Goal: Task Accomplishment & Management: Complete application form

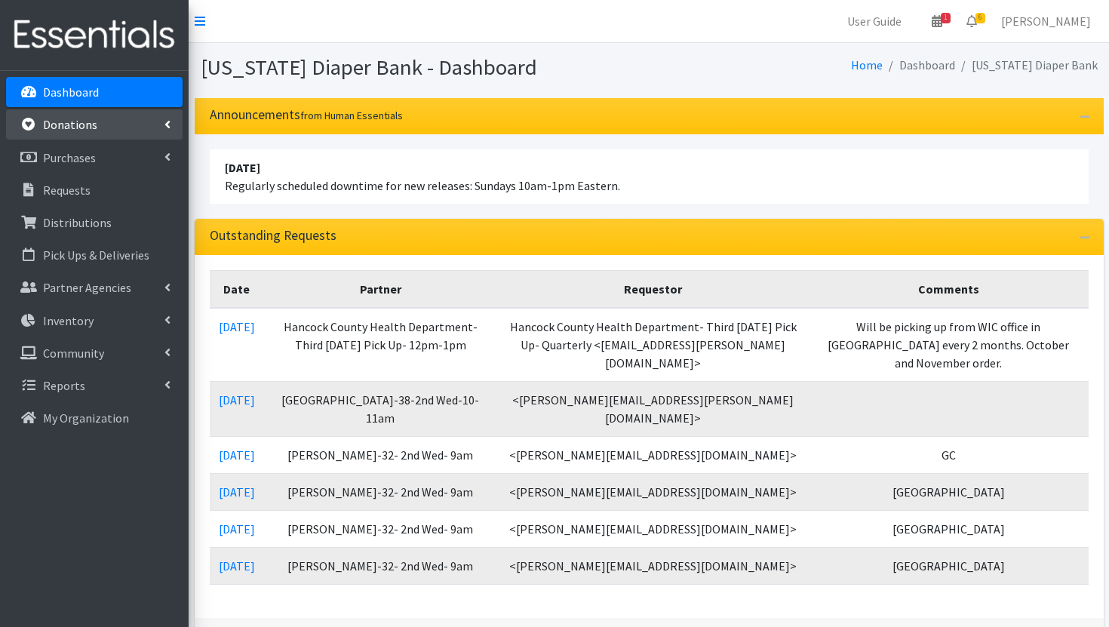
click at [103, 132] on link "Donations" at bounding box center [94, 124] width 177 height 30
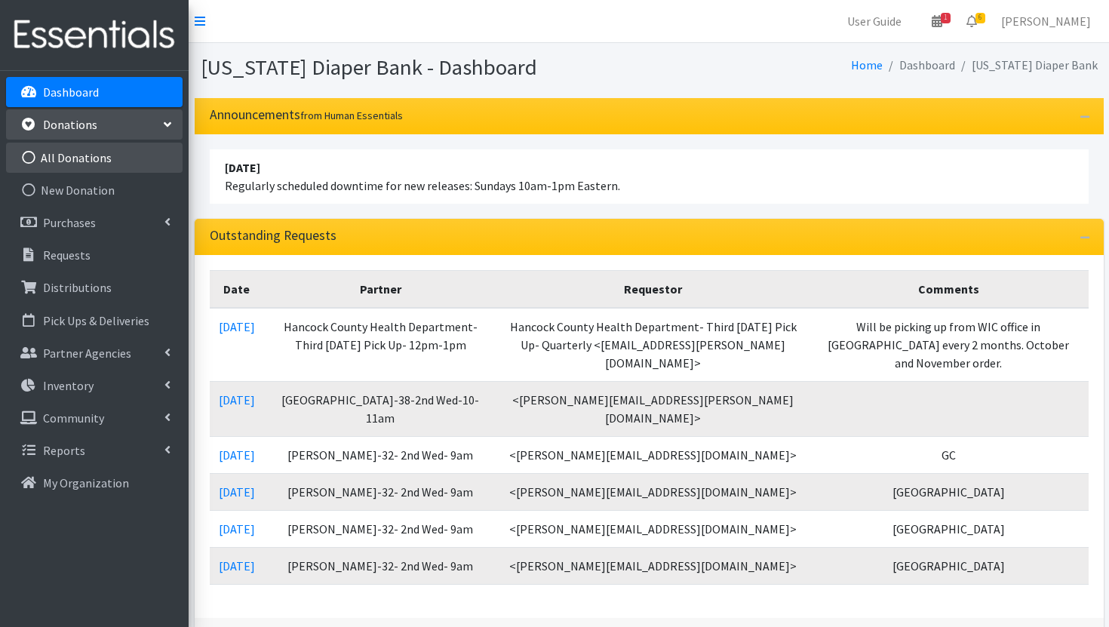
click at [120, 157] on link "All Donations" at bounding box center [94, 158] width 177 height 30
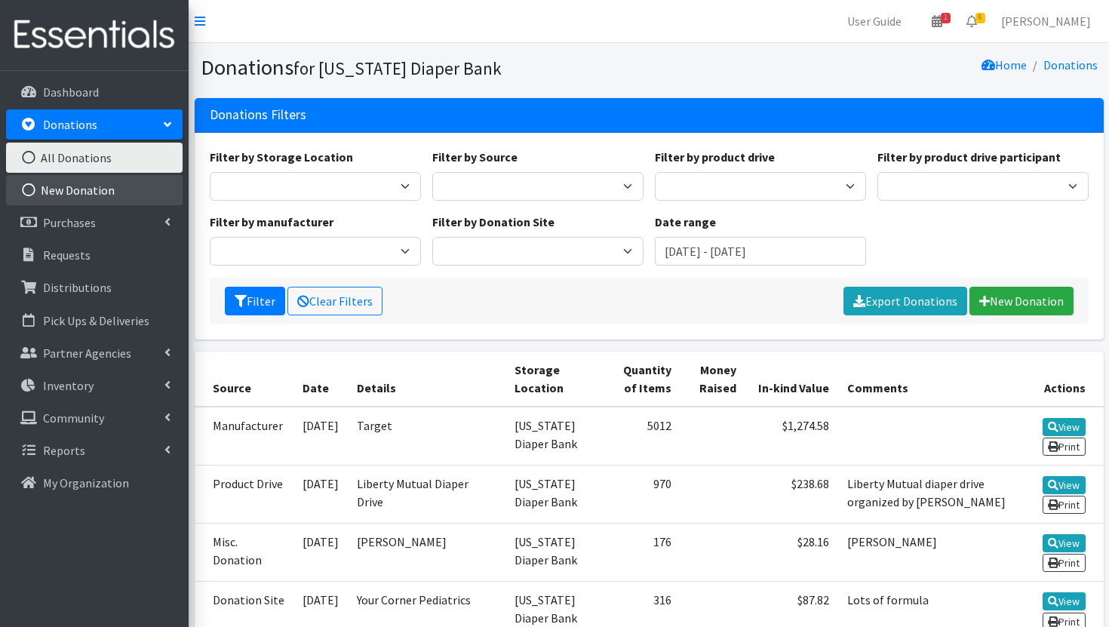
click at [117, 187] on link "New Donation" at bounding box center [94, 190] width 177 height 30
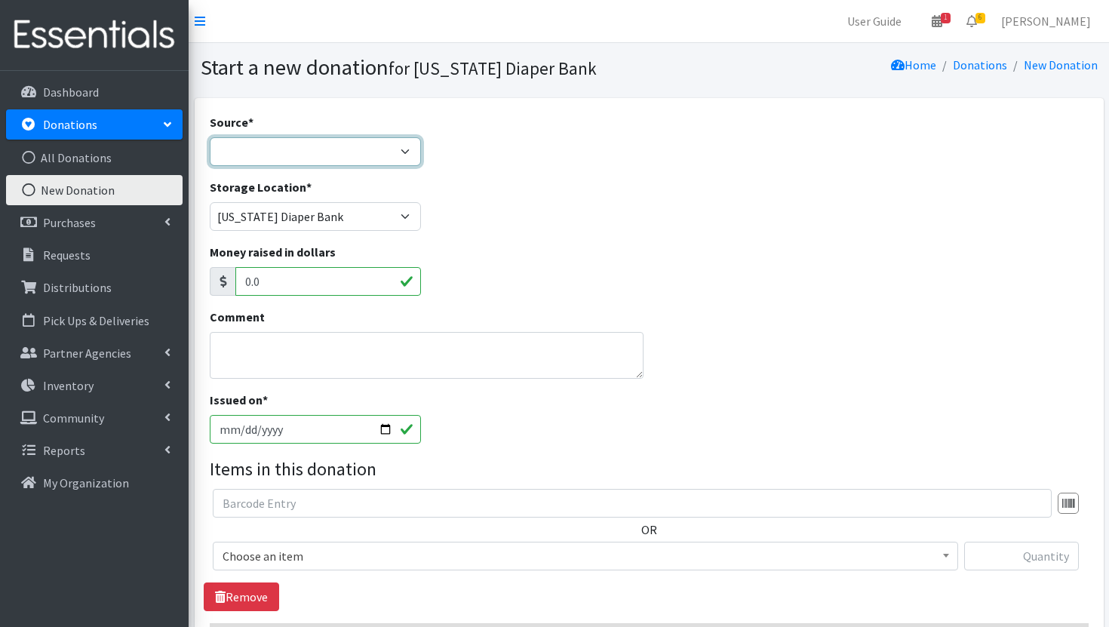
click at [382, 152] on select "Product Drive Manufacturer Donation Site Misc. Donation" at bounding box center [315, 151] width 211 height 29
select select "Manufacturer"
click at [210, 137] on select "Product Drive Manufacturer Donation Site Misc. Donation" at bounding box center [315, 151] width 211 height 29
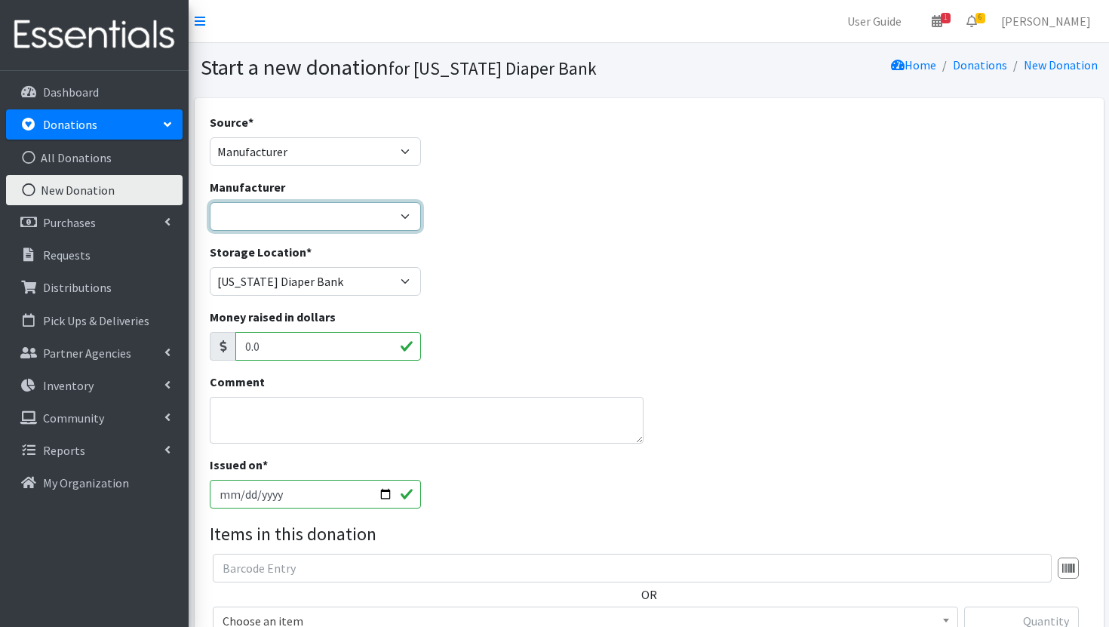
click at [358, 210] on select "Baby2Baby Huggies Target ---Create new Manufacturer---" at bounding box center [315, 216] width 211 height 29
select select "160"
click at [210, 202] on select "Baby2Baby Huggies Target ---Create new Manufacturer---" at bounding box center [315, 216] width 211 height 29
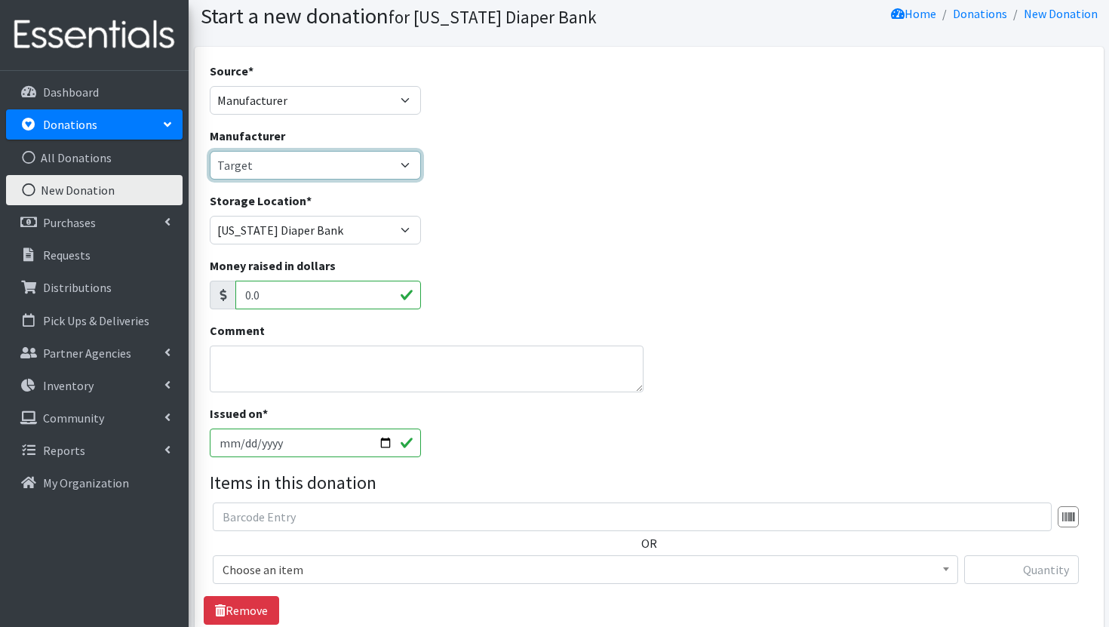
scroll to position [58, 0]
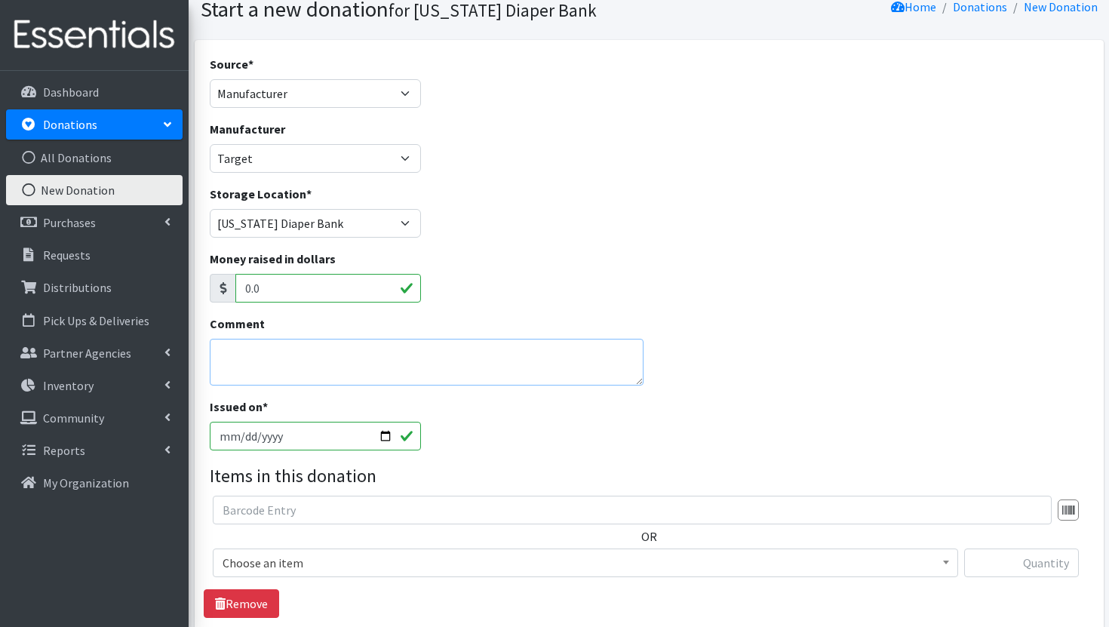
click at [389, 371] on textarea "Comment" at bounding box center [427, 362] width 434 height 47
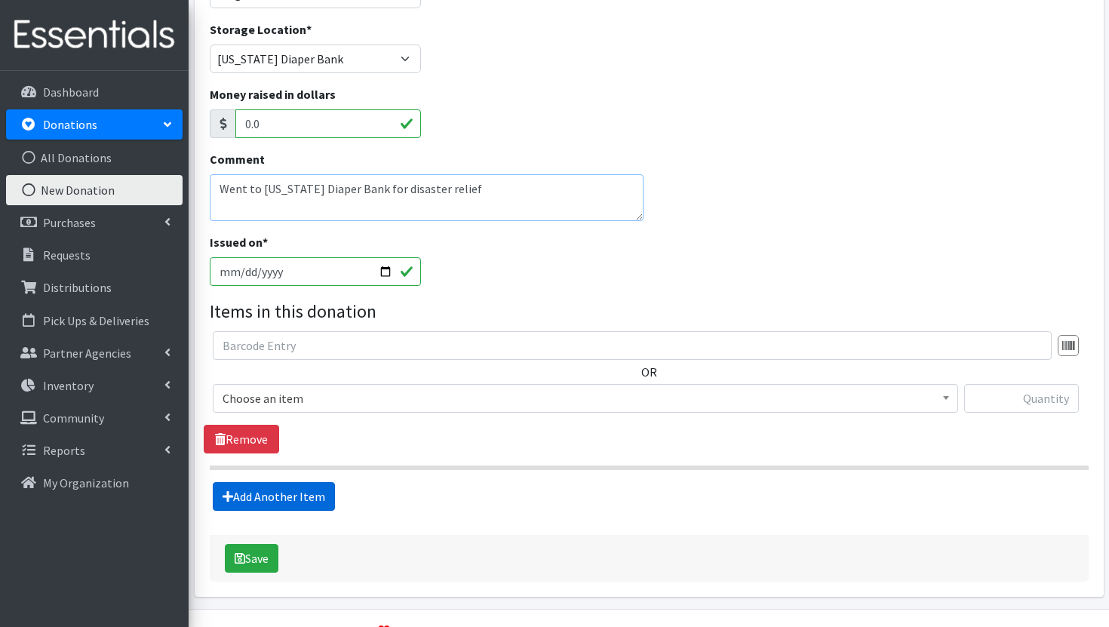
type textarea "Went to Texas Diaper Bank for disaster relief"
click at [263, 491] on link "Add Another Item" at bounding box center [274, 496] width 122 height 29
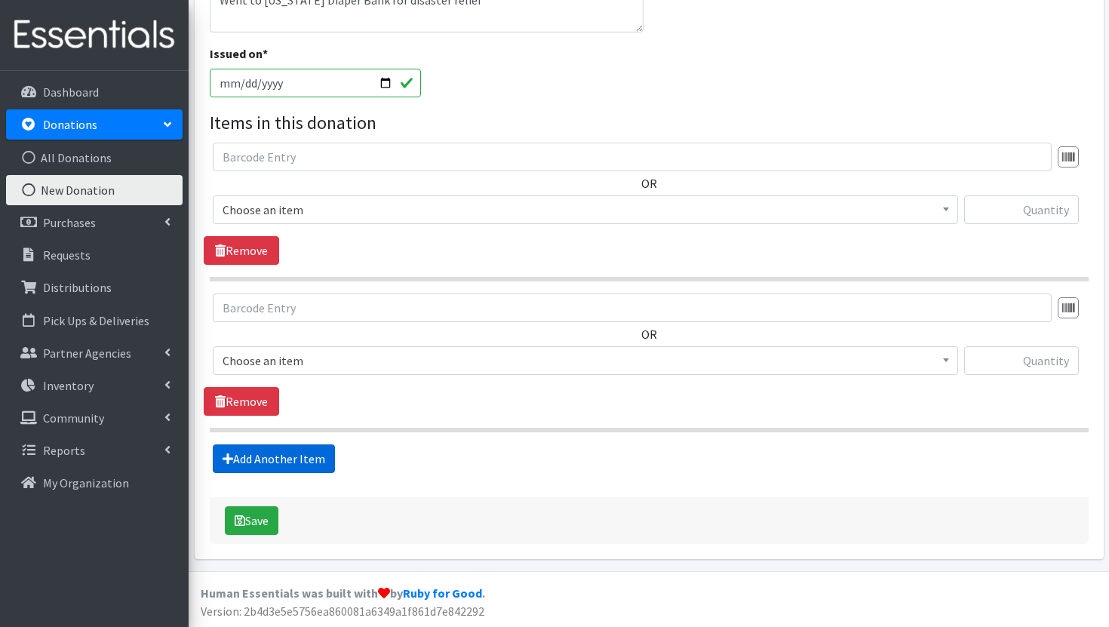
click at [269, 467] on link "Add Another Item" at bounding box center [274, 458] width 122 height 29
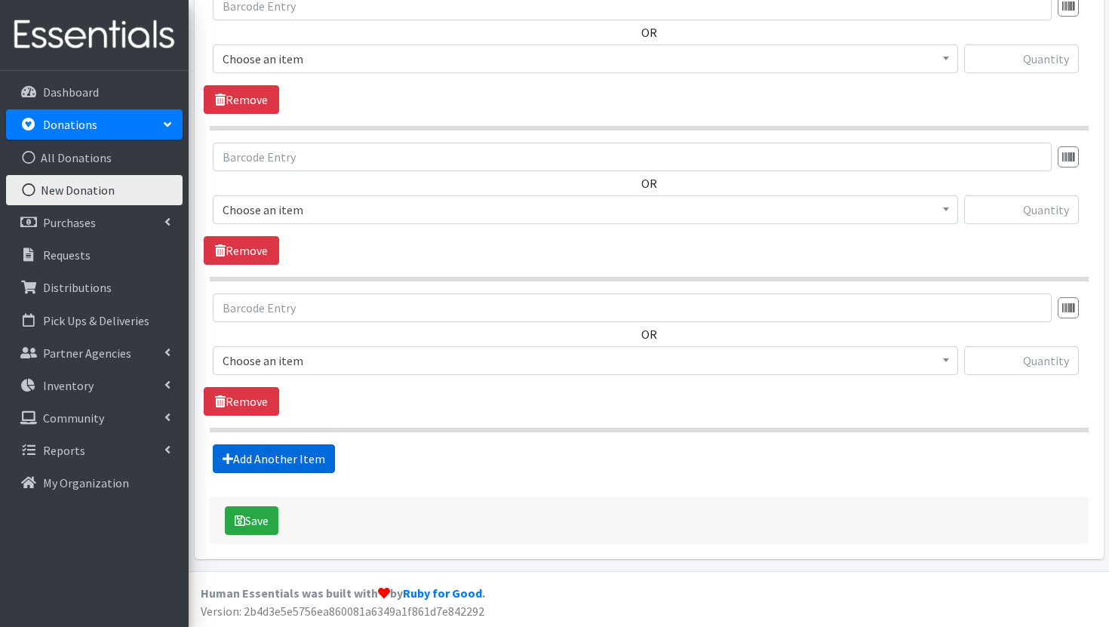
click at [269, 467] on link "Add Another Item" at bounding box center [274, 458] width 122 height 29
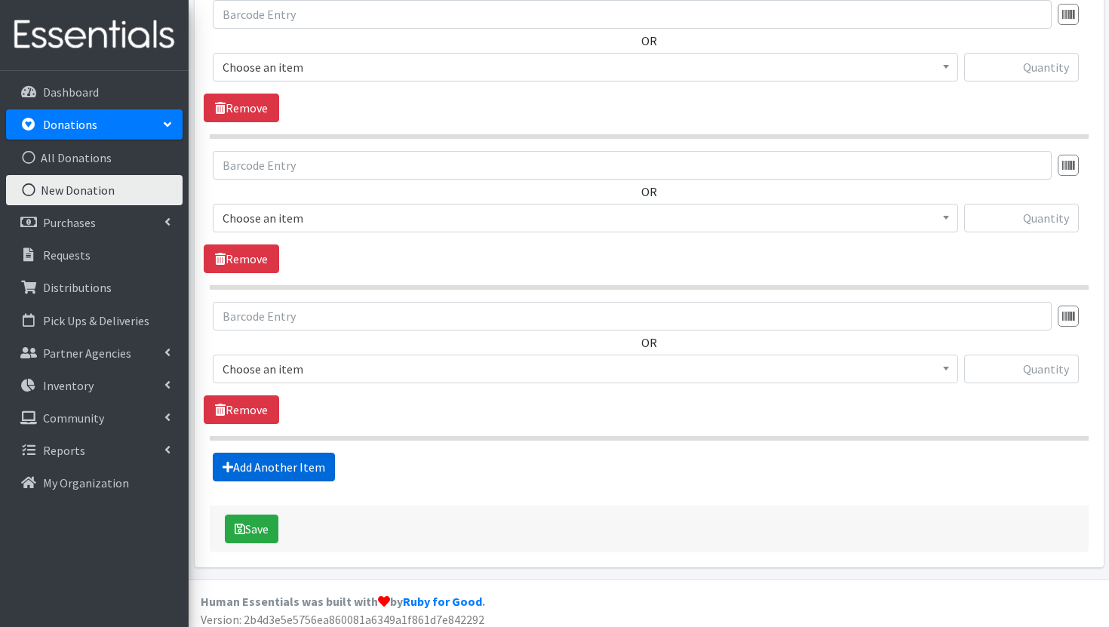
click at [269, 467] on link "Add Another Item" at bounding box center [274, 467] width 122 height 29
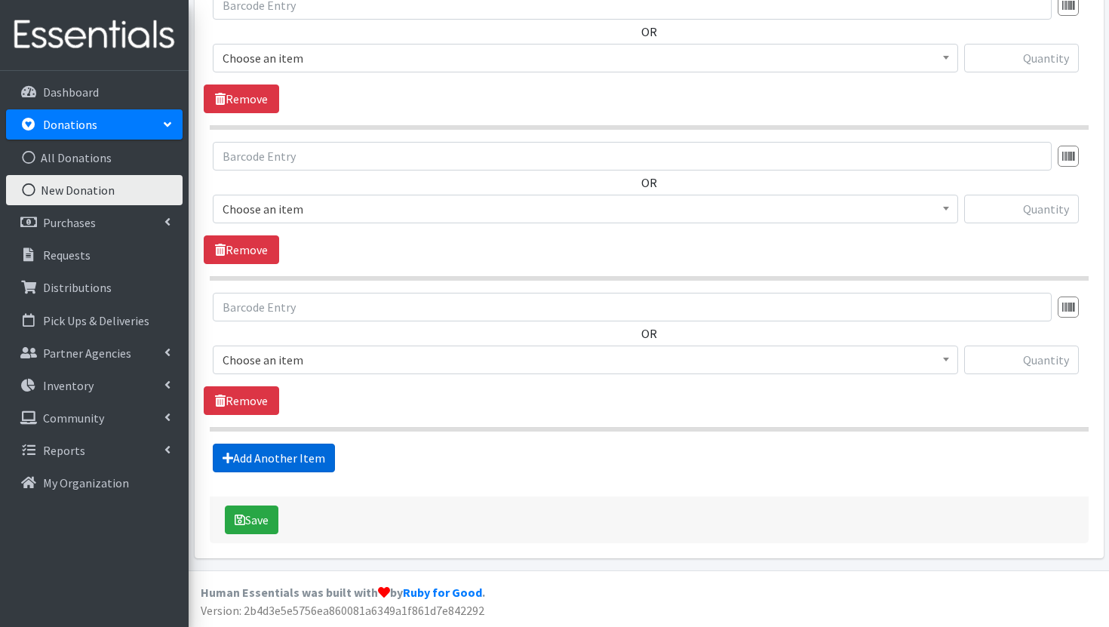
click at [269, 467] on link "Add Another Item" at bounding box center [274, 458] width 122 height 29
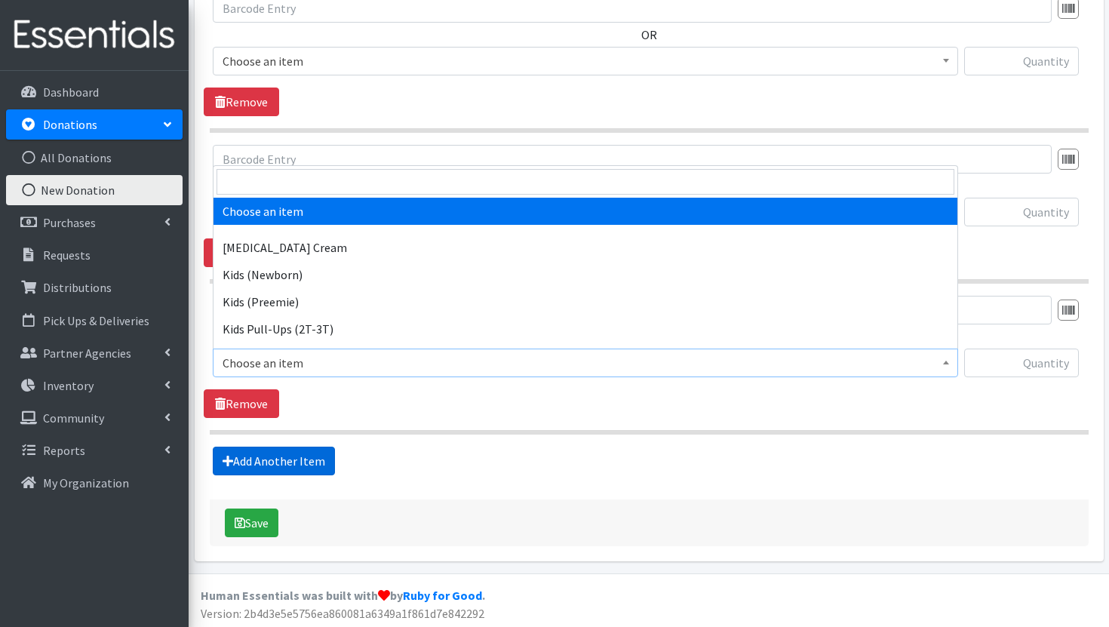
click at [269, 467] on link "Add Another Item" at bounding box center [274, 461] width 122 height 29
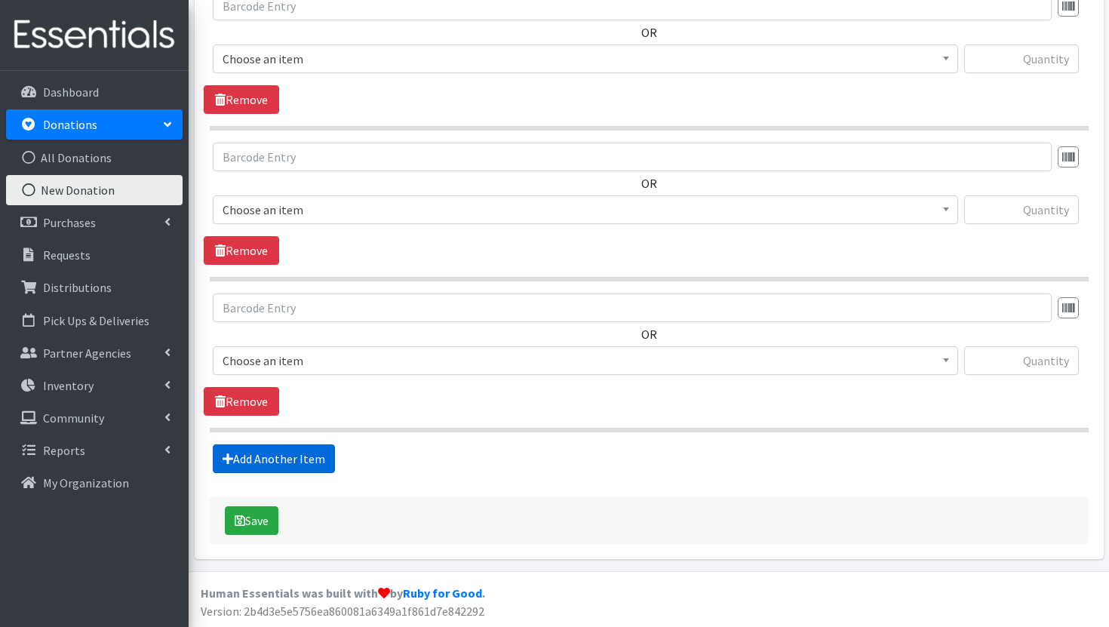
click at [269, 467] on link "Add Another Item" at bounding box center [274, 458] width 122 height 29
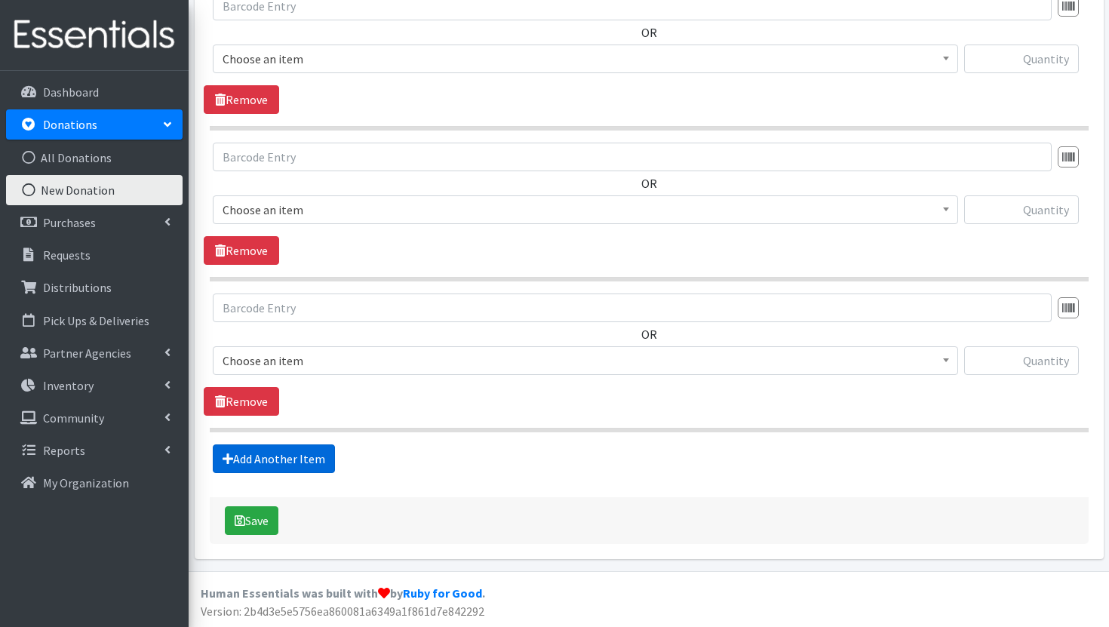
click at [269, 467] on link "Add Another Item" at bounding box center [274, 458] width 122 height 29
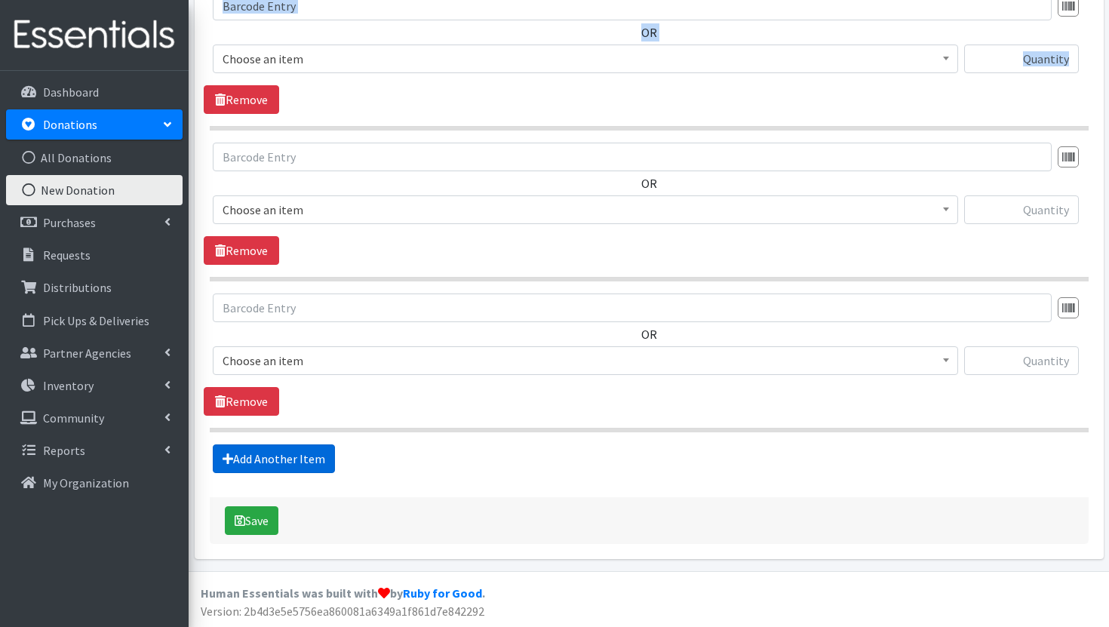
click at [269, 467] on link "Add Another Item" at bounding box center [274, 458] width 122 height 29
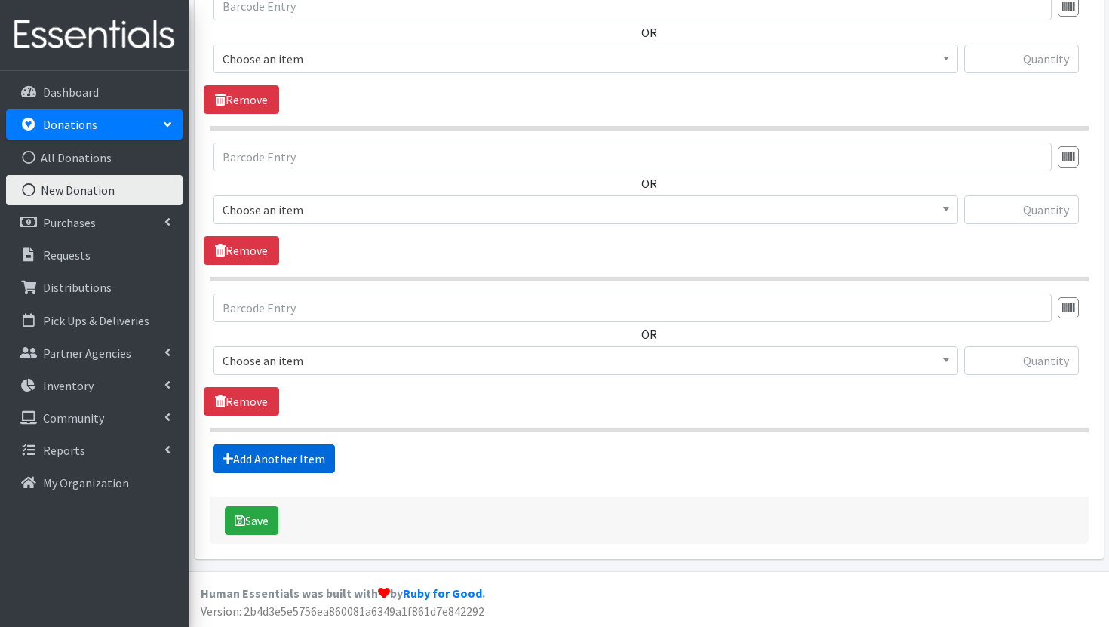
click at [269, 467] on link "Add Another Item" at bounding box center [274, 458] width 122 height 29
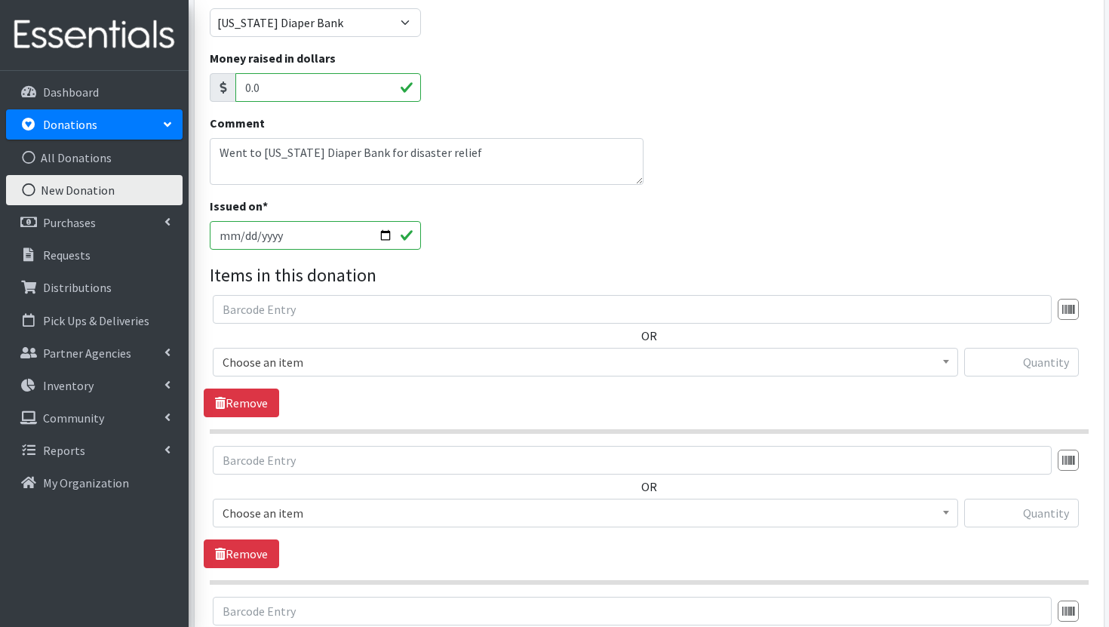
scroll to position [265, 0]
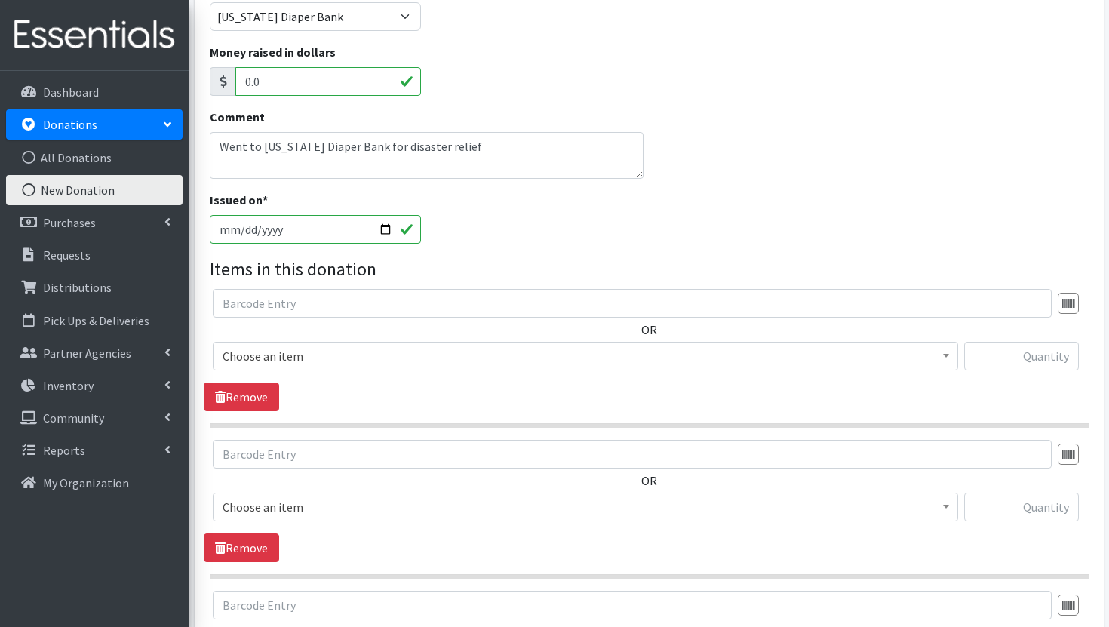
click at [946, 352] on span at bounding box center [946, 354] width 15 height 23
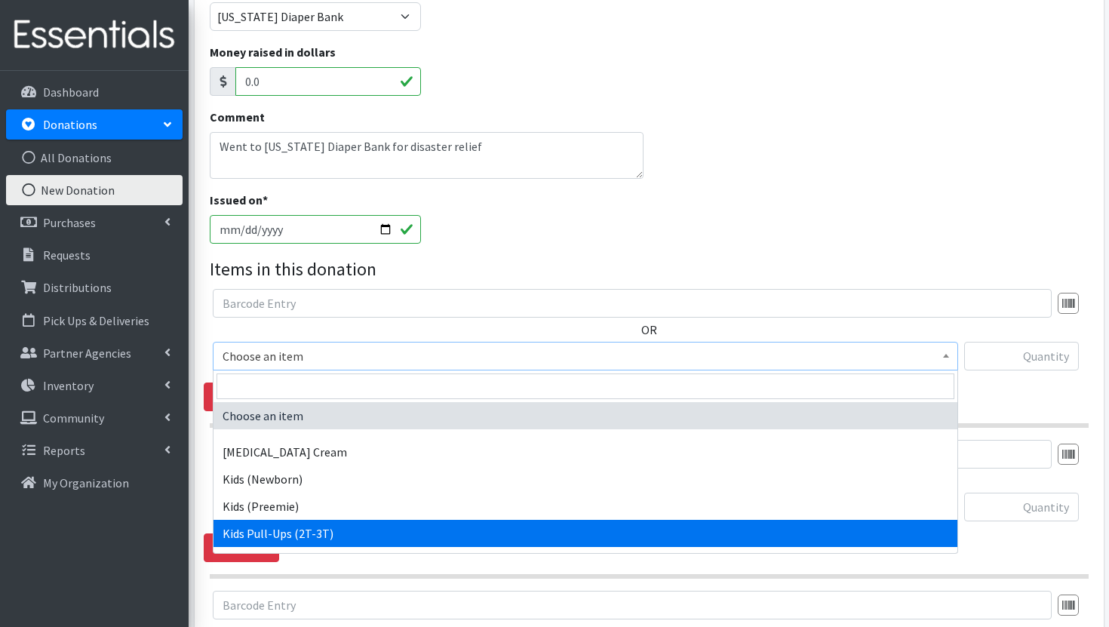
select select "3415"
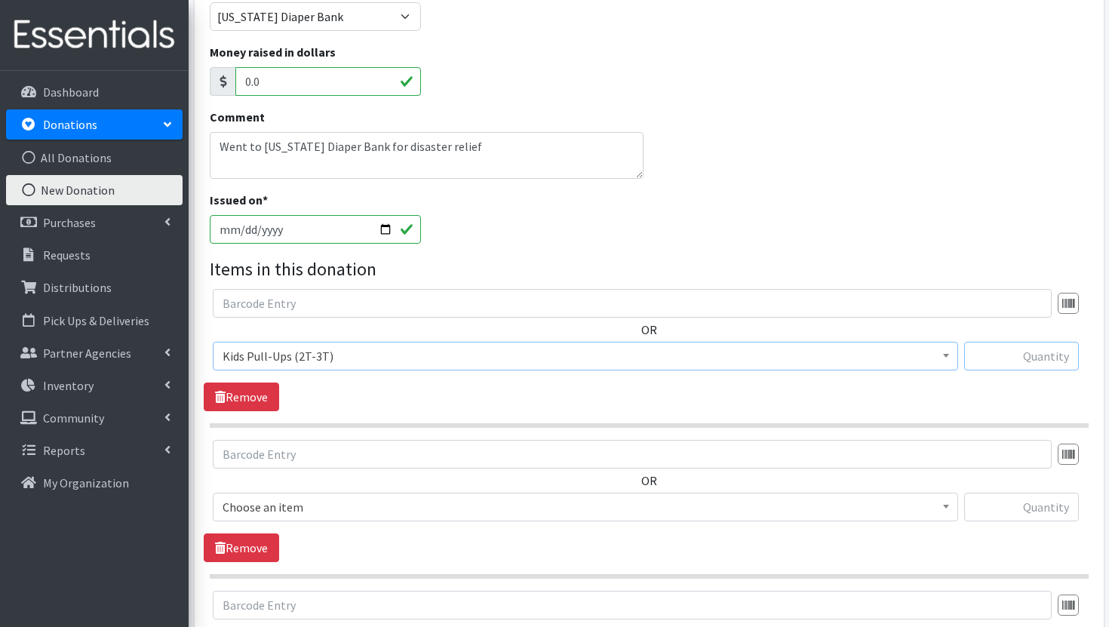
click at [1042, 361] on input "text" at bounding box center [1021, 356] width 115 height 29
type input "323"
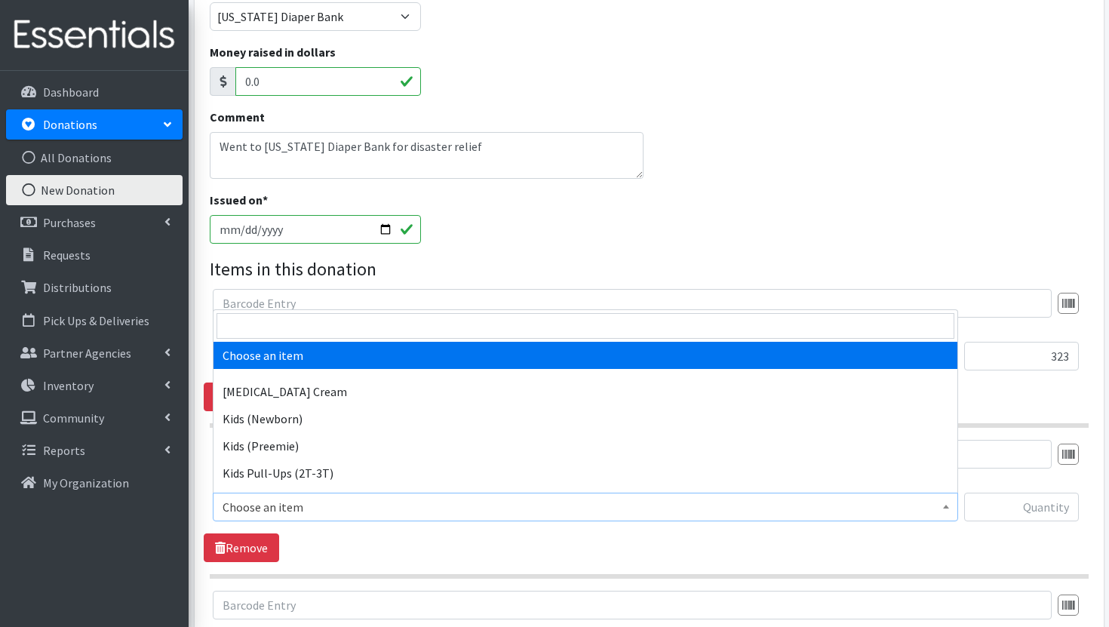
click at [799, 507] on span "Choose an item" at bounding box center [586, 507] width 726 height 21
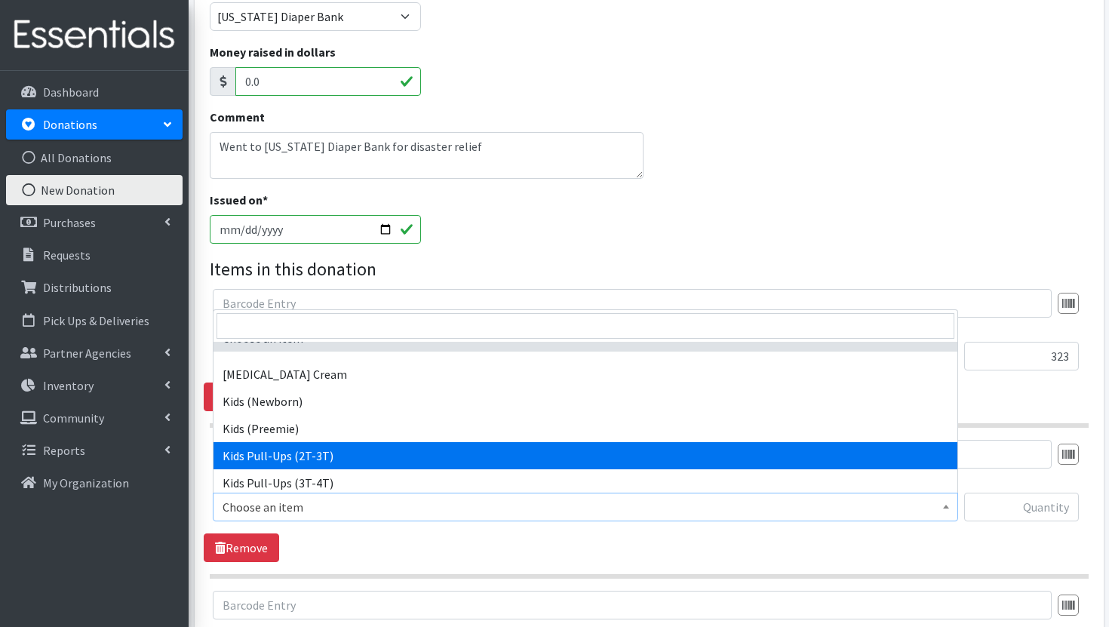
scroll to position [14, 0]
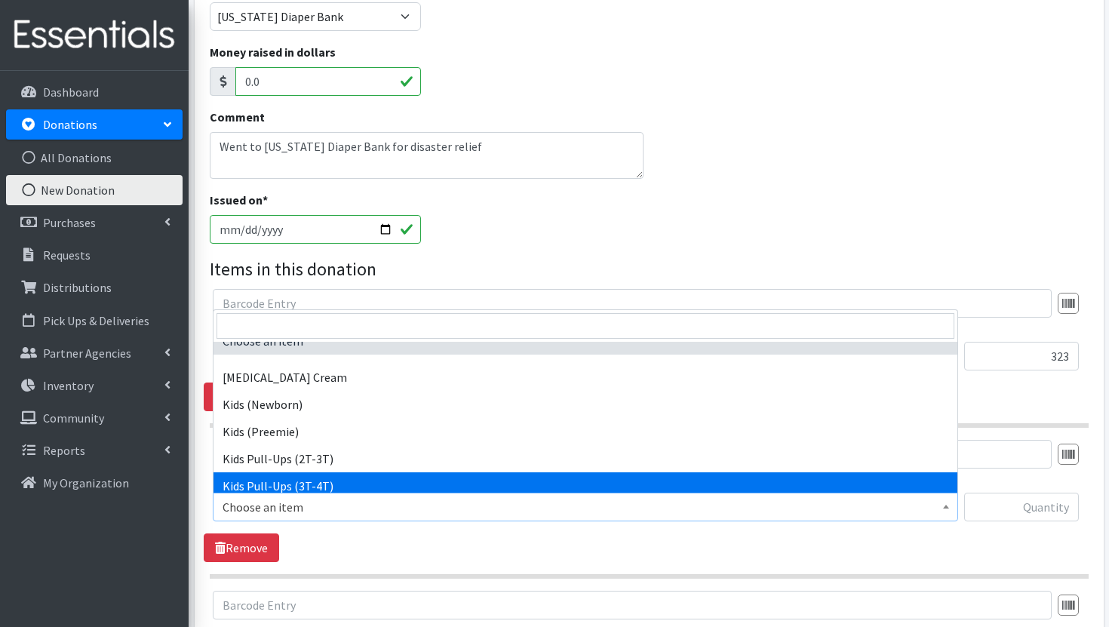
select select "3417"
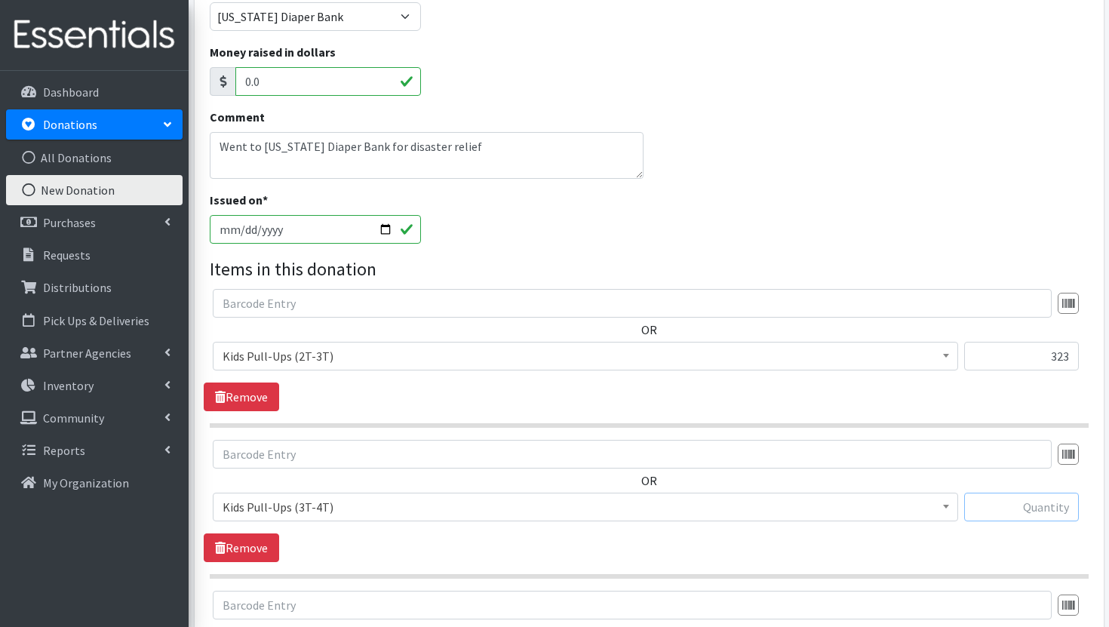
click at [1053, 498] on input "text" at bounding box center [1021, 507] width 115 height 29
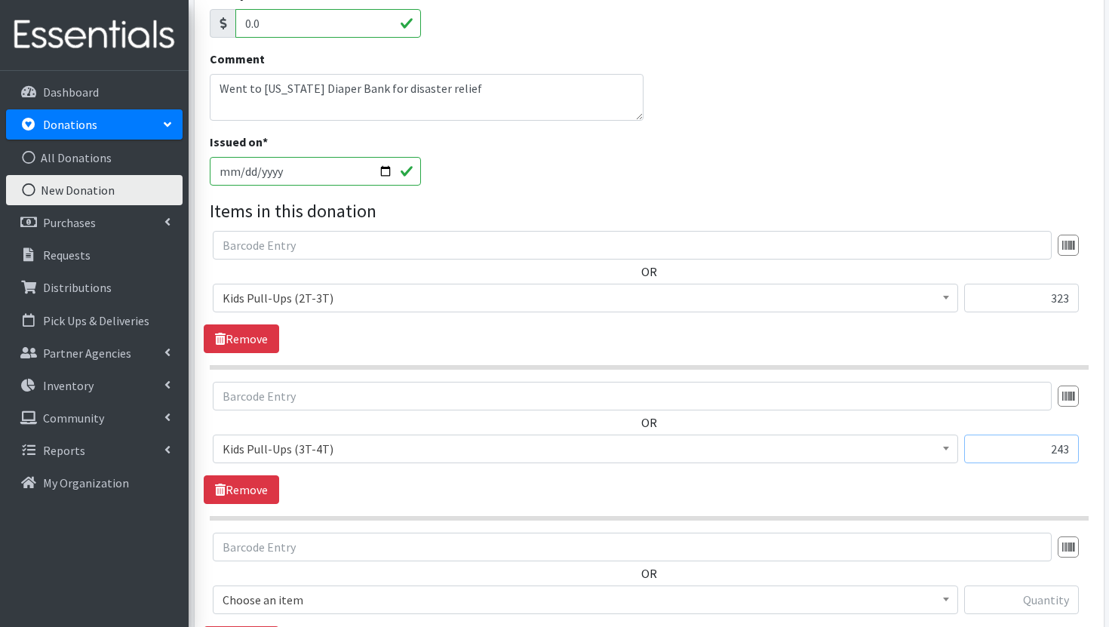
scroll to position [374, 0]
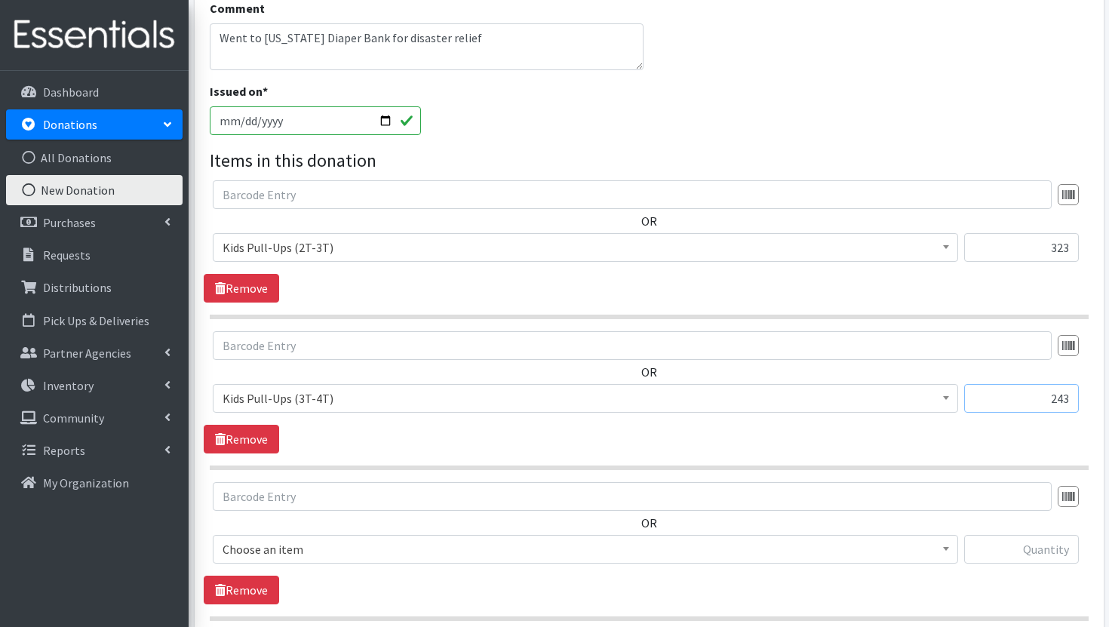
type input "243"
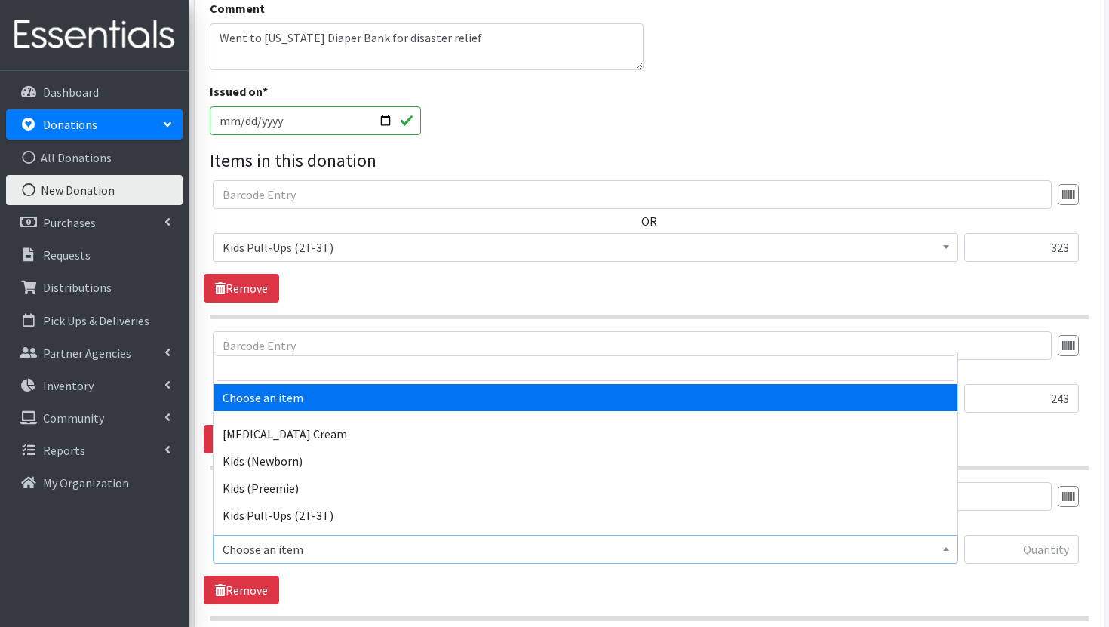
click at [880, 553] on span "Choose an item" at bounding box center [586, 549] width 726 height 21
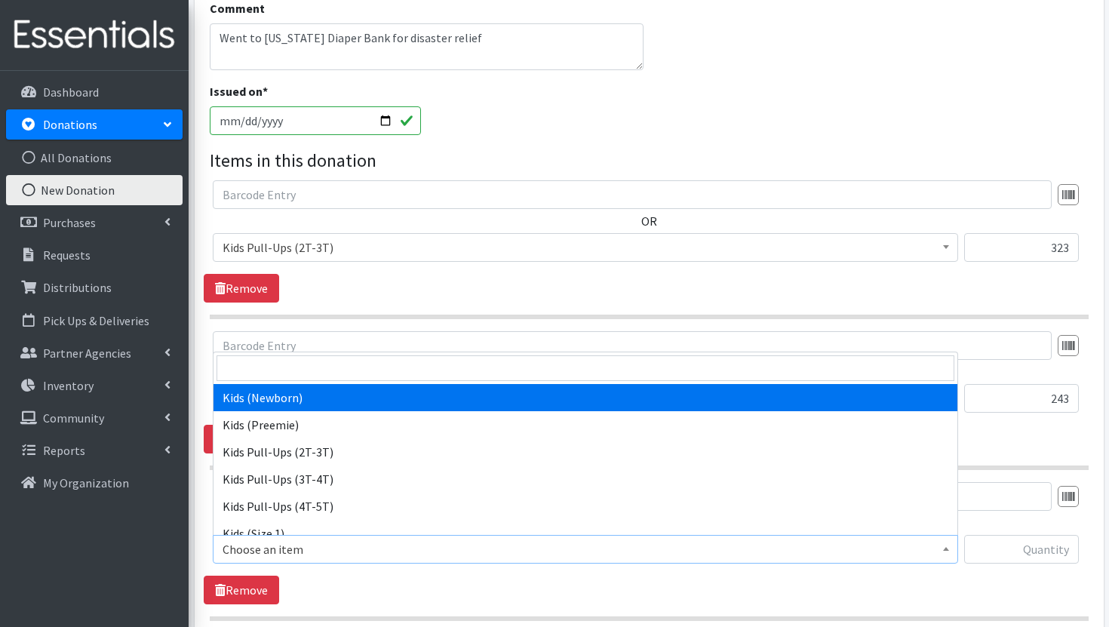
scroll to position [114, 0]
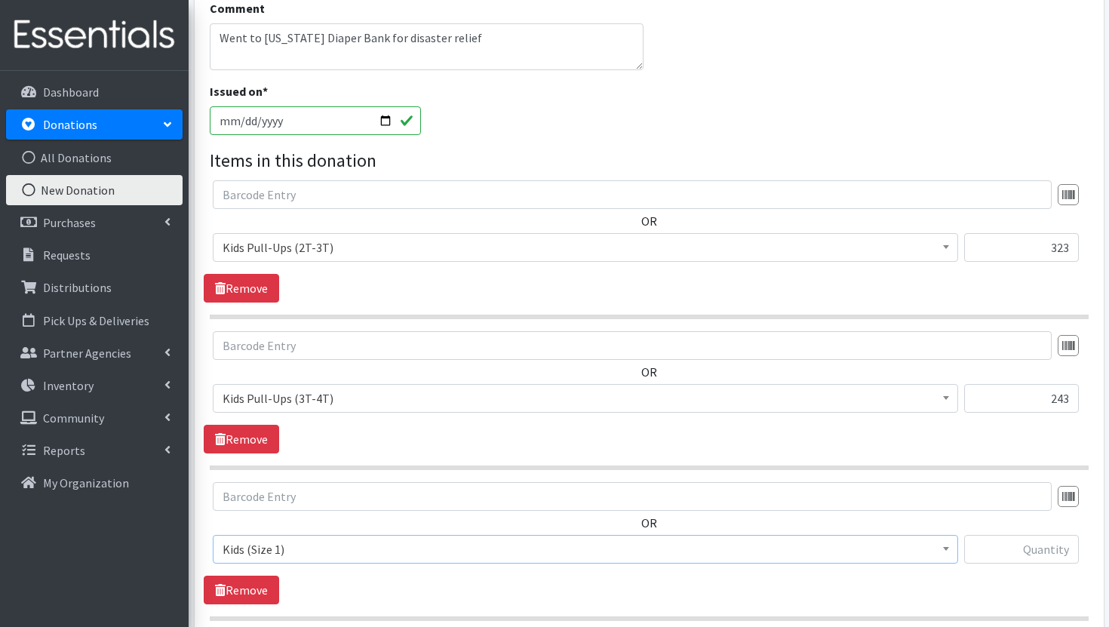
click at [827, 555] on span "Kids (Size 1)" at bounding box center [586, 549] width 726 height 21
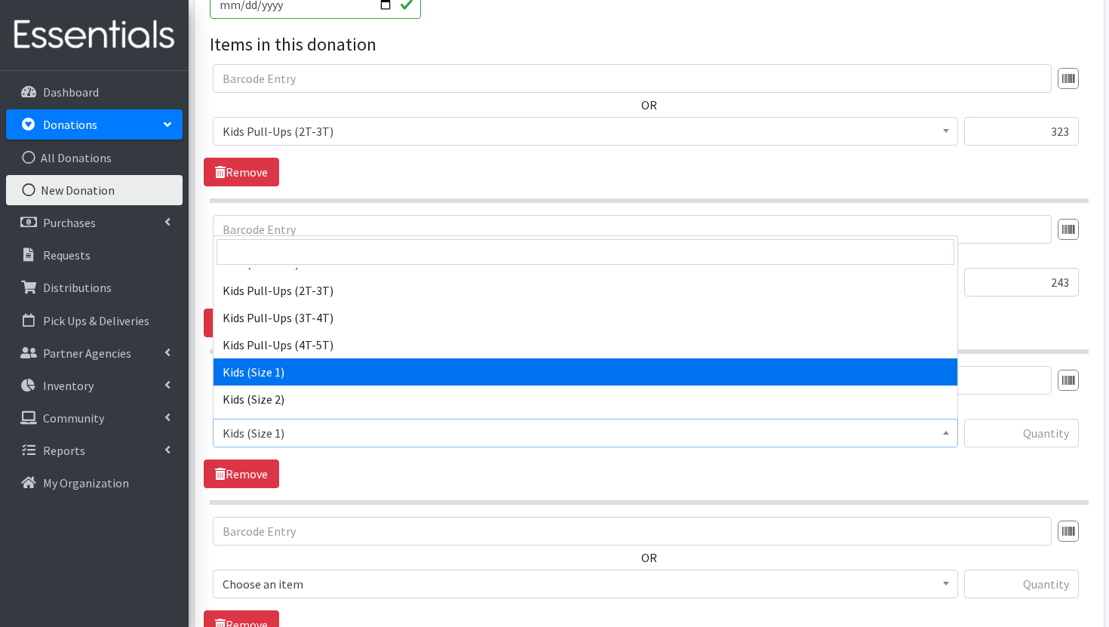
scroll to position [106, 0]
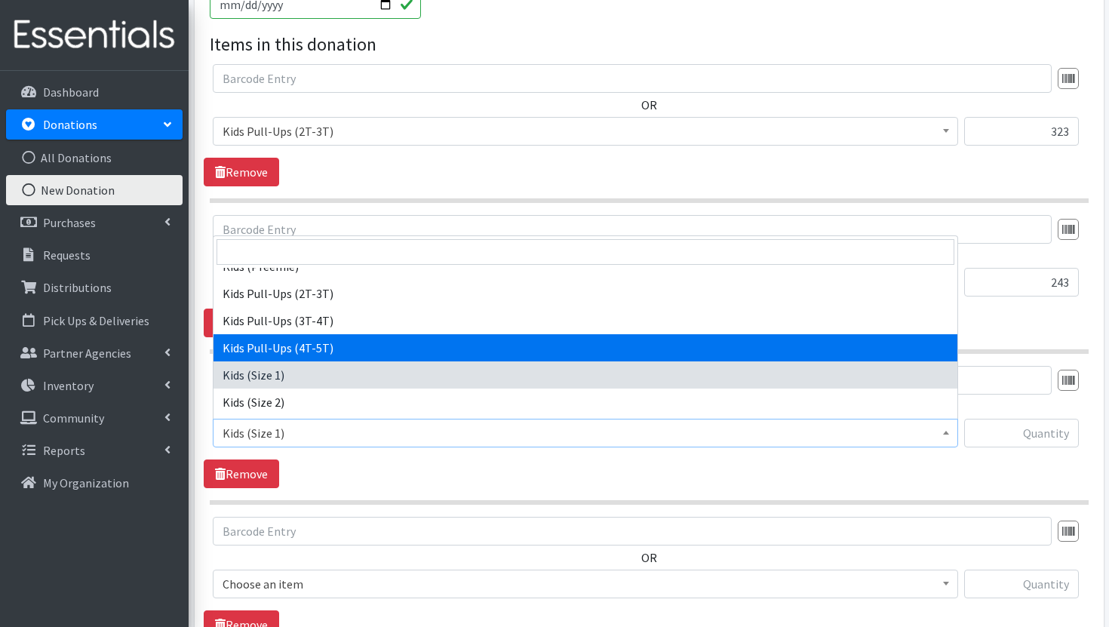
select select "3408"
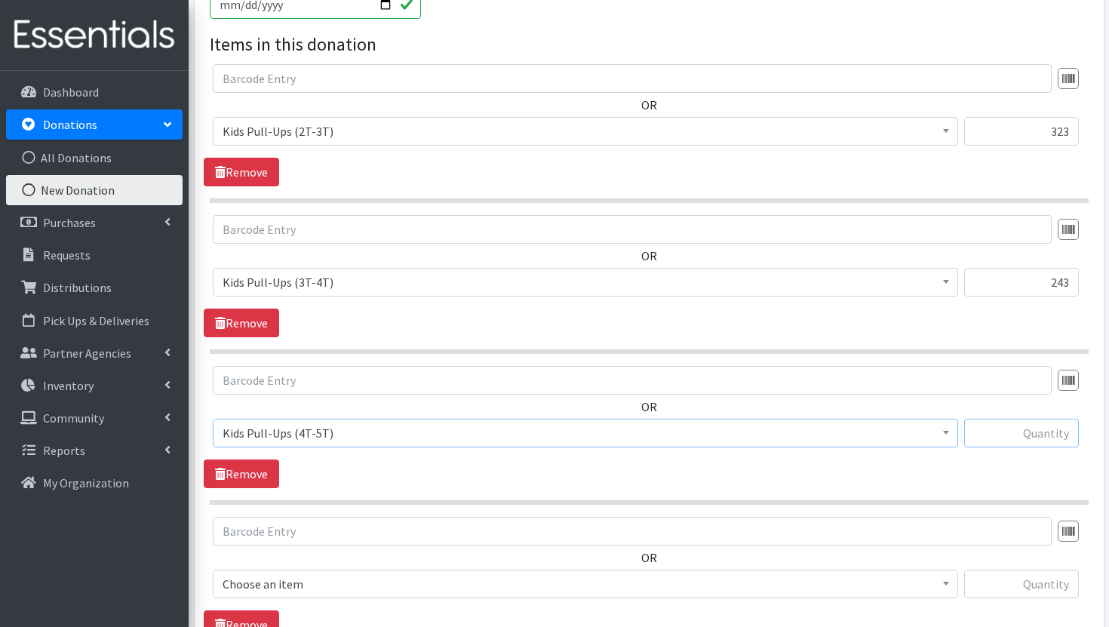
click at [1052, 434] on input "text" at bounding box center [1021, 433] width 115 height 29
type input "784"
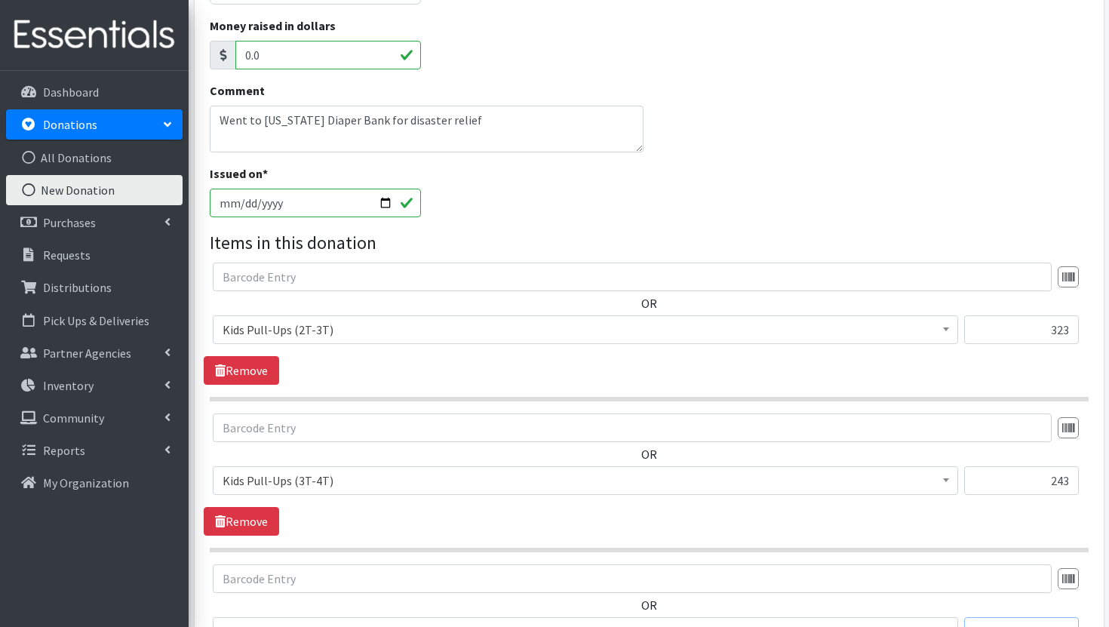
scroll to position [287, 0]
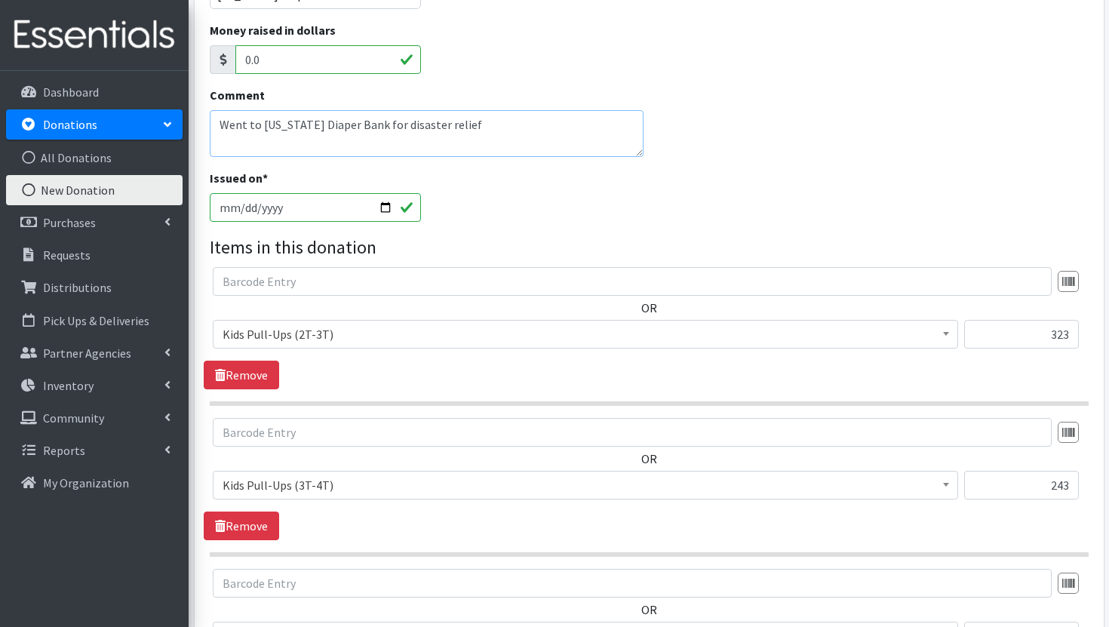
click at [469, 149] on textarea "Went to Texas Diaper Bank for disaster relief" at bounding box center [427, 133] width 434 height 47
click at [458, 125] on textarea "Went to Texas Diaper Bank for disaster relief" at bounding box center [427, 133] width 434 height 47
paste textarea "1,886 Size 1 2025 2,700 Size 2 2025 1,376 Size 3 2025 4,367 Size 4 2025 2,483 S…"
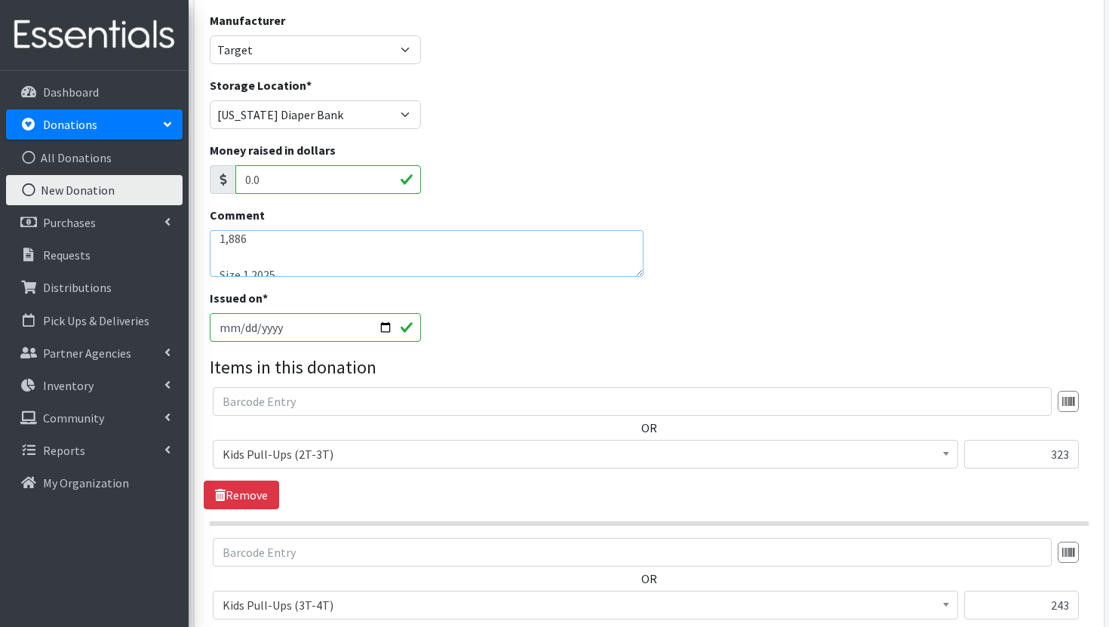
scroll to position [0, 0]
drag, startPoint x: 268, startPoint y: 257, endPoint x: 188, endPoint y: 255, distance: 80.0
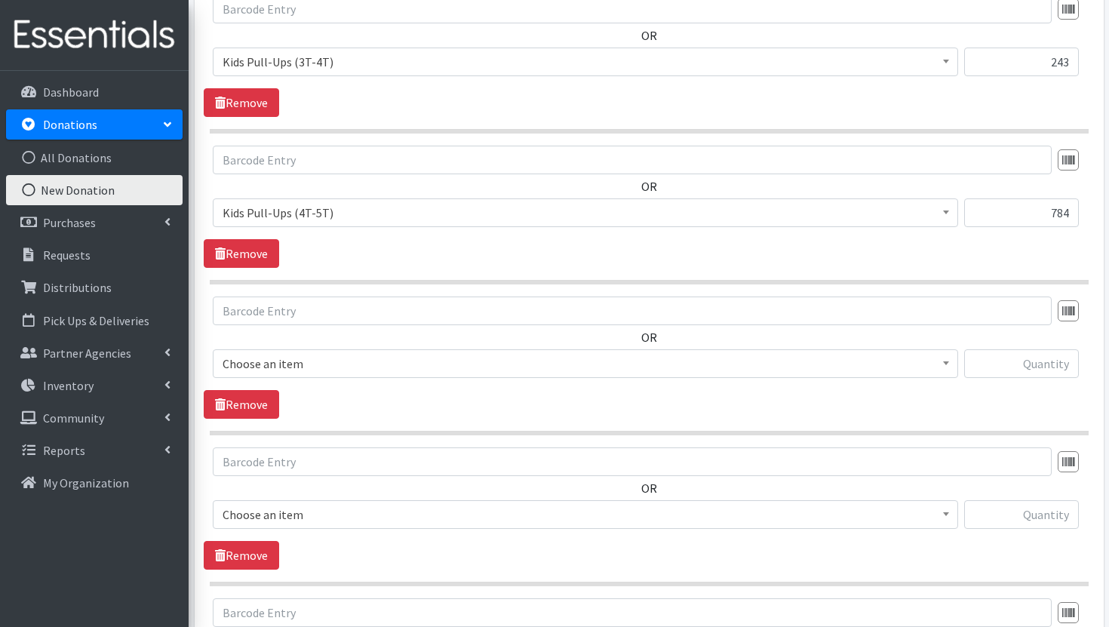
scroll to position [712, 0]
type textarea "Went to Texas Diaper Bank for disaster relief Size 1 2025 2,700 Size 2 2025 1,3…"
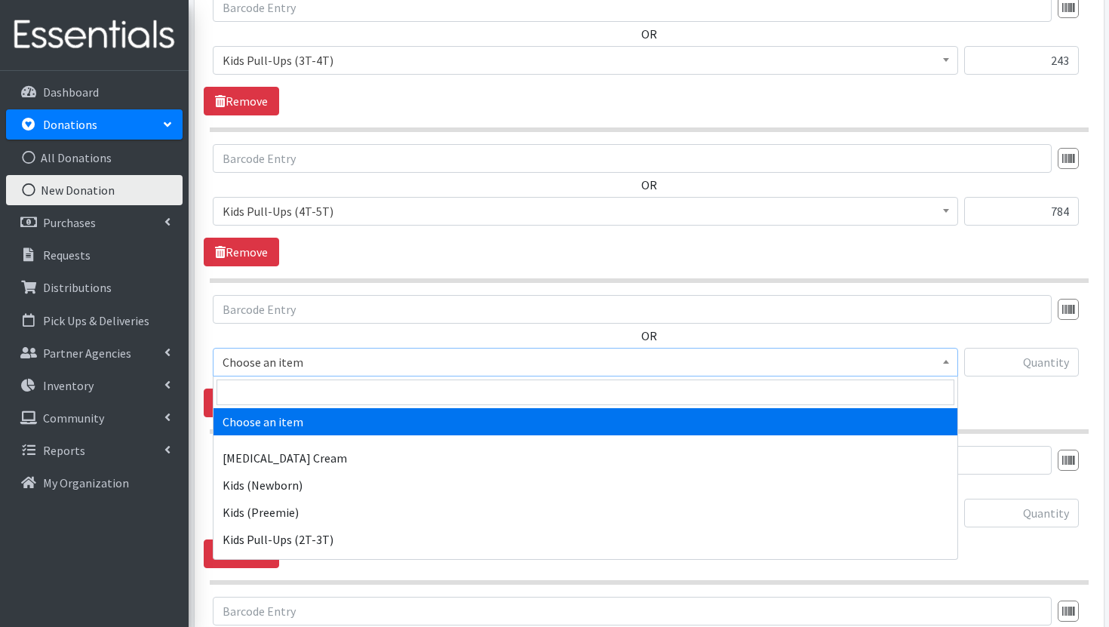
click at [549, 369] on span "Choose an item" at bounding box center [586, 362] width 726 height 21
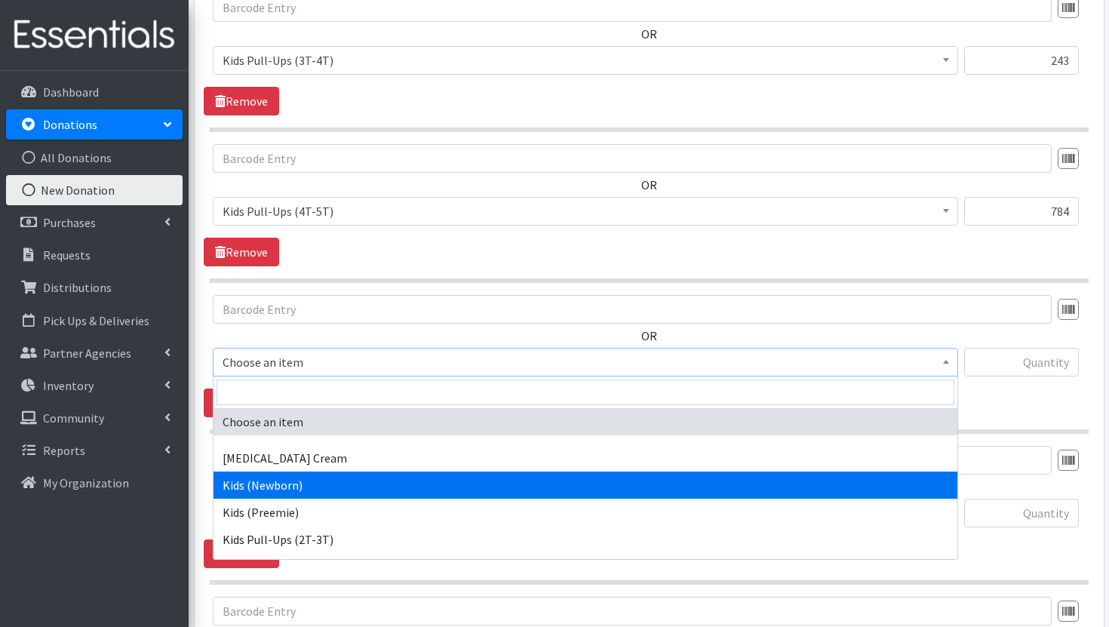
select select "3400"
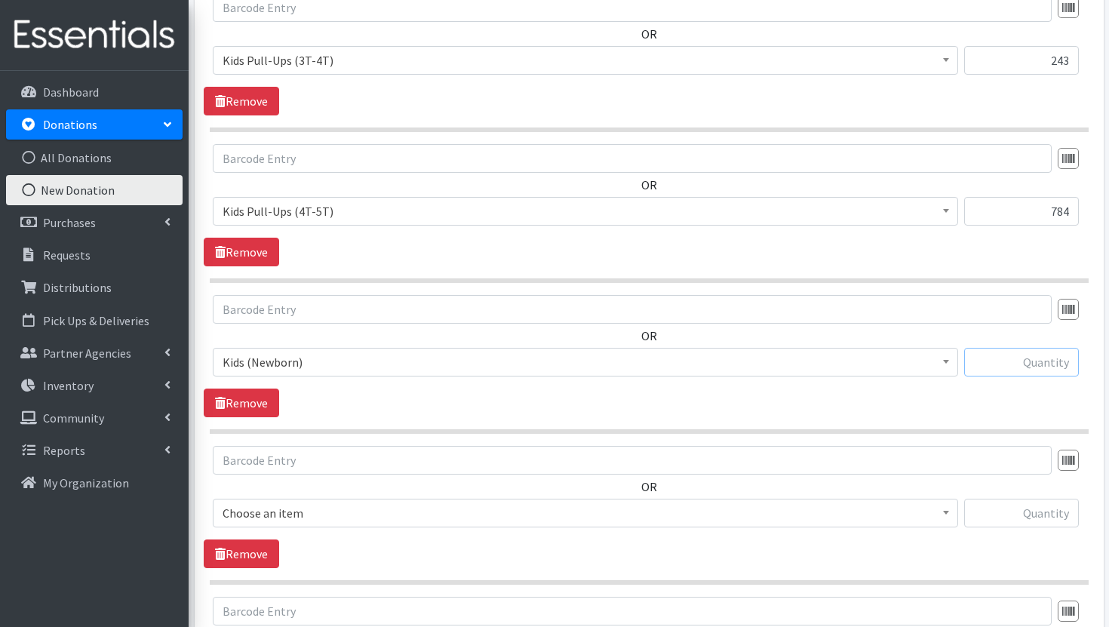
click at [1054, 358] on input "text" at bounding box center [1021, 362] width 115 height 29
paste input "1,886"
click at [1053, 365] on input "1,886" at bounding box center [1021, 362] width 115 height 29
type input "1886"
click at [737, 516] on span "Choose an item" at bounding box center [586, 513] width 726 height 21
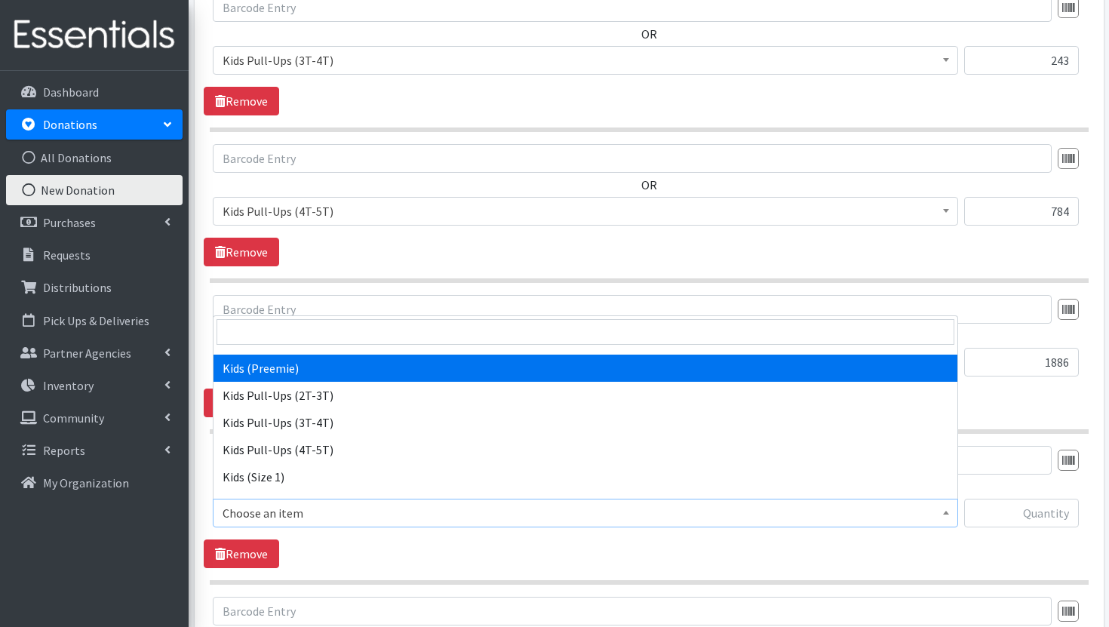
scroll to position [87, 0]
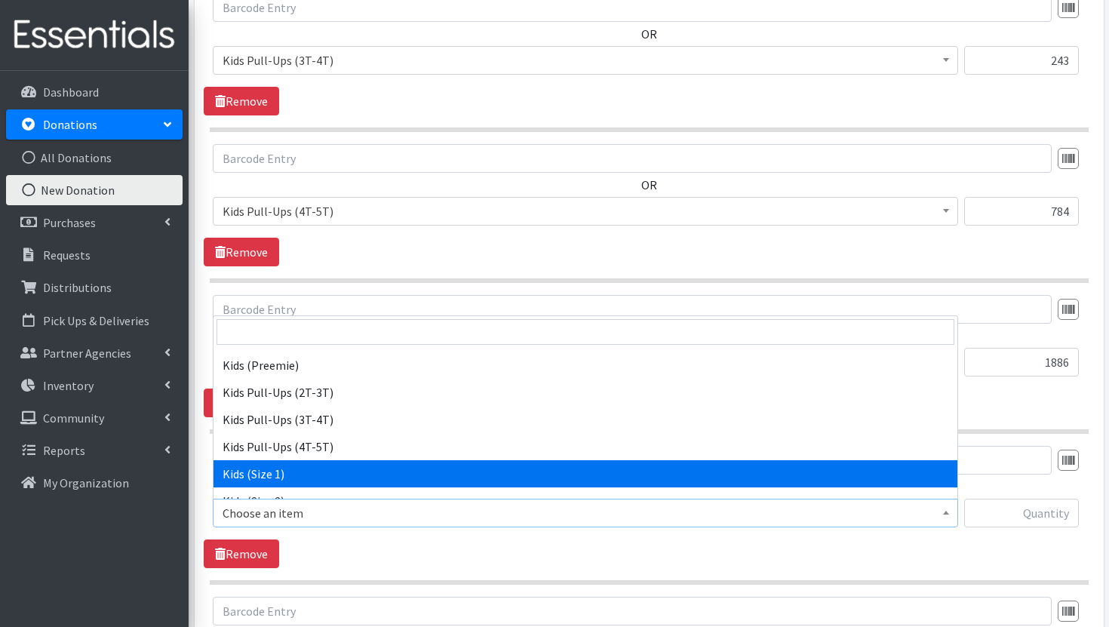
select select "3401"
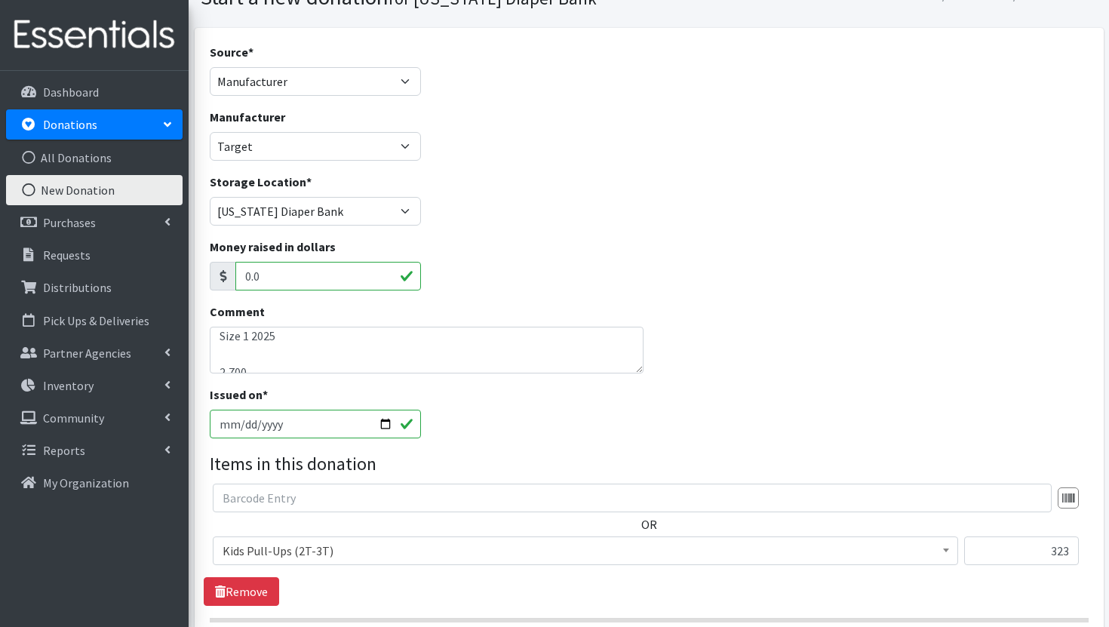
scroll to position [60, 0]
drag, startPoint x: 232, startPoint y: 358, endPoint x: 218, endPoint y: 334, distance: 27.7
click at [218, 334] on textarea "Went to Texas Diaper Bank for disaster relief Size 1 2025 2,700 Size 2 2025 1,3…" at bounding box center [427, 350] width 434 height 47
drag, startPoint x: 253, startPoint y: 351, endPoint x: 188, endPoint y: 338, distance: 66.2
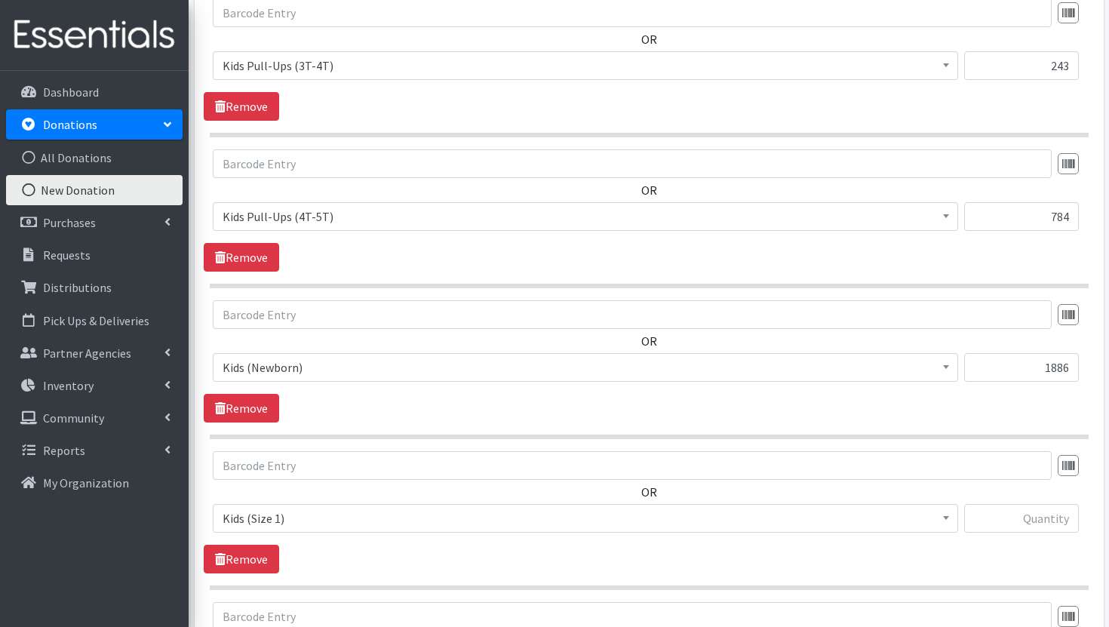
scroll to position [709, 0]
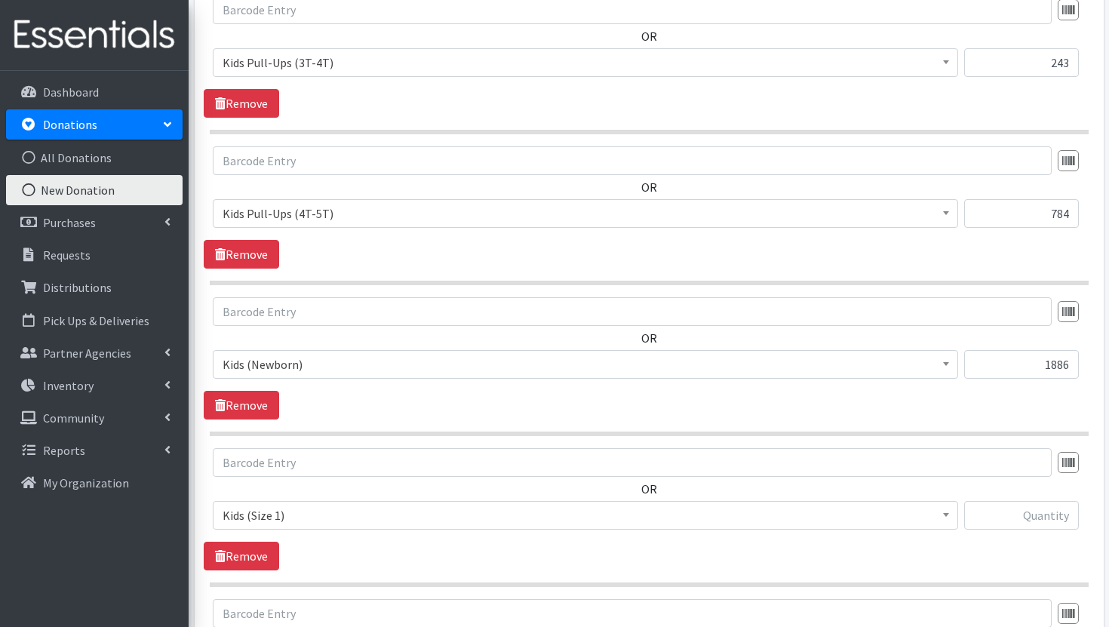
type textarea "Went to Texas Diaper Bank for disaster relief Size 2 2025 1,376 Size 3 2025 4,3…"
click at [1001, 524] on input "text" at bounding box center [1021, 515] width 115 height 29
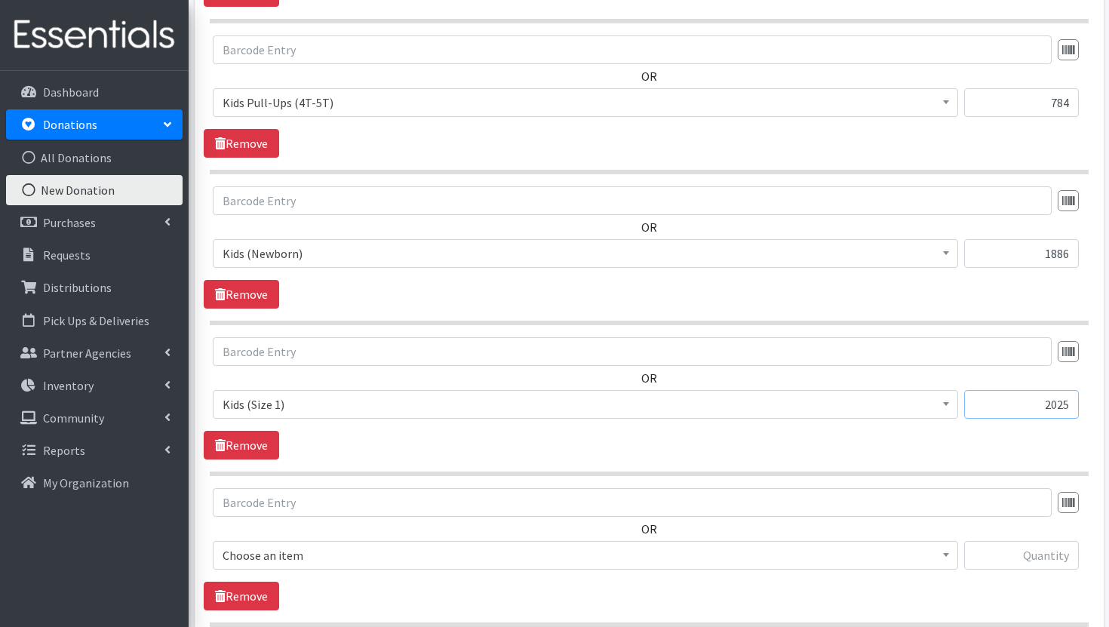
scroll to position [831, 0]
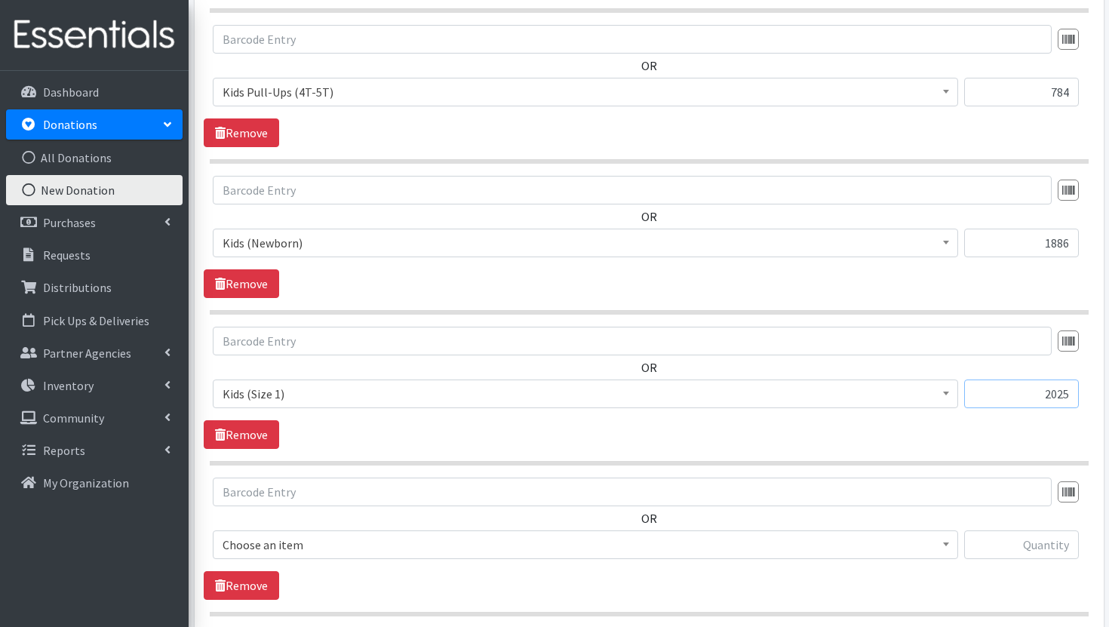
type input "2025"
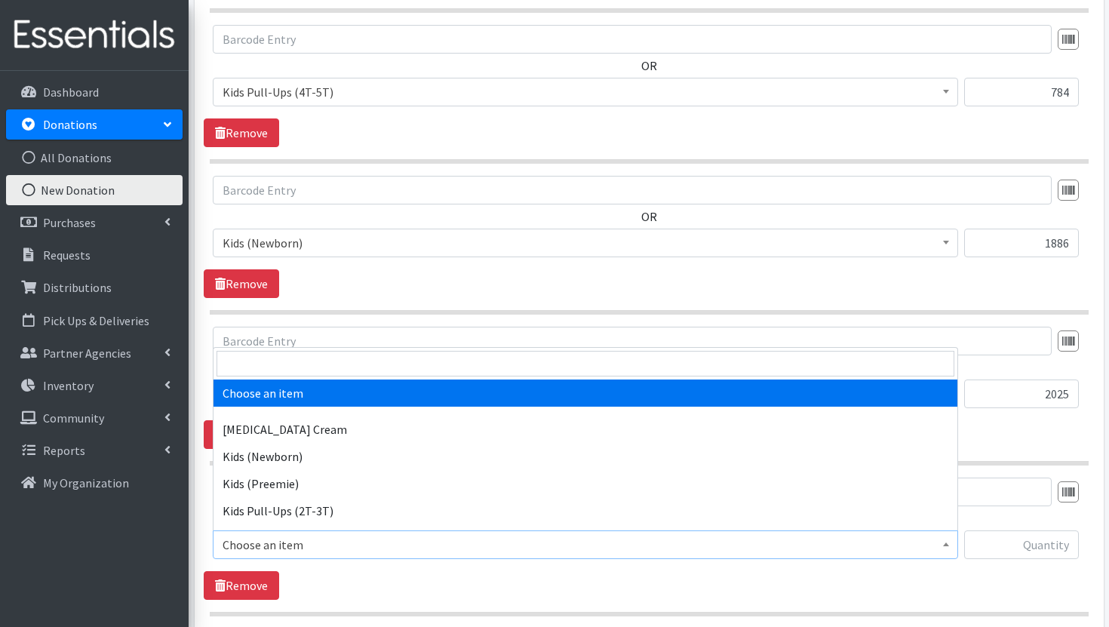
click at [782, 539] on span "Choose an item" at bounding box center [586, 544] width 726 height 21
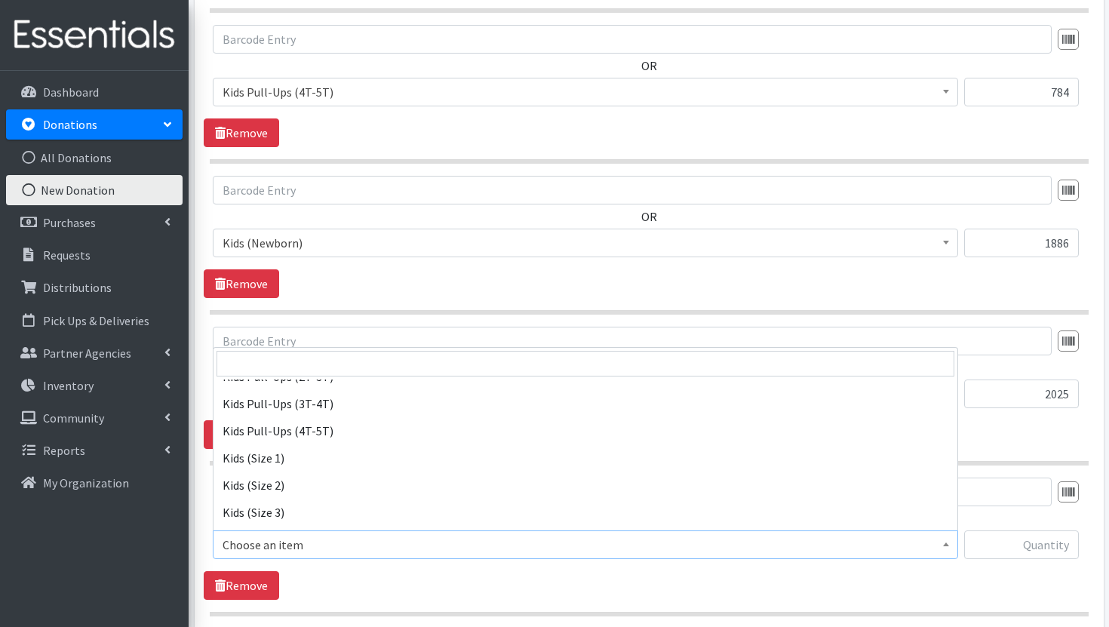
scroll to position [137, 0]
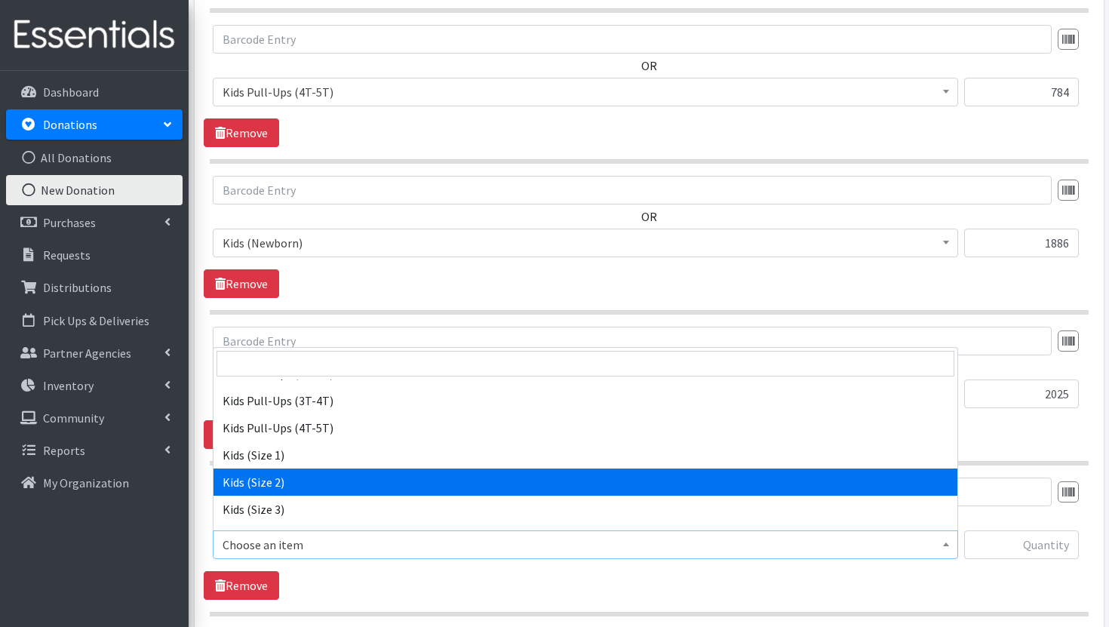
select select "3420"
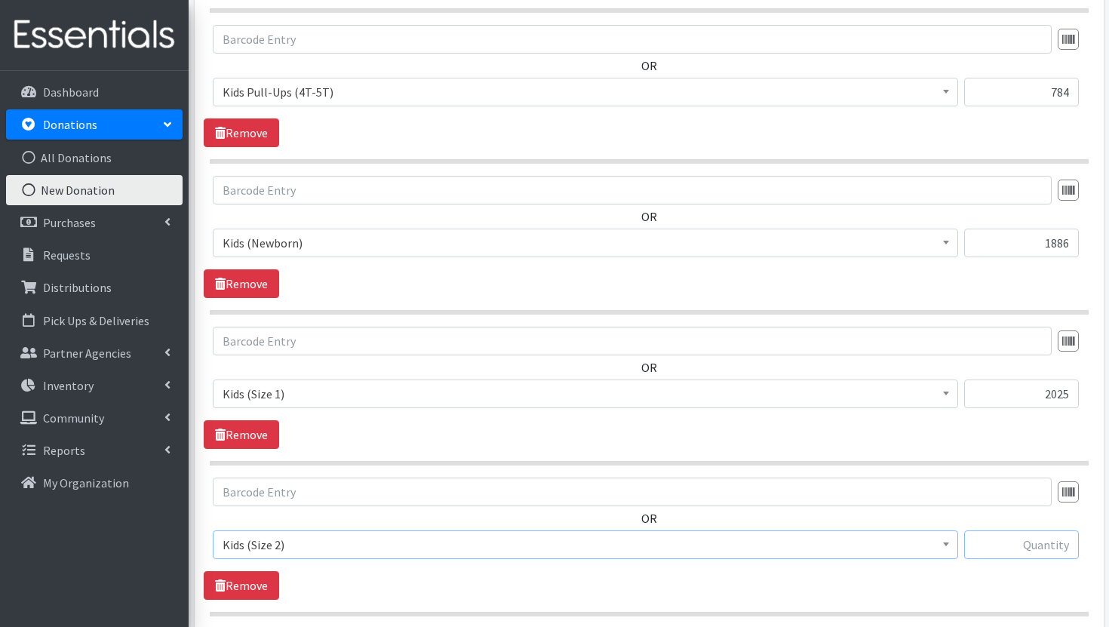
click at [1038, 534] on input "text" at bounding box center [1021, 545] width 115 height 29
paste input "2,700"
click at [1053, 546] on input "2,700" at bounding box center [1021, 545] width 115 height 29
type input "2700"
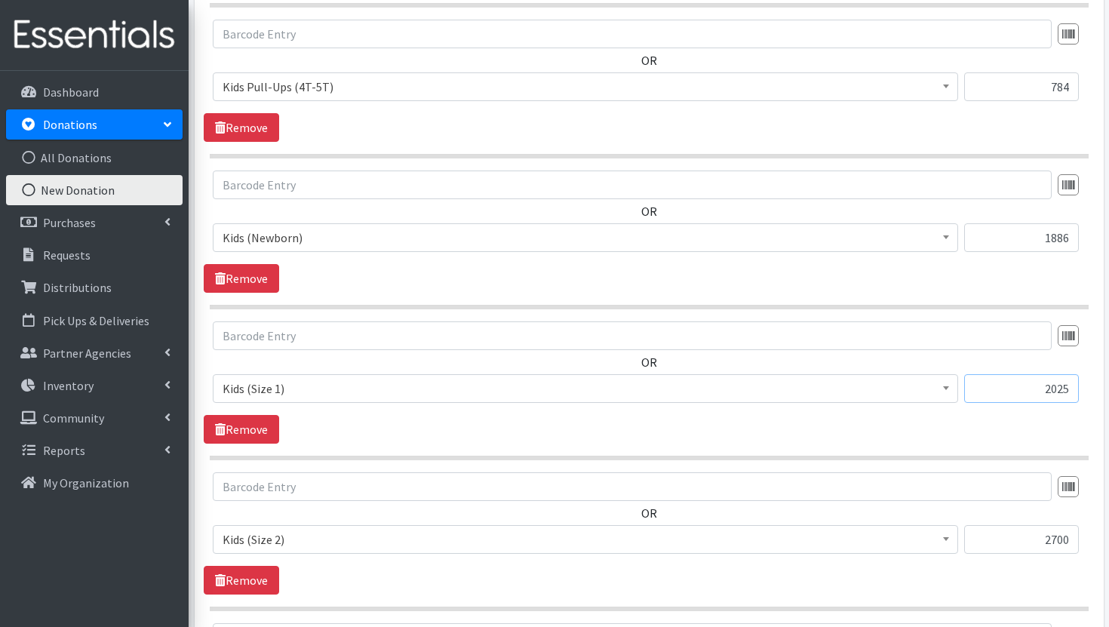
drag, startPoint x: 1036, startPoint y: 390, endPoint x: 1109, endPoint y: 372, distance: 74.7
click at [1109, 373] on div "Source * Product Drive Manufacturer Donation Site Misc. Donation Donation Site …" at bounding box center [649, 610] width 921 height 2696
drag, startPoint x: 1046, startPoint y: 394, endPoint x: 1109, endPoint y: 377, distance: 65.0
click at [1109, 377] on div "Source * Product Drive Manufacturer Donation Site Misc. Donation Donation Site …" at bounding box center [649, 610] width 921 height 2696
drag, startPoint x: 1072, startPoint y: 387, endPoint x: 1031, endPoint y: 386, distance: 41.5
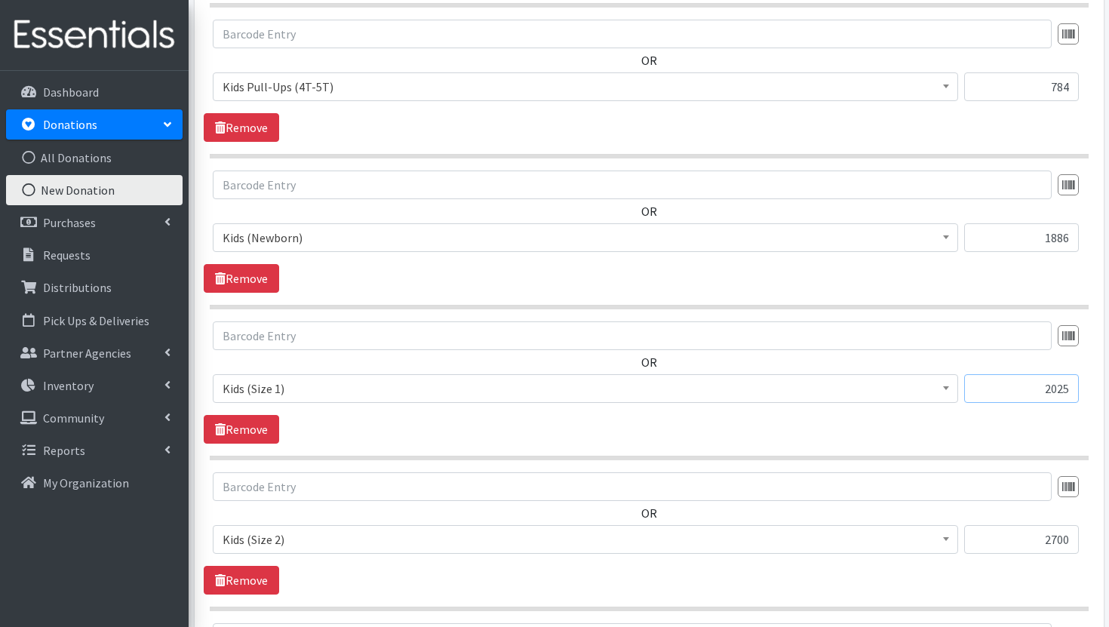
click at [1031, 386] on input "2025" at bounding box center [1021, 388] width 115 height 29
type input "2700"
drag, startPoint x: 1039, startPoint y: 537, endPoint x: 1109, endPoint y: 558, distance: 72.6
click at [1109, 559] on div "Source * Product Drive Manufacturer Donation Site Misc. Donation Donation Site …" at bounding box center [649, 610] width 921 height 2696
paste input "1,376"
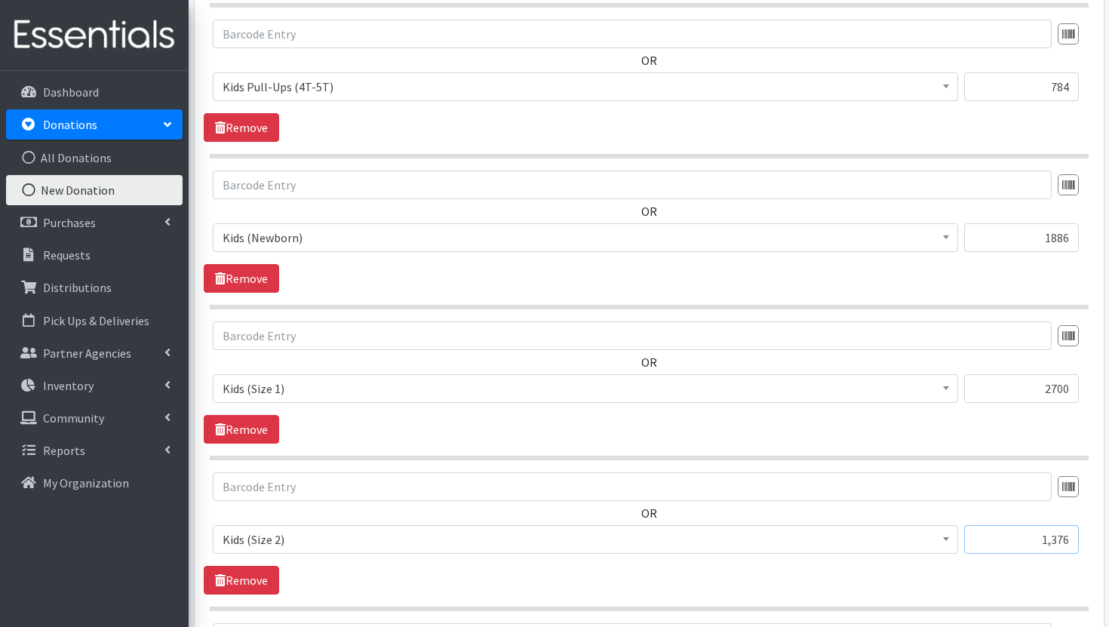
click at [1052, 538] on input "1,376" at bounding box center [1021, 539] width 115 height 29
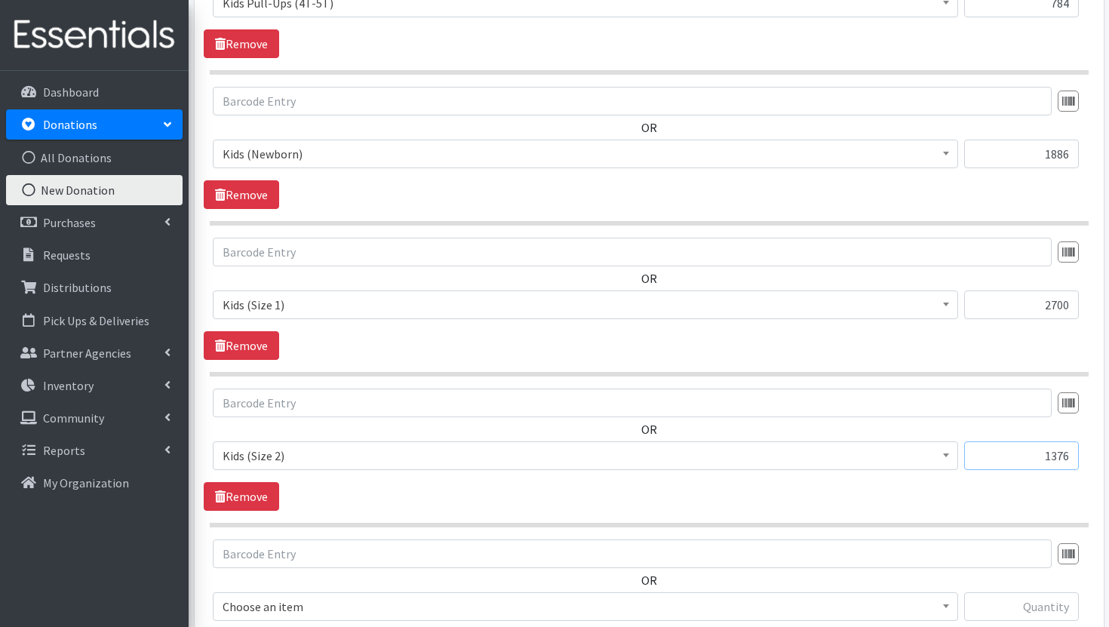
scroll to position [989, 0]
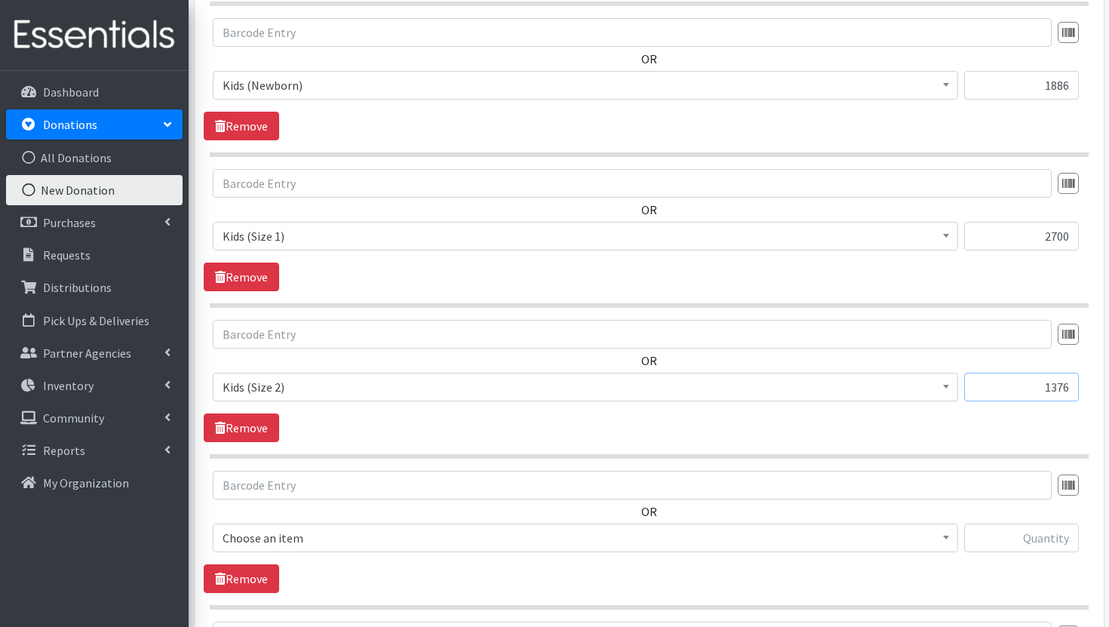
type input "1376"
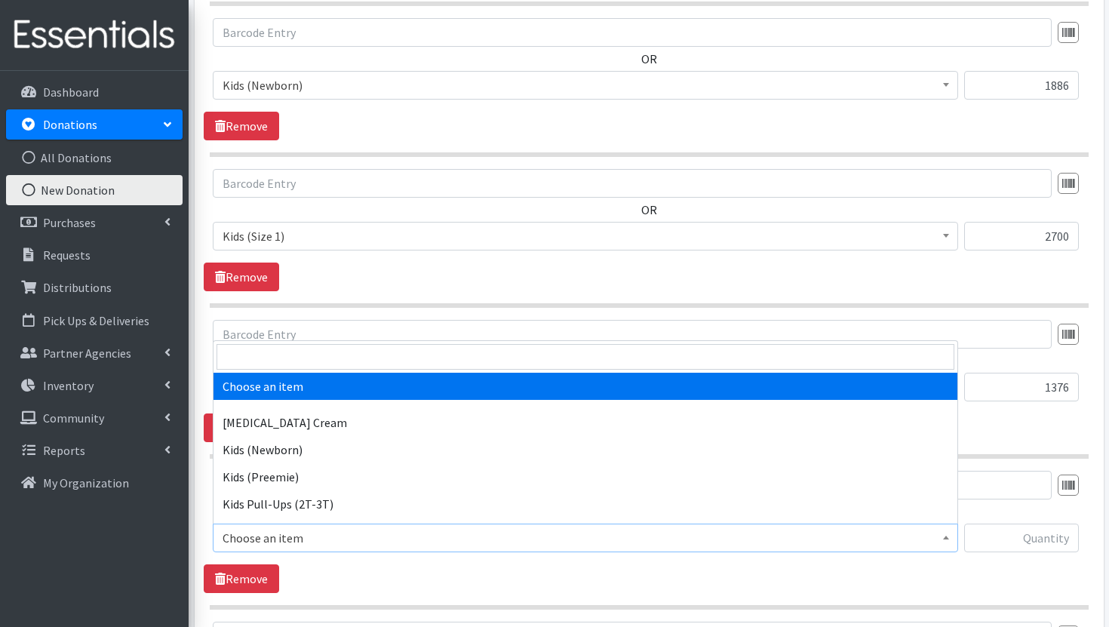
click at [806, 534] on span "Choose an item" at bounding box center [586, 537] width 726 height 21
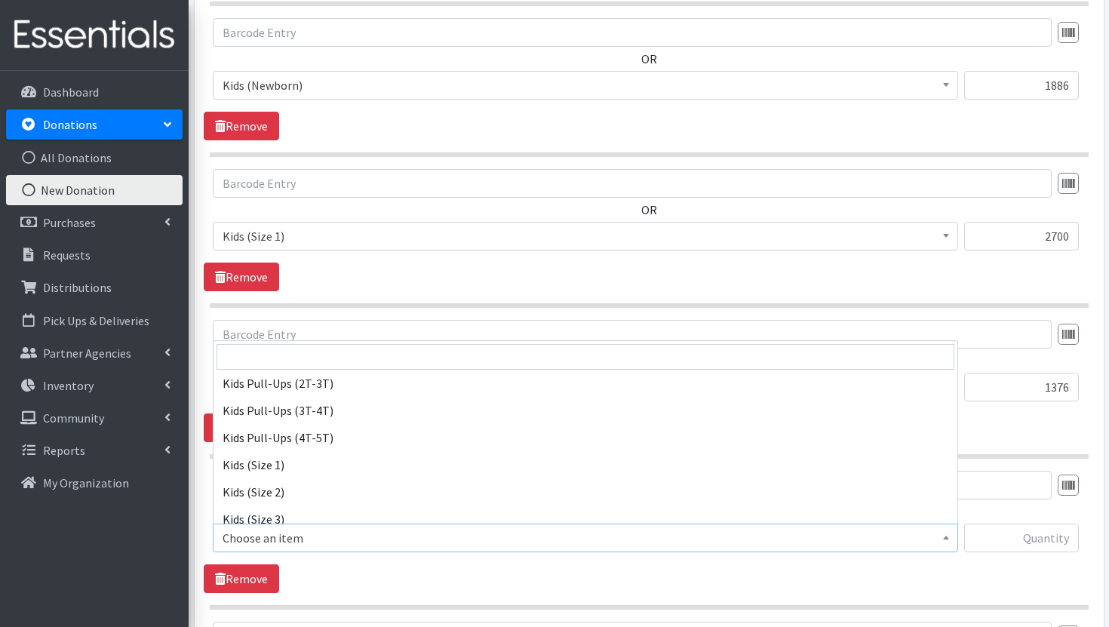
scroll to position [145, 0]
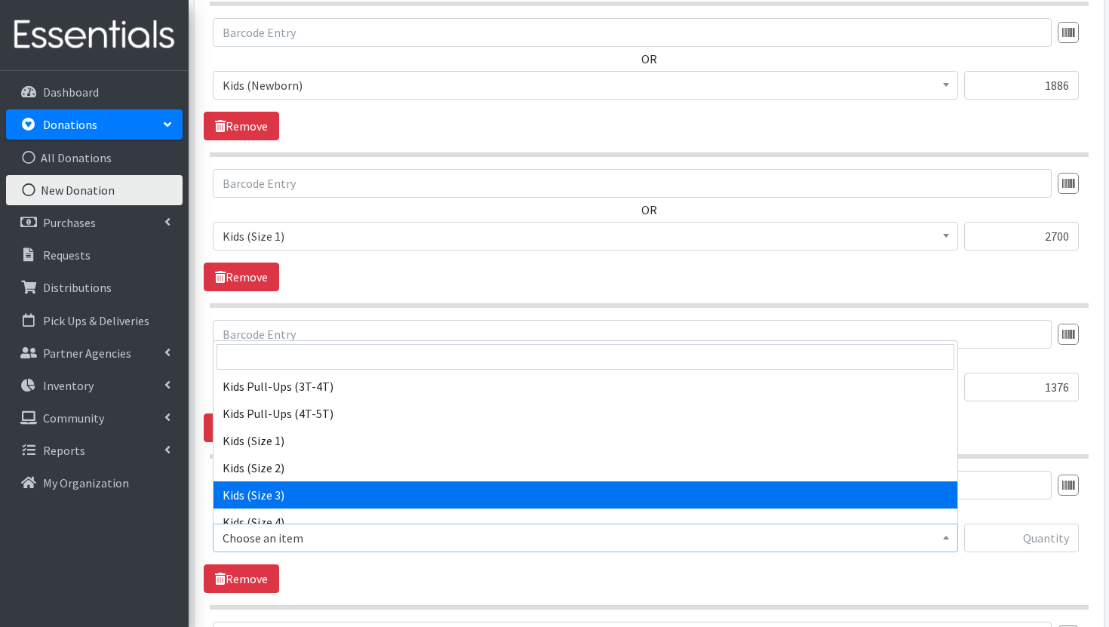
select select "3393"
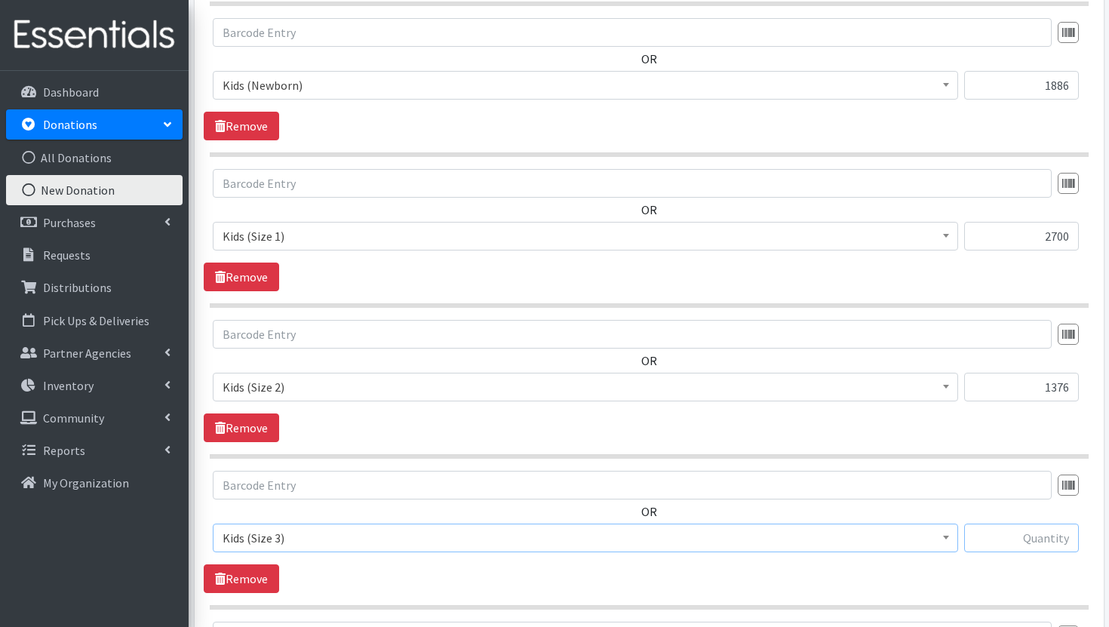
click at [1041, 542] on input "text" at bounding box center [1021, 538] width 115 height 29
paste input "4,367"
click at [1052, 540] on input "4,367" at bounding box center [1021, 538] width 115 height 29
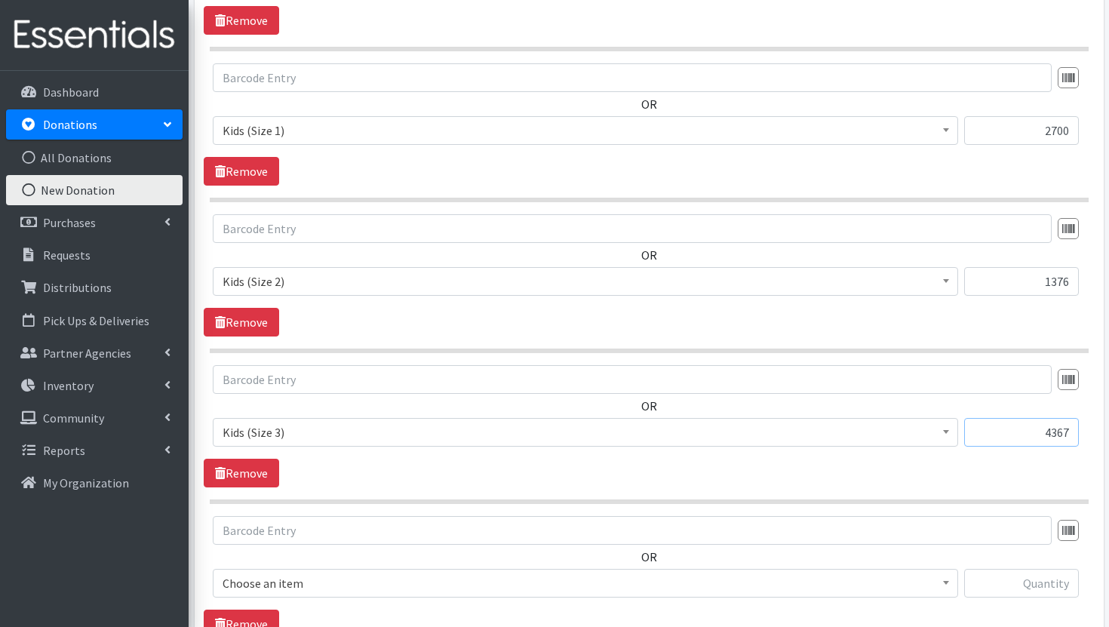
scroll to position [1127, 0]
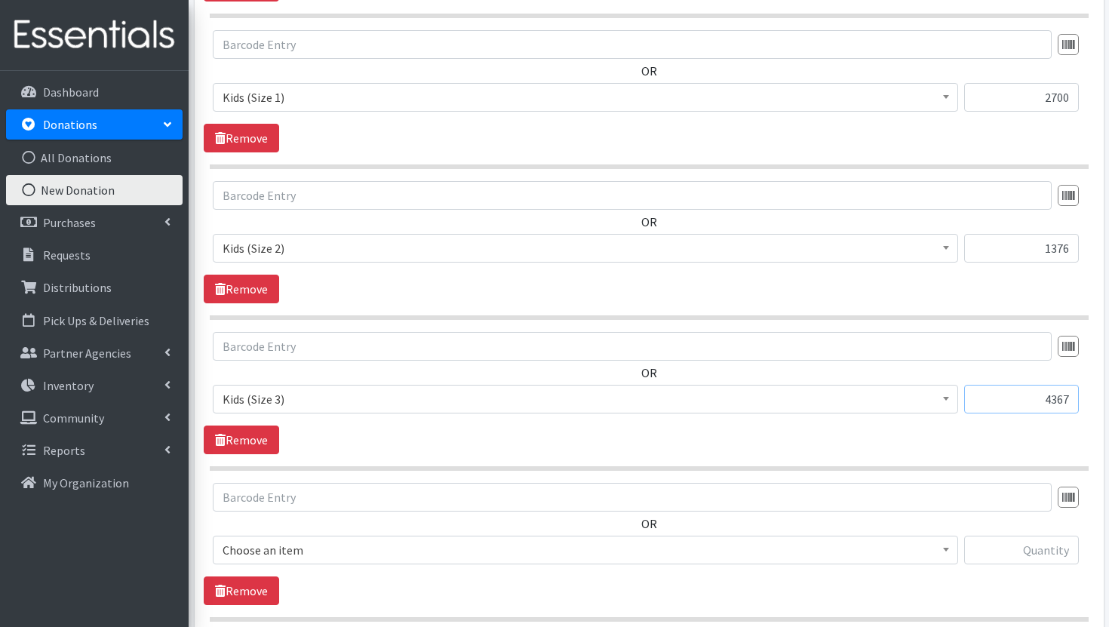
type input "4367"
click at [899, 554] on span "Choose an item" at bounding box center [586, 550] width 726 height 21
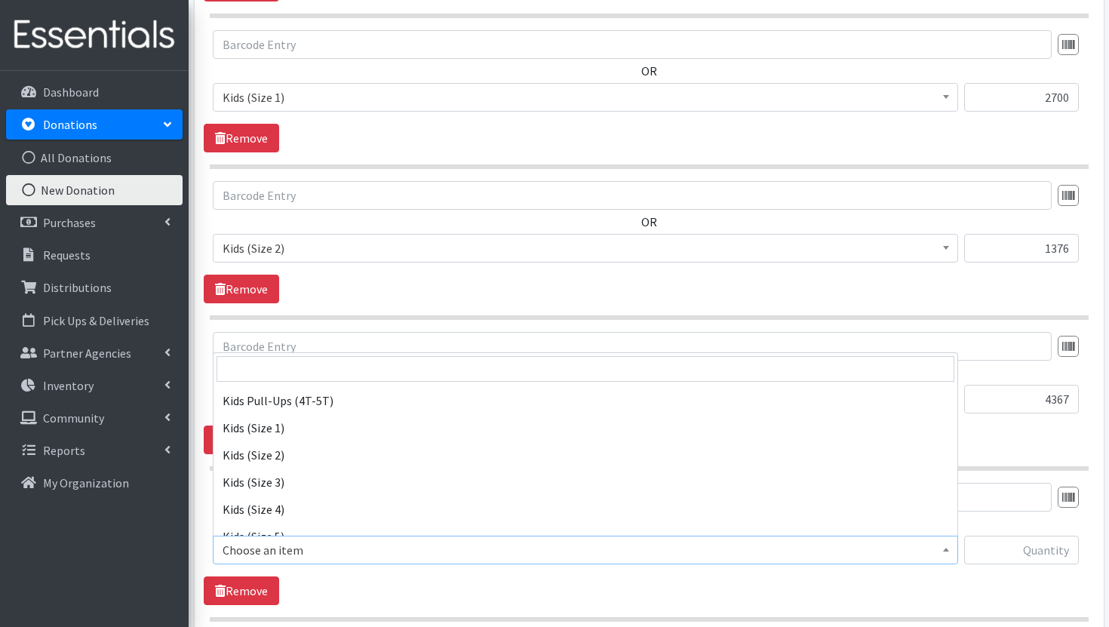
scroll to position [186, 0]
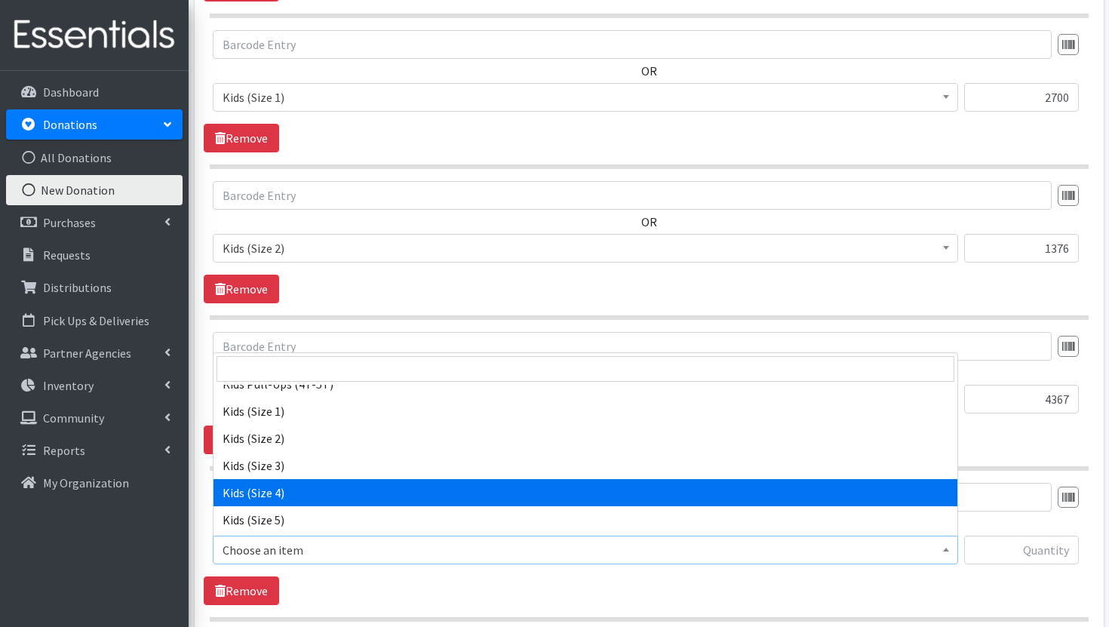
select select "3394"
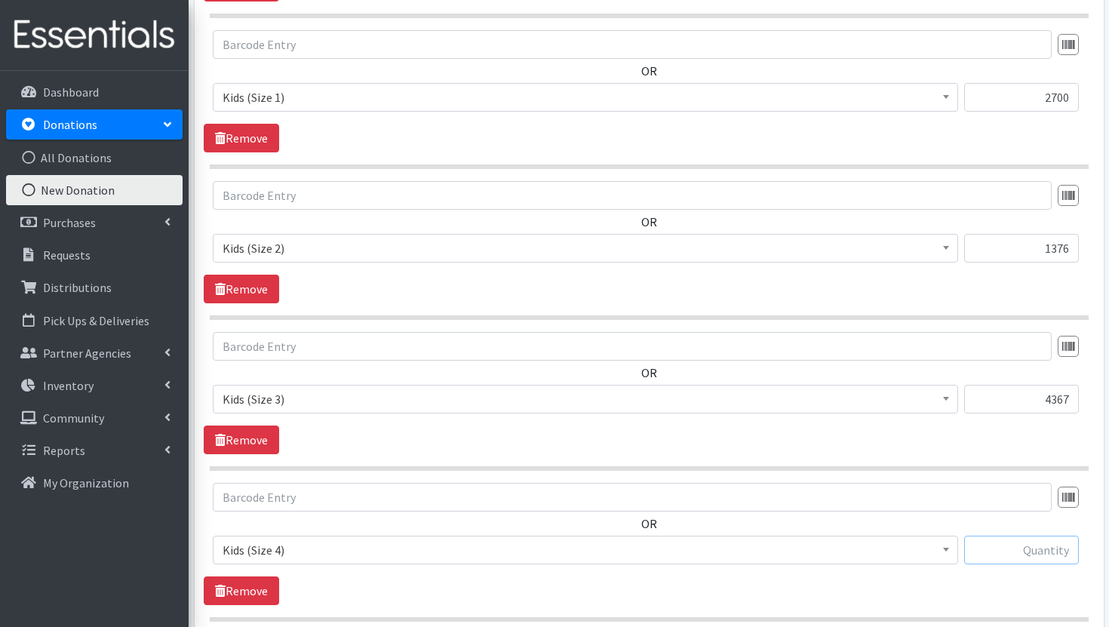
click at [1053, 558] on input "text" at bounding box center [1021, 550] width 115 height 29
paste input "2,483"
click at [1049, 554] on input "2,483" at bounding box center [1021, 550] width 115 height 29
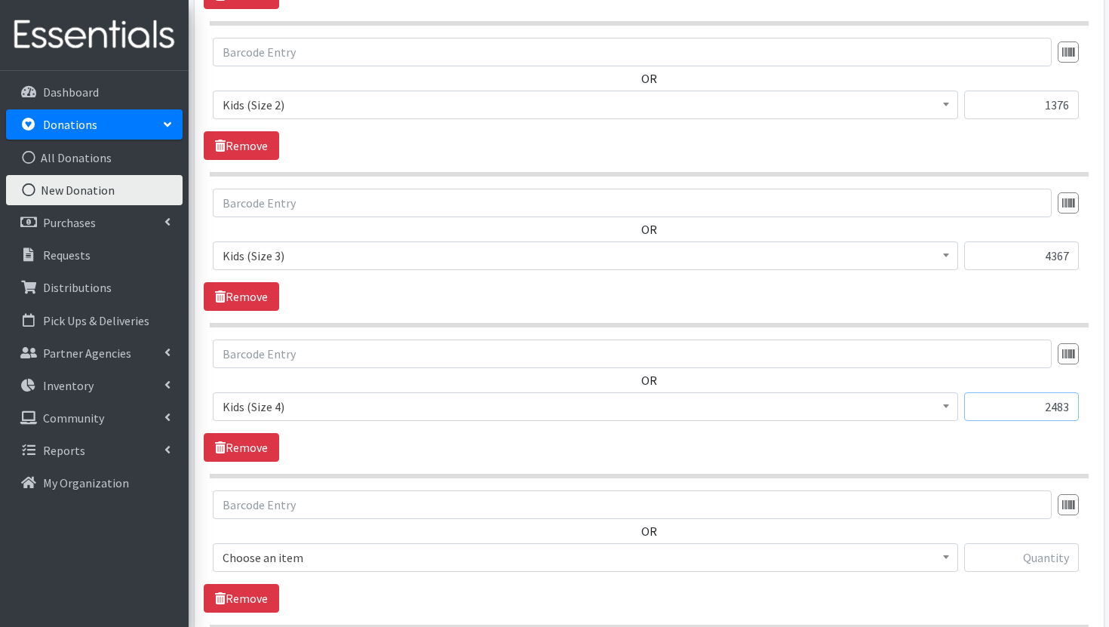
scroll to position [1274, 0]
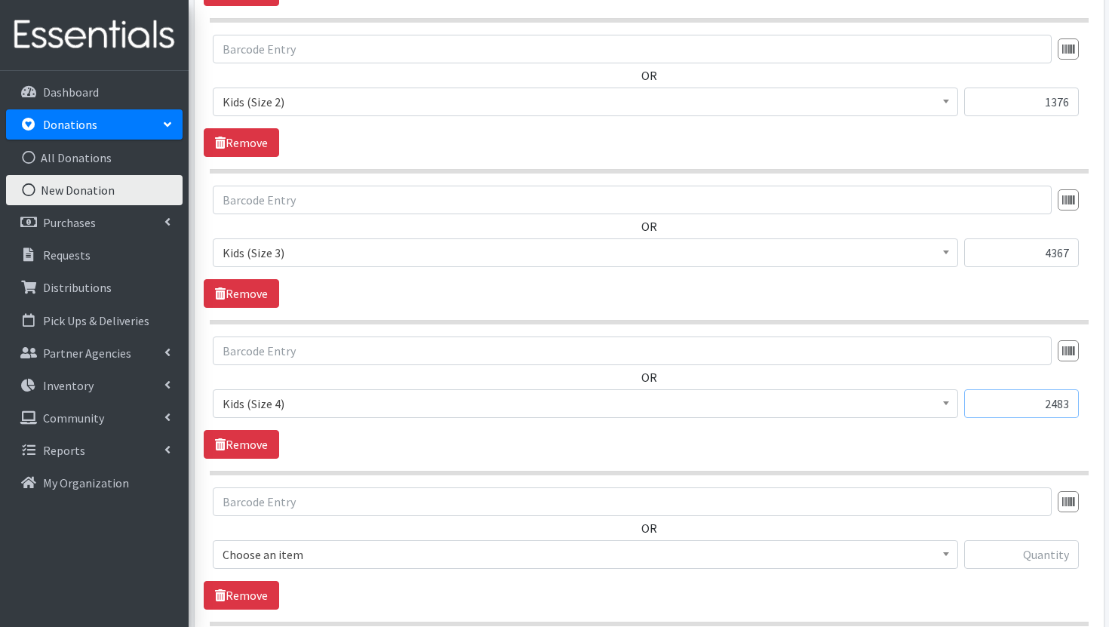
type input "2483"
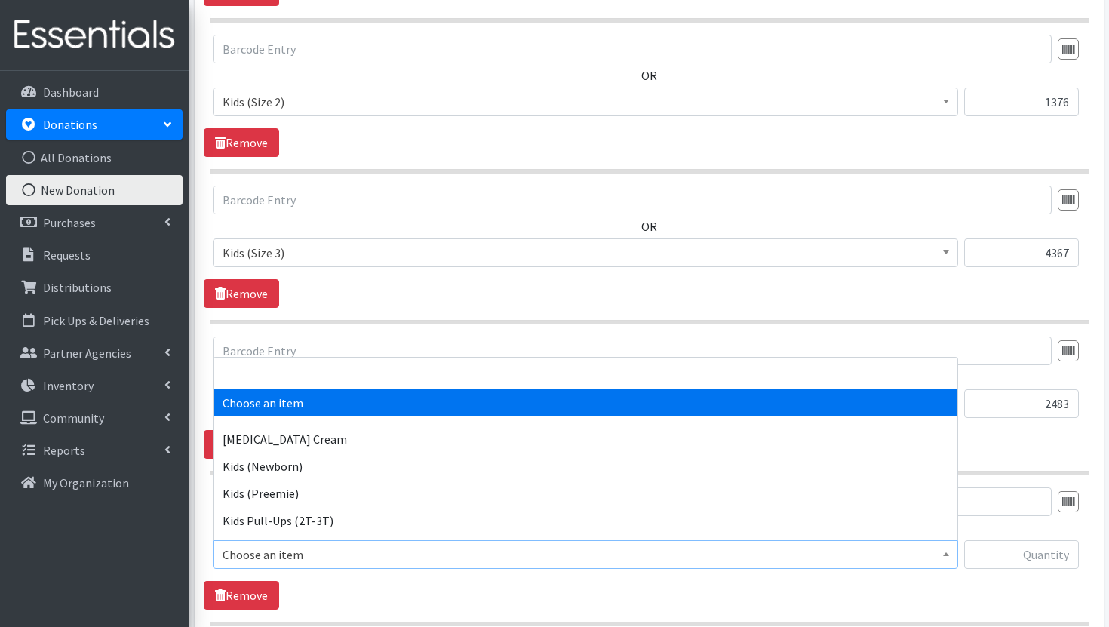
click at [893, 549] on span "Choose an item" at bounding box center [586, 554] width 726 height 21
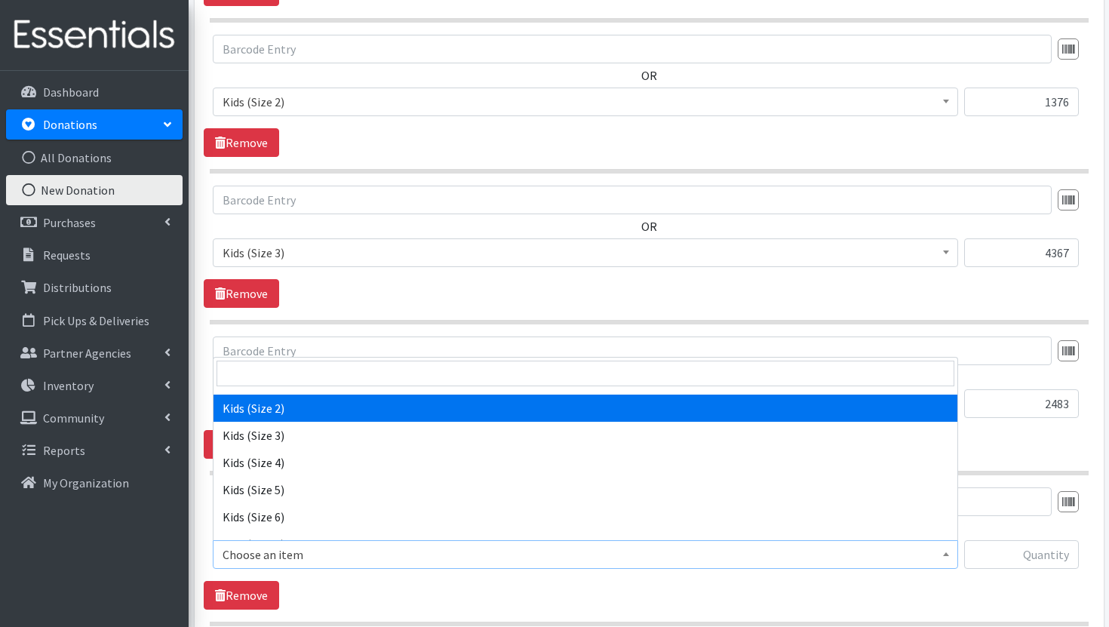
scroll to position [226, 0]
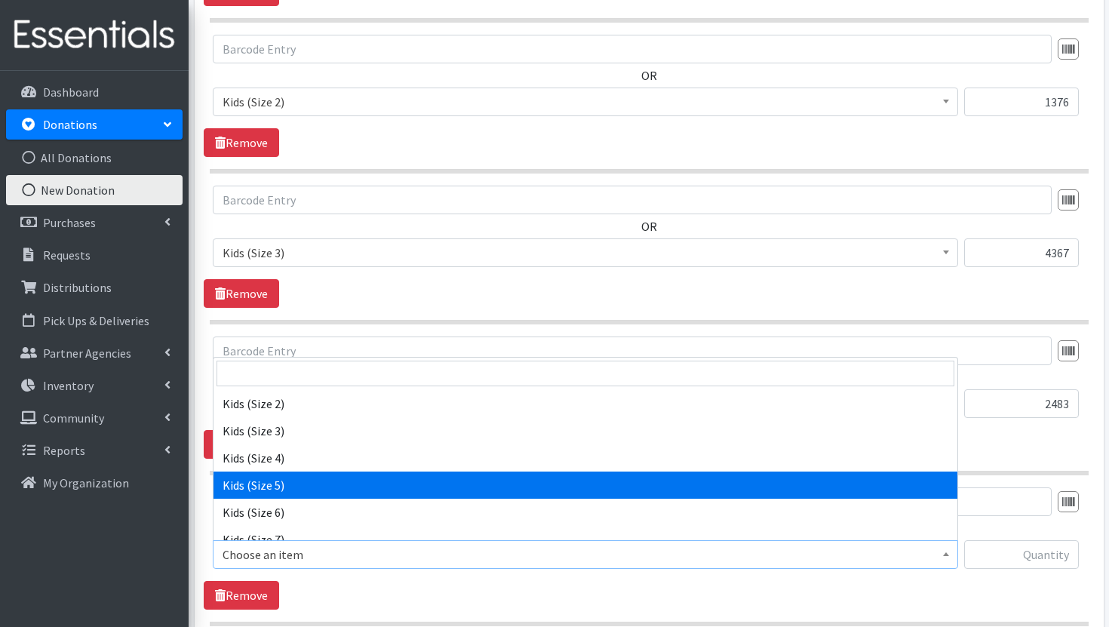
select select "3407"
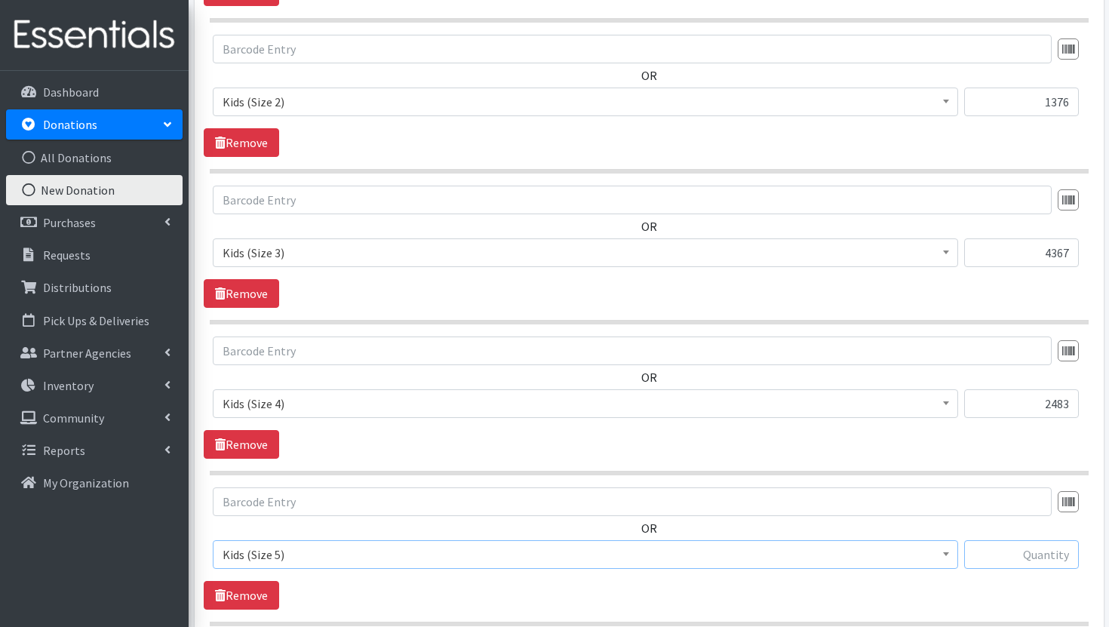
click at [1033, 562] on input "text" at bounding box center [1021, 554] width 115 height 29
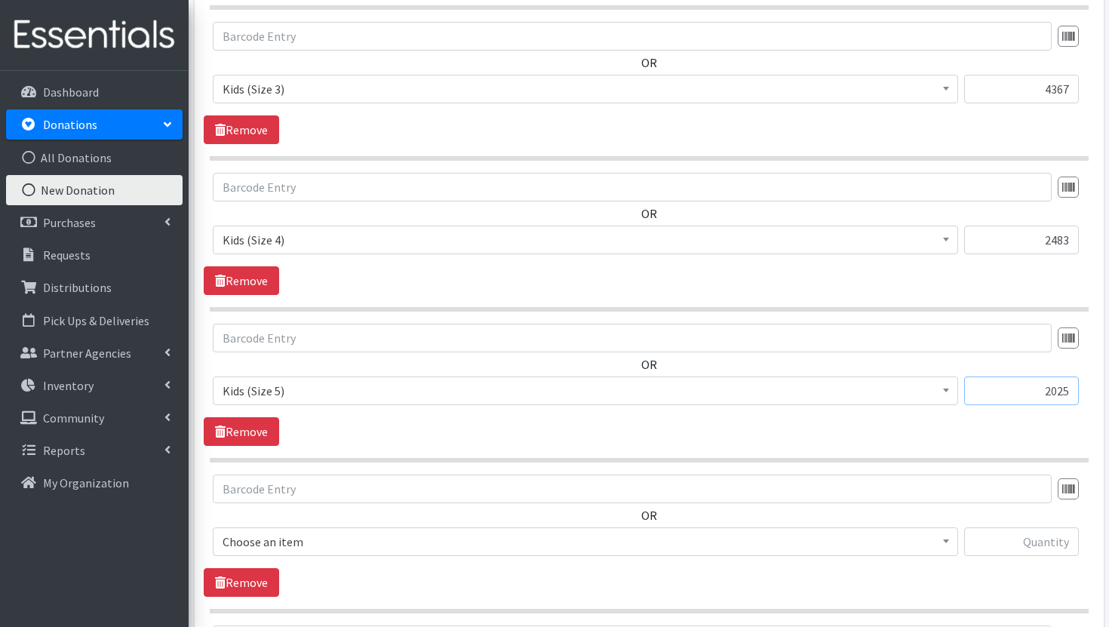
scroll to position [1445, 0]
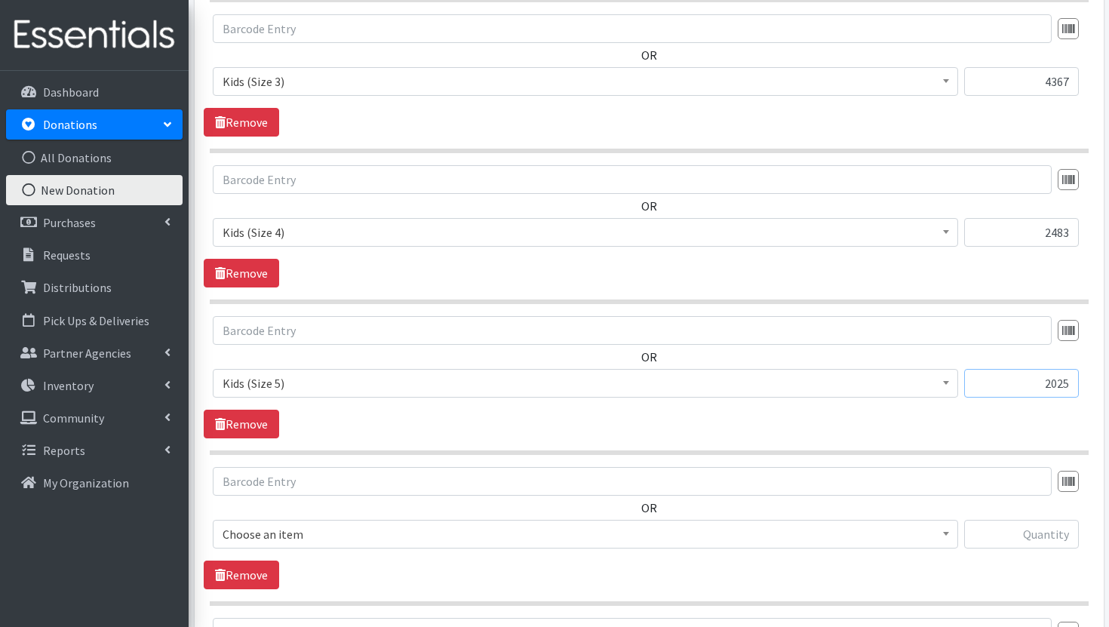
type input "2025"
click at [851, 518] on div "OR Choose an item Diaper Rash Cream Kids (Newborn) Kids (Preemie) Kids Pull-Ups…" at bounding box center [649, 514] width 890 height 94
click at [851, 528] on span "Choose an item" at bounding box center [586, 534] width 726 height 21
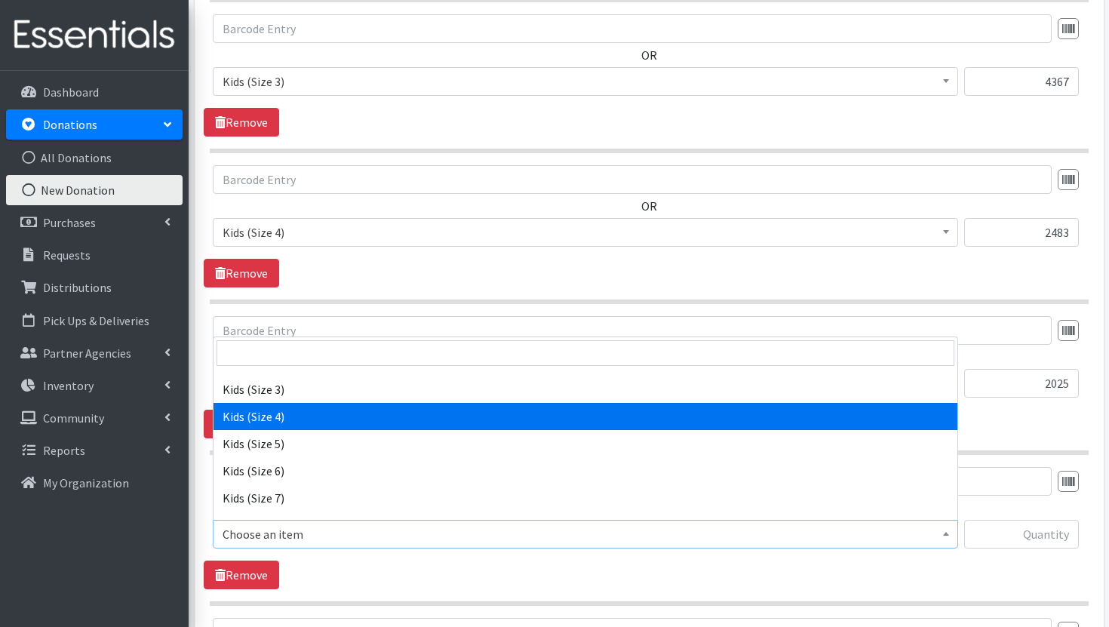
scroll to position [252, 0]
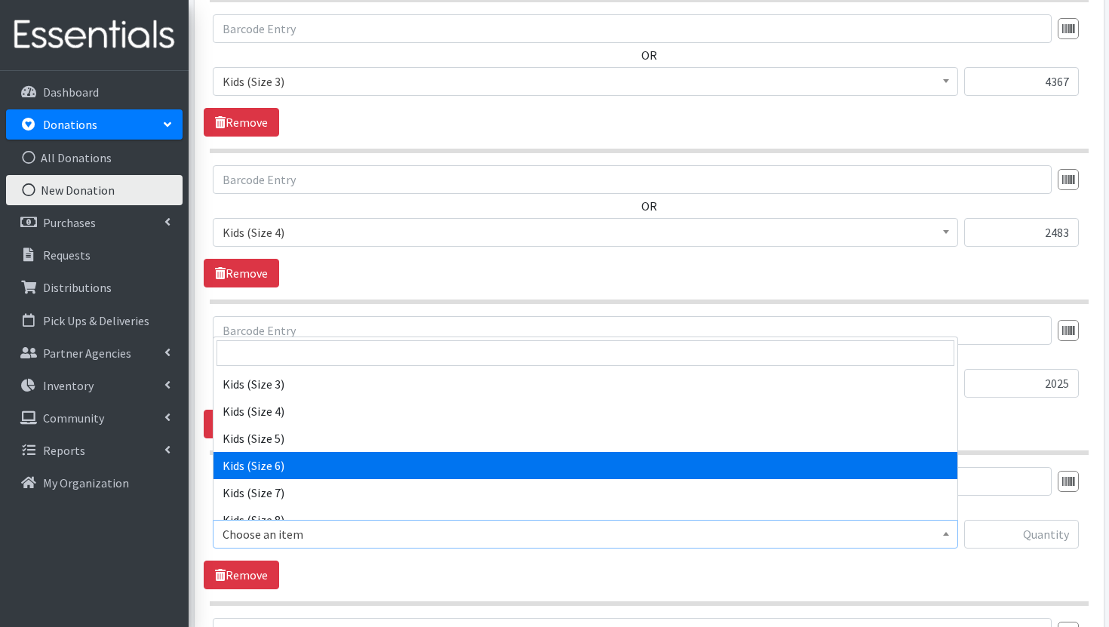
select select "3419"
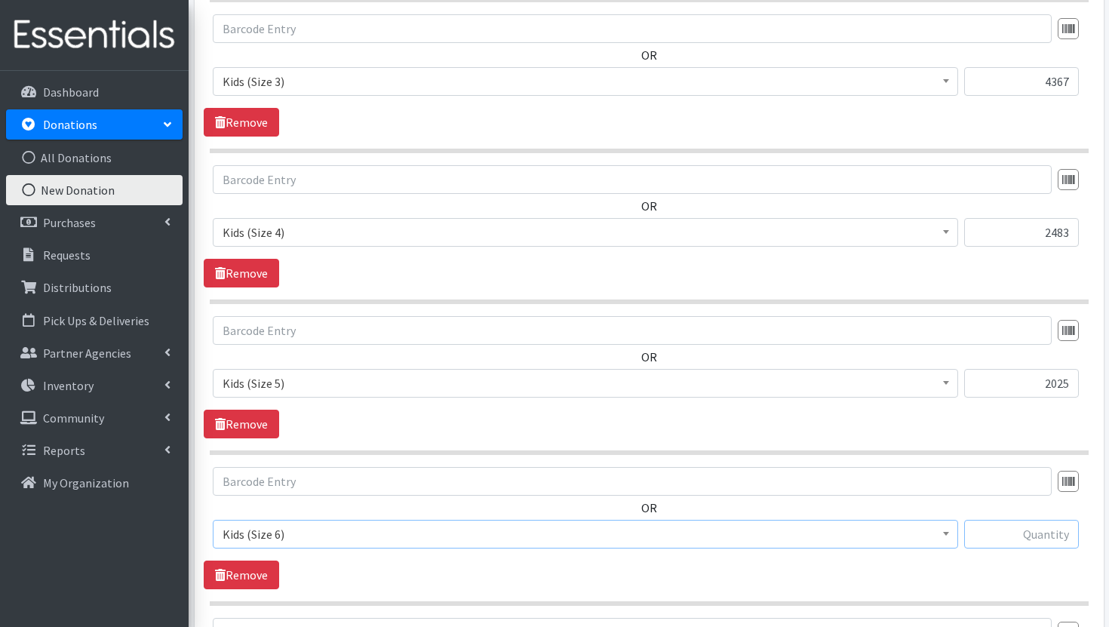
click at [1035, 522] on input "text" at bounding box center [1021, 534] width 115 height 29
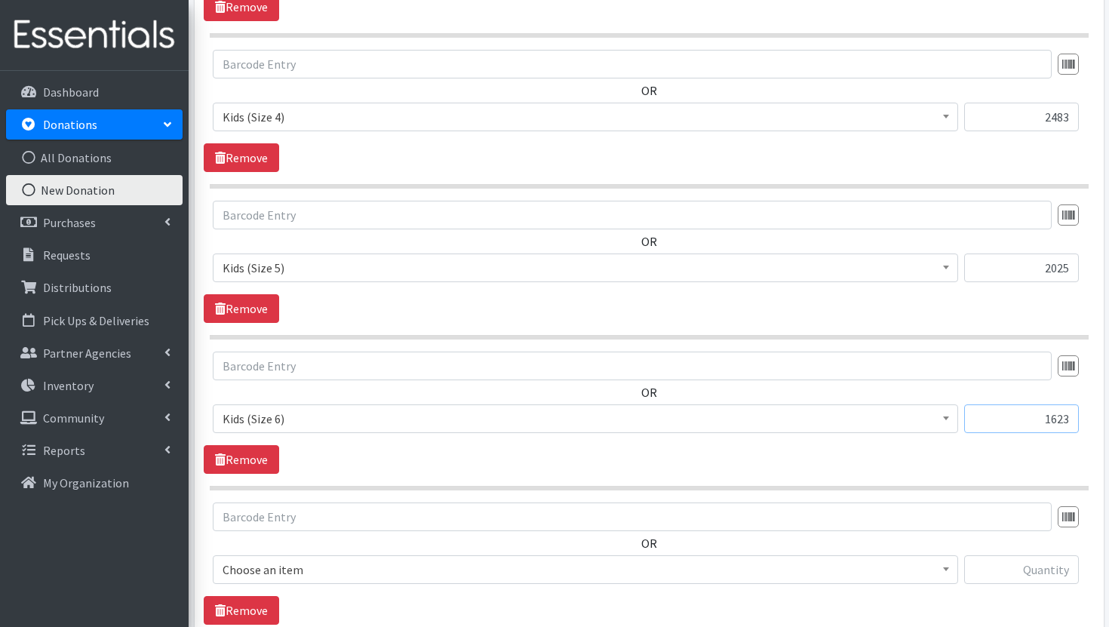
scroll to position [1629, 0]
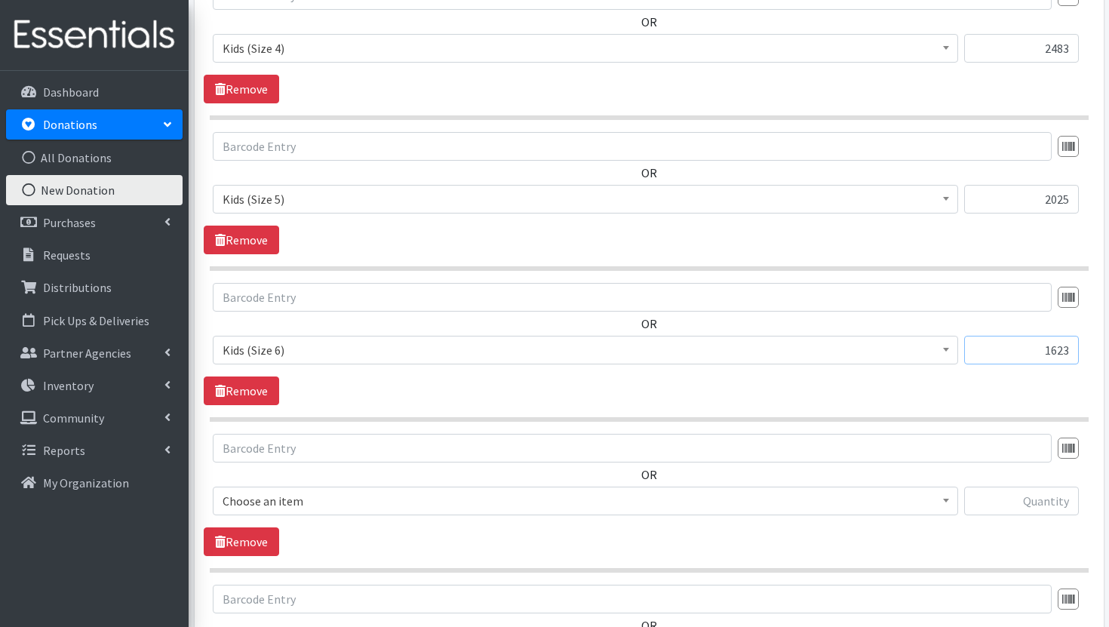
type input "1623"
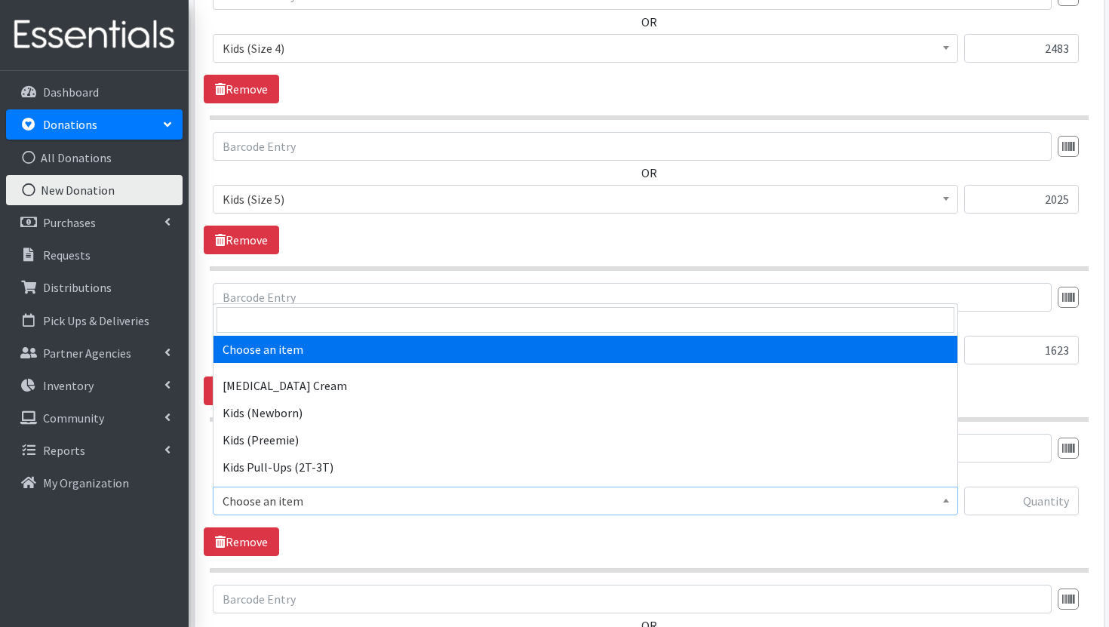
click at [865, 497] on span "Choose an item" at bounding box center [586, 501] width 726 height 21
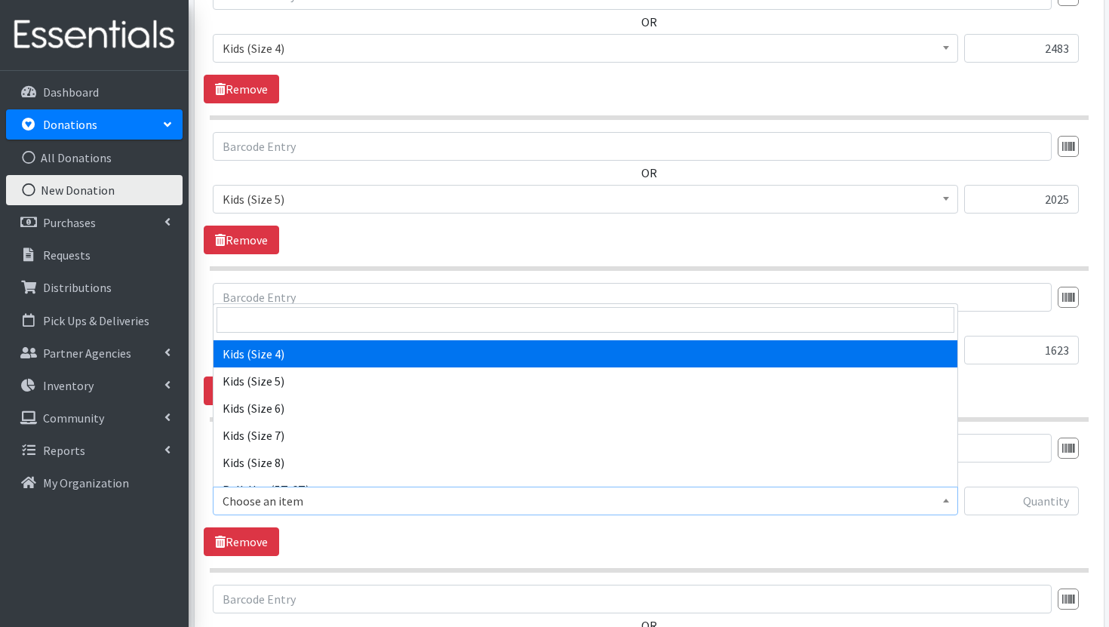
scroll to position [278, 0]
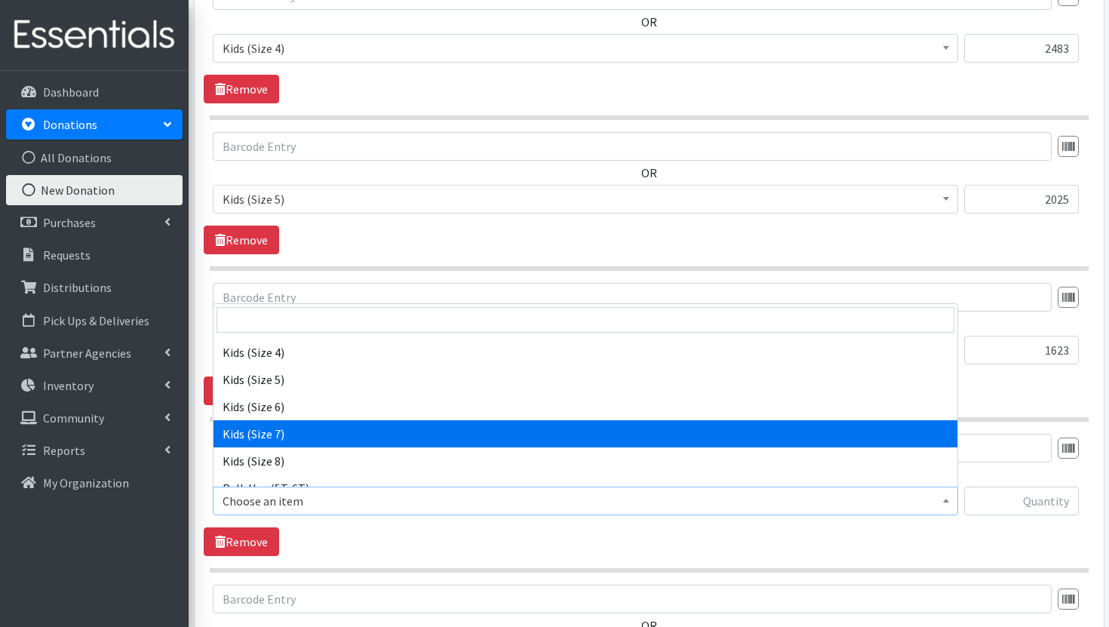
select select "7177"
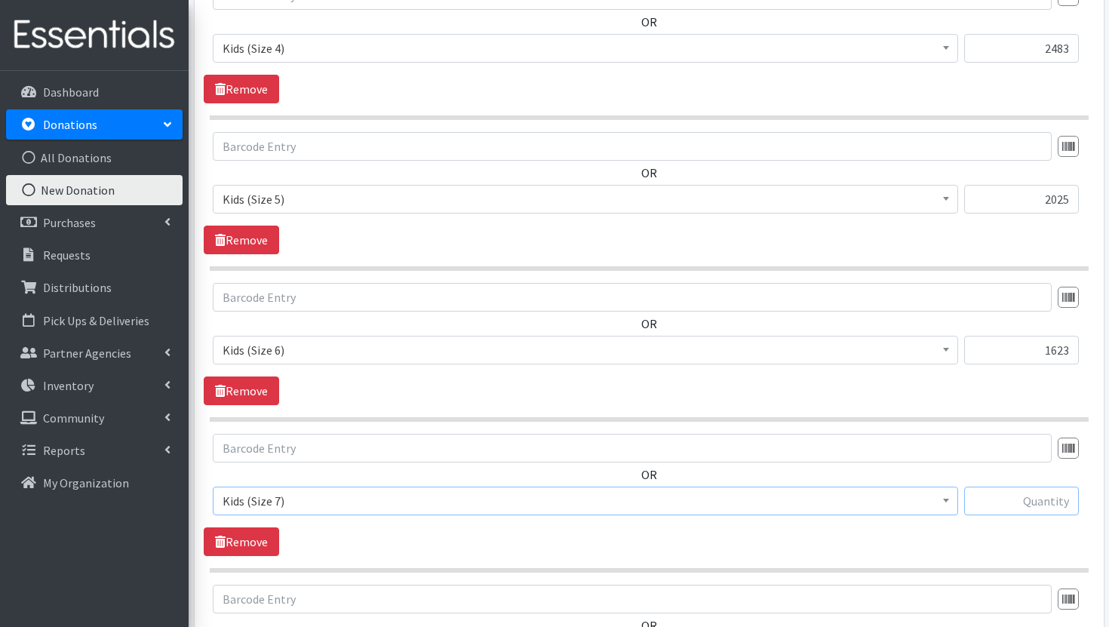
click at [1059, 514] on input "text" at bounding box center [1021, 501] width 115 height 29
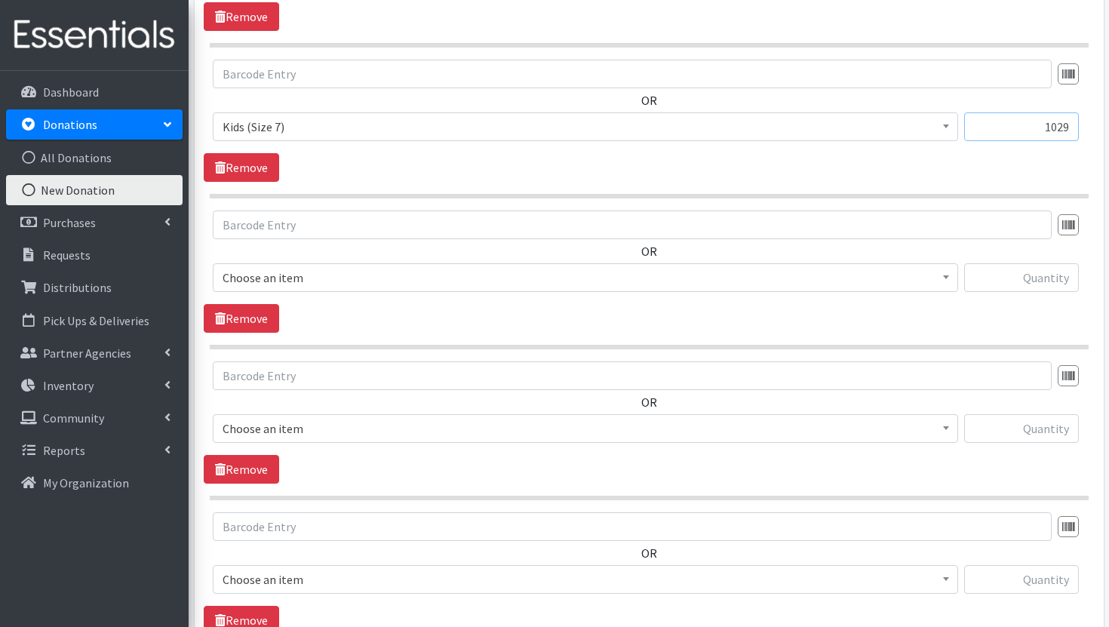
scroll to position [2006, 0]
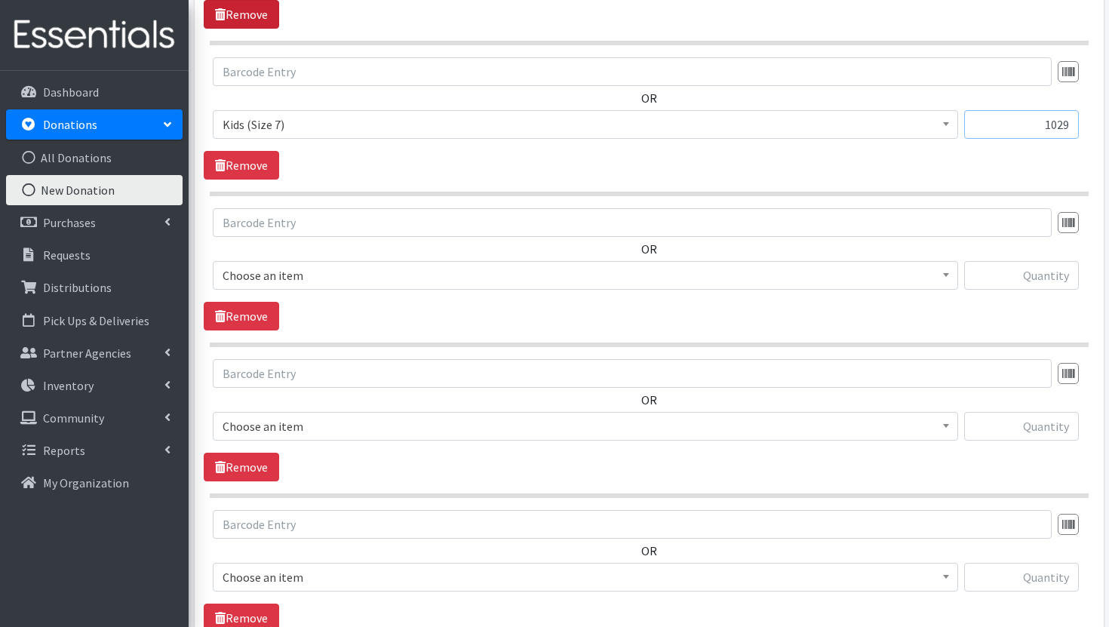
type input "1029"
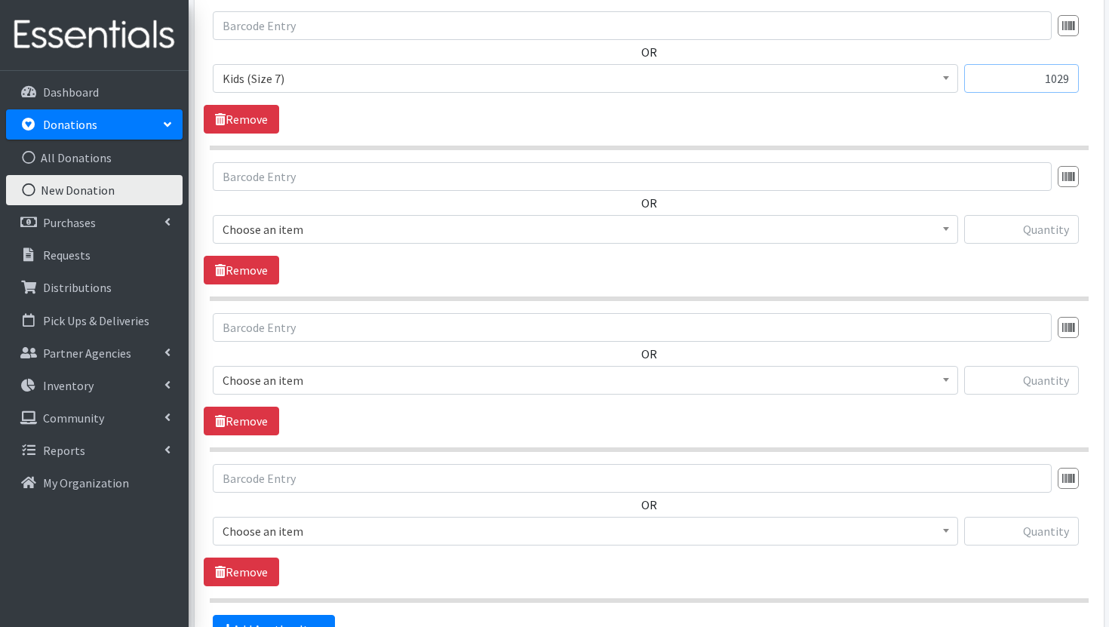
scroll to position [2054, 0]
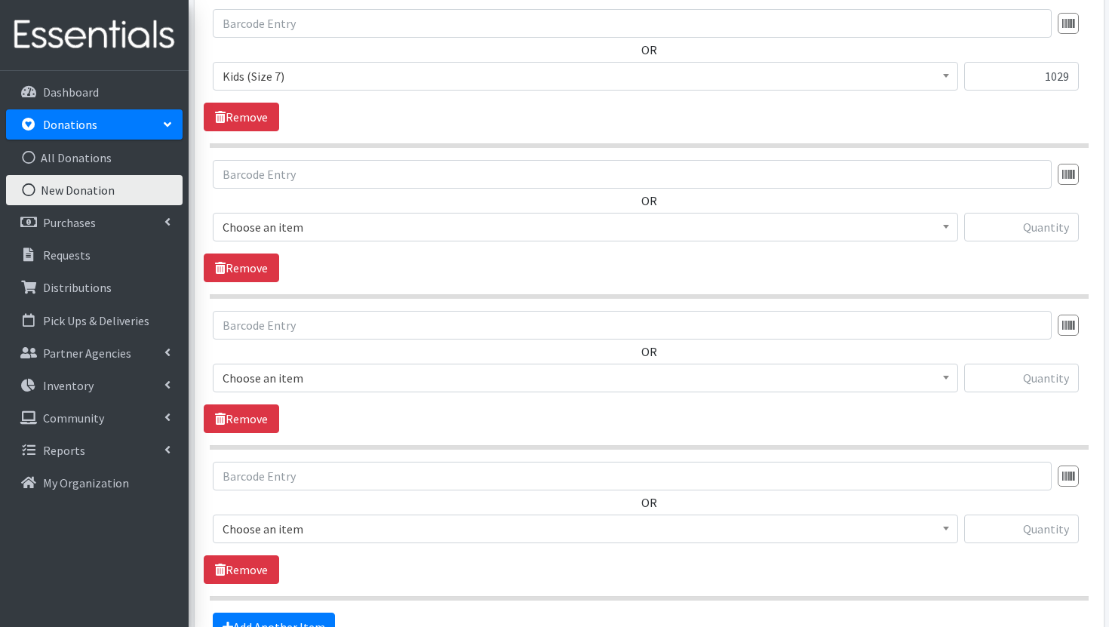
click at [615, 228] on span "Choose an item" at bounding box center [586, 227] width 726 height 21
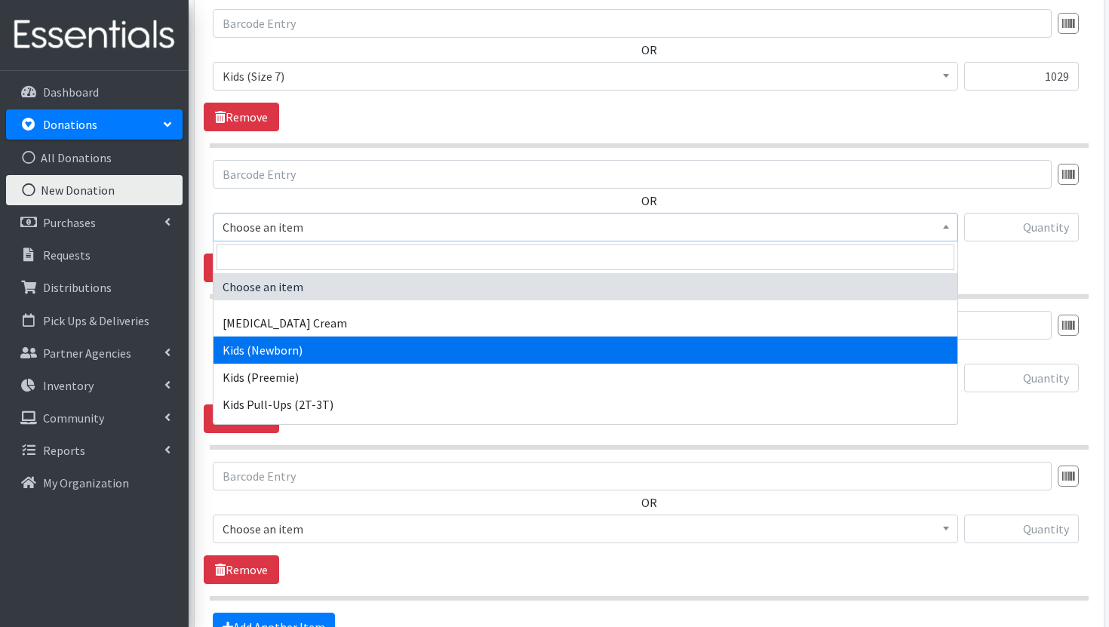
select select "3400"
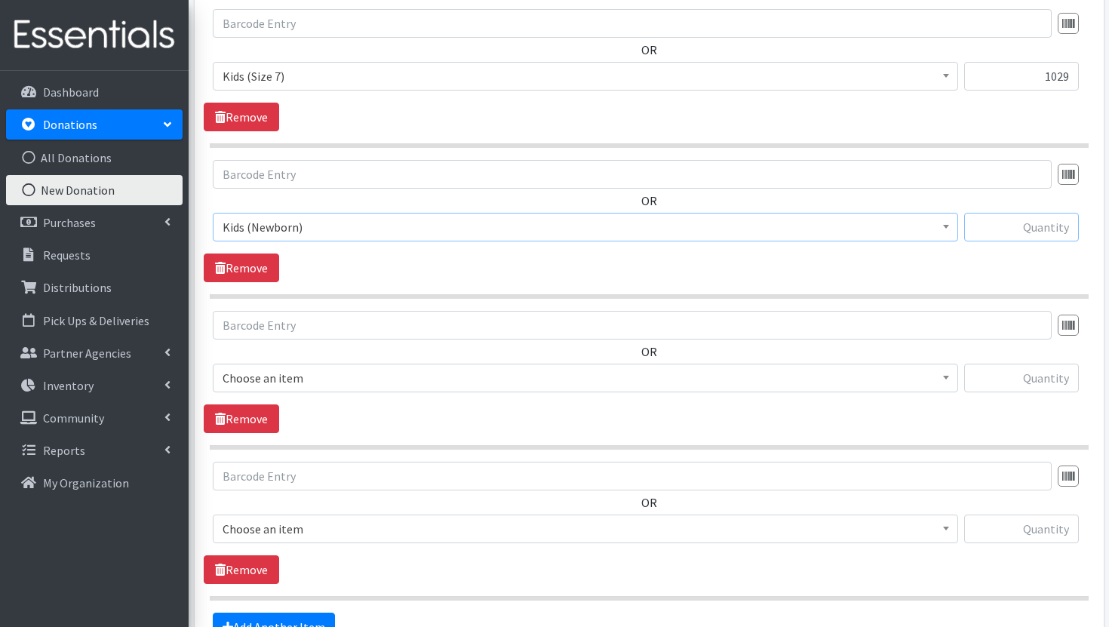
click at [1053, 220] on input "text" at bounding box center [1021, 227] width 115 height 29
paste input "2,483"
drag, startPoint x: 1041, startPoint y: 229, endPoint x: 1096, endPoint y: 229, distance: 54.3
paste input "7,507"
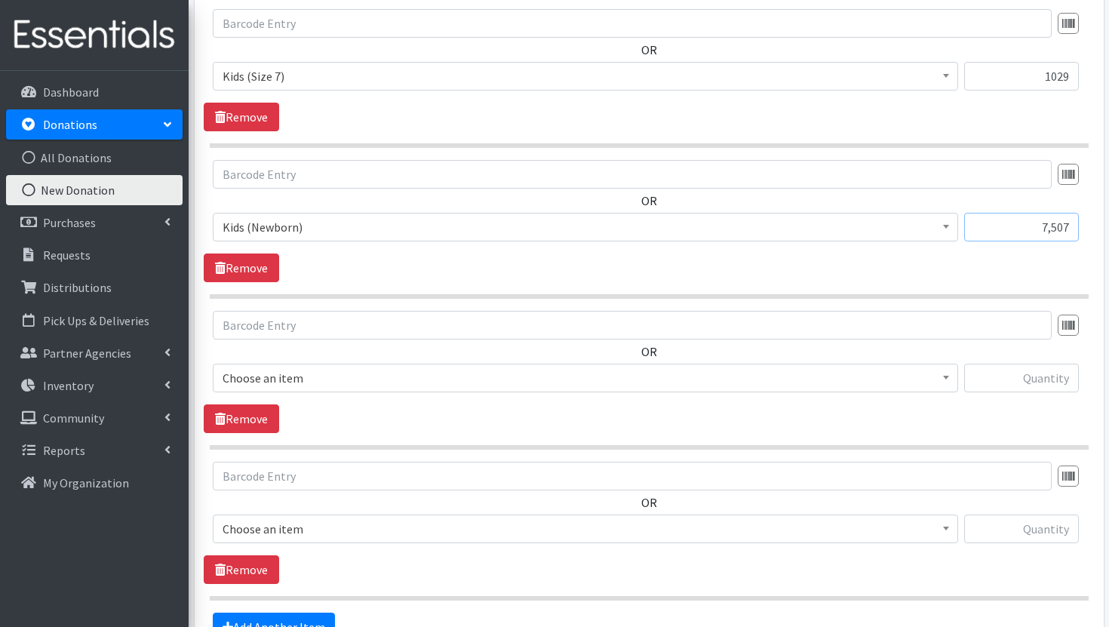
click at [1052, 231] on input "7,507" at bounding box center [1021, 227] width 115 height 29
type input "7507"
click at [841, 356] on div "OR Choose an item Diaper Rash Cream Kids (Newborn) Kids (Preemie) Kids Pull-Ups…" at bounding box center [649, 358] width 890 height 94
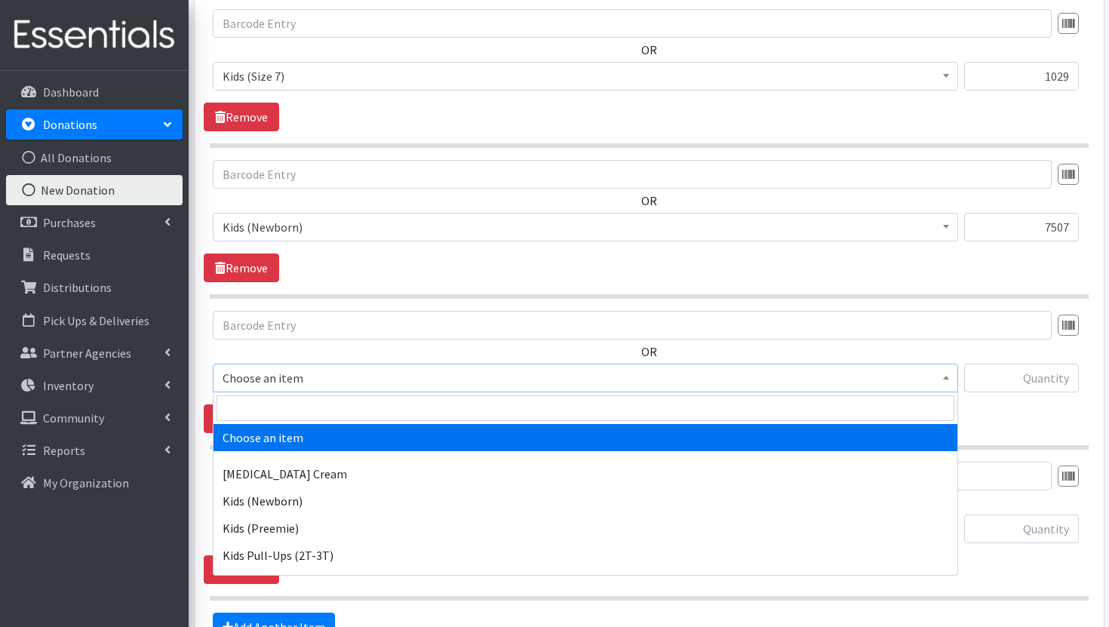
click at [840, 374] on span "Choose an item" at bounding box center [586, 378] width 726 height 21
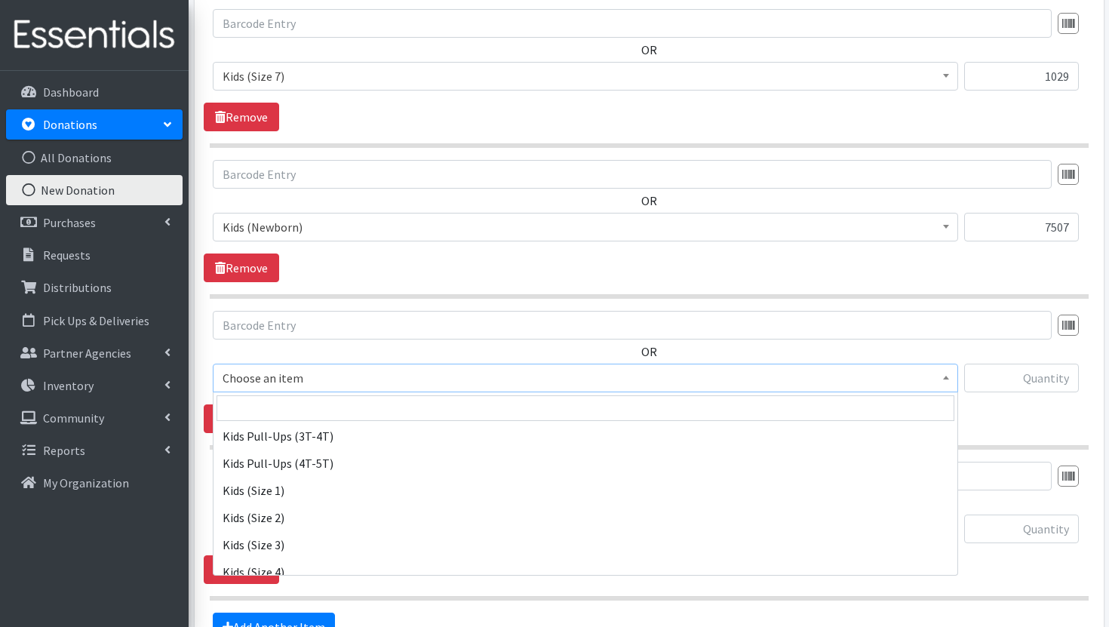
scroll to position [151, 0]
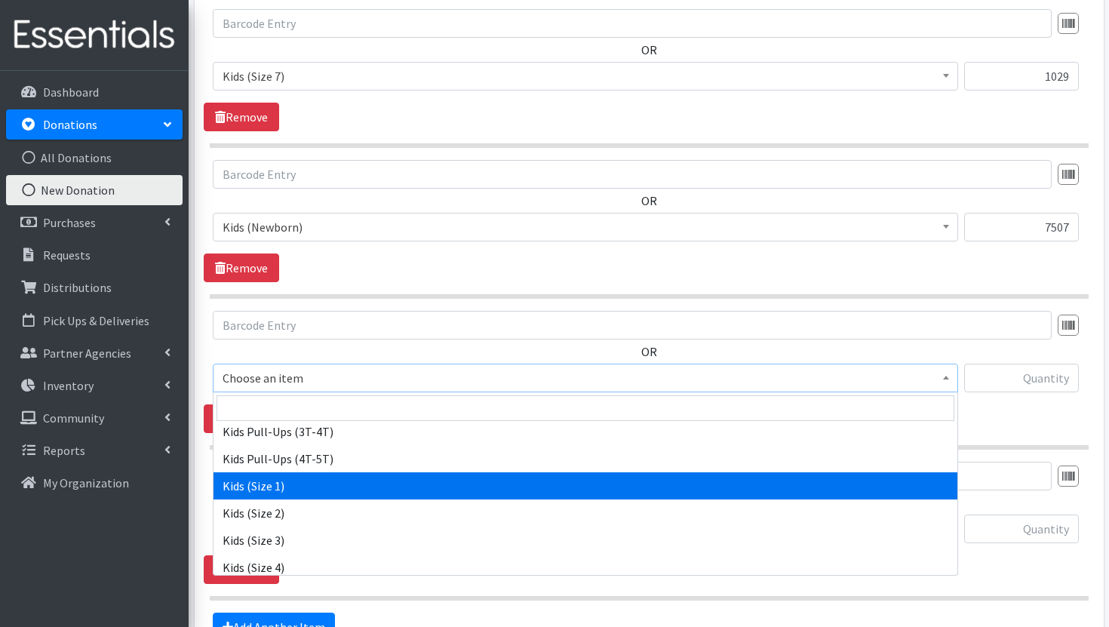
select select "3401"
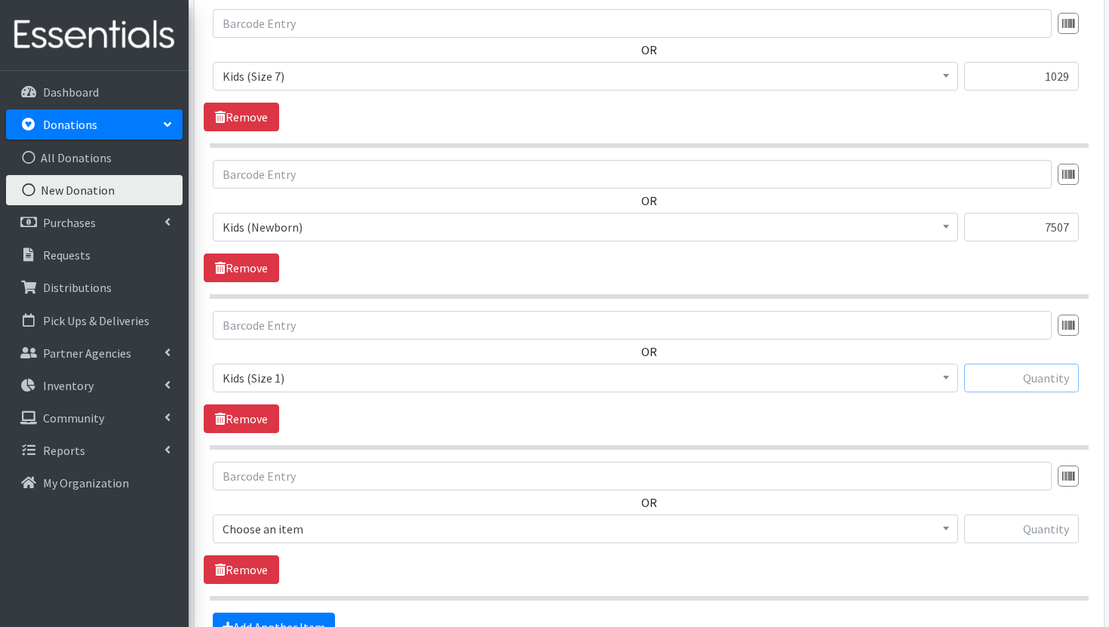
click at [1043, 377] on input "text" at bounding box center [1021, 378] width 115 height 29
paste input "14,793"
click at [1053, 380] on input "14,793" at bounding box center [1021, 378] width 115 height 29
type input "14793"
click at [815, 527] on span "Choose an item" at bounding box center [586, 528] width 726 height 21
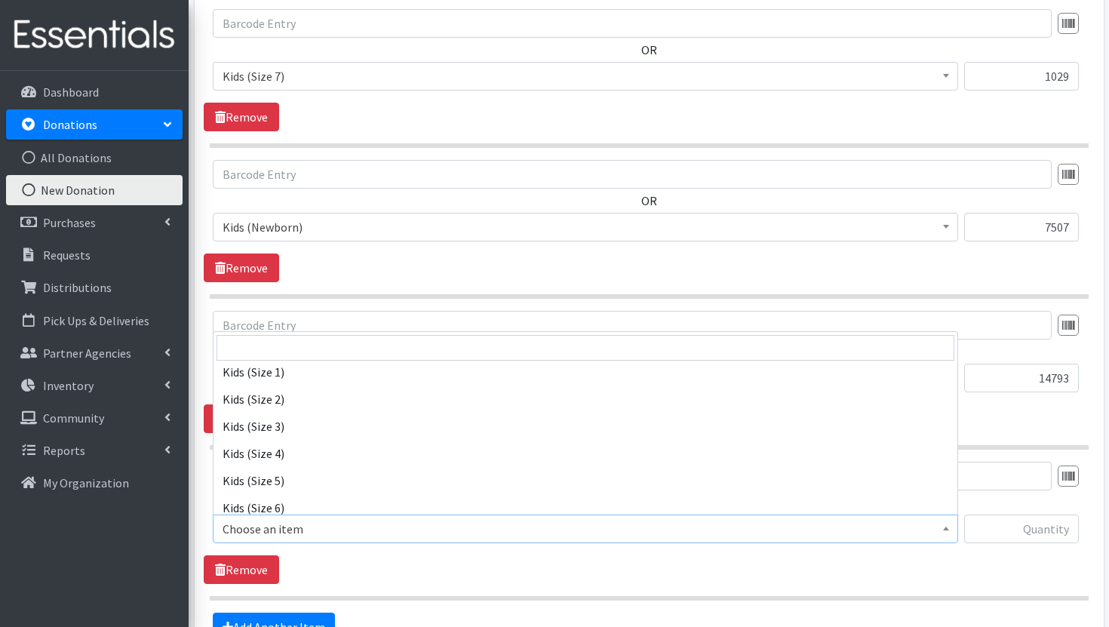
scroll to position [234, 0]
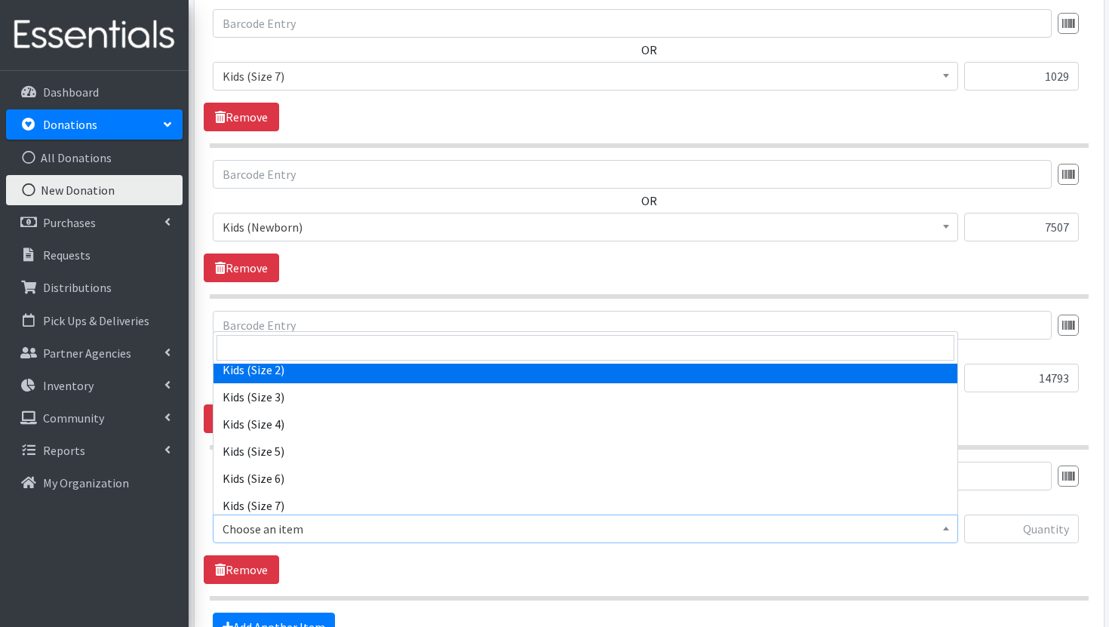
select select "3420"
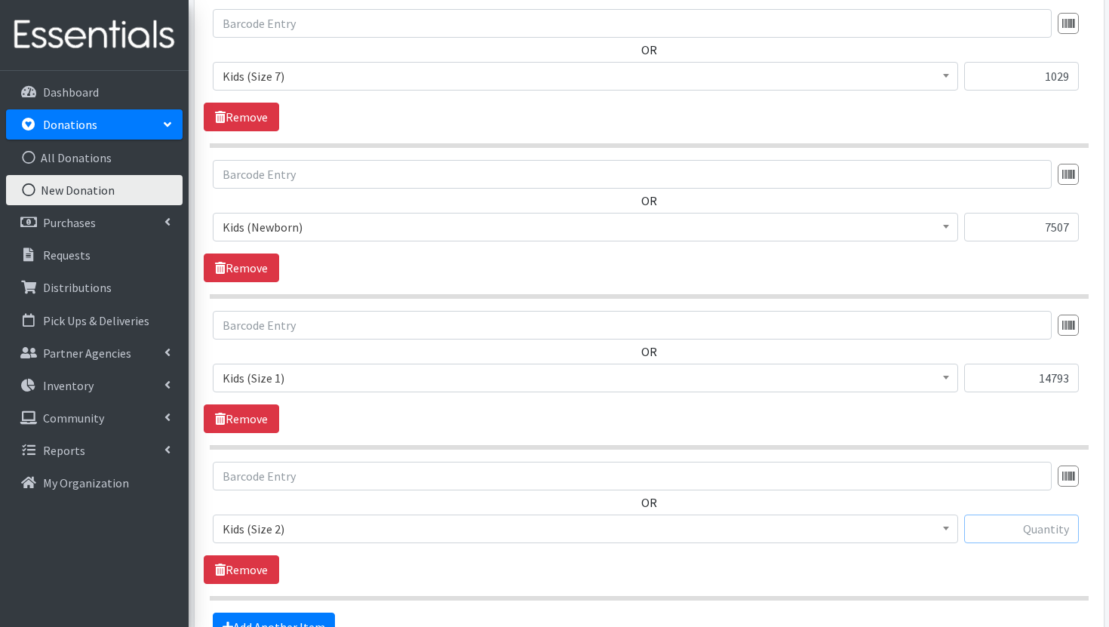
click at [1047, 530] on input "text" at bounding box center [1021, 529] width 115 height 29
paste input "10,089"
click at [1051, 532] on input "10,089" at bounding box center [1021, 529] width 115 height 29
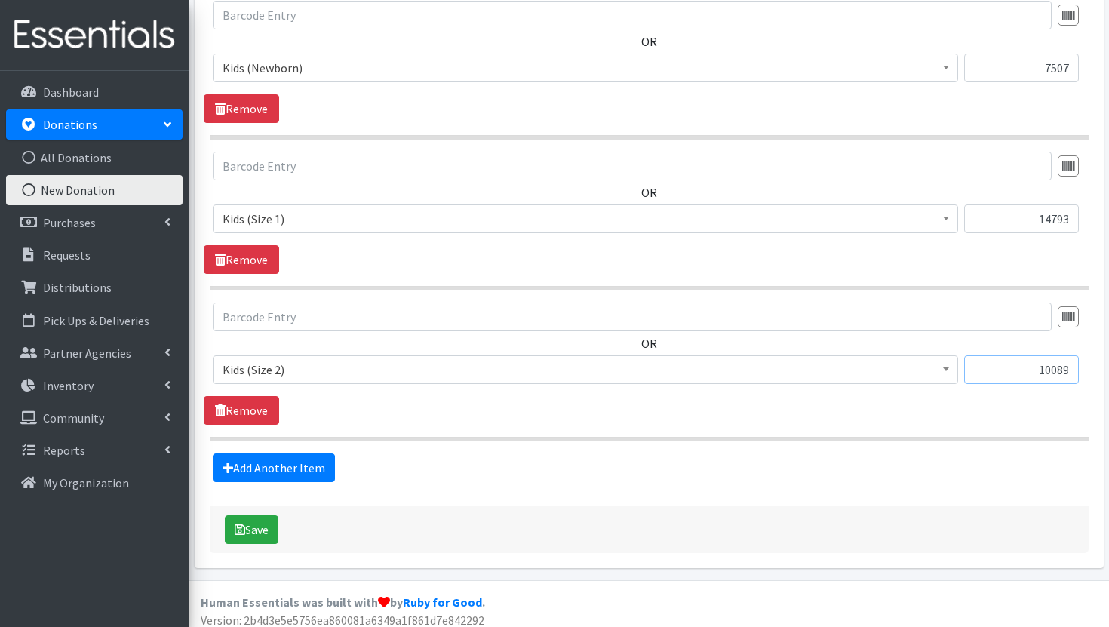
scroll to position [2222, 0]
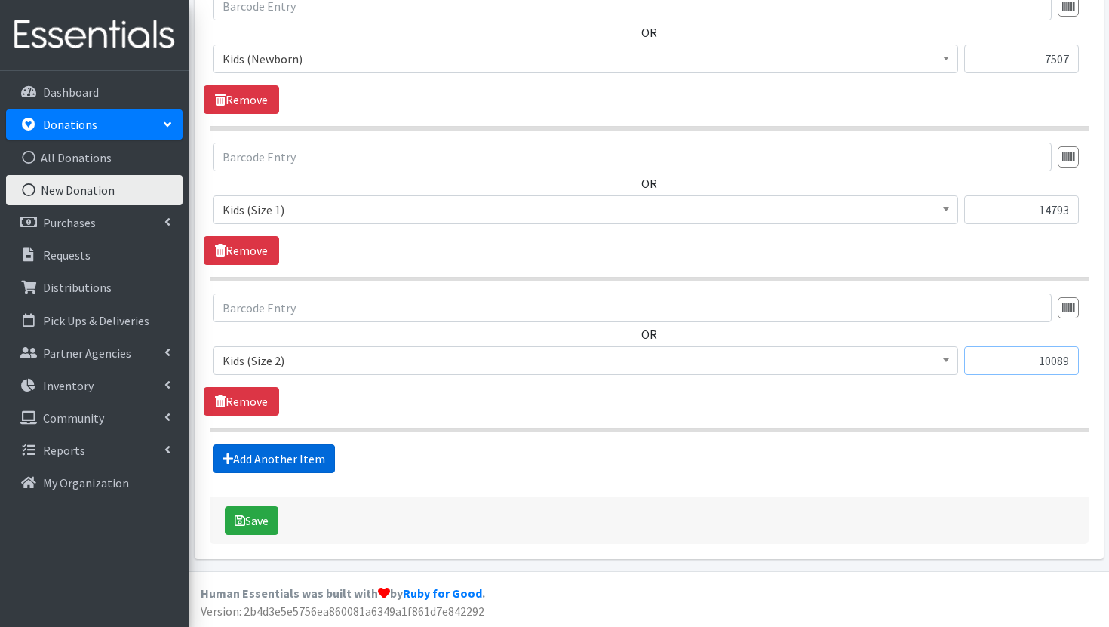
type input "10089"
click at [306, 459] on link "Add Another Item" at bounding box center [274, 458] width 122 height 29
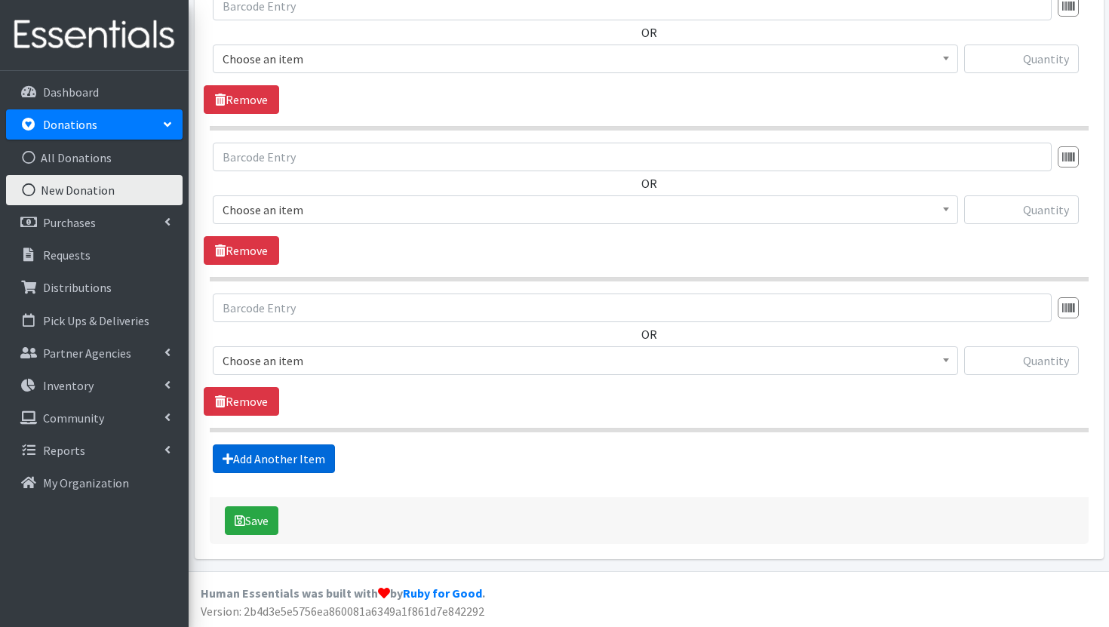
click at [306, 459] on link "Add Another Item" at bounding box center [274, 458] width 122 height 29
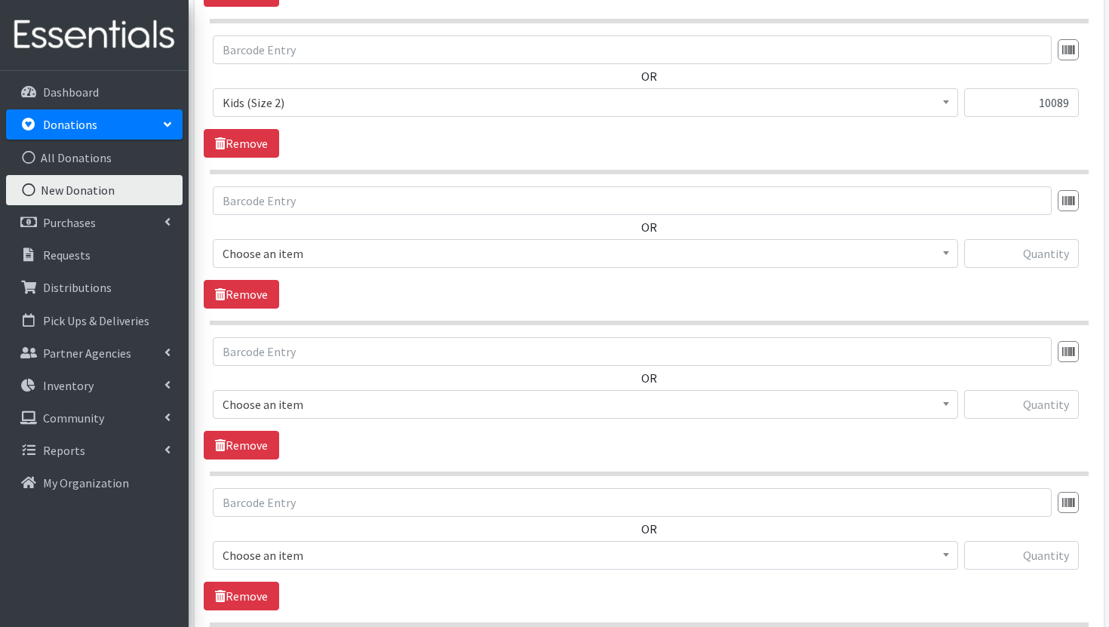
scroll to position [2472, 0]
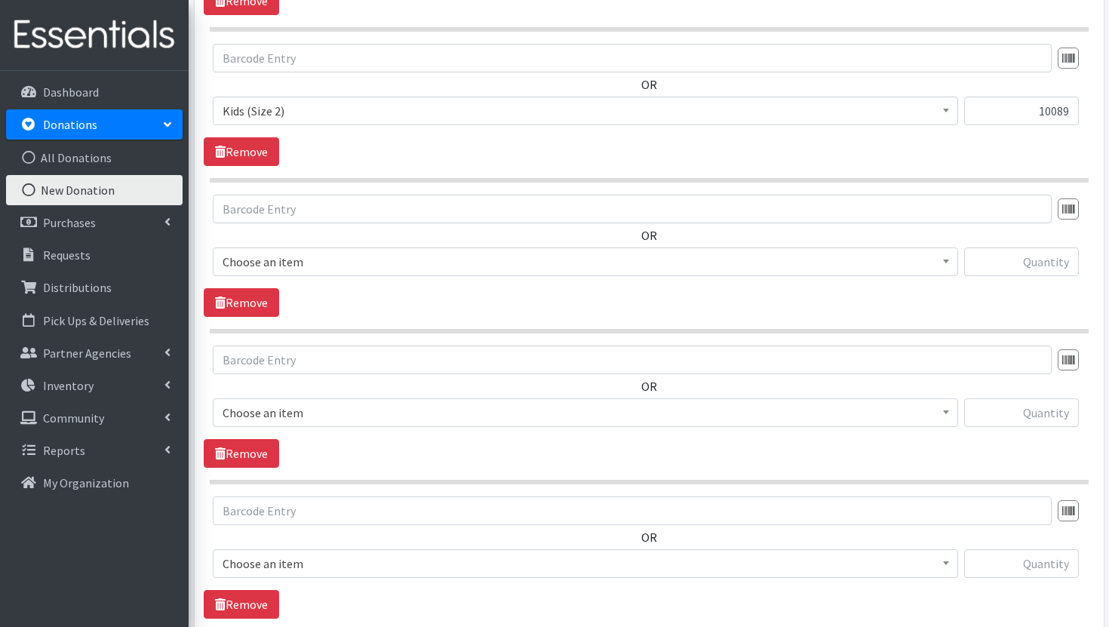
click at [602, 257] on span "Choose an item" at bounding box center [586, 261] width 726 height 21
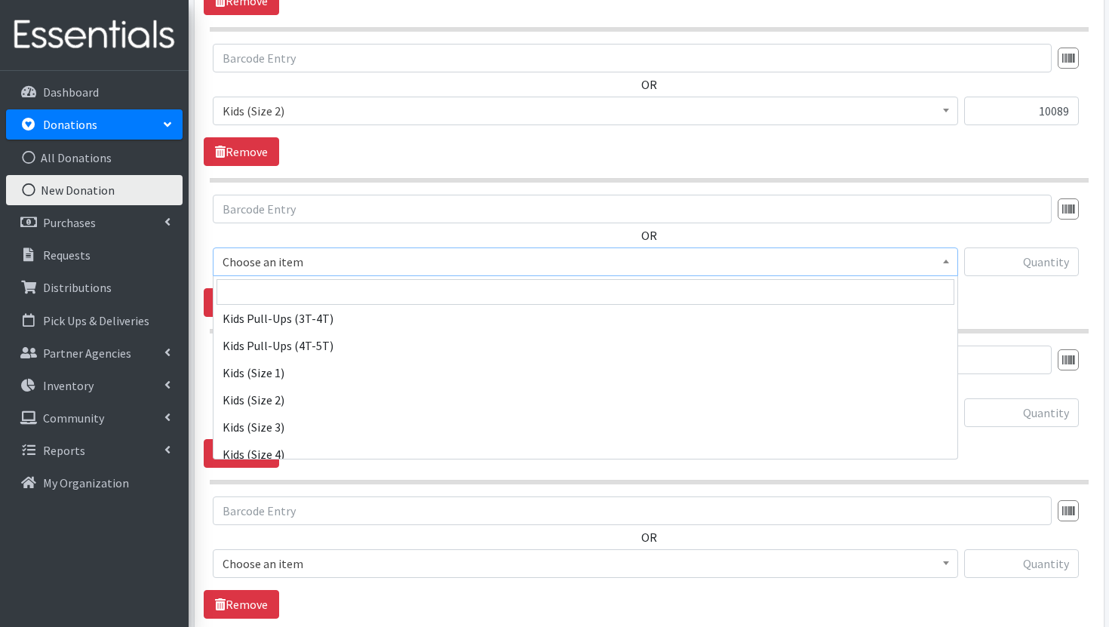
scroll to position [177, 0]
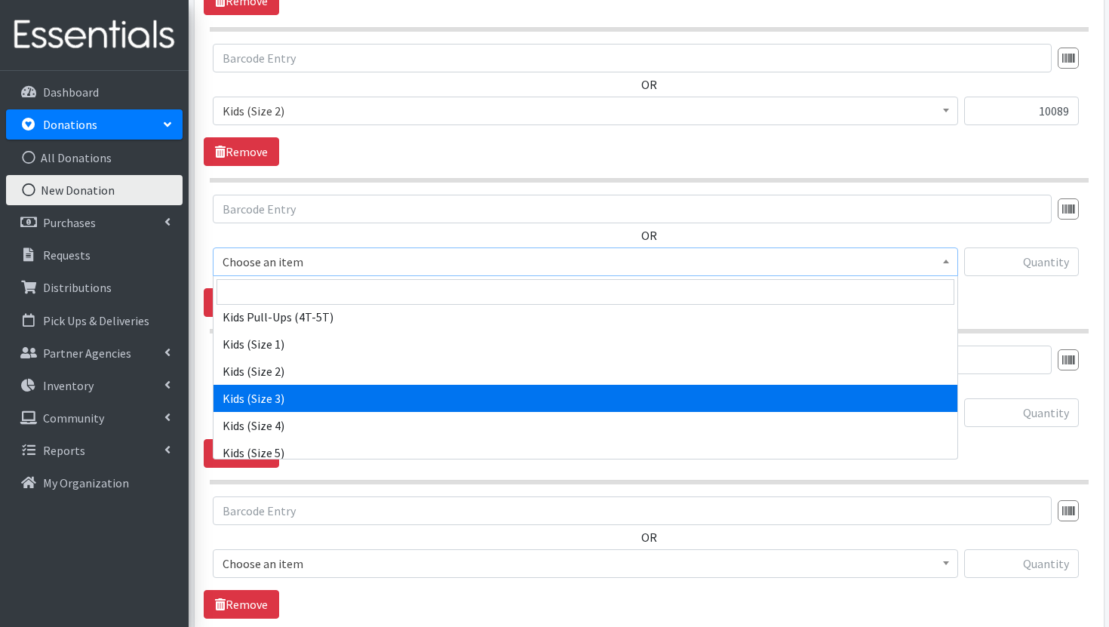
select select "3393"
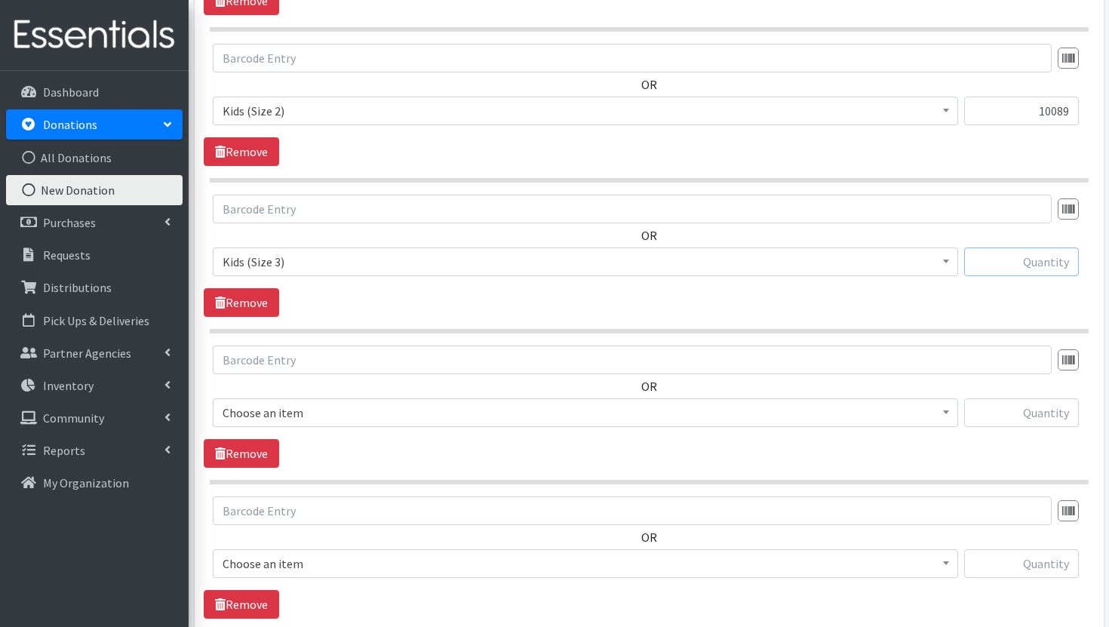
click at [1017, 267] on input "text" at bounding box center [1021, 262] width 115 height 29
paste input "9,536"
click at [1052, 264] on input "9,536" at bounding box center [1021, 262] width 115 height 29
type input "9536"
click at [688, 421] on span "Choose an item" at bounding box center [586, 412] width 726 height 21
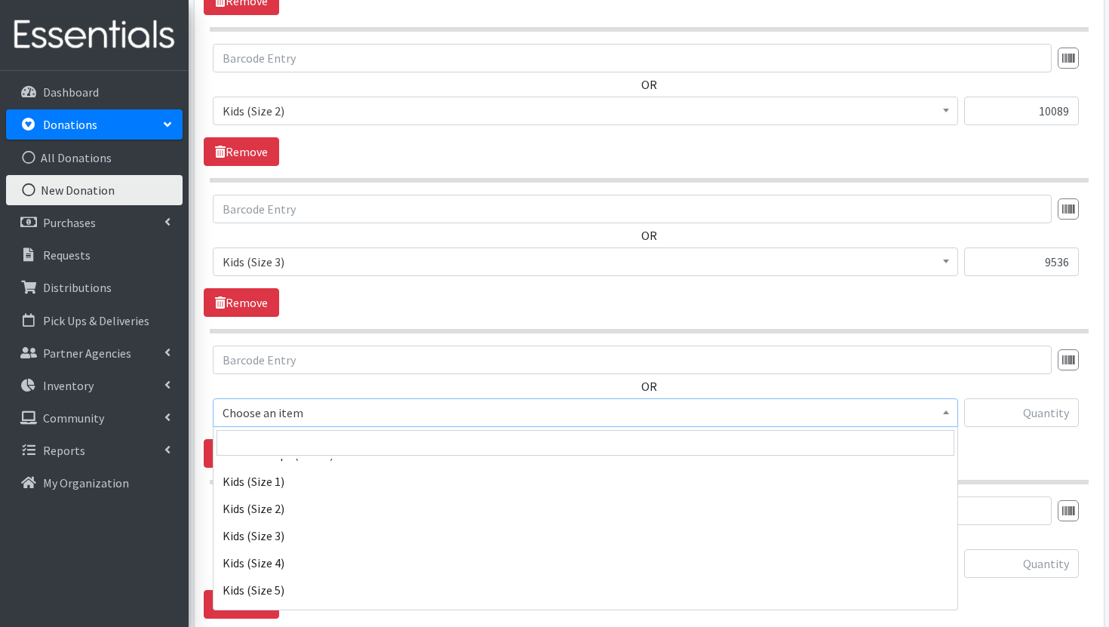
scroll to position [196, 0]
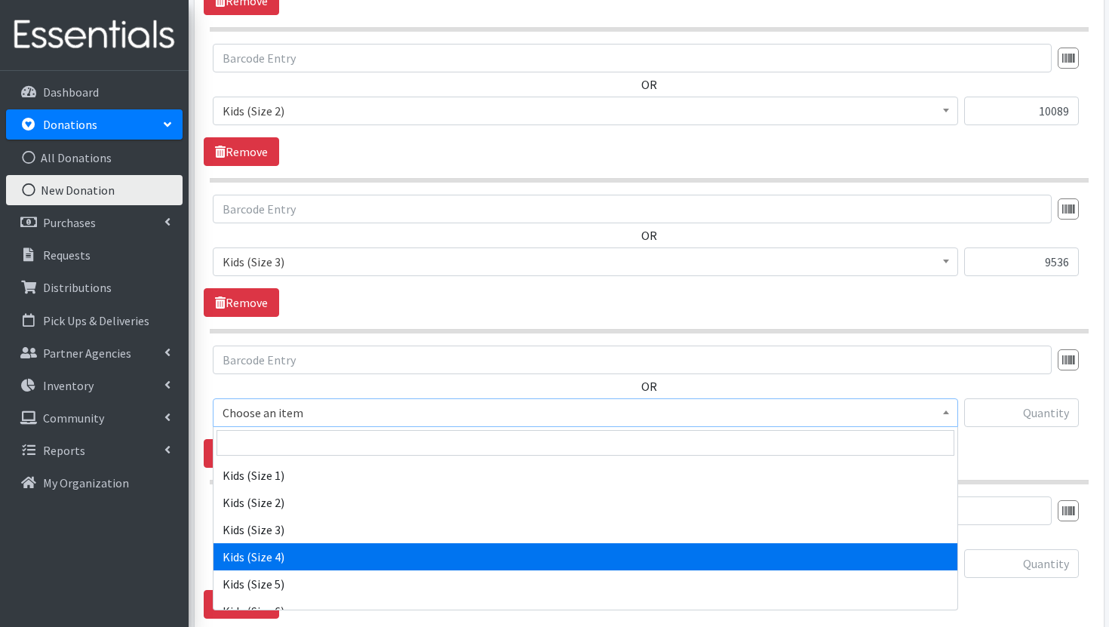
select select "3394"
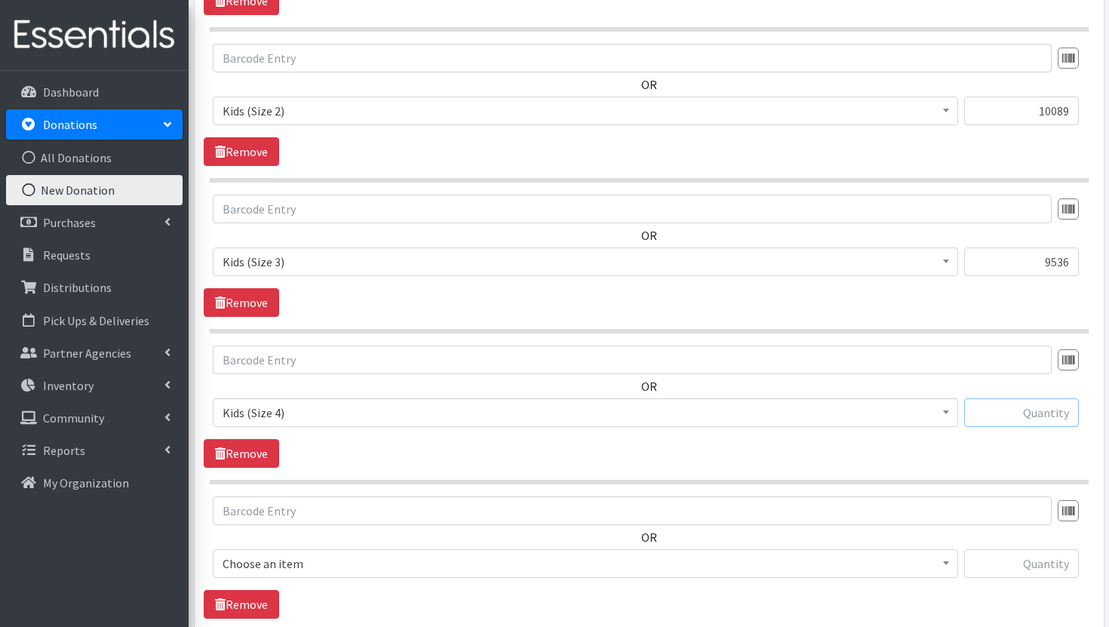
click at [1033, 416] on input "text" at bounding box center [1021, 412] width 115 height 29
paste input "10,791"
click at [1050, 409] on input "10,791" at bounding box center [1021, 412] width 115 height 29
type input "10791"
click at [804, 565] on span "Choose an item" at bounding box center [586, 563] width 726 height 21
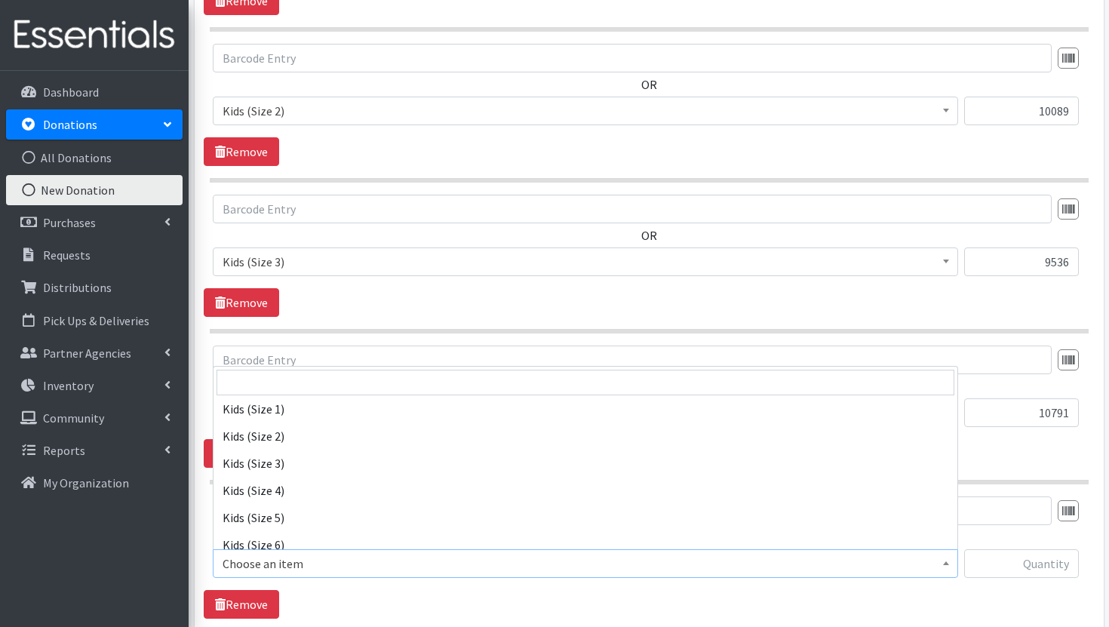
scroll to position [264, 0]
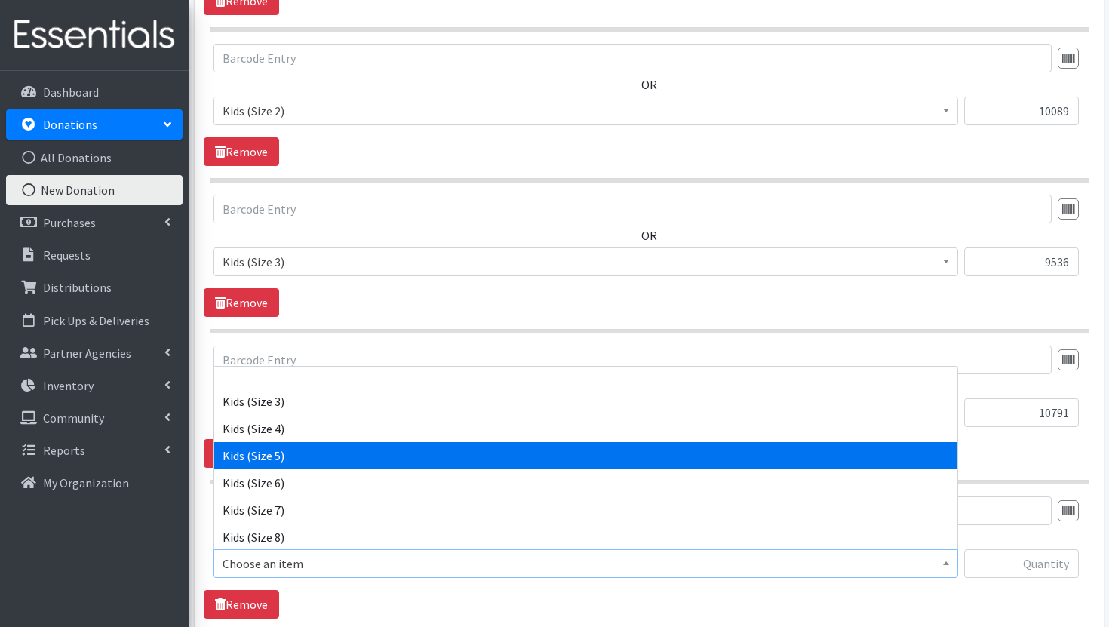
select select "3407"
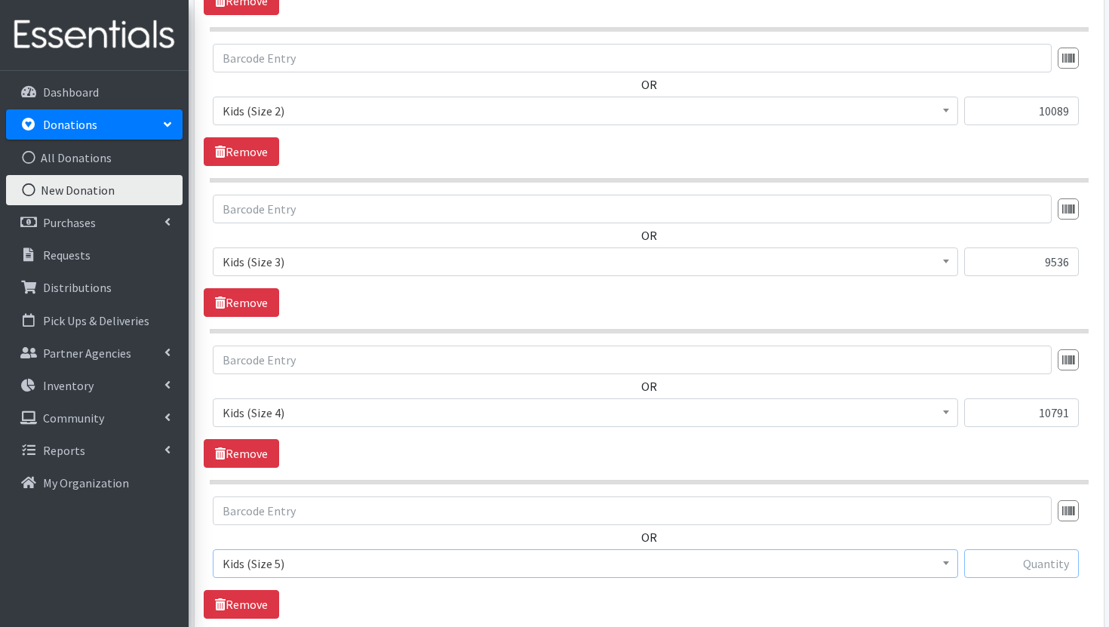
click at [1056, 571] on input "text" at bounding box center [1021, 563] width 115 height 29
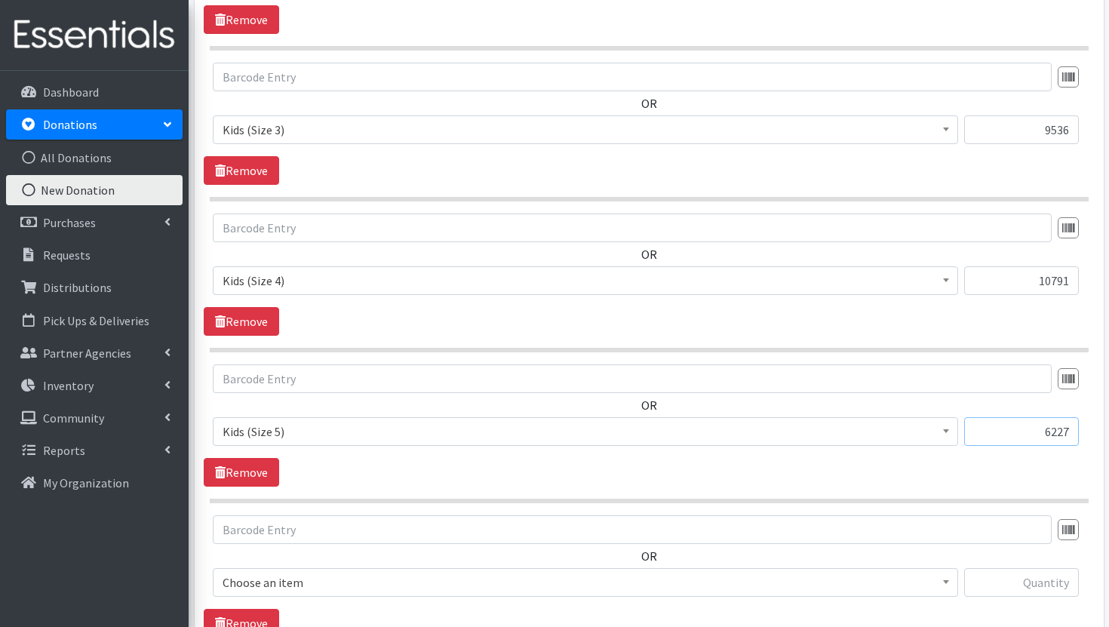
scroll to position [2626, 0]
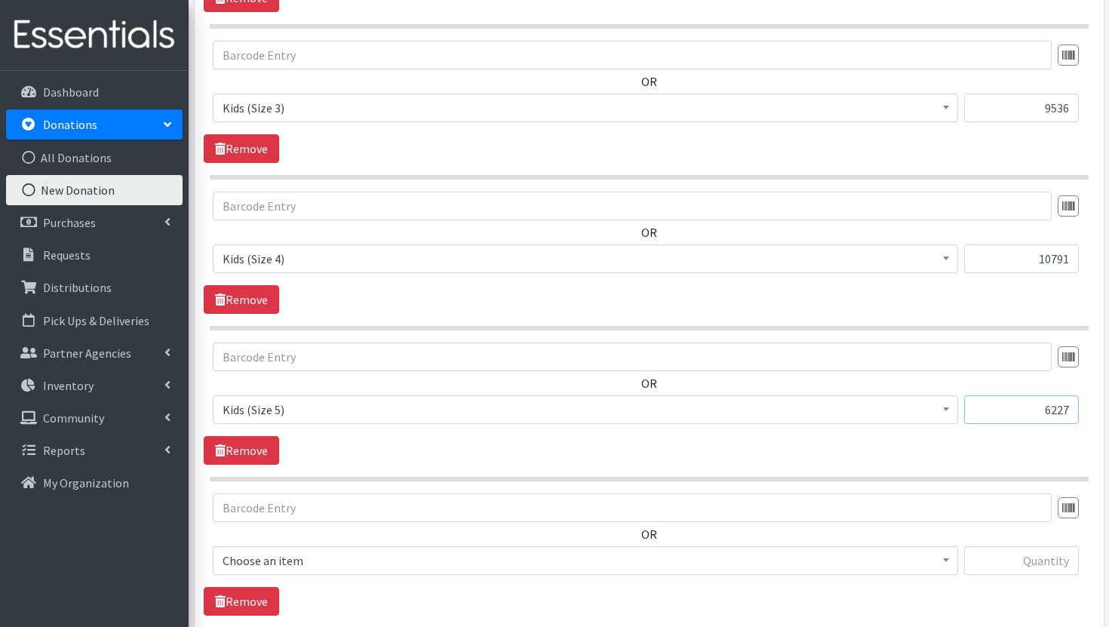
type input "6227"
click at [619, 567] on span "Choose an item" at bounding box center [586, 560] width 726 height 21
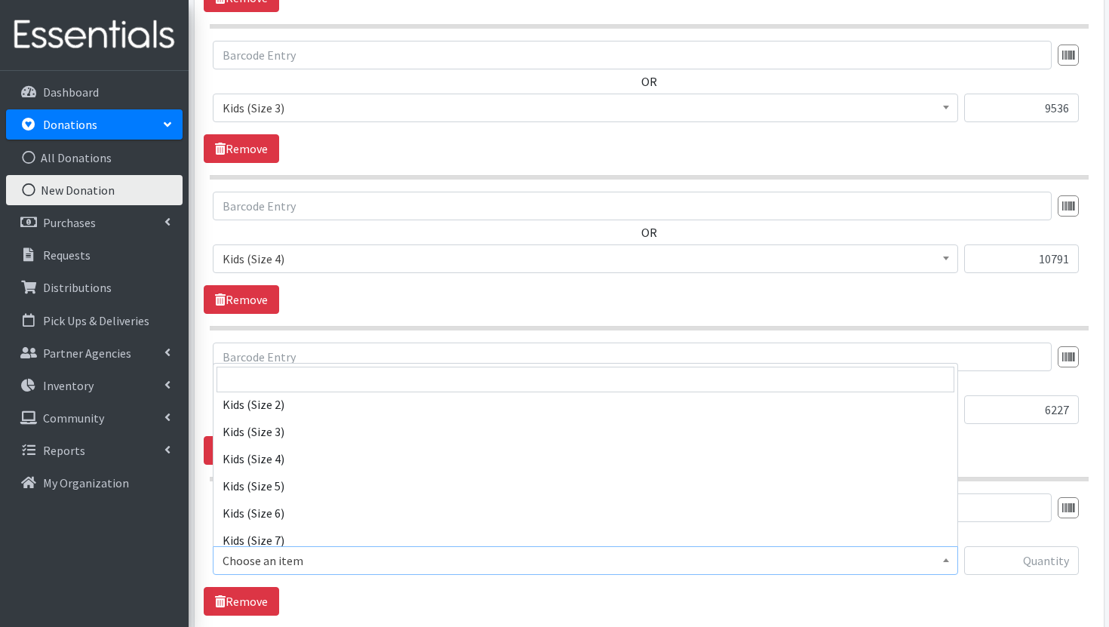
scroll to position [320, 0]
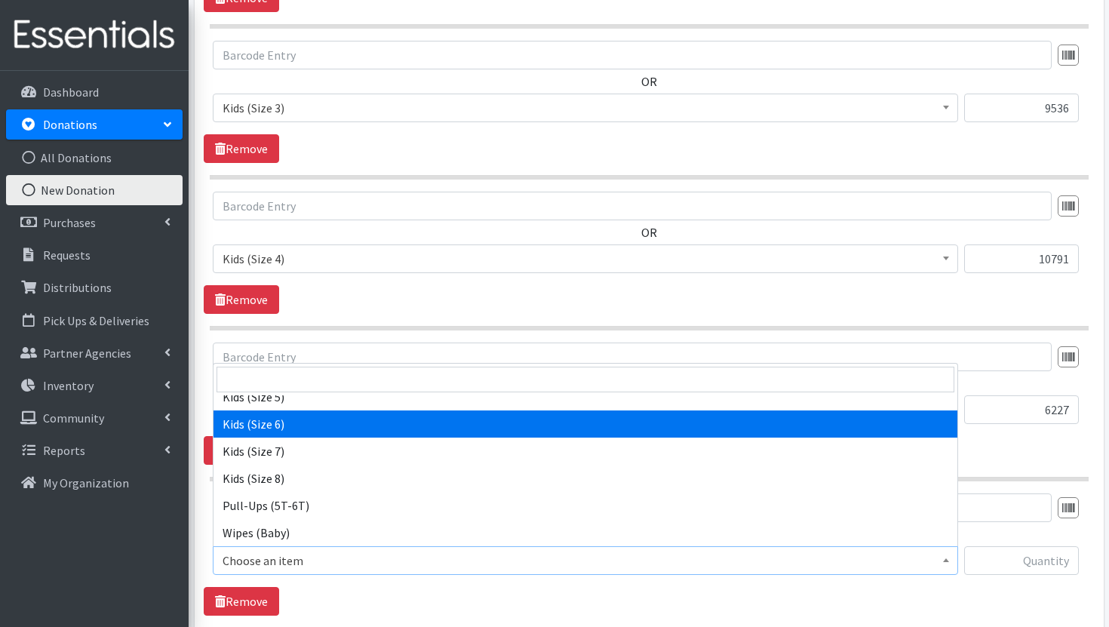
select select "3419"
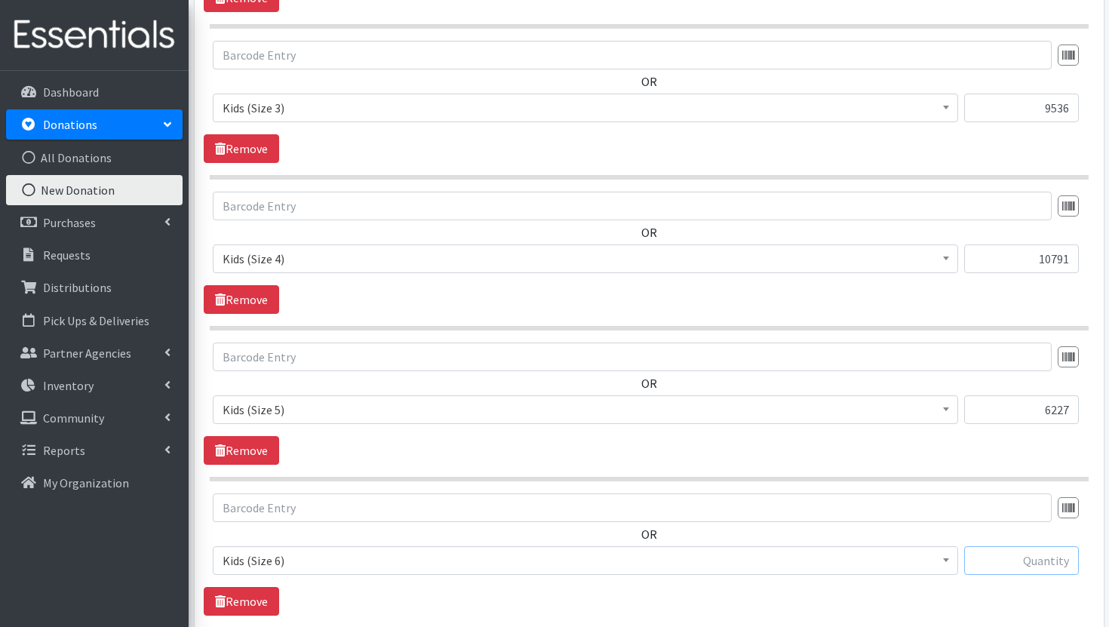
click at [1047, 555] on input "text" at bounding box center [1021, 560] width 115 height 29
paste input "3,864"
click at [1052, 561] on input "3,864" at bounding box center [1021, 560] width 115 height 29
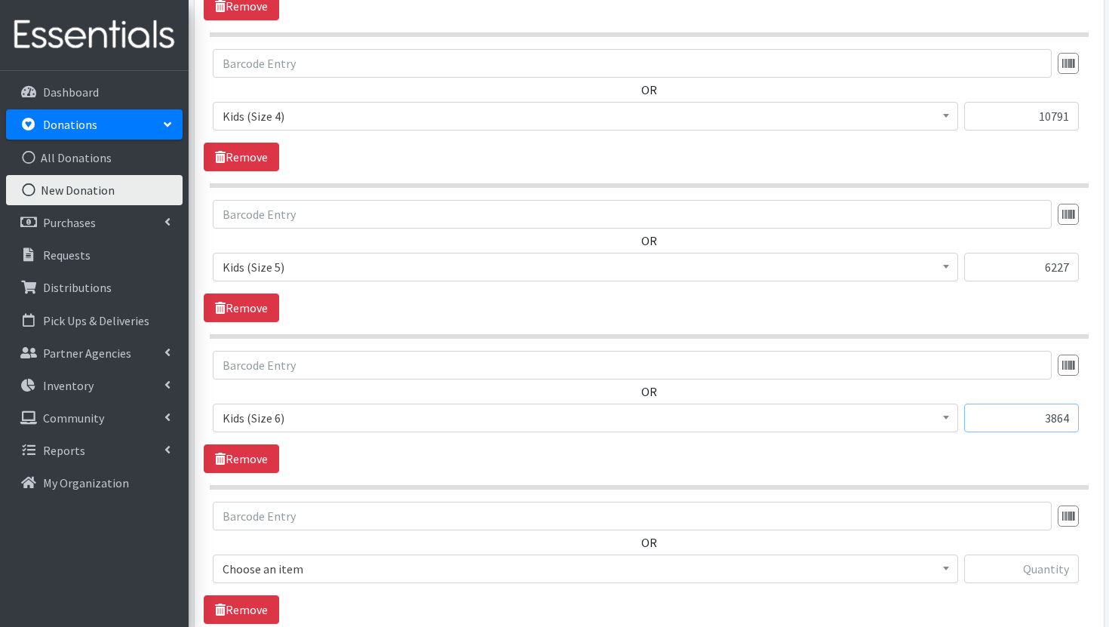
scroll to position [2772, 0]
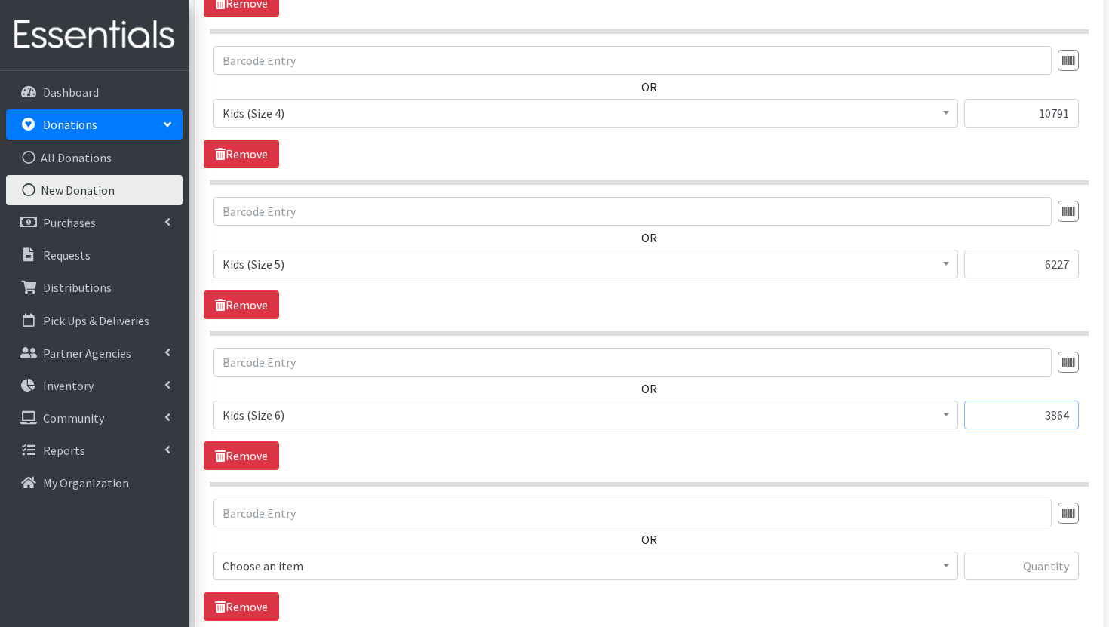
type input "3864"
click at [404, 564] on span "Choose an item" at bounding box center [586, 565] width 726 height 21
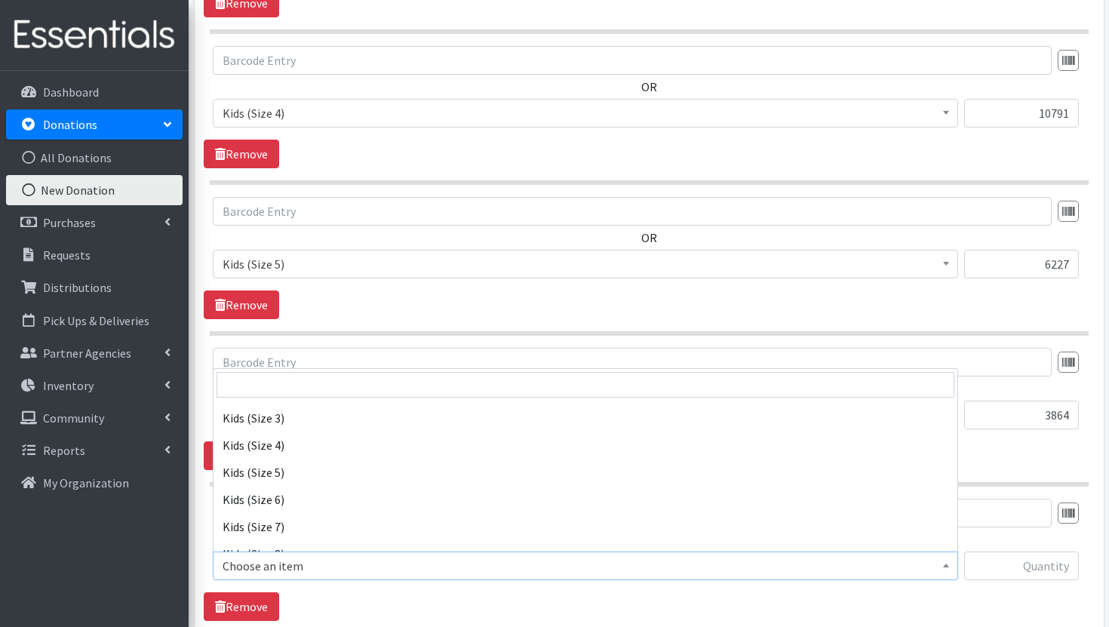
scroll to position [320, 0]
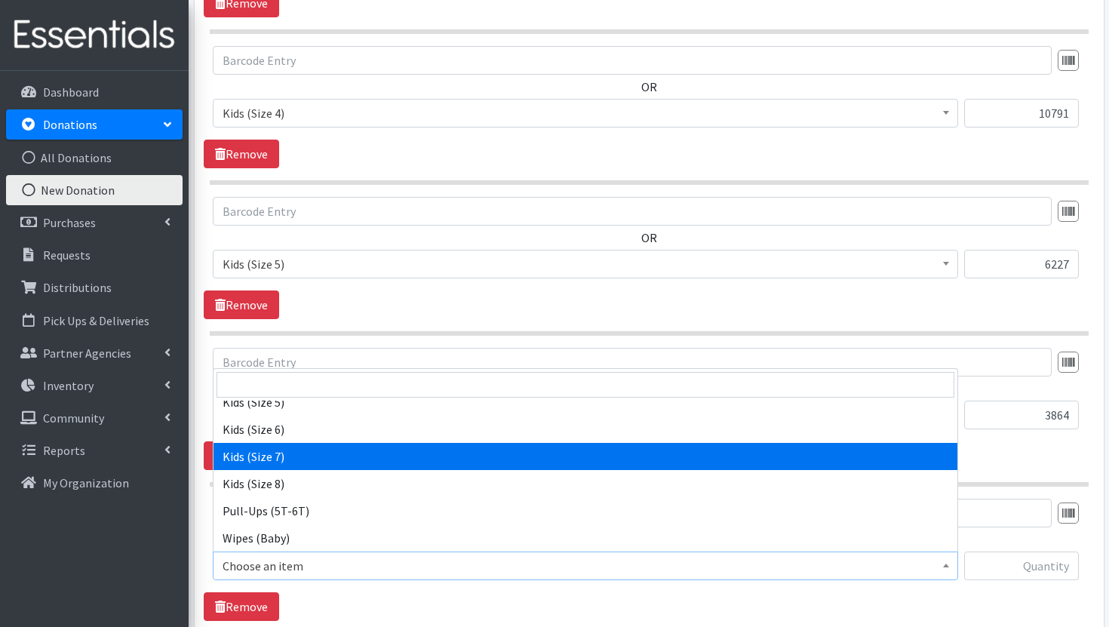
select select "7177"
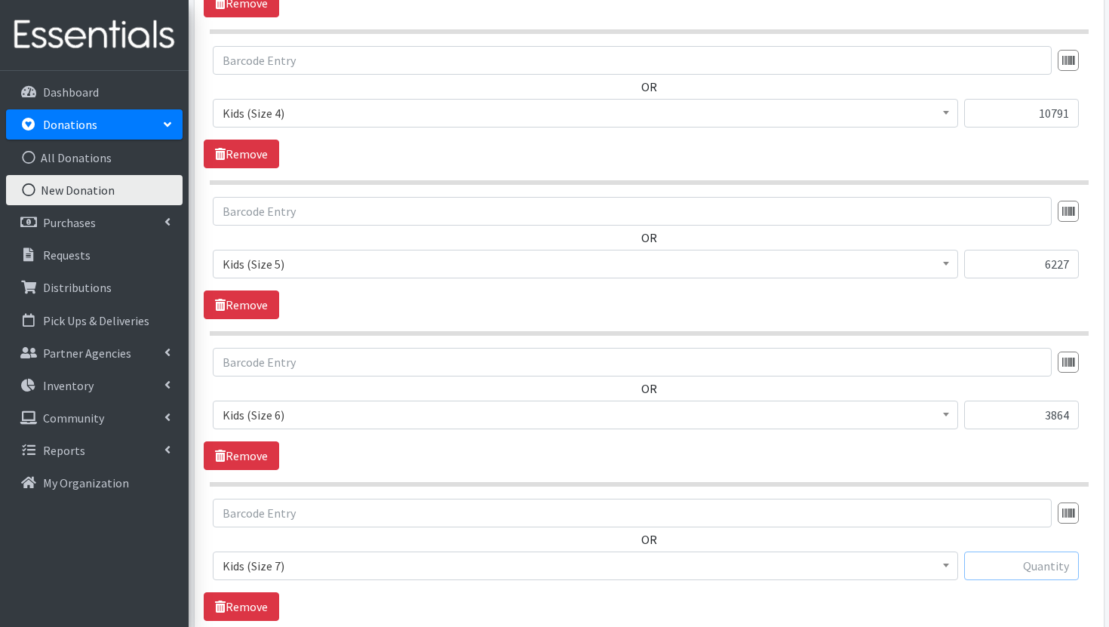
click at [1043, 570] on input "text" at bounding box center [1021, 566] width 115 height 29
paste input "1,592"
click at [1052, 569] on input "1,592" at bounding box center [1021, 566] width 115 height 29
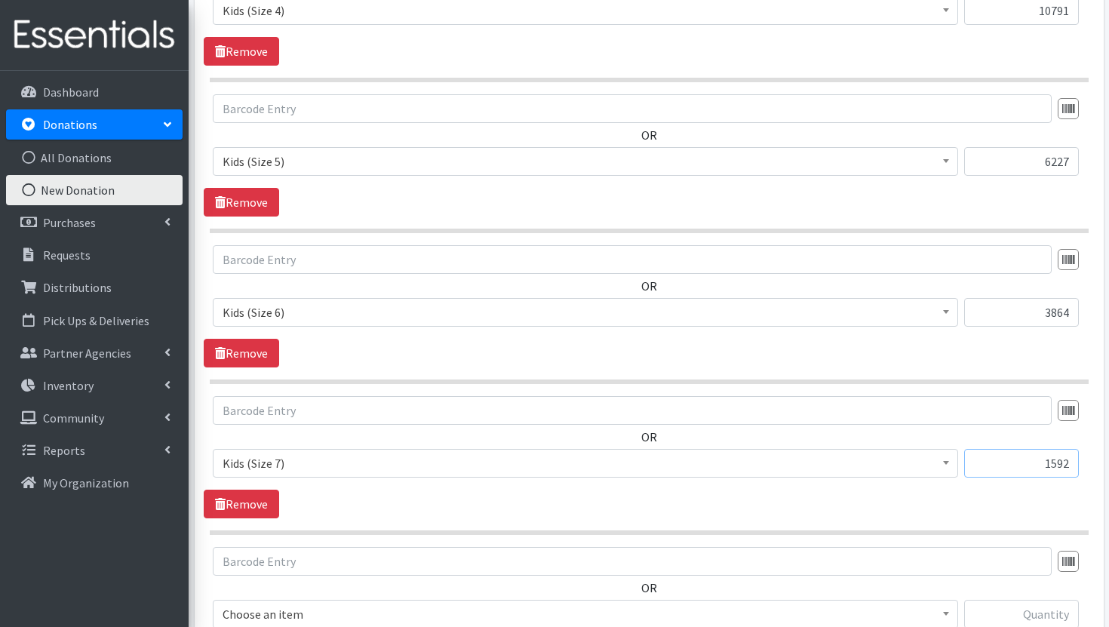
scroll to position [2960, 0]
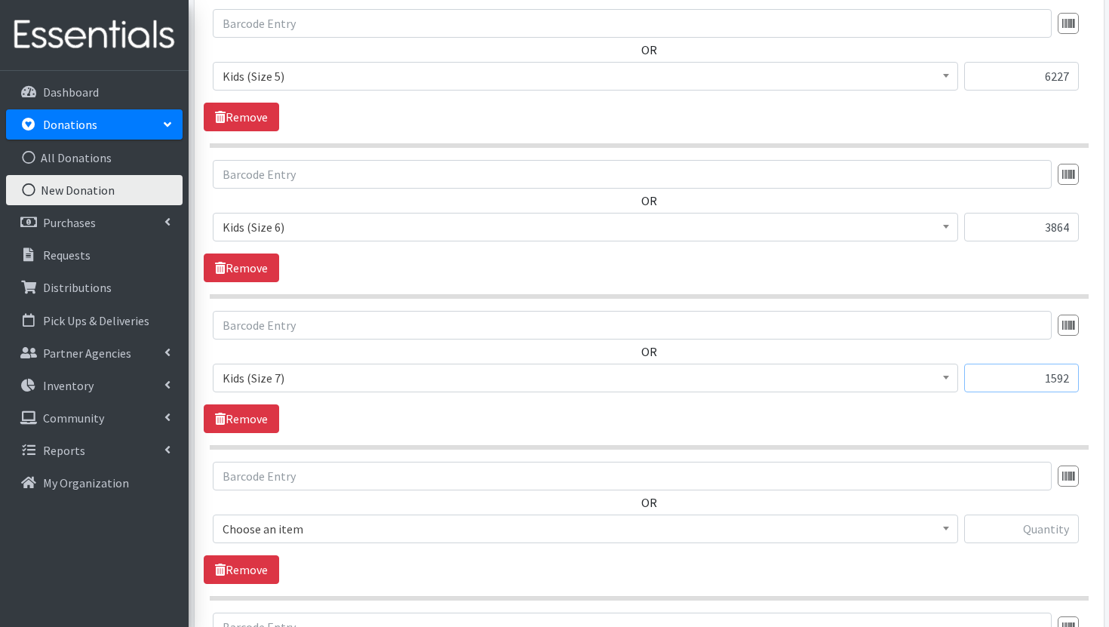
type input "1592"
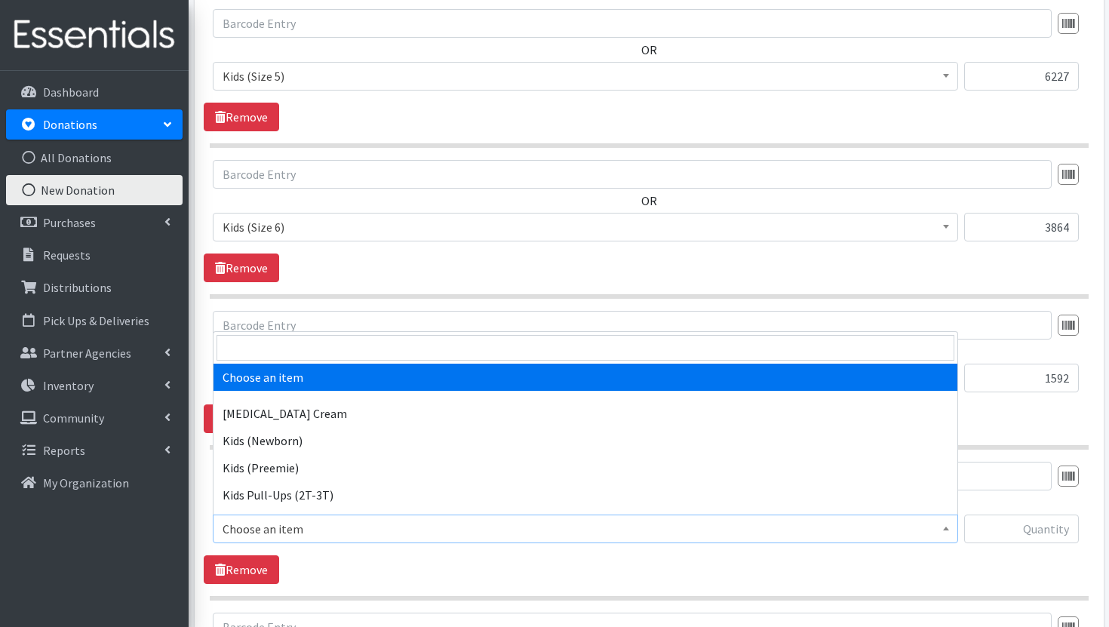
click at [593, 530] on span "Choose an item" at bounding box center [586, 528] width 726 height 21
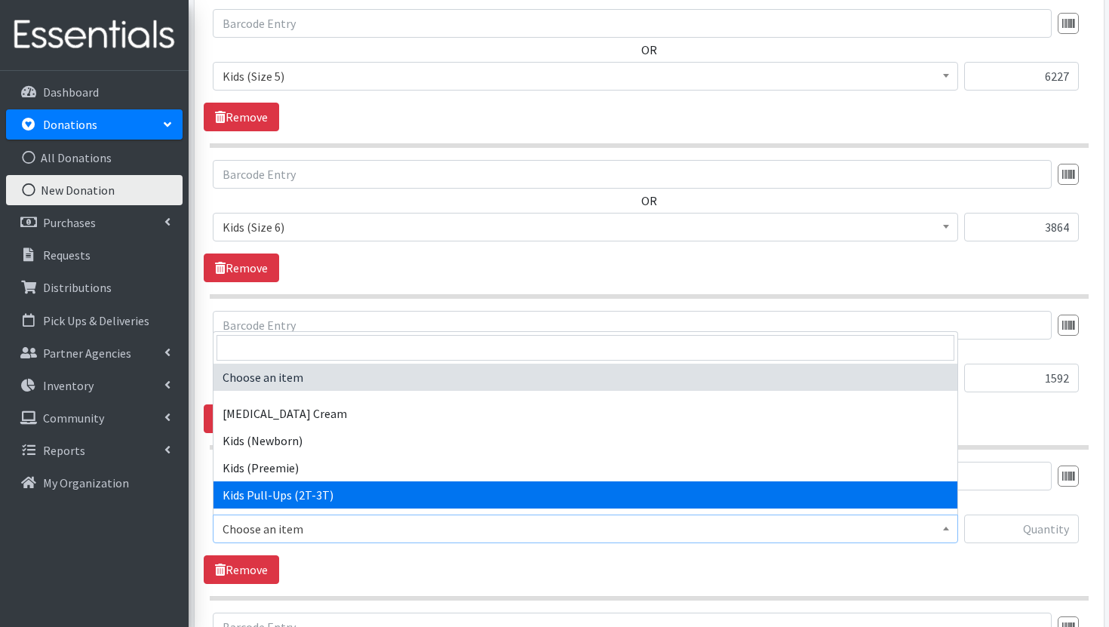
select select "3415"
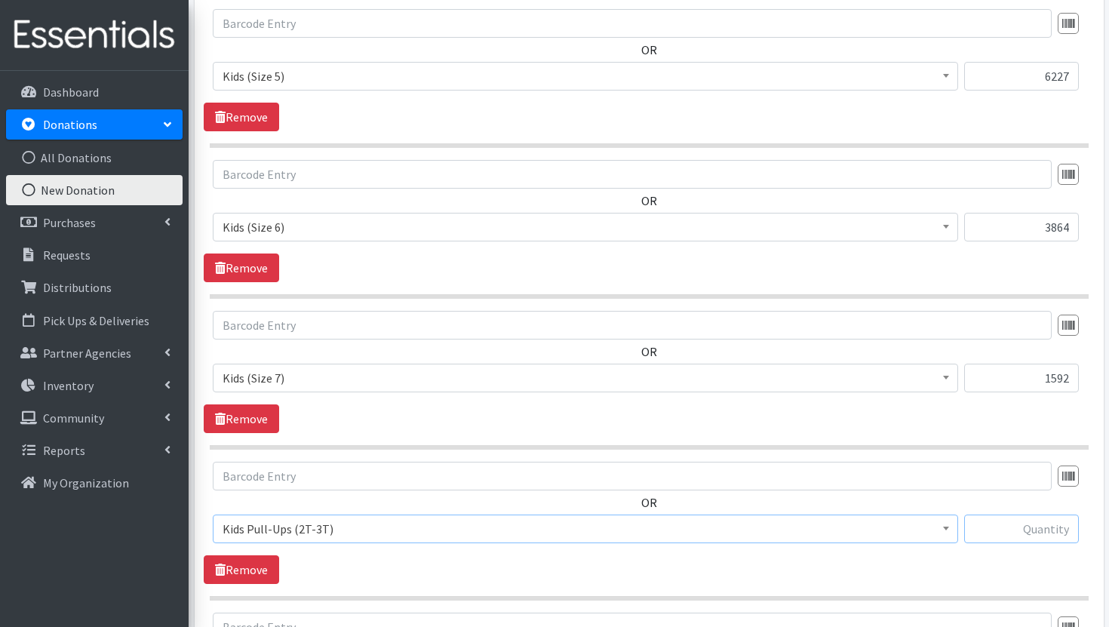
click at [1034, 537] on input "text" at bounding box center [1021, 529] width 115 height 29
paste input "630"
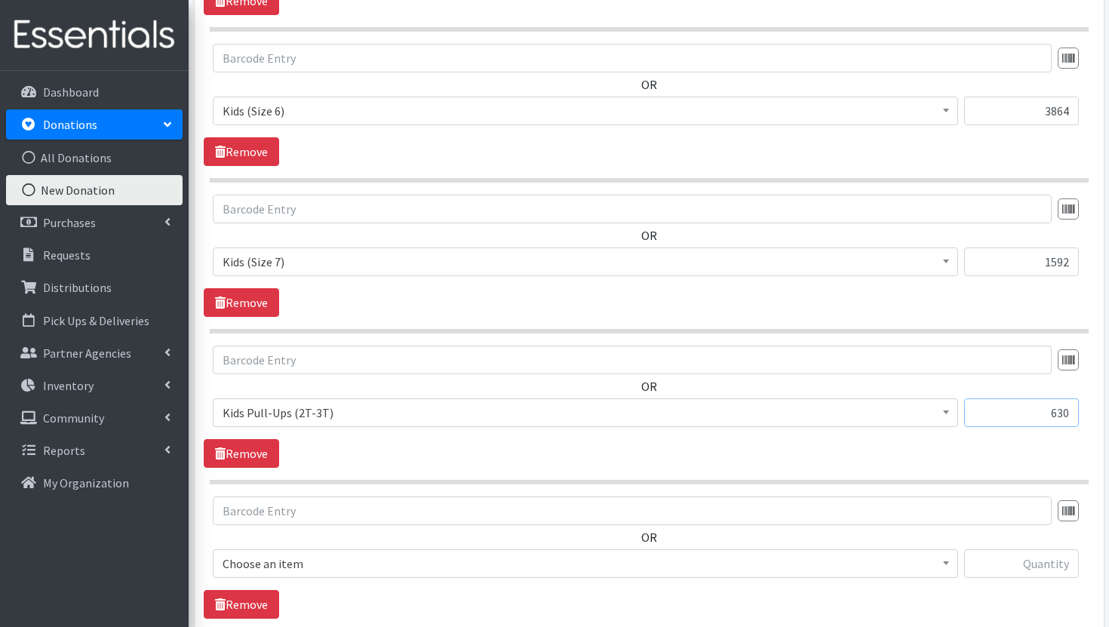
scroll to position [3131, 0]
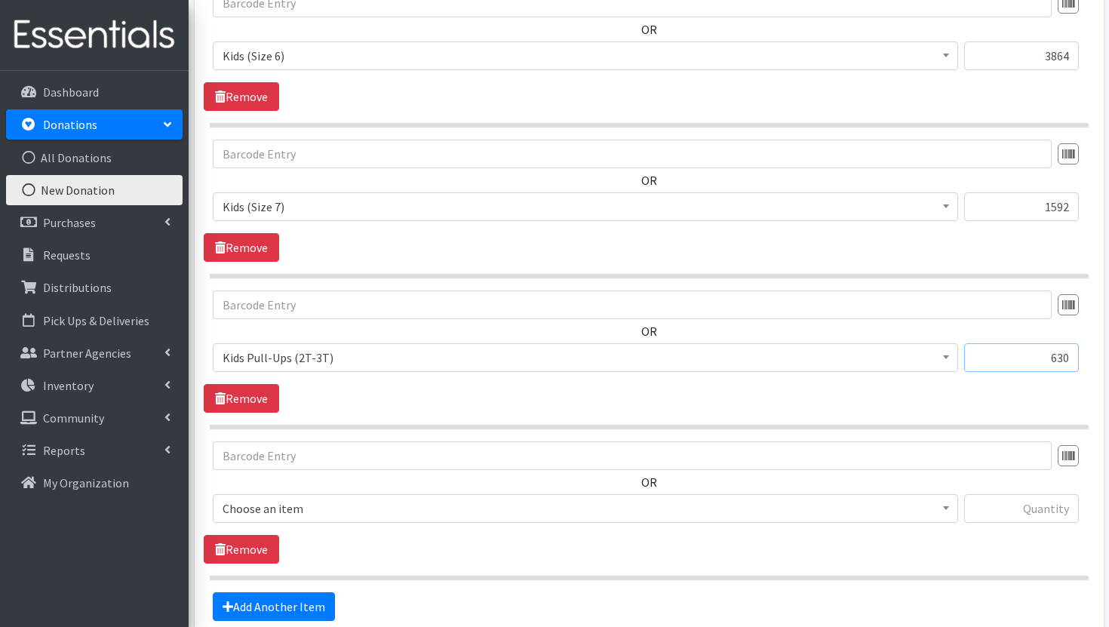
type input "630"
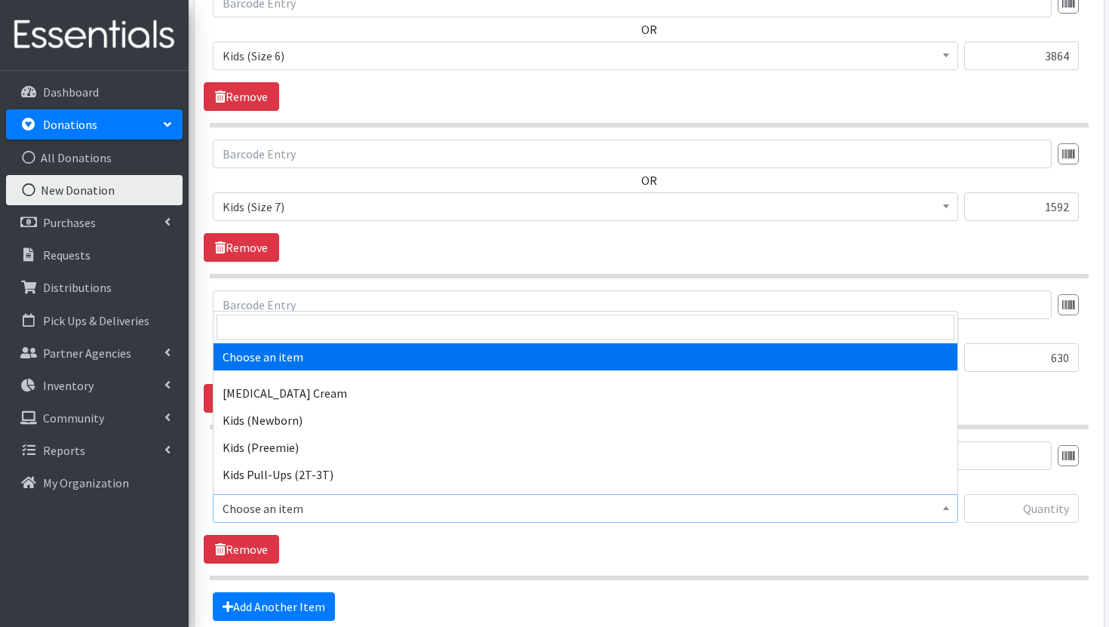
click at [915, 503] on span "Choose an item" at bounding box center [586, 508] width 726 height 21
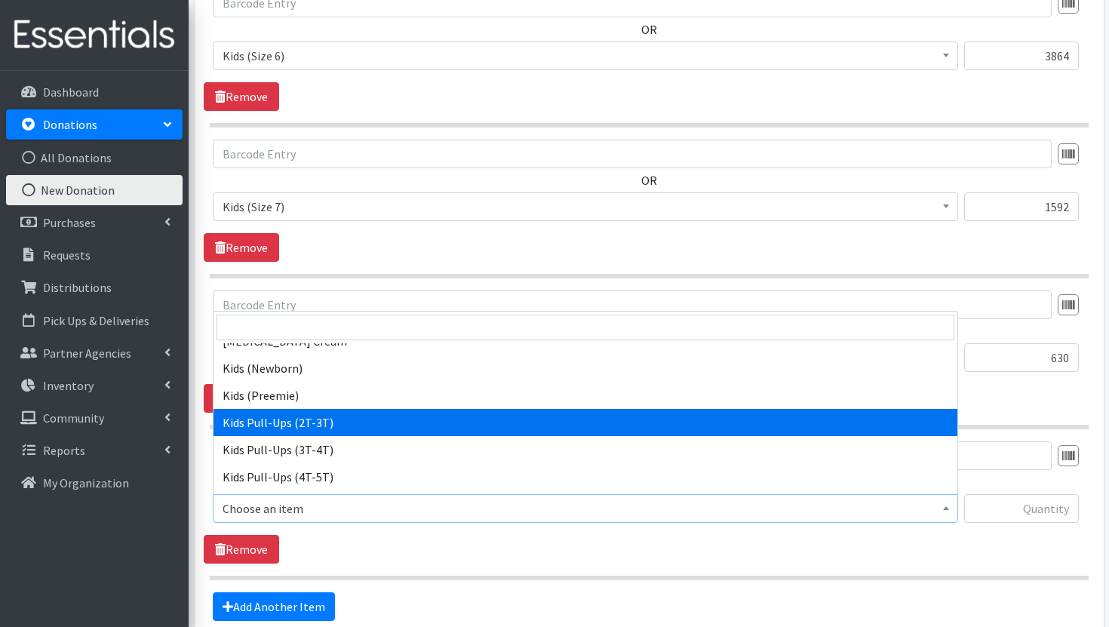
scroll to position [53, 0]
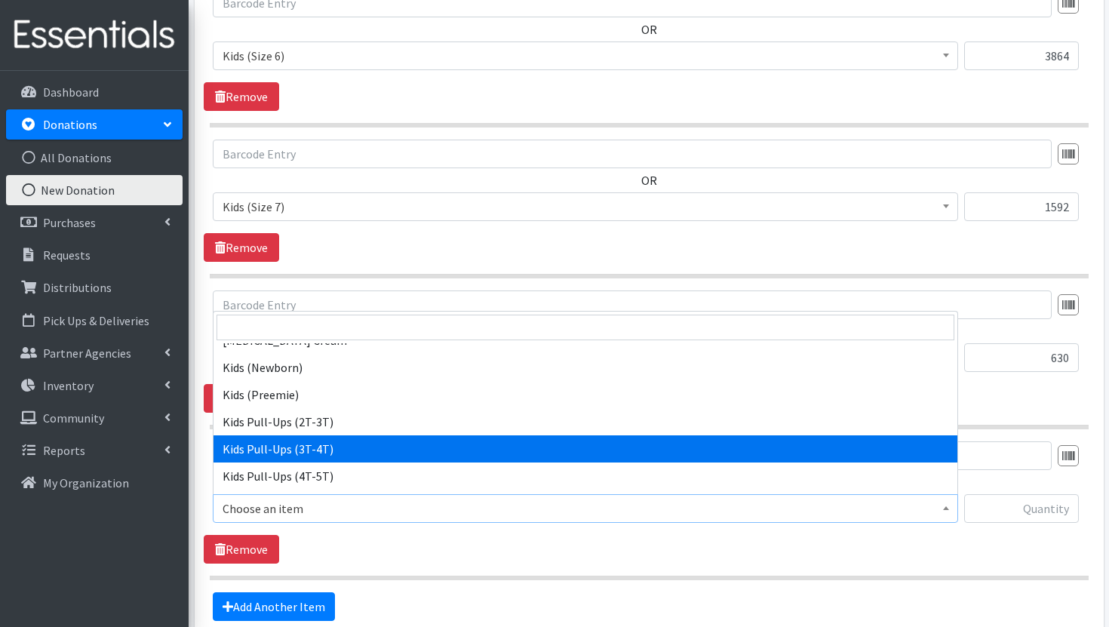
select select "3417"
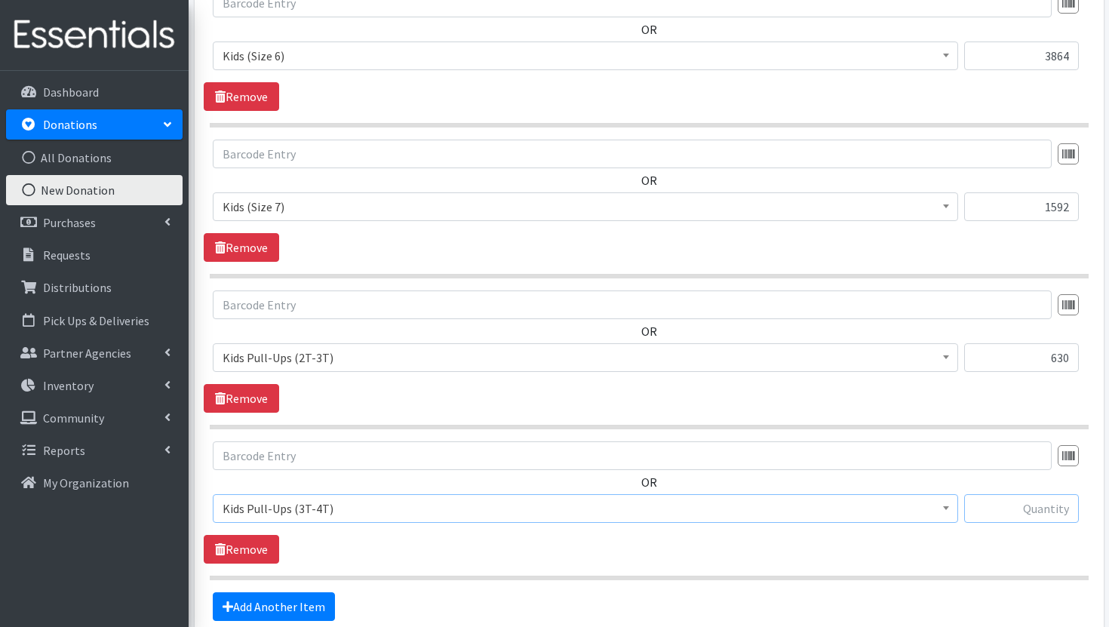
click at [1035, 512] on input "text" at bounding box center [1021, 508] width 115 height 29
paste input "1,560"
click at [1053, 506] on input "1,560" at bounding box center [1021, 508] width 115 height 29
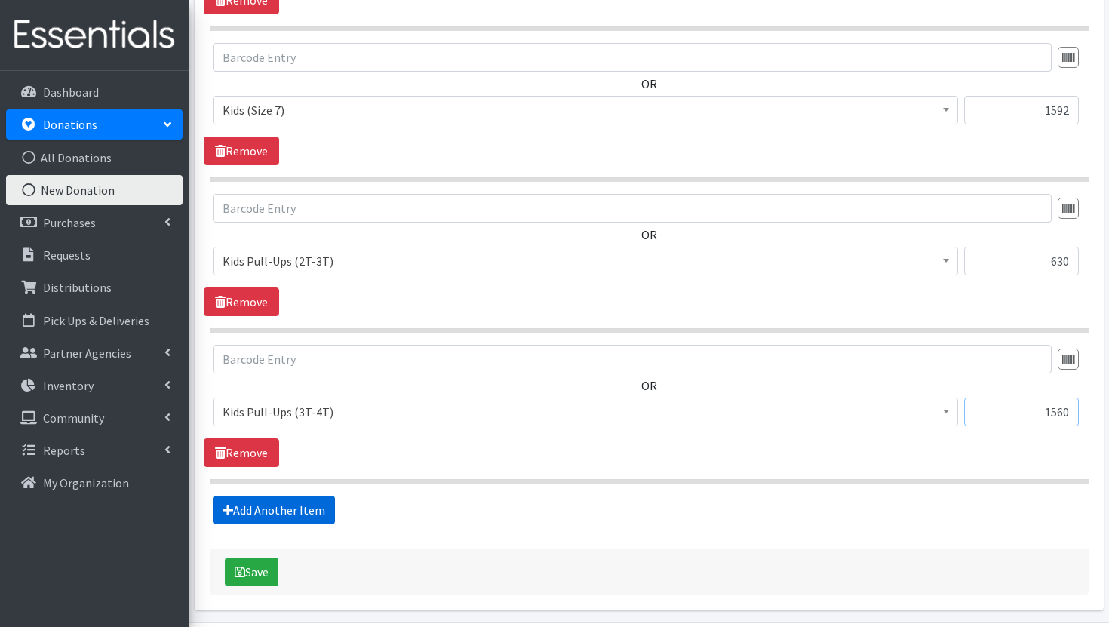
type input "1560"
click at [322, 512] on link "Add Another Item" at bounding box center [274, 510] width 122 height 29
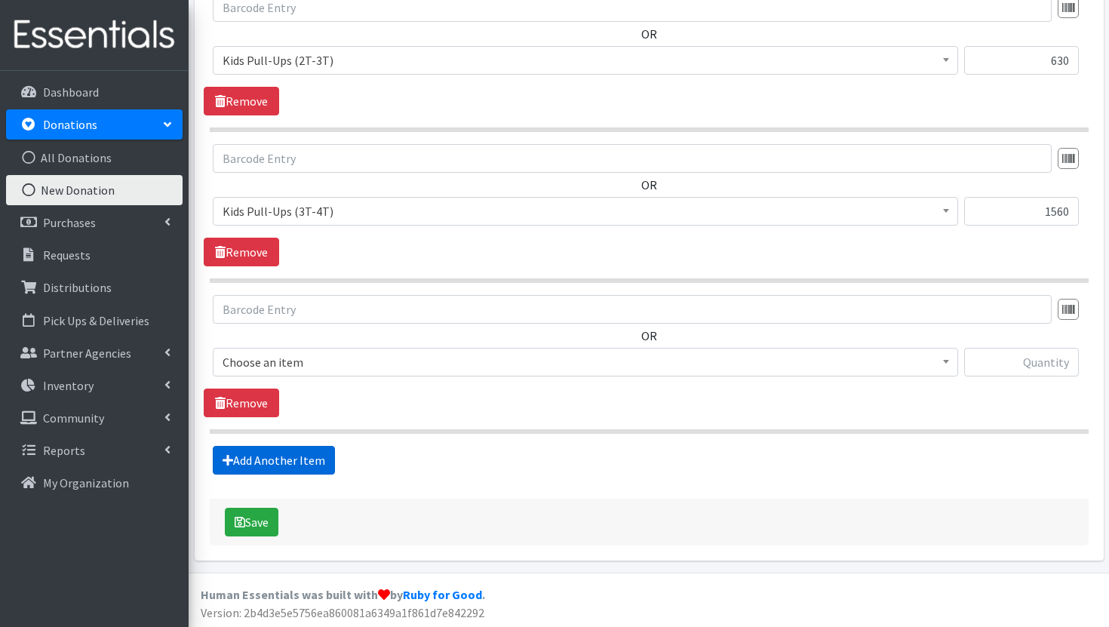
scroll to position [3430, 0]
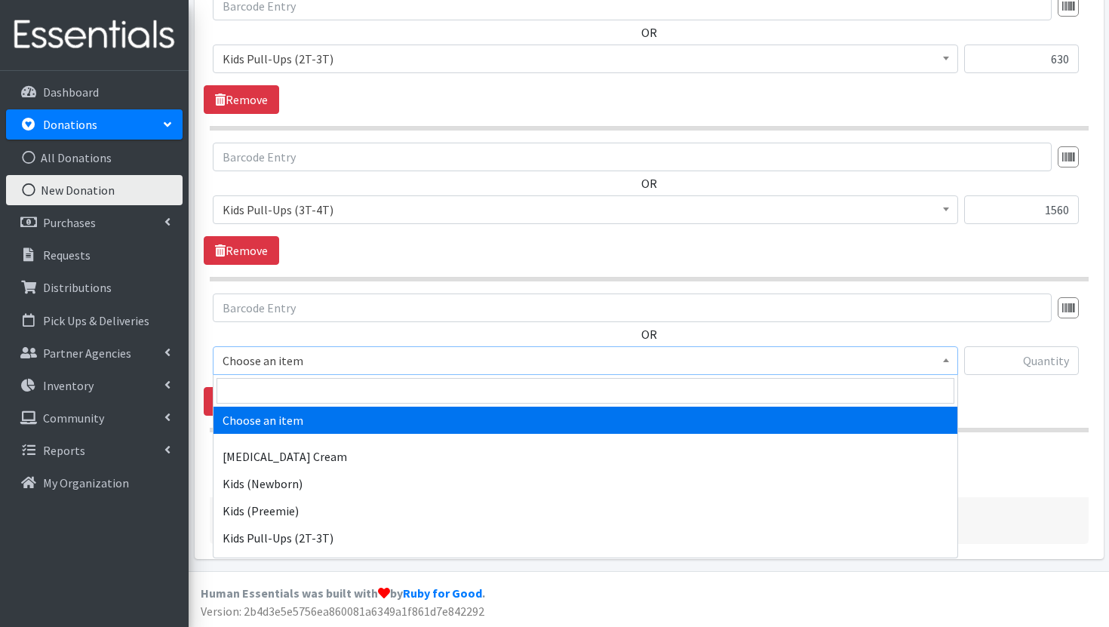
click at [580, 367] on span "Choose an item" at bounding box center [586, 360] width 726 height 21
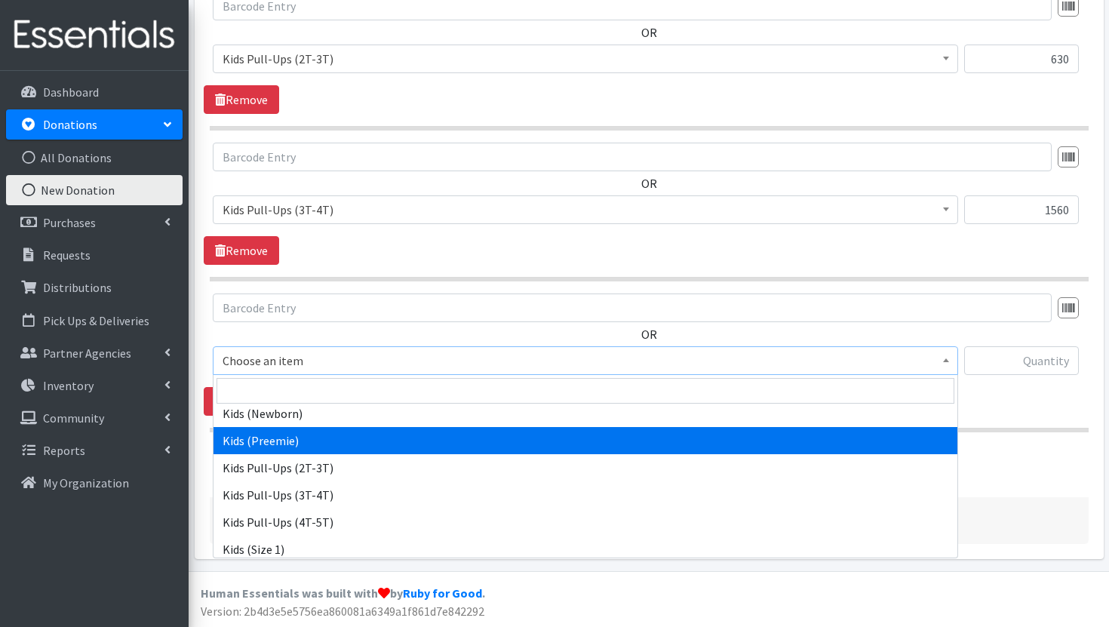
scroll to position [72, 0]
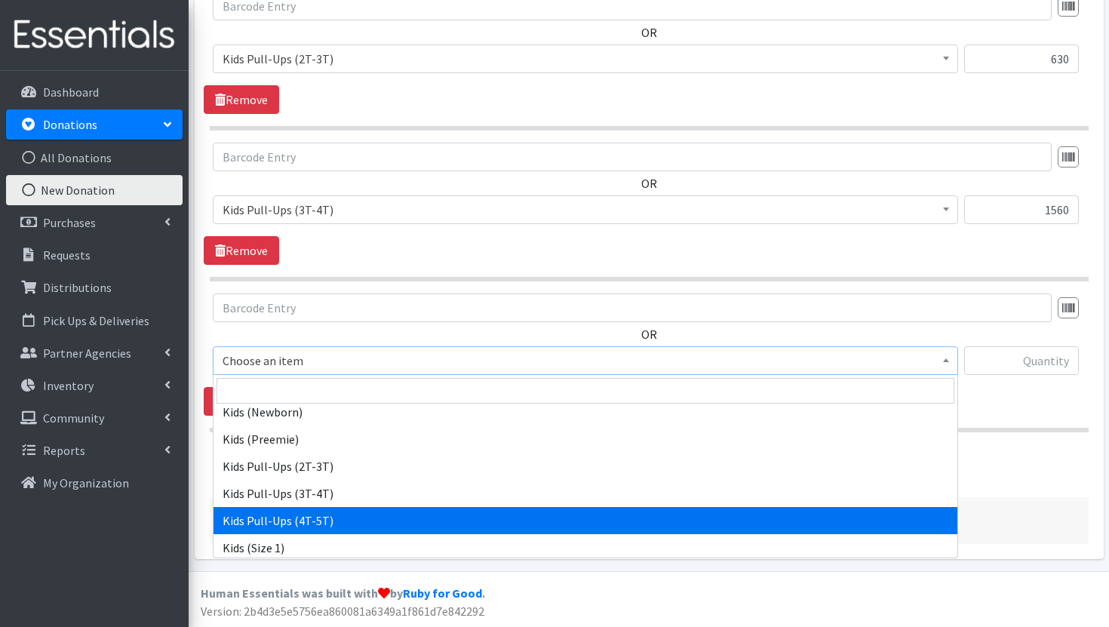
select select "3408"
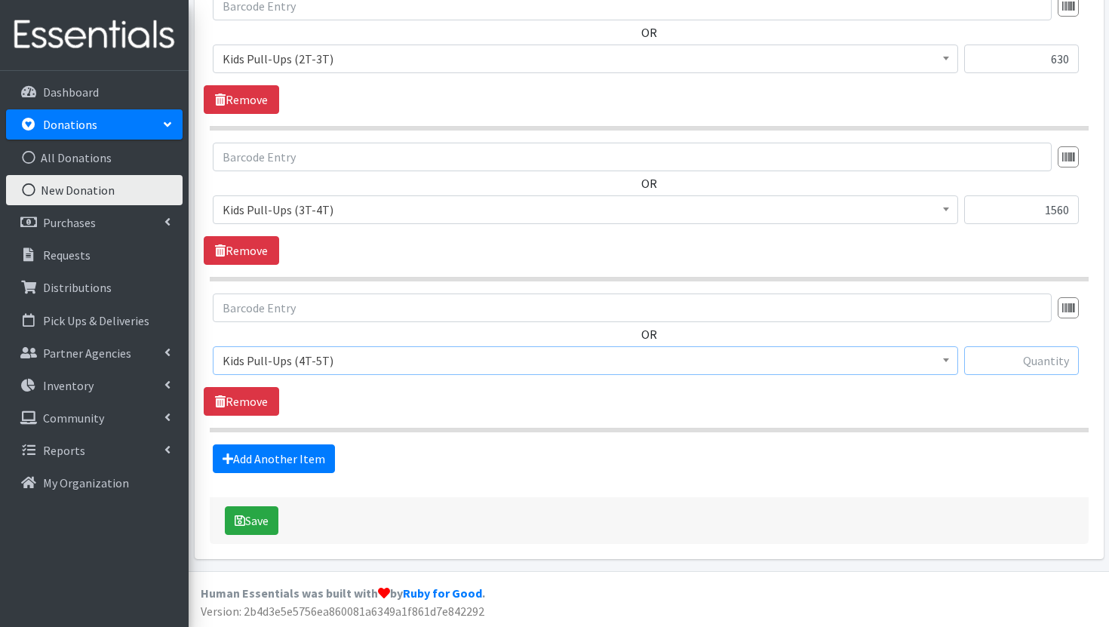
click at [1041, 364] on input "text" at bounding box center [1021, 360] width 115 height 29
type input "750"
click at [263, 519] on button "Save" at bounding box center [252, 520] width 54 height 29
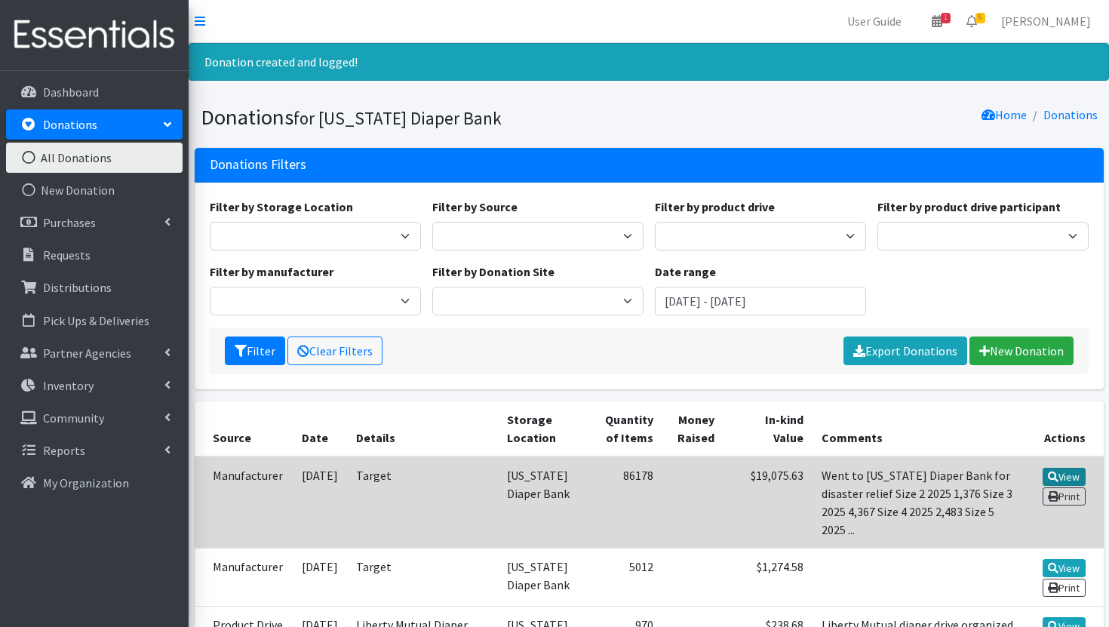
click at [1061, 474] on link "View" at bounding box center [1064, 477] width 43 height 18
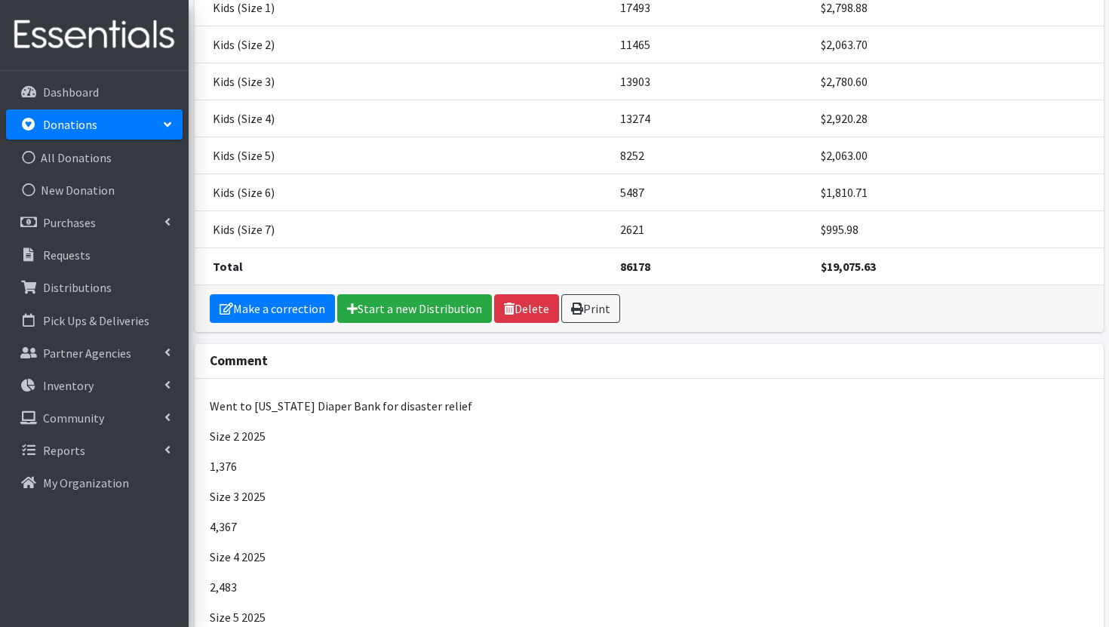
scroll to position [386, 0]
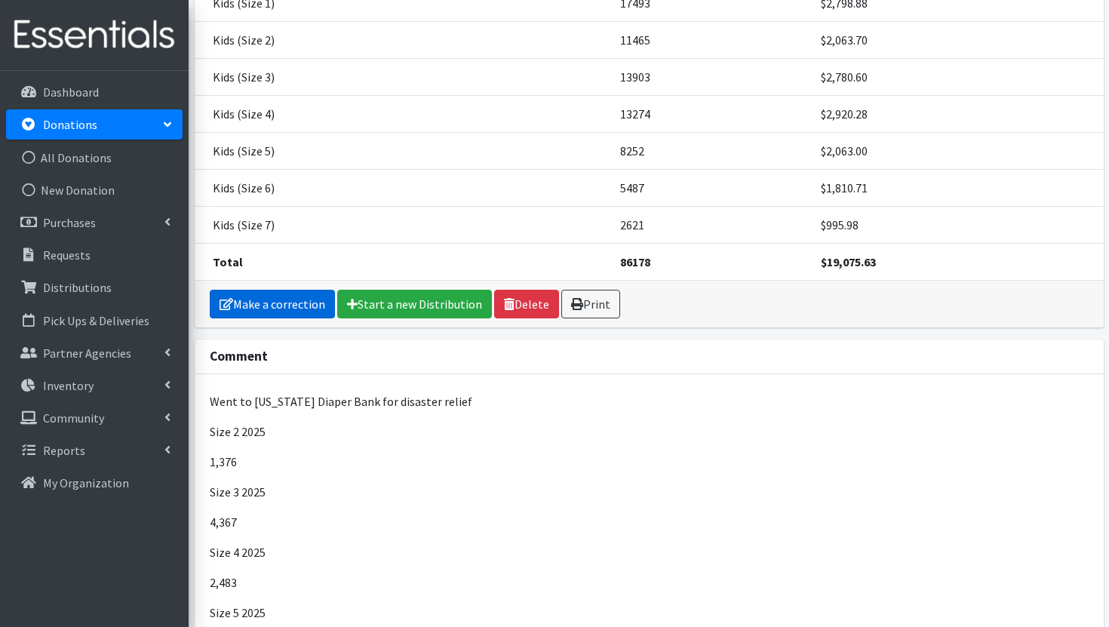
click at [257, 290] on link "Make a correction" at bounding box center [272, 304] width 125 height 29
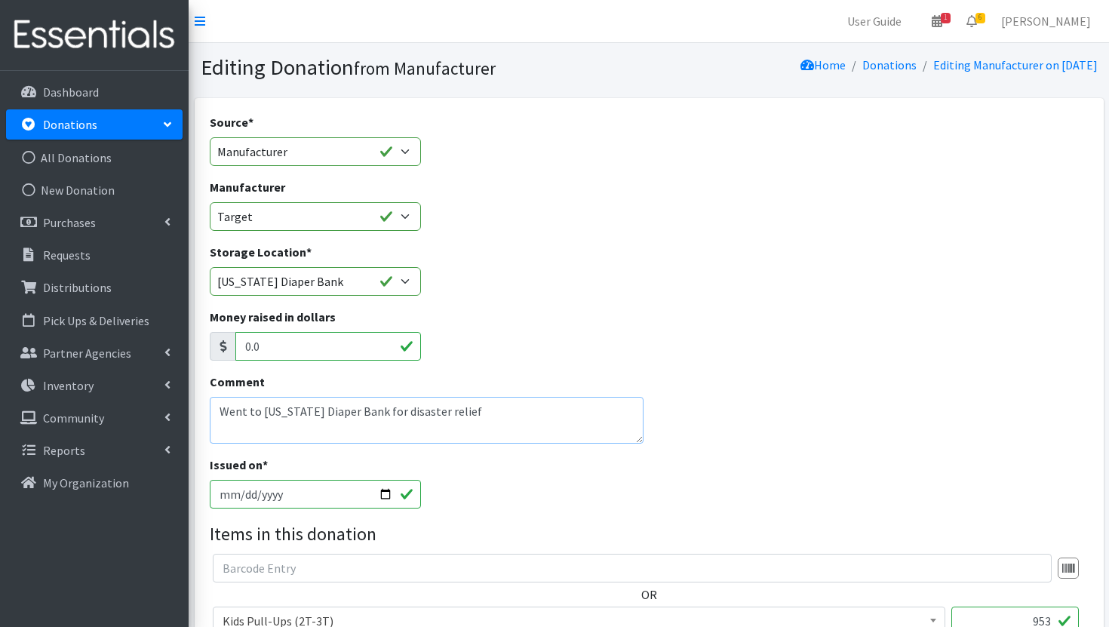
click at [467, 429] on textarea "Went to [US_STATE] Diaper Bank for disaster relief Size 2 2025 1,376 Size 3 202…" at bounding box center [427, 420] width 434 height 47
drag, startPoint x: 306, startPoint y: 431, endPoint x: 223, endPoint y: 428, distance: 83.8
click at [223, 428] on textarea "Went to Texas Diaper Bank for disaster relief Size 2 2025 1,376 Size 3 2025 4,3…" at bounding box center [427, 420] width 434 height 47
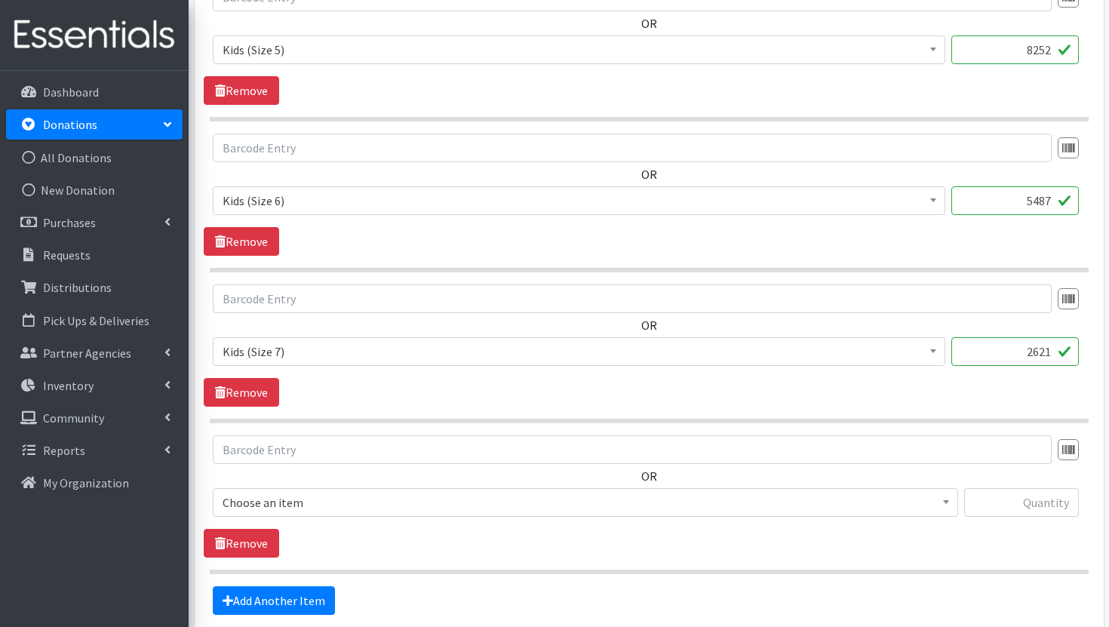
scroll to position [1921, 0]
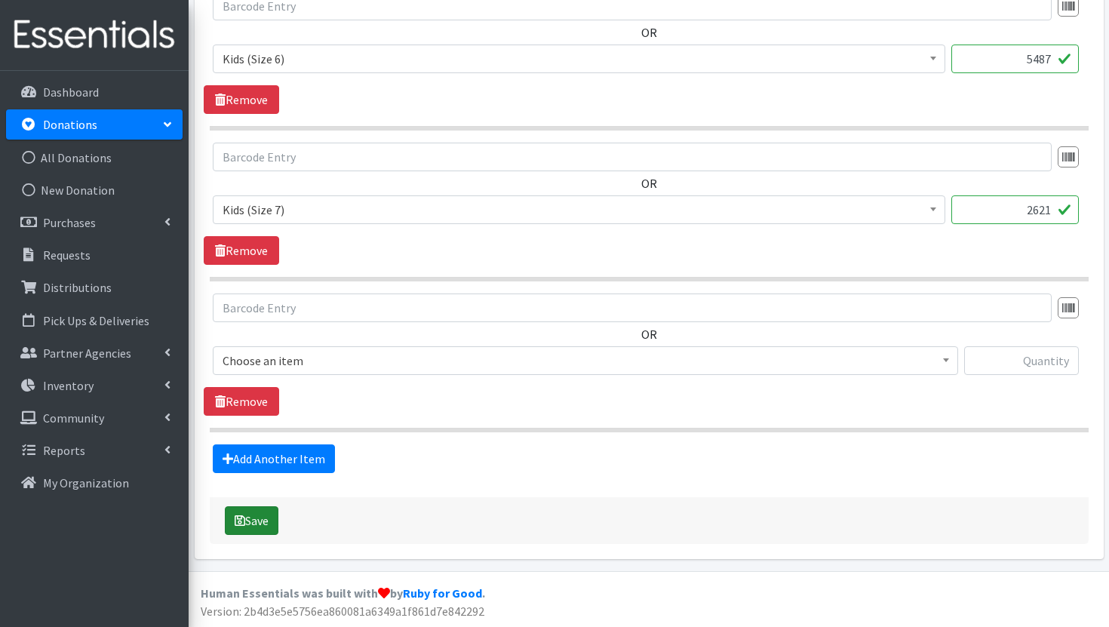
type textarea "Went to [US_STATE] Diaper Bank for disaster relief"
click at [246, 527] on button "Save" at bounding box center [252, 520] width 54 height 29
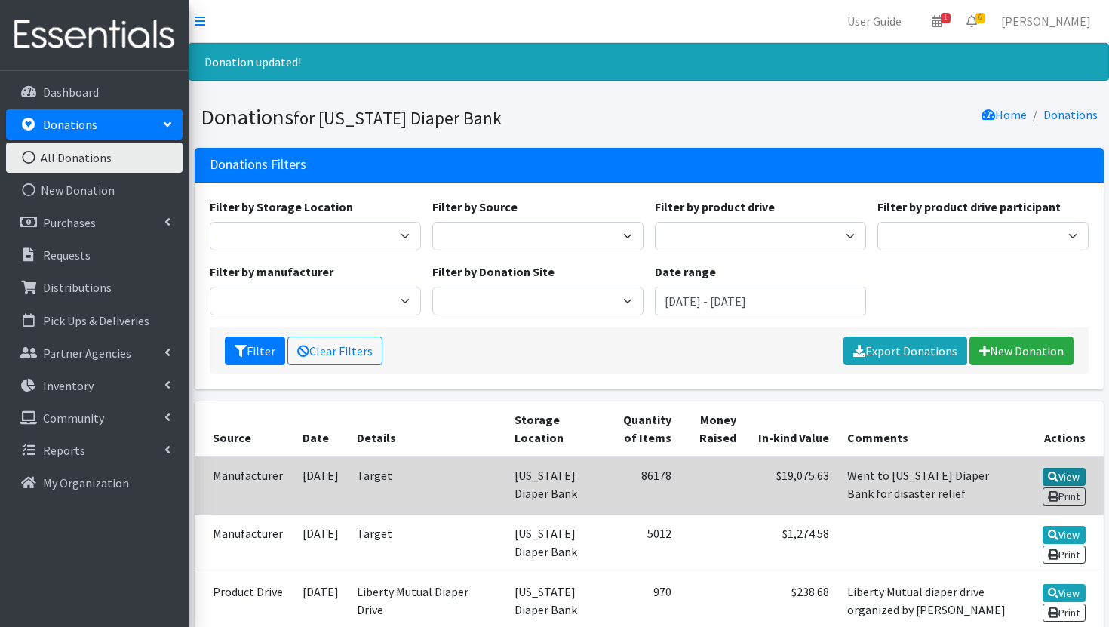
click at [1062, 480] on link "View" at bounding box center [1064, 477] width 43 height 18
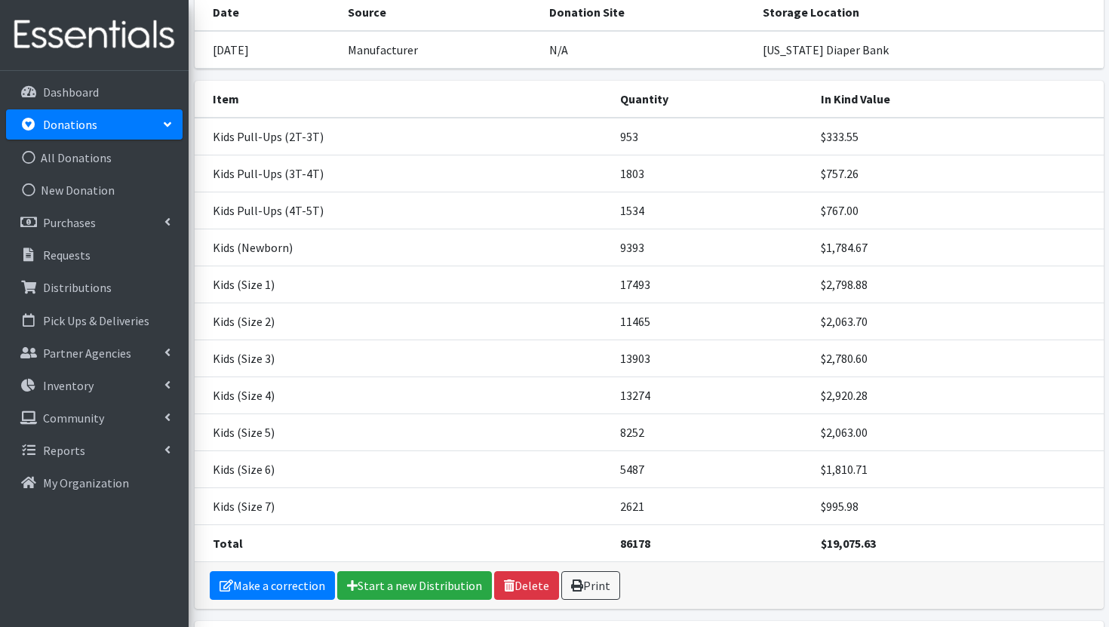
scroll to position [105, 0]
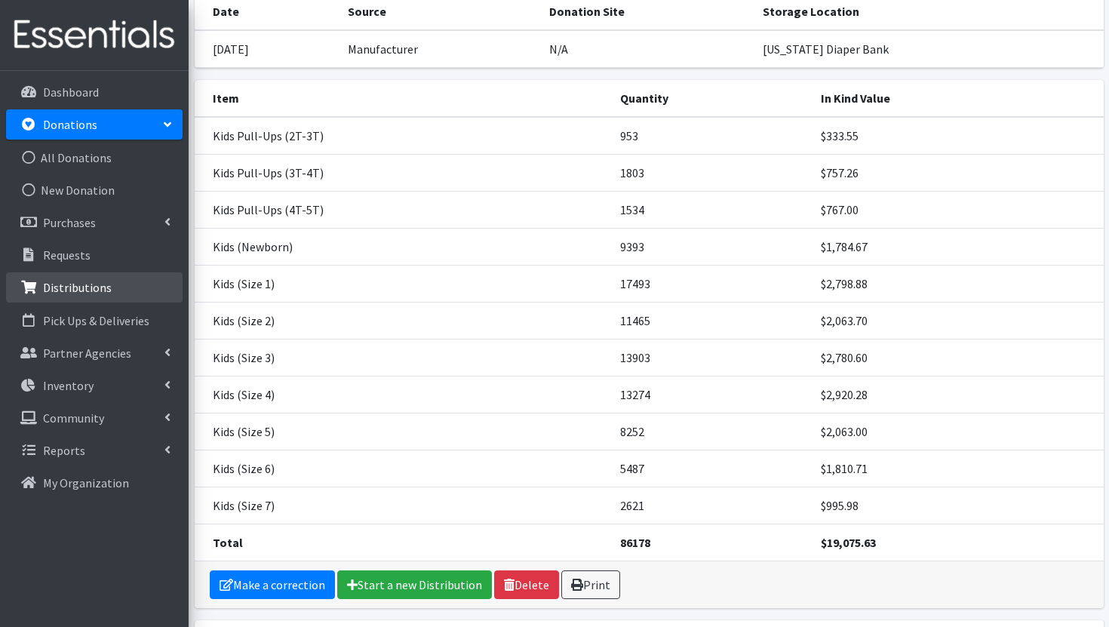
click at [85, 288] on p "Distributions" at bounding box center [77, 287] width 69 height 15
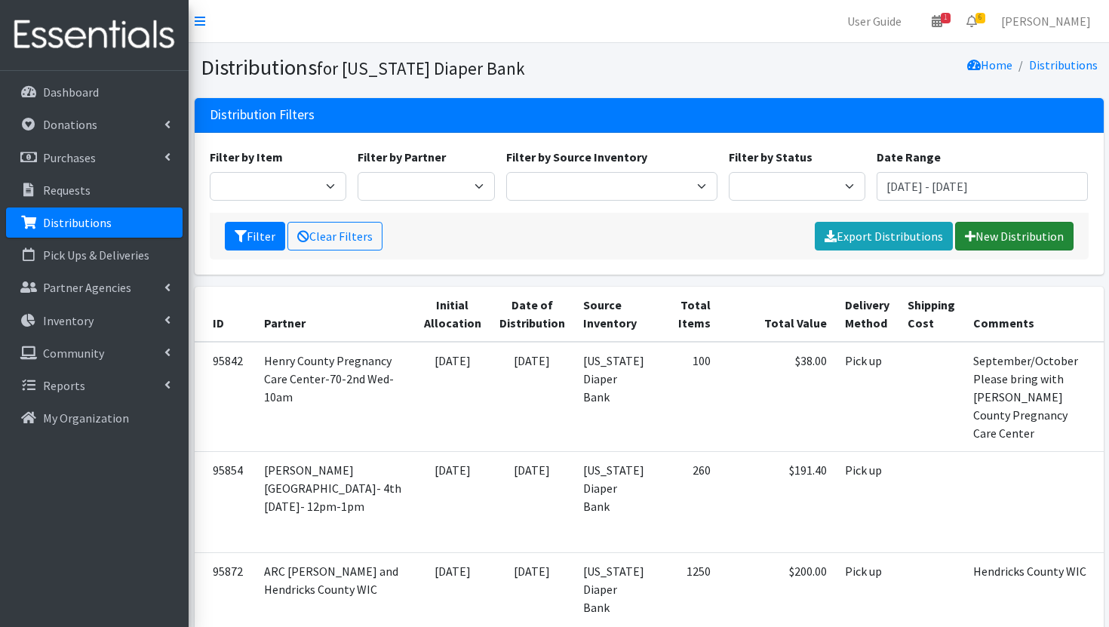
click at [1028, 238] on link "New Distribution" at bounding box center [1014, 236] width 118 height 29
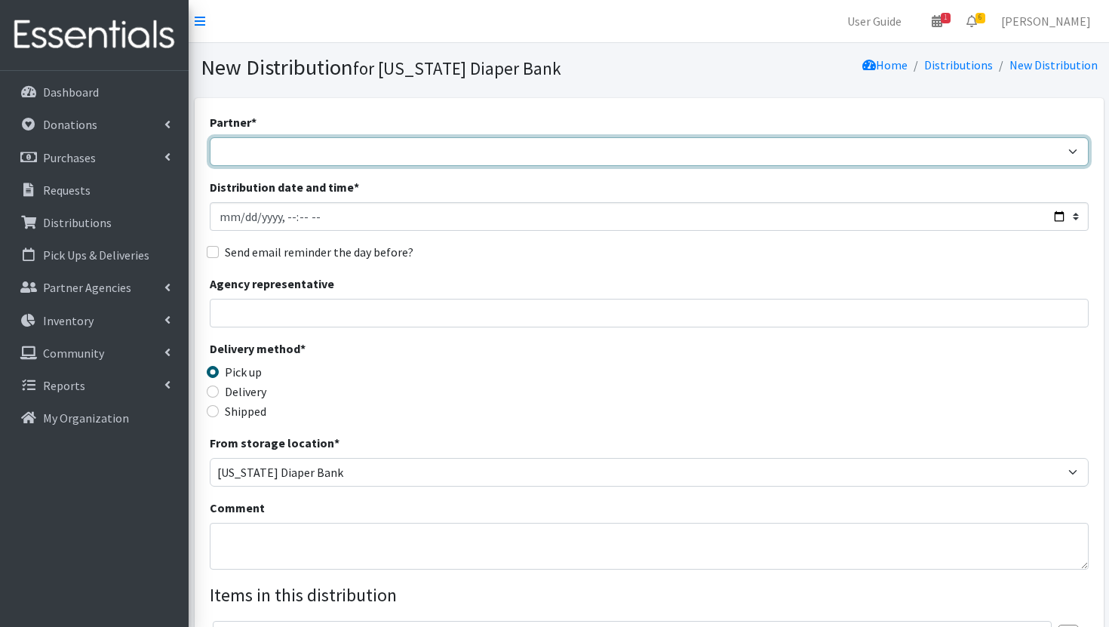
click at [411, 160] on select "ARC [PERSON_NAME] and [GEOGRAPHIC_DATA] [GEOGRAPHIC_DATA] Babies Basic Needs No…" at bounding box center [649, 151] width 879 height 29
select select "2022"
click at [210, 137] on select "ARC Boone and Hendricks County WIC Babies Basic Needs Northern Indiana Baby Ble…" at bounding box center [649, 151] width 879 height 29
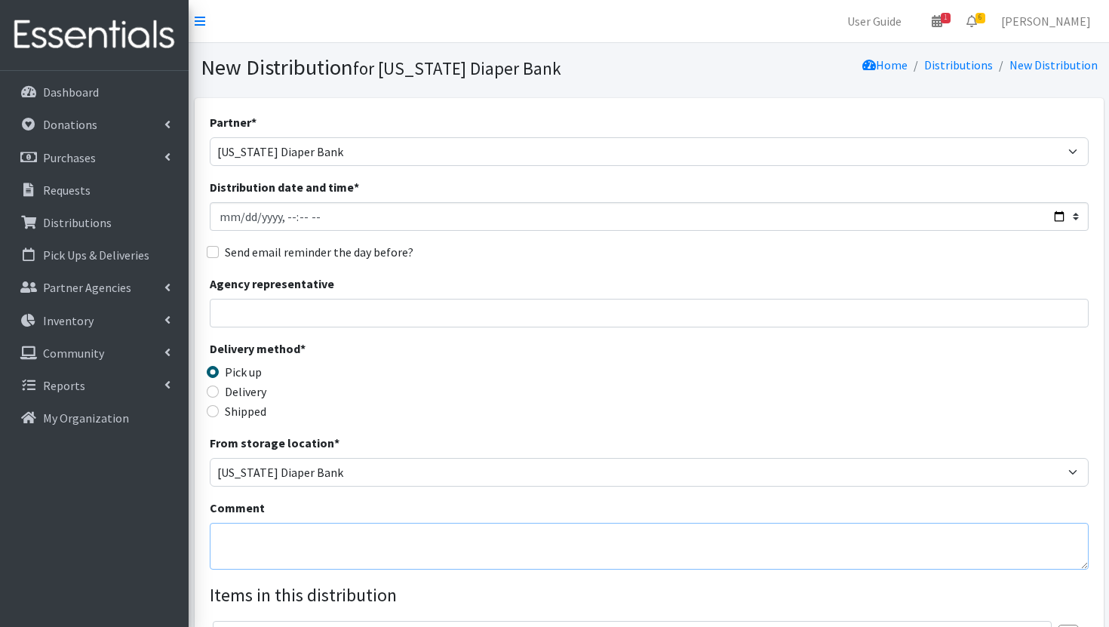
click at [319, 552] on textarea "Comment" at bounding box center [649, 546] width 879 height 47
type textarea "[US_STATE] Diaper Bank"
click at [208, 409] on input "Shipped" at bounding box center [213, 411] width 12 height 12
radio input "true"
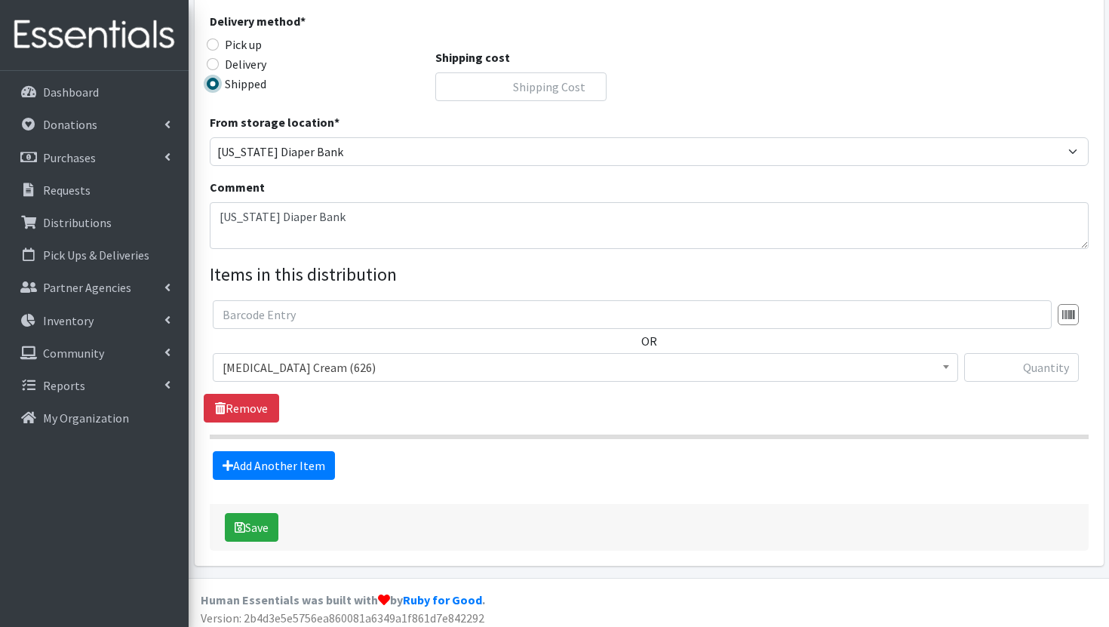
scroll to position [334, 0]
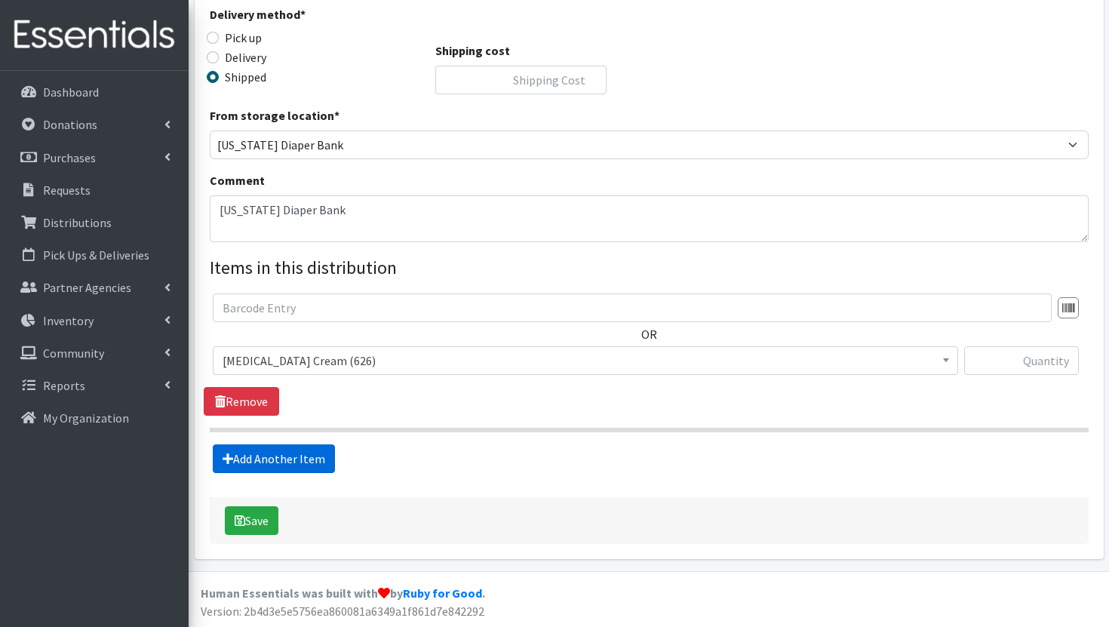
click at [273, 457] on link "Add Another Item" at bounding box center [274, 458] width 122 height 29
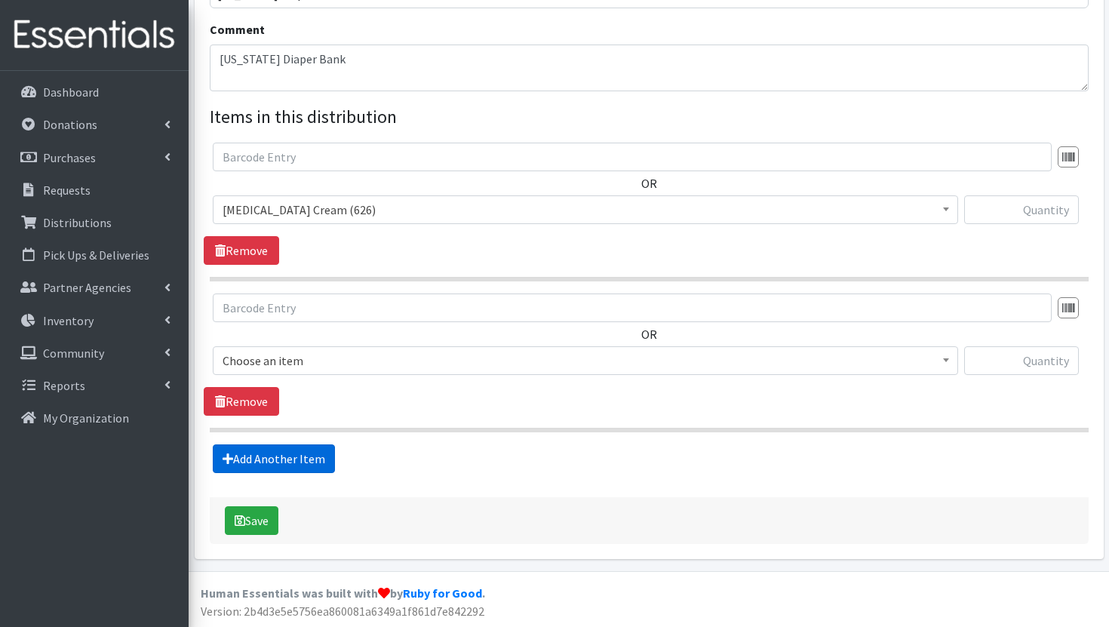
click at [273, 457] on link "Add Another Item" at bounding box center [274, 458] width 122 height 29
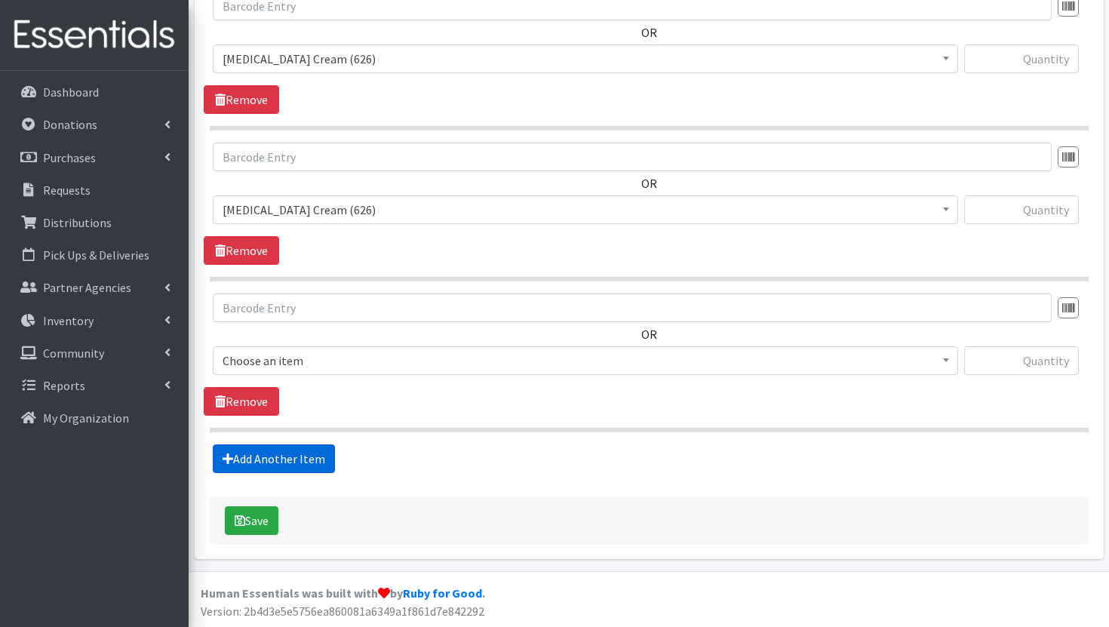
click at [273, 457] on link "Add Another Item" at bounding box center [274, 458] width 122 height 29
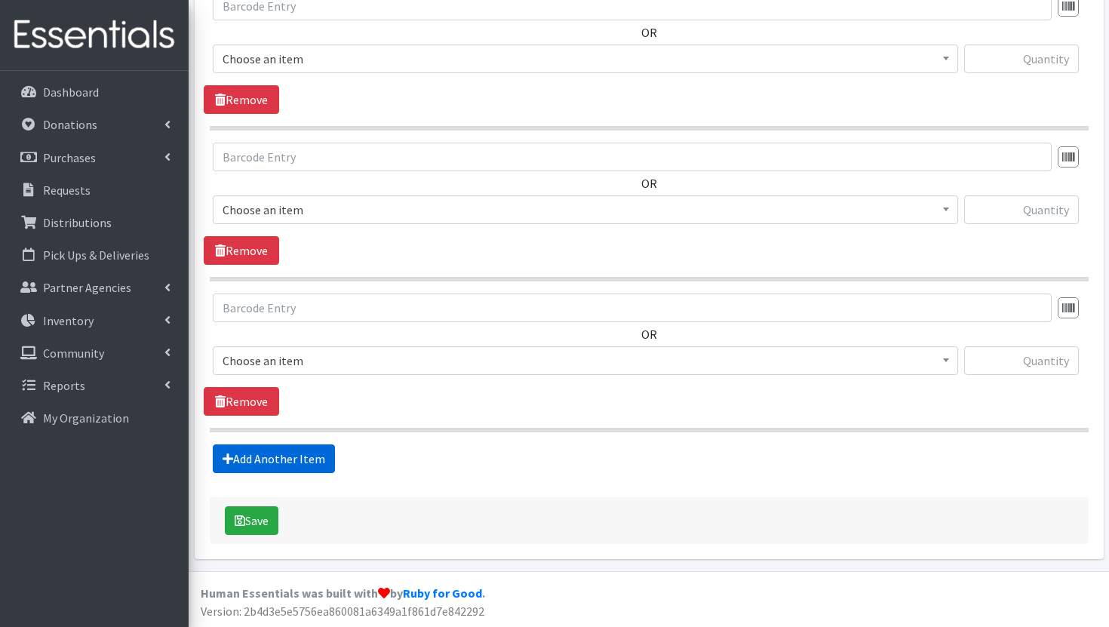
click at [273, 457] on link "Add Another Item" at bounding box center [274, 458] width 122 height 29
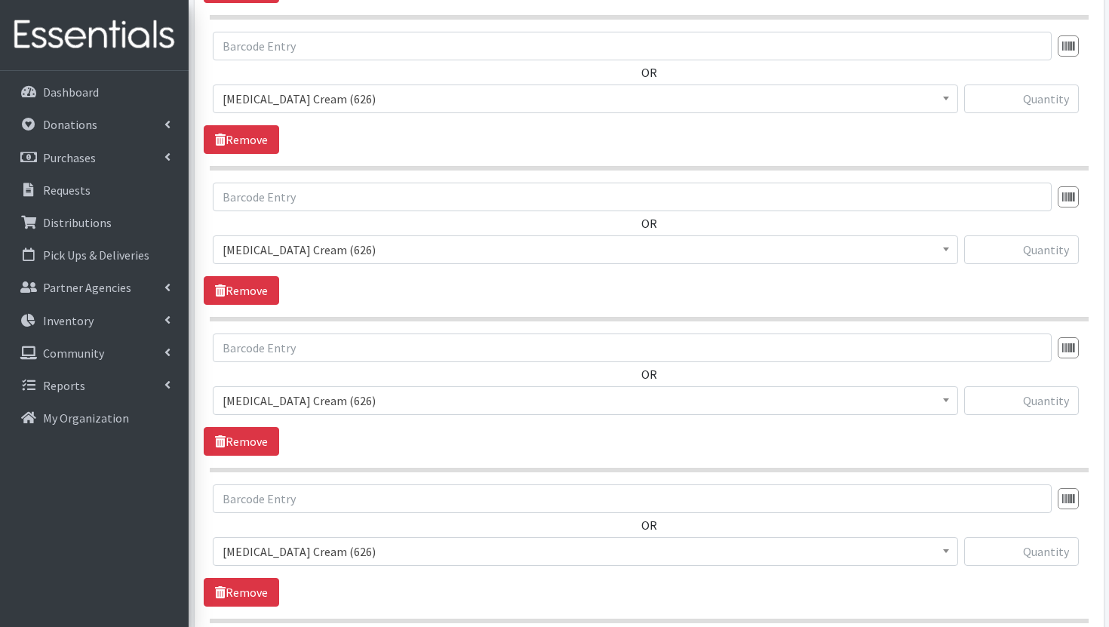
scroll to position [456, 0]
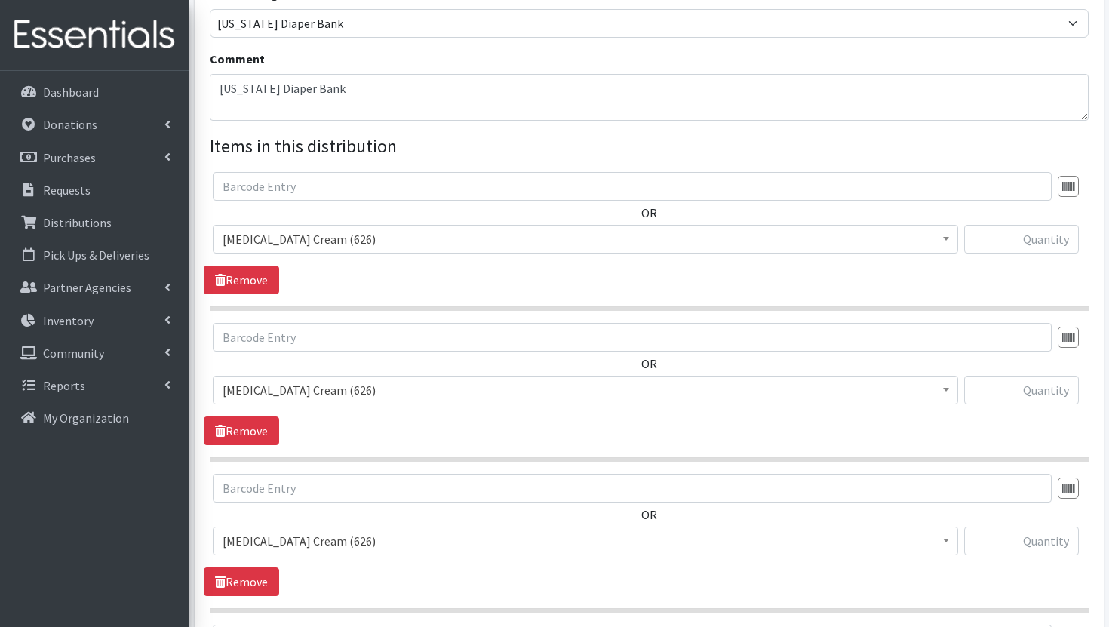
click at [601, 231] on span "Diaper Rash Cream (626)" at bounding box center [586, 239] width 726 height 21
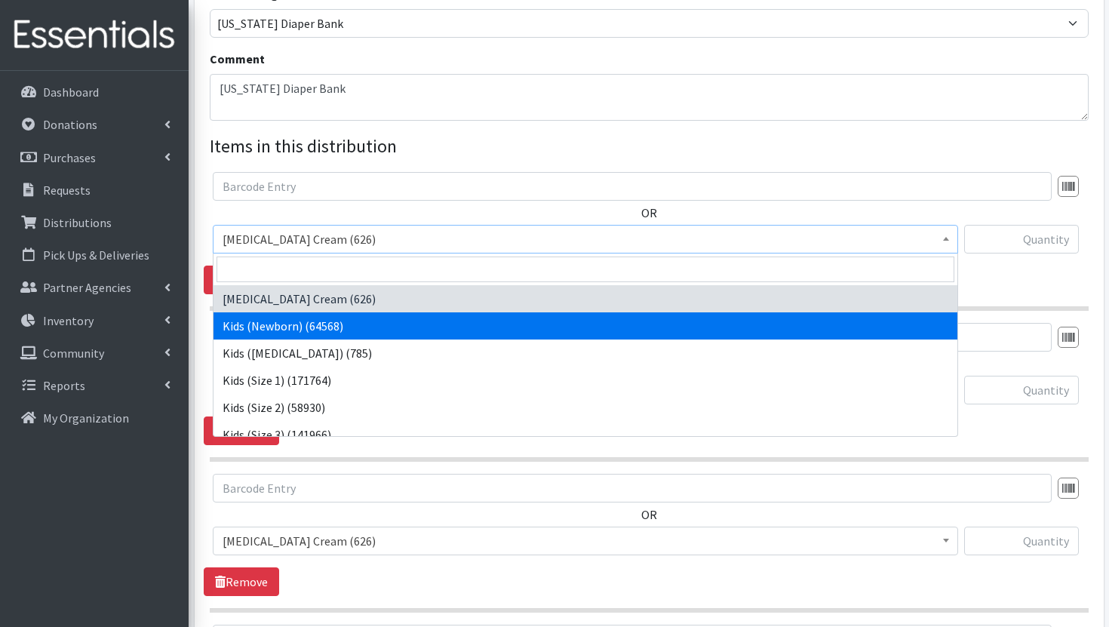
select select "3400"
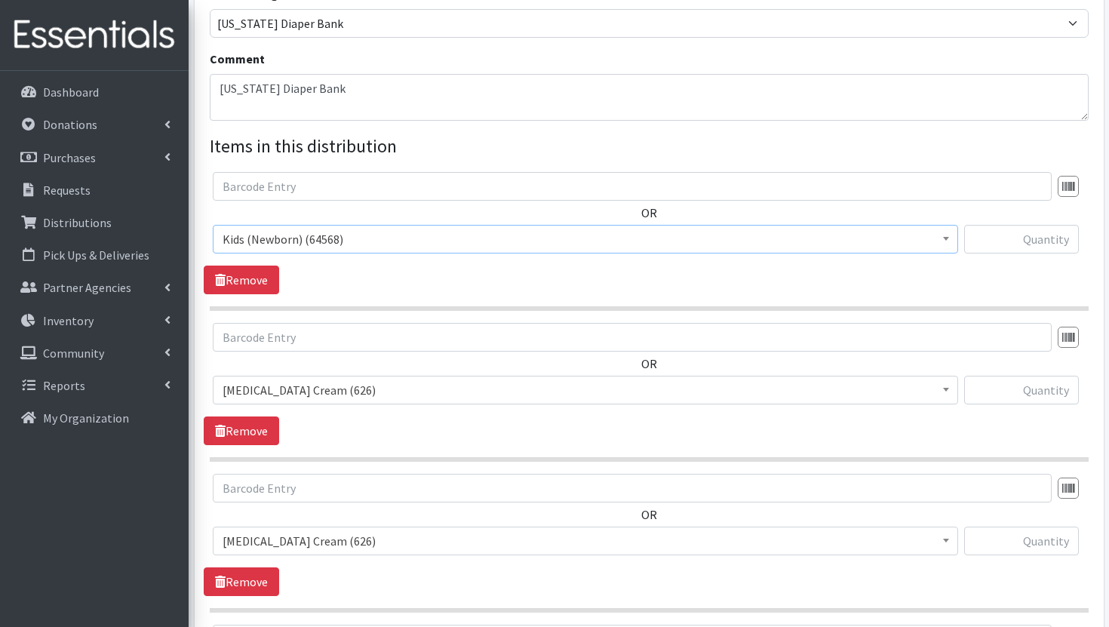
click at [524, 396] on span "Diaper Rash Cream (626)" at bounding box center [586, 390] width 726 height 21
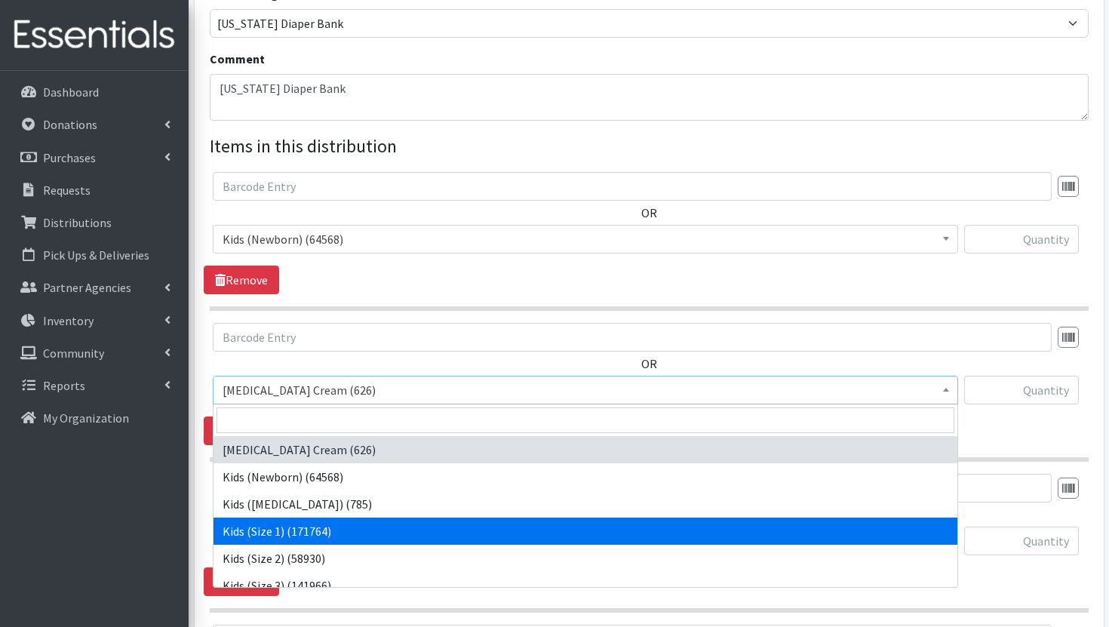
select select "3401"
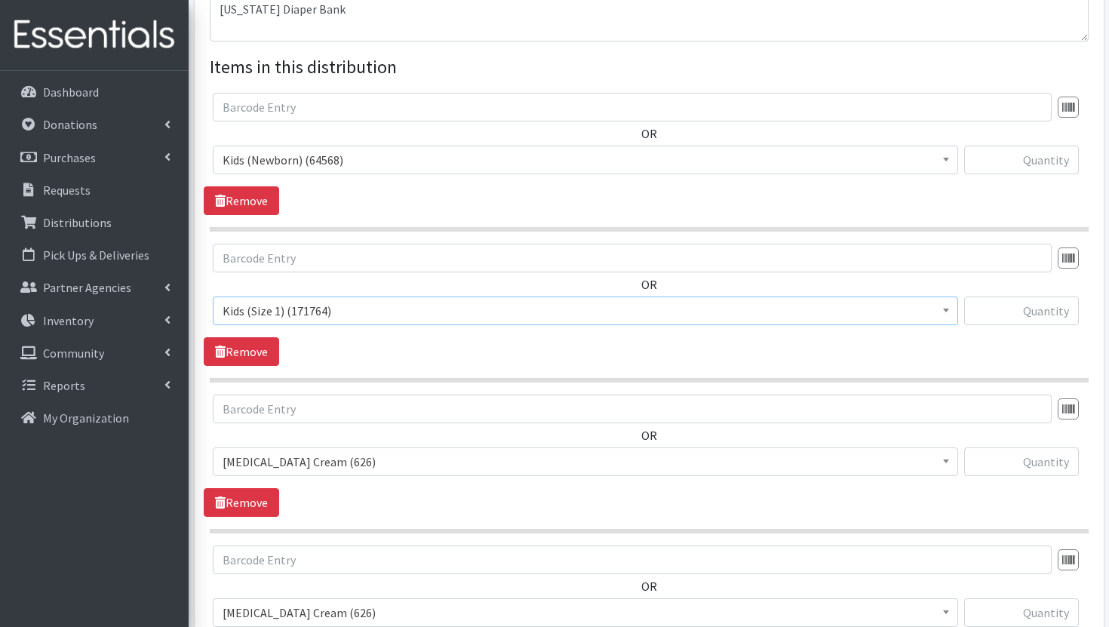
scroll to position [543, 0]
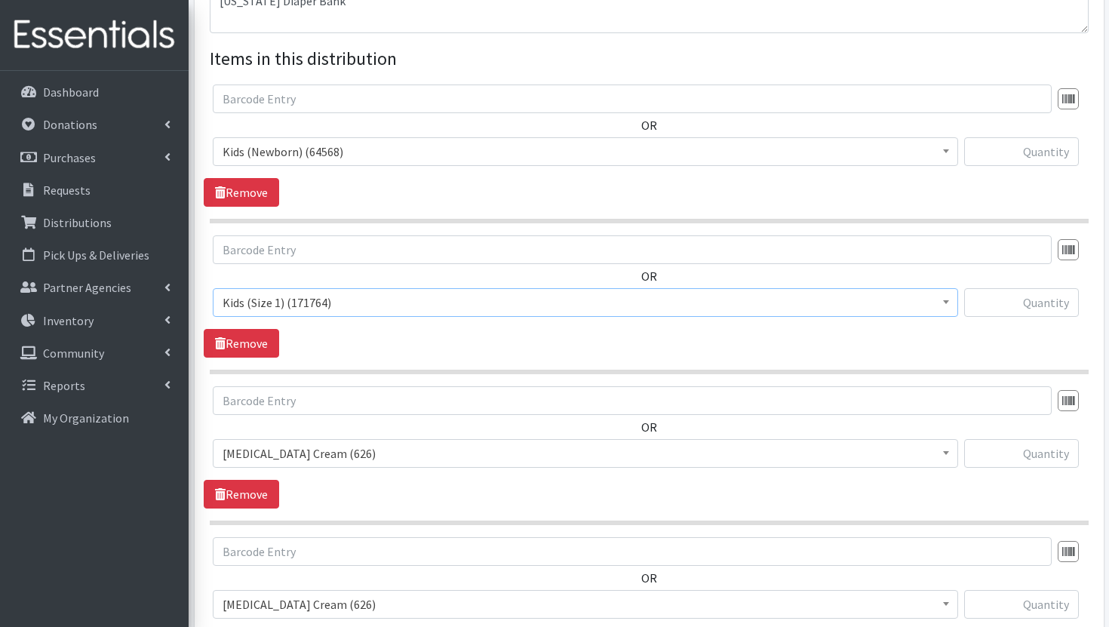
click at [514, 463] on span "Diaper Rash Cream (626)" at bounding box center [586, 453] width 746 height 29
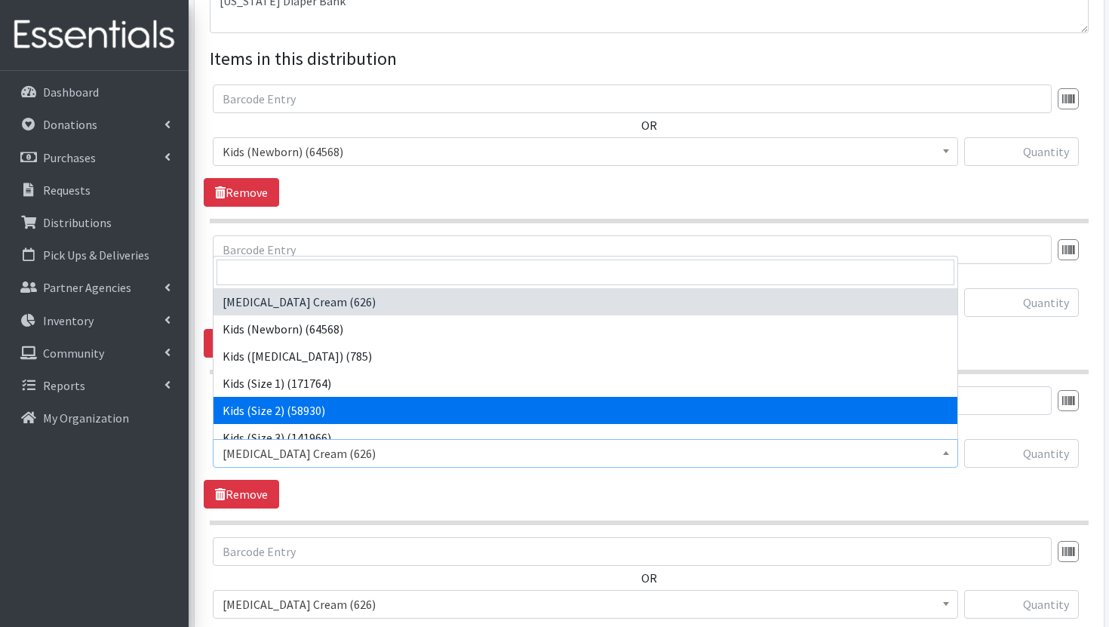
select select "3420"
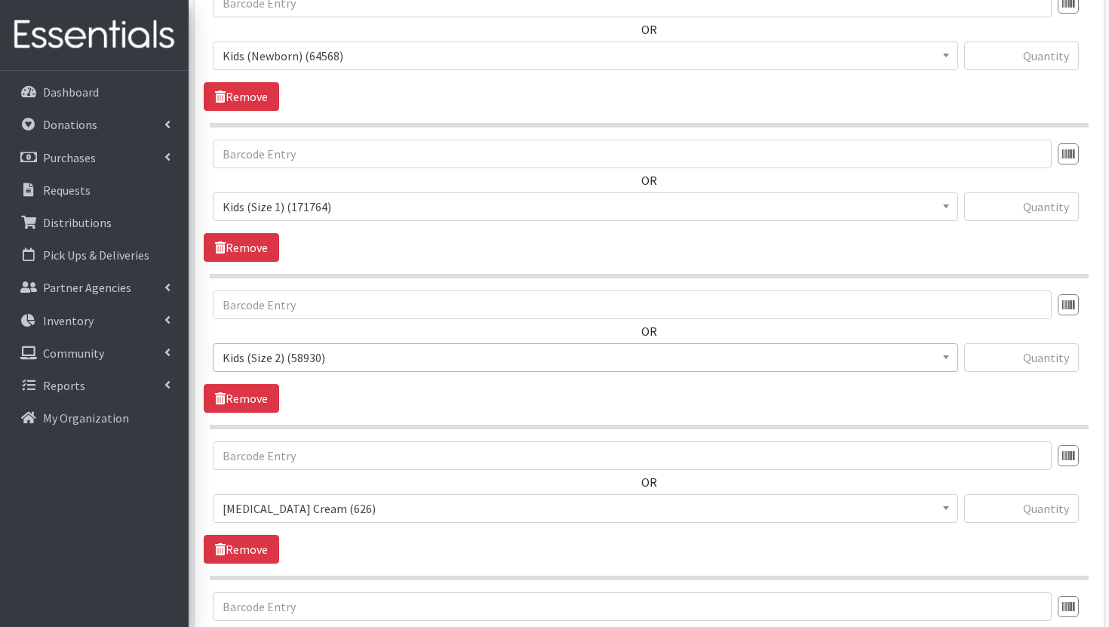
scroll to position [668, 0]
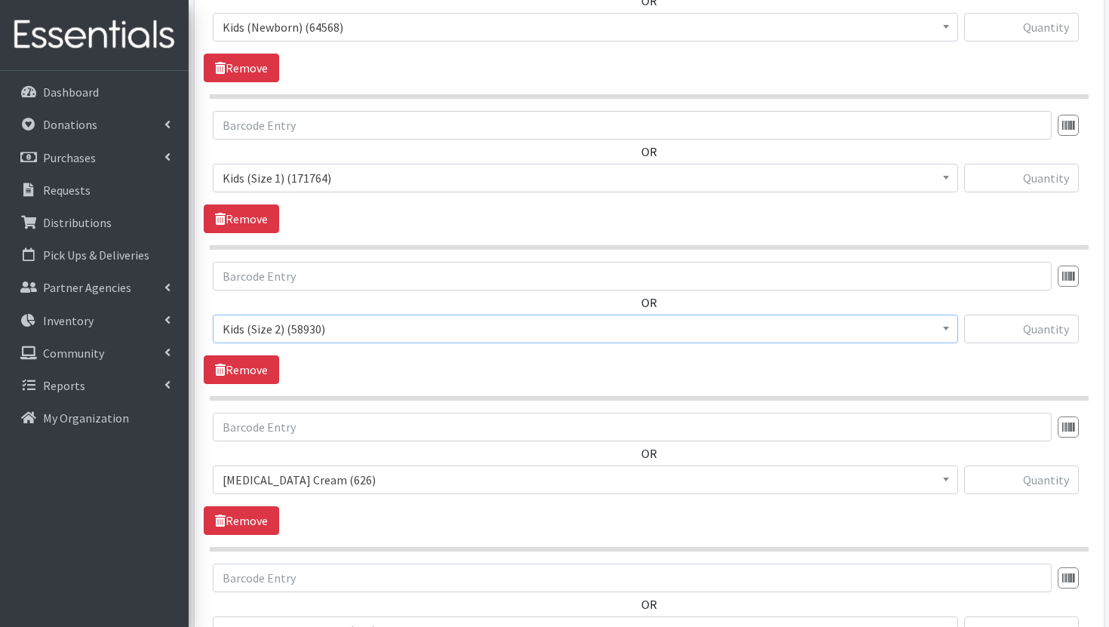
click at [518, 472] on span "Diaper Rash Cream (626)" at bounding box center [586, 479] width 726 height 21
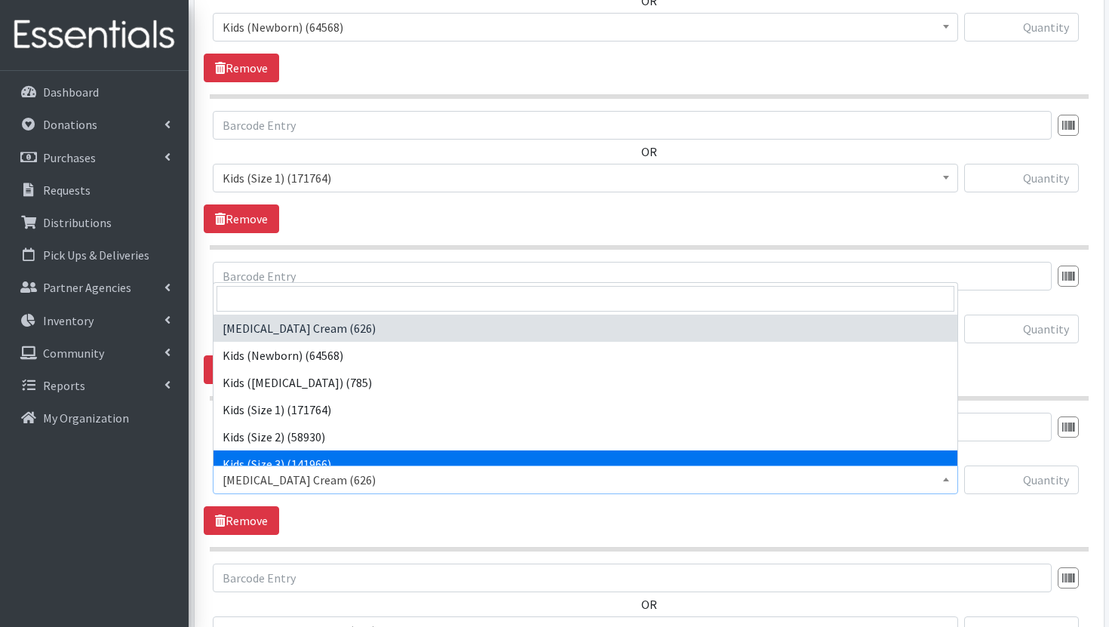
select select "3393"
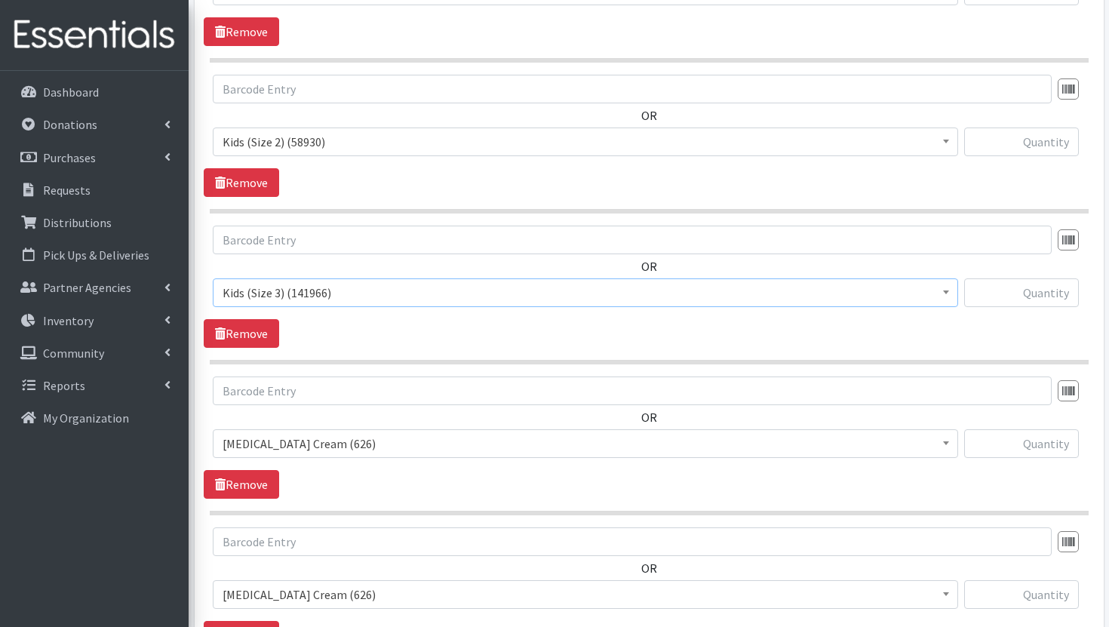
scroll to position [892, 0]
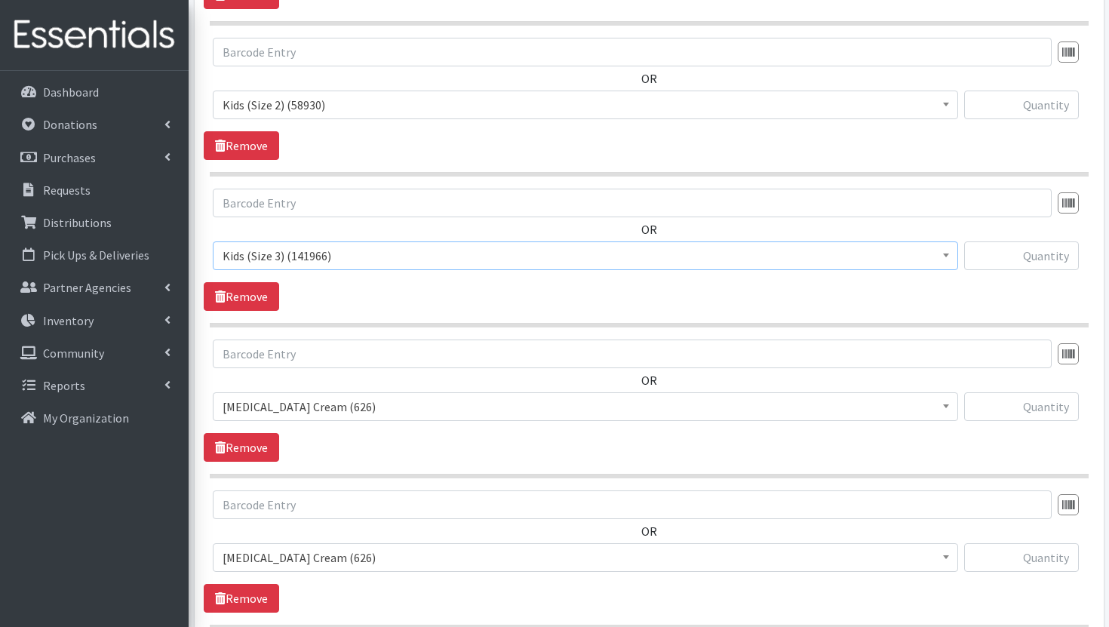
click at [537, 414] on span "Diaper Rash Cream (626)" at bounding box center [586, 406] width 726 height 21
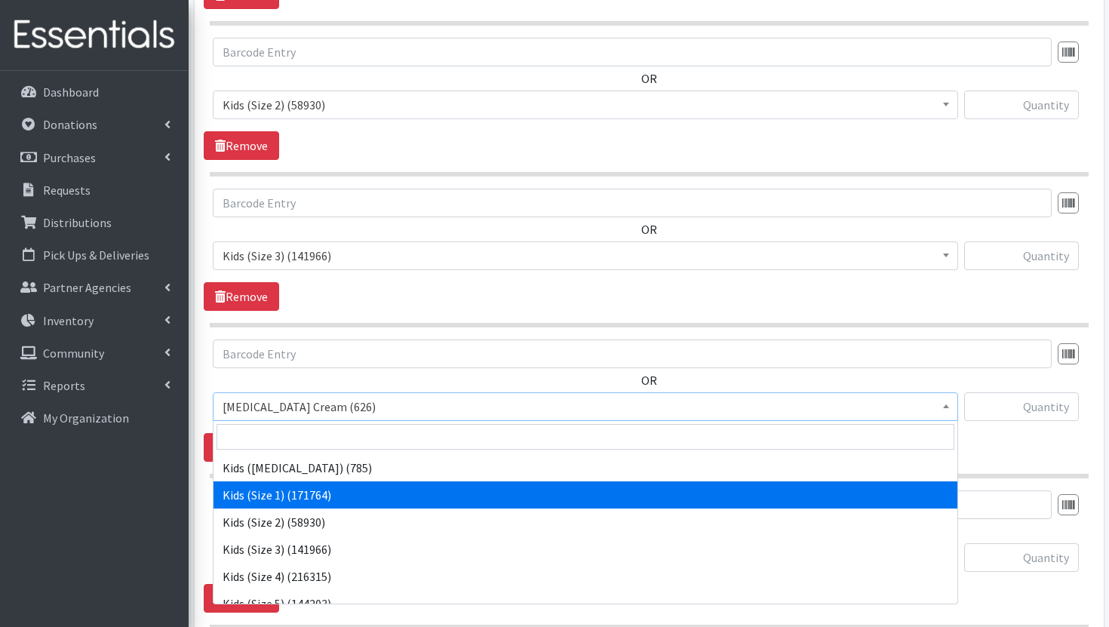
scroll to position [57, 0]
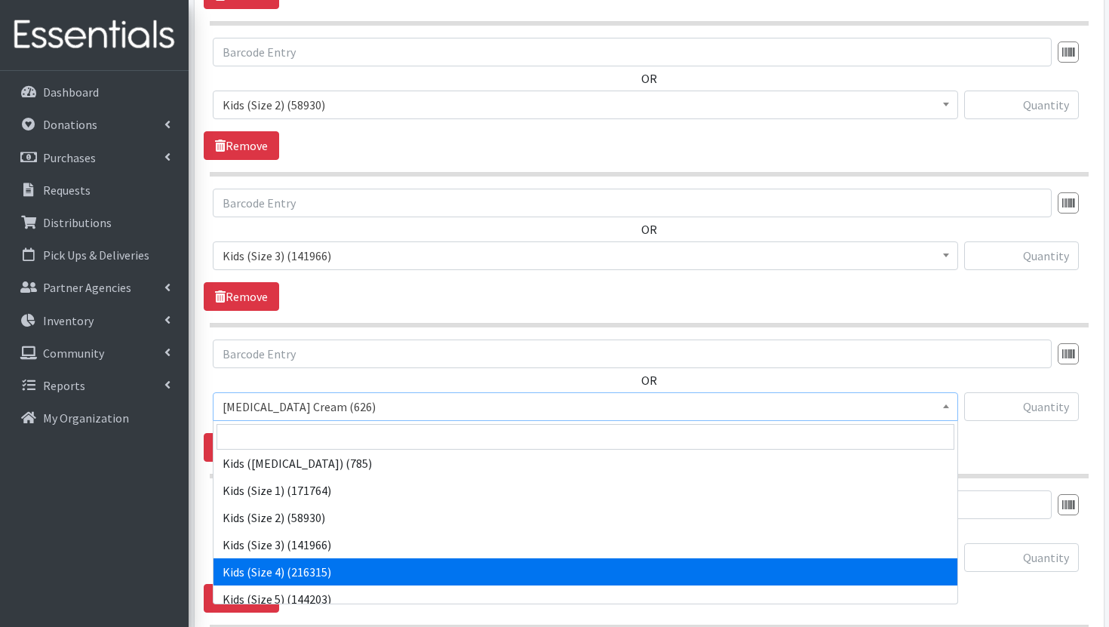
select select "3394"
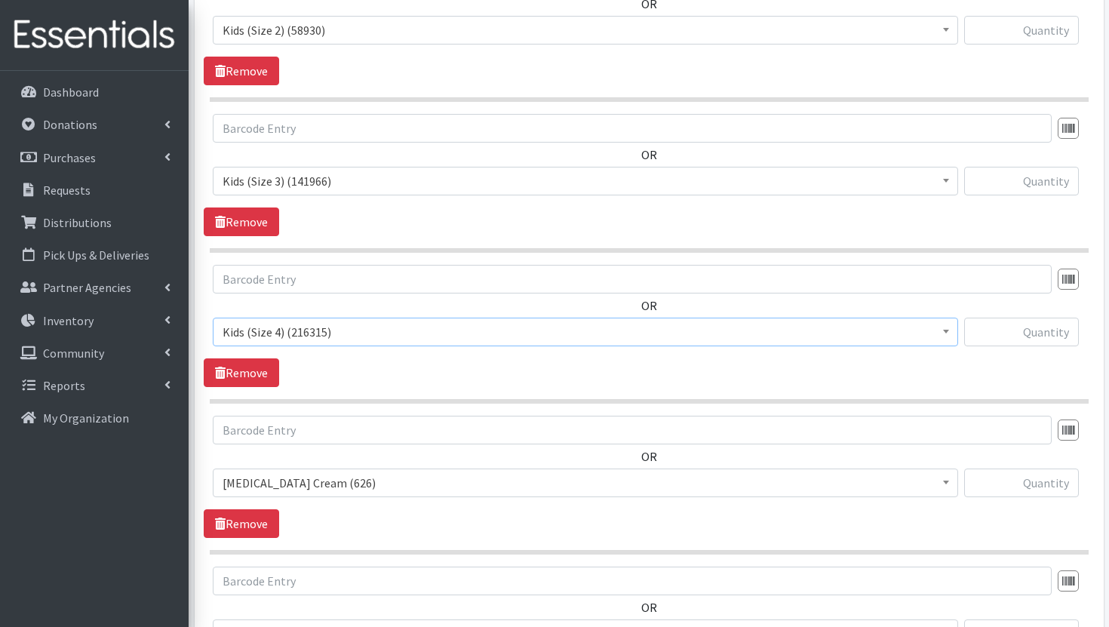
scroll to position [1004, 0]
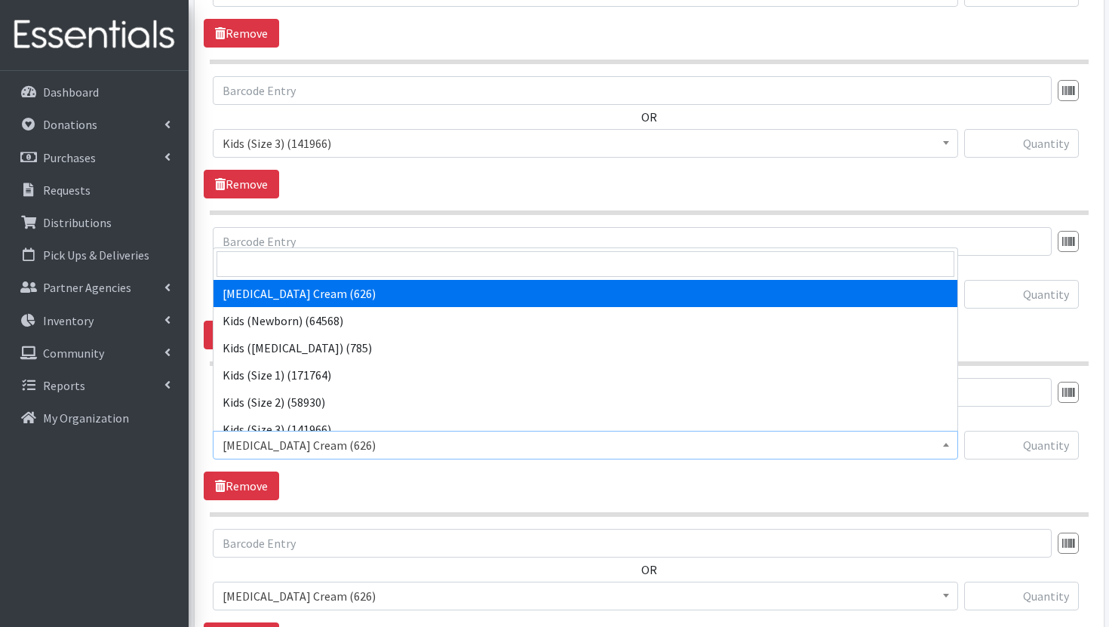
click at [531, 446] on span "Diaper Rash Cream (626)" at bounding box center [586, 445] width 726 height 21
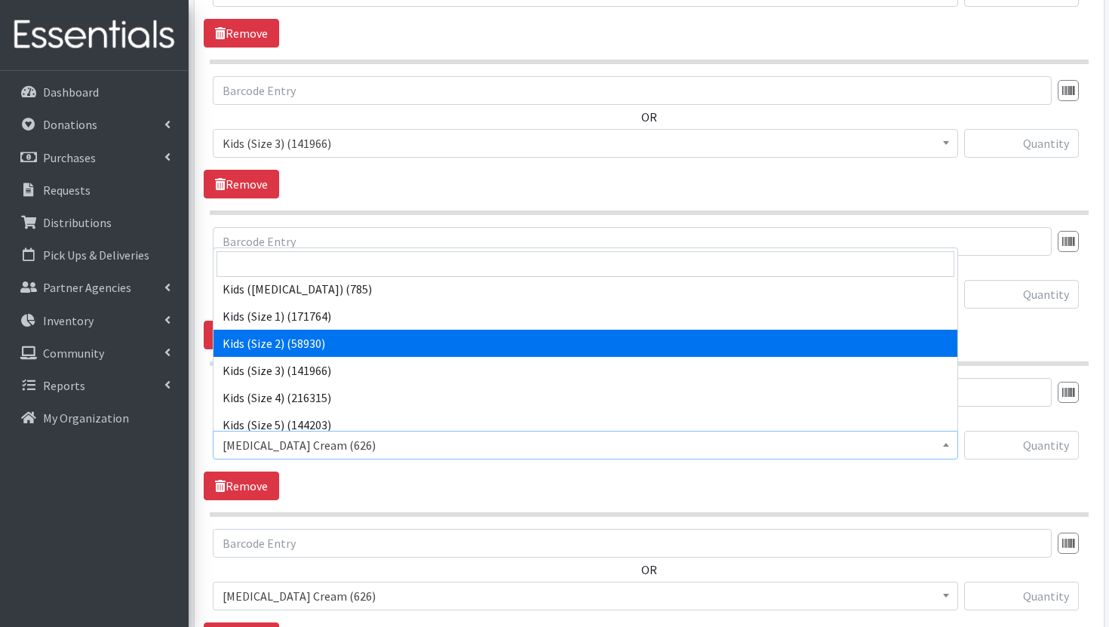
scroll to position [85, 0]
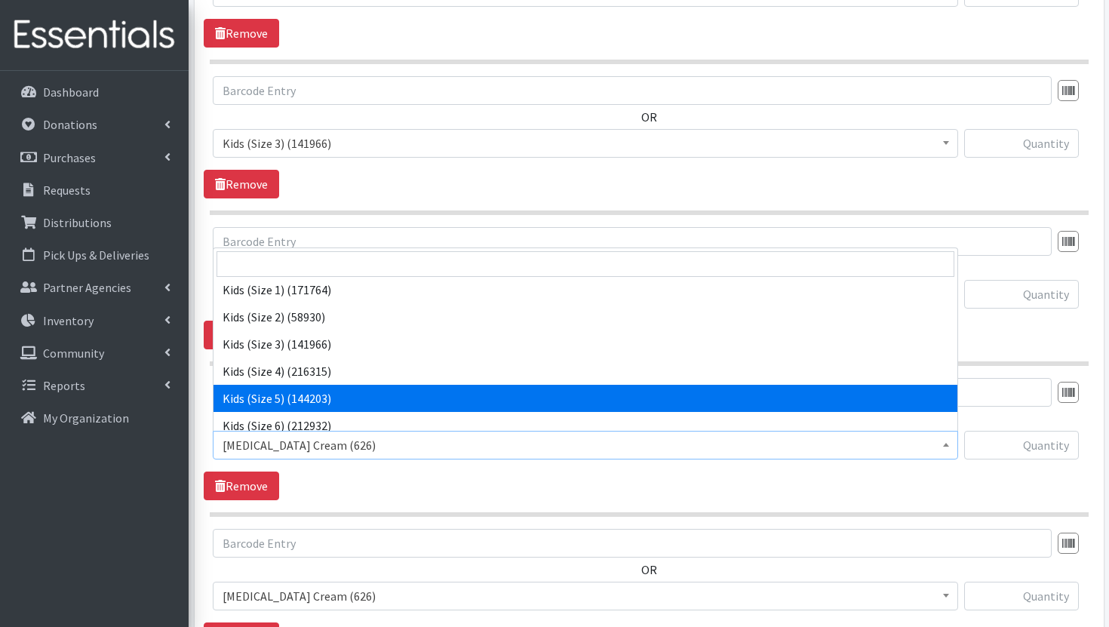
select select "3407"
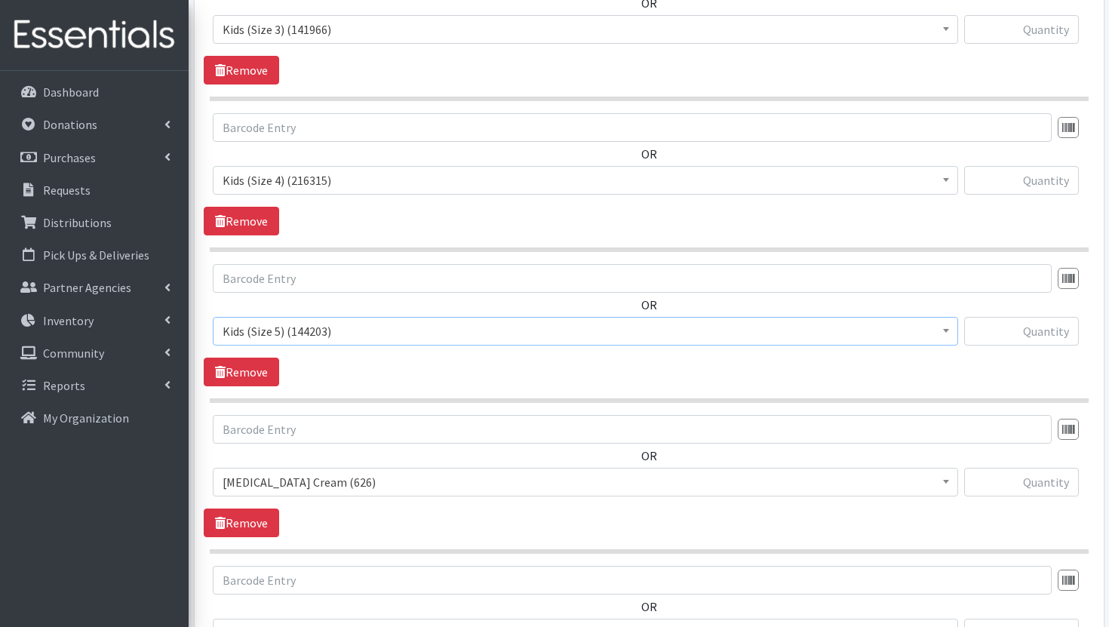
scroll to position [1173, 0]
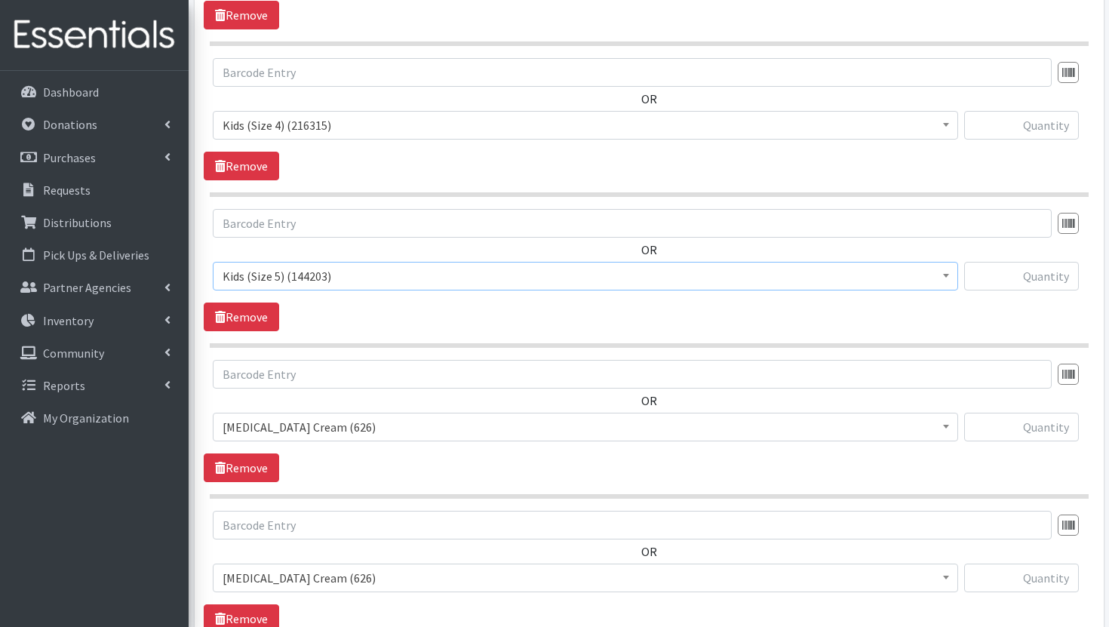
click at [543, 420] on span "Diaper Rash Cream (626)" at bounding box center [586, 427] width 726 height 21
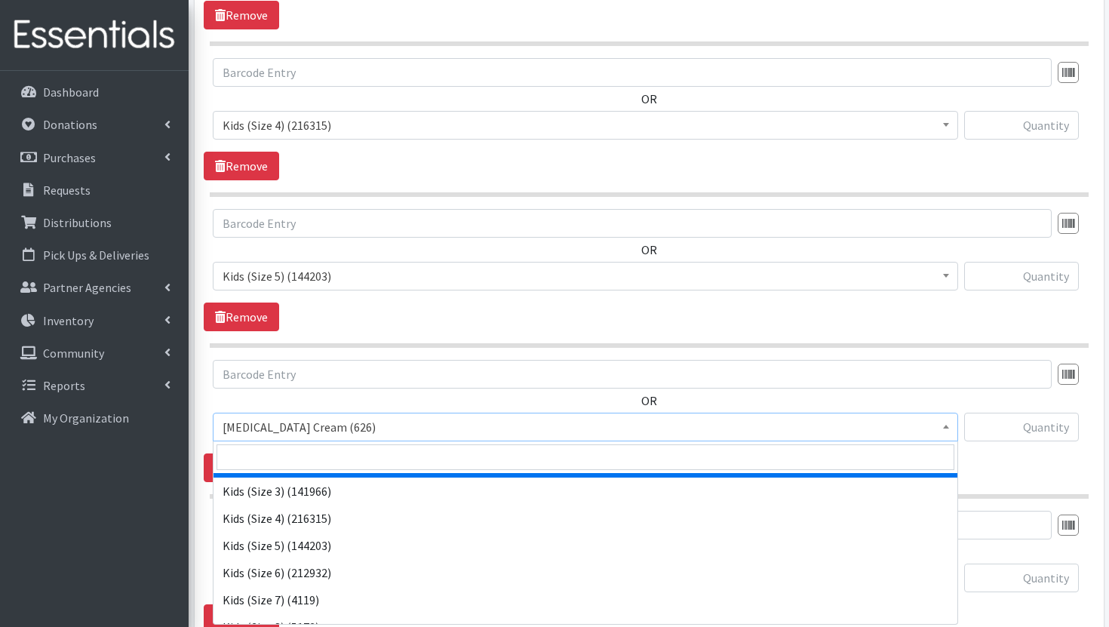
scroll to position [190, 0]
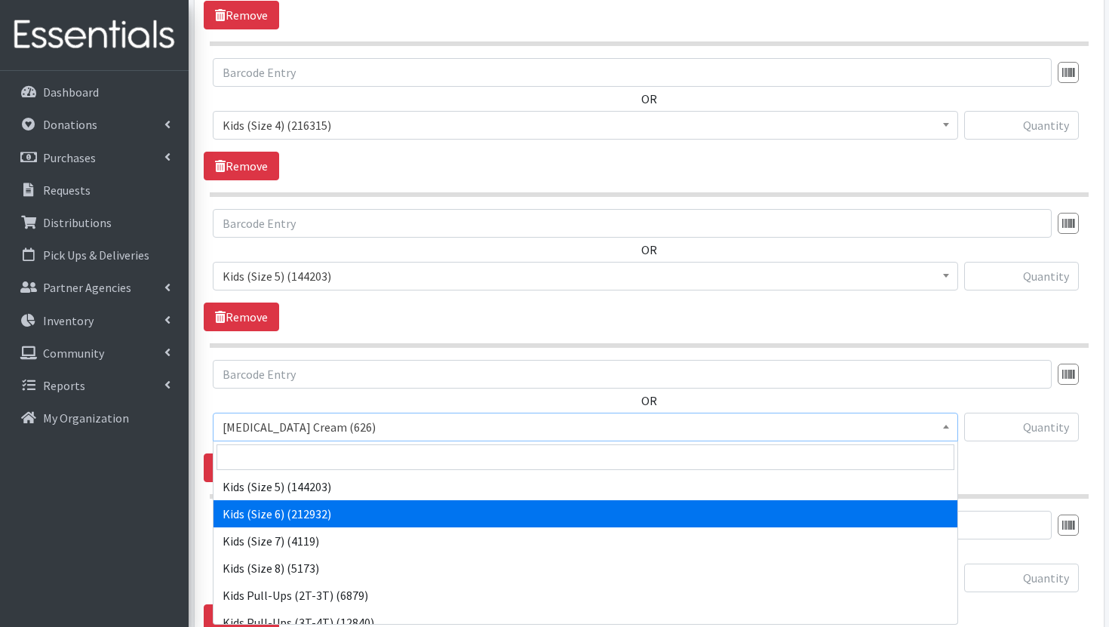
select select "3419"
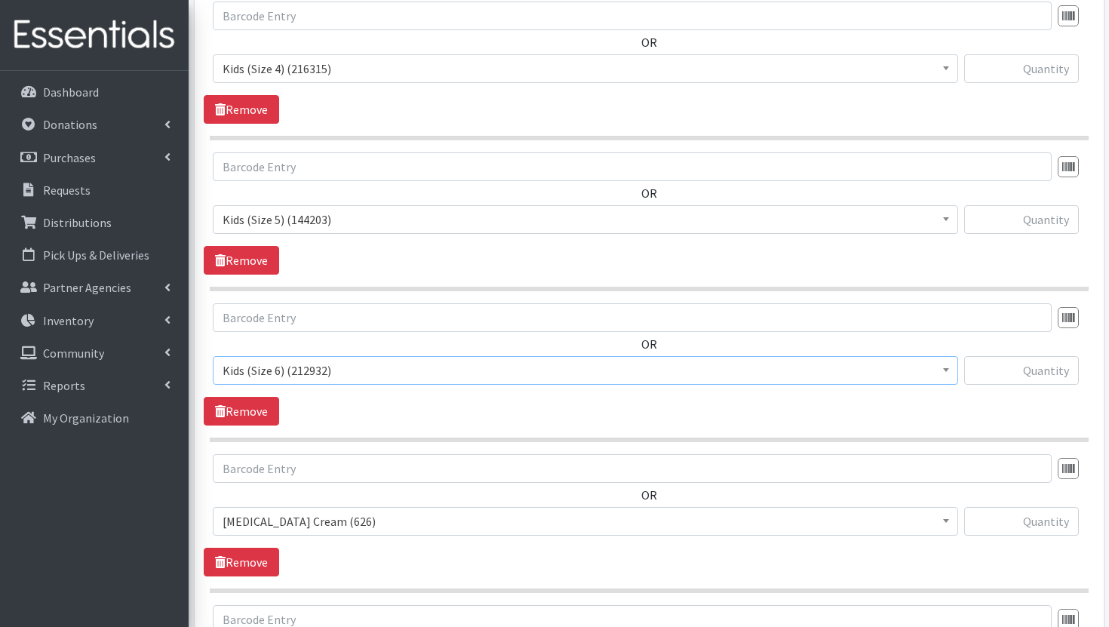
scroll to position [1262, 0]
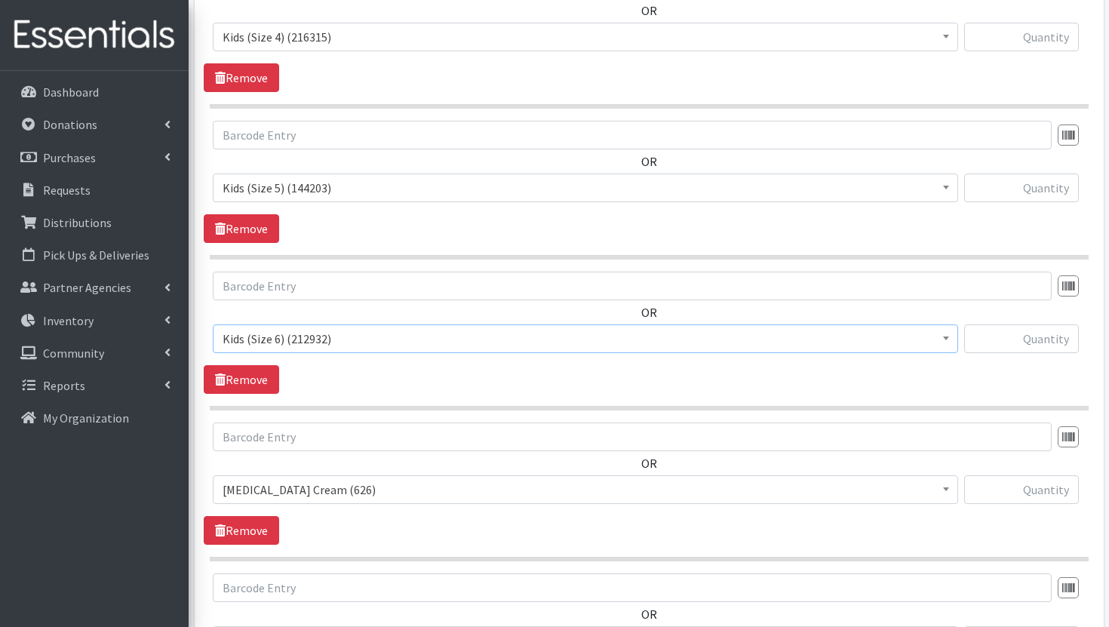
click at [491, 495] on span "Diaper Rash Cream (626)" at bounding box center [586, 489] width 726 height 21
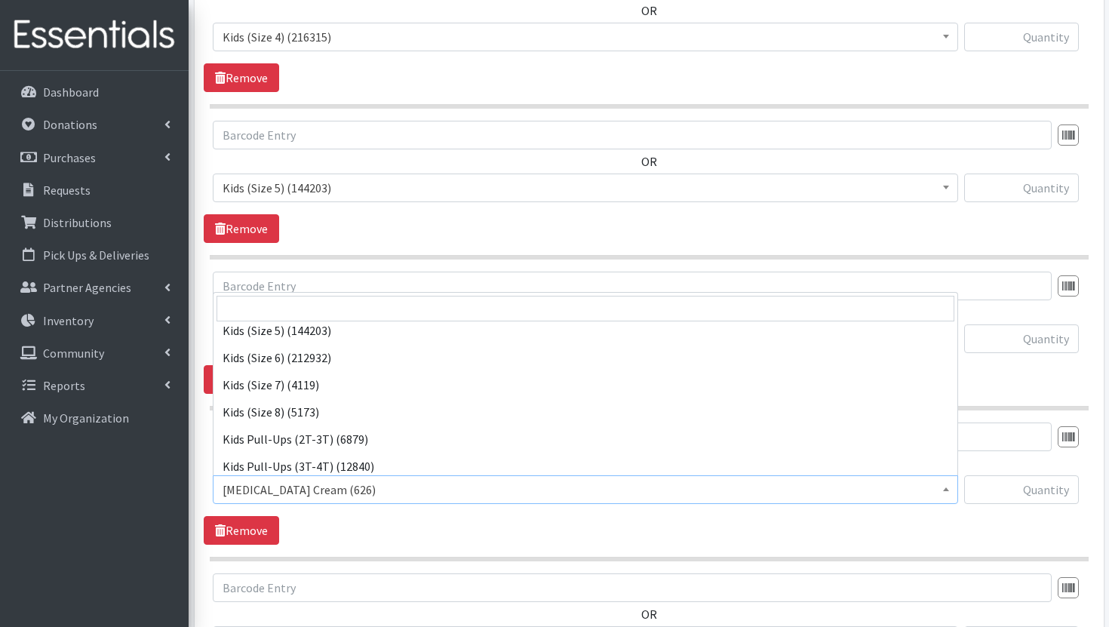
scroll to position [201, 0]
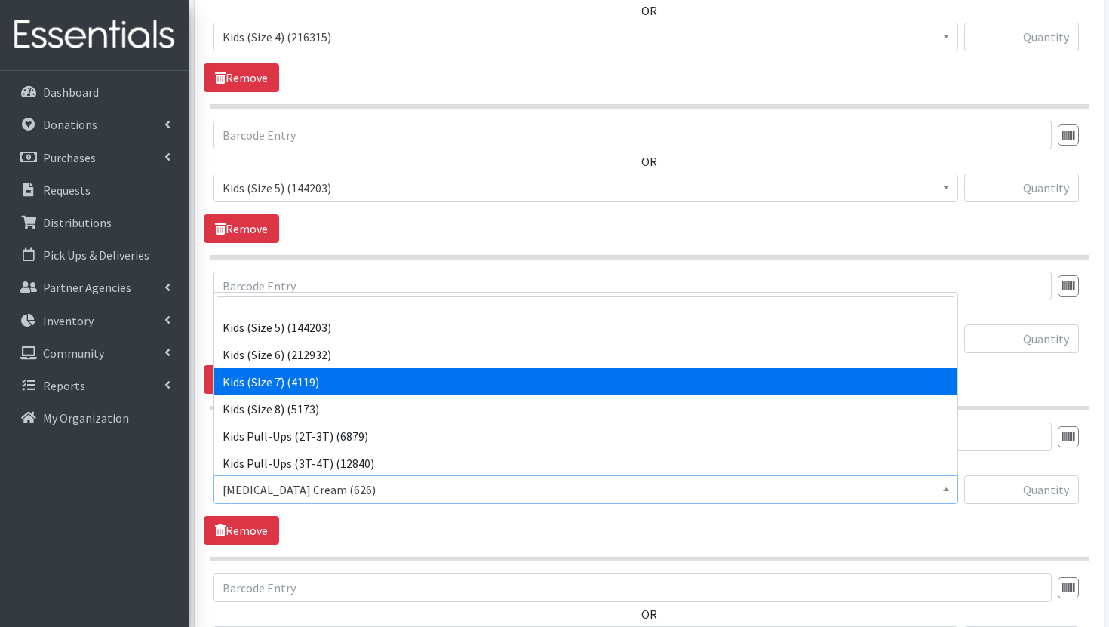
select select "7177"
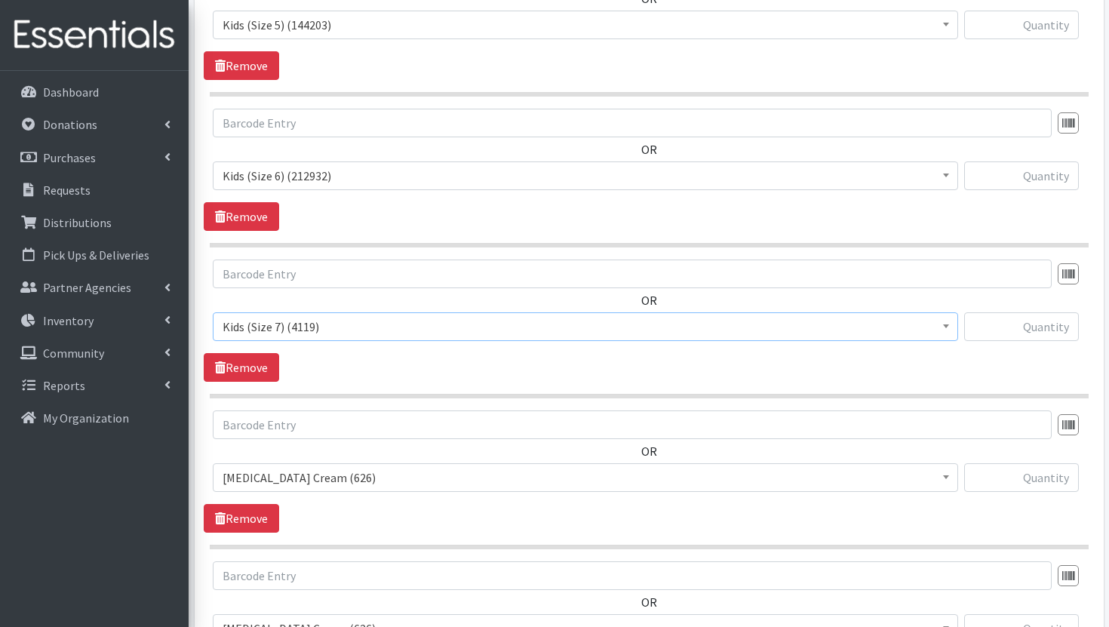
scroll to position [1472, 0]
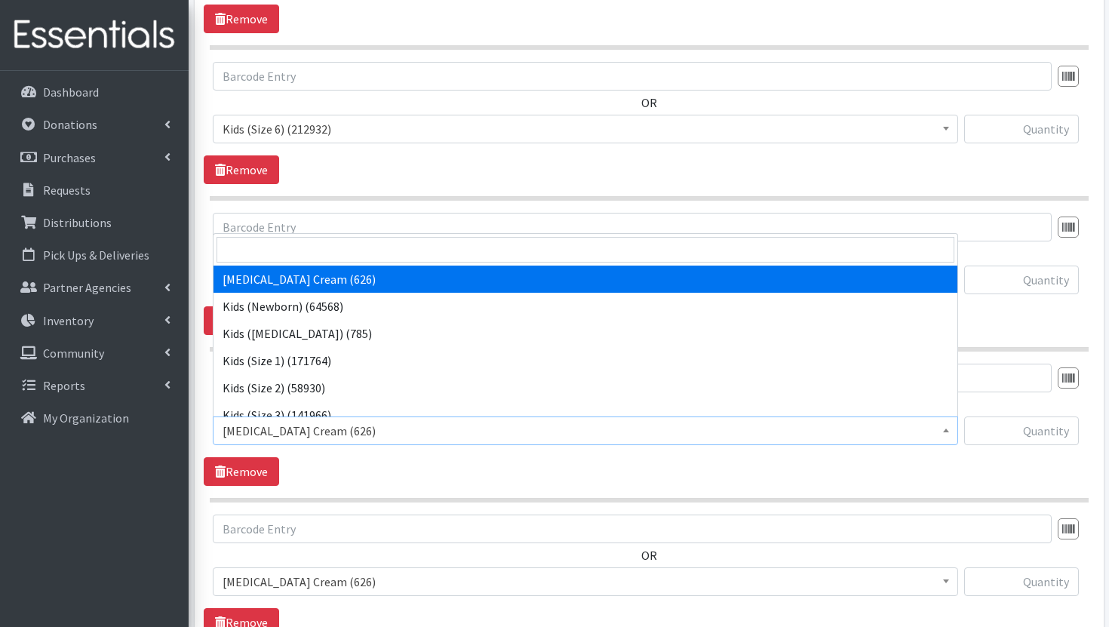
click at [510, 435] on span "Diaper Rash Cream (626)" at bounding box center [586, 430] width 726 height 21
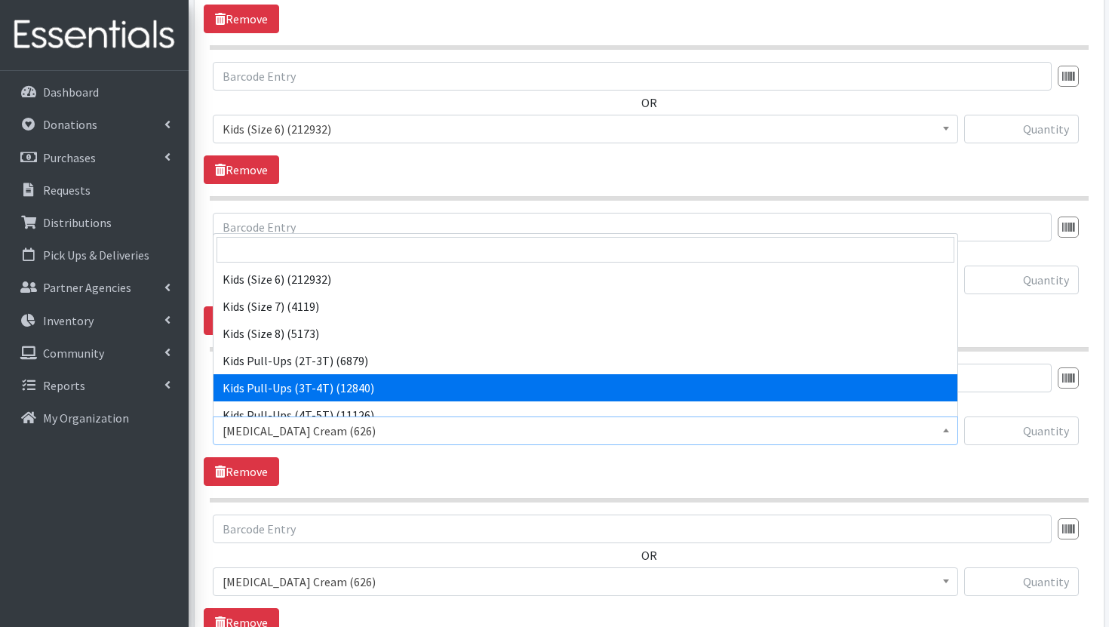
scroll to position [222, 0]
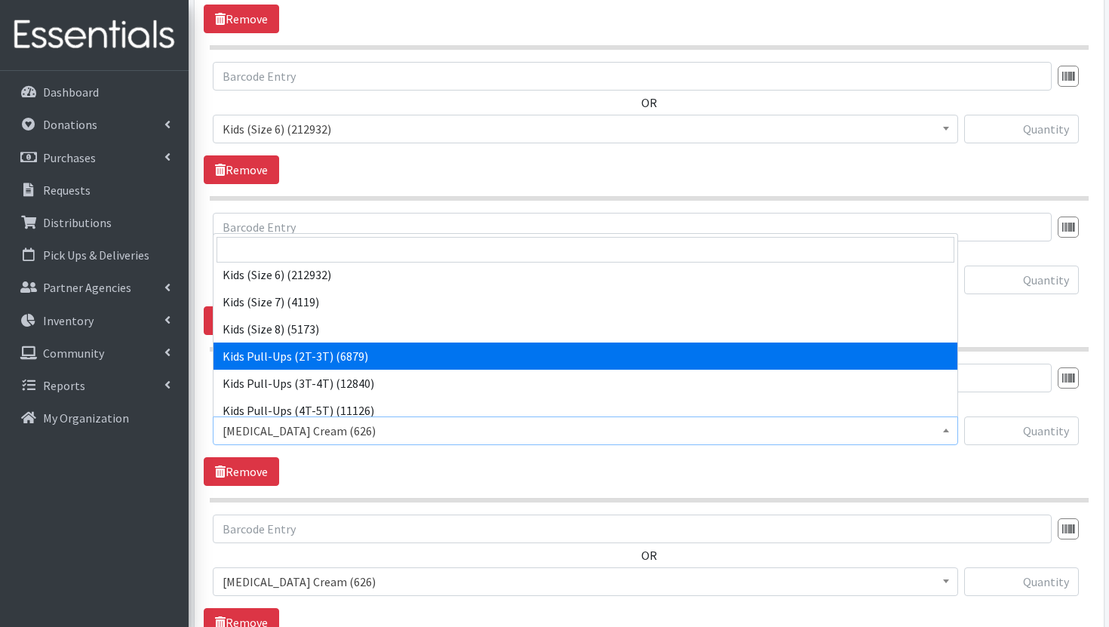
select select "3415"
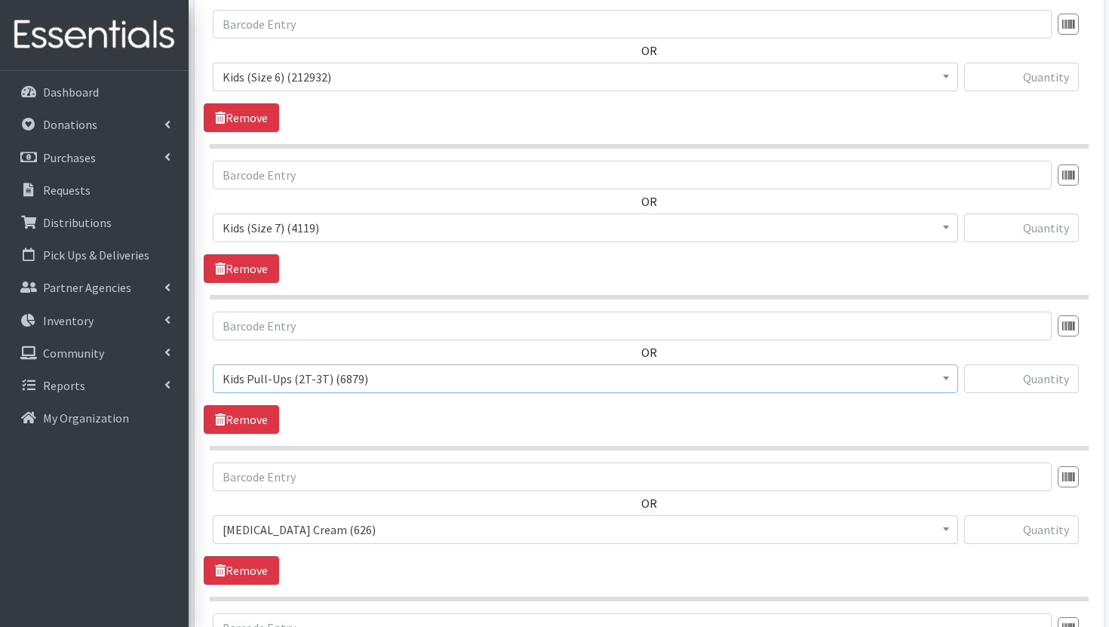
scroll to position [1542, 0]
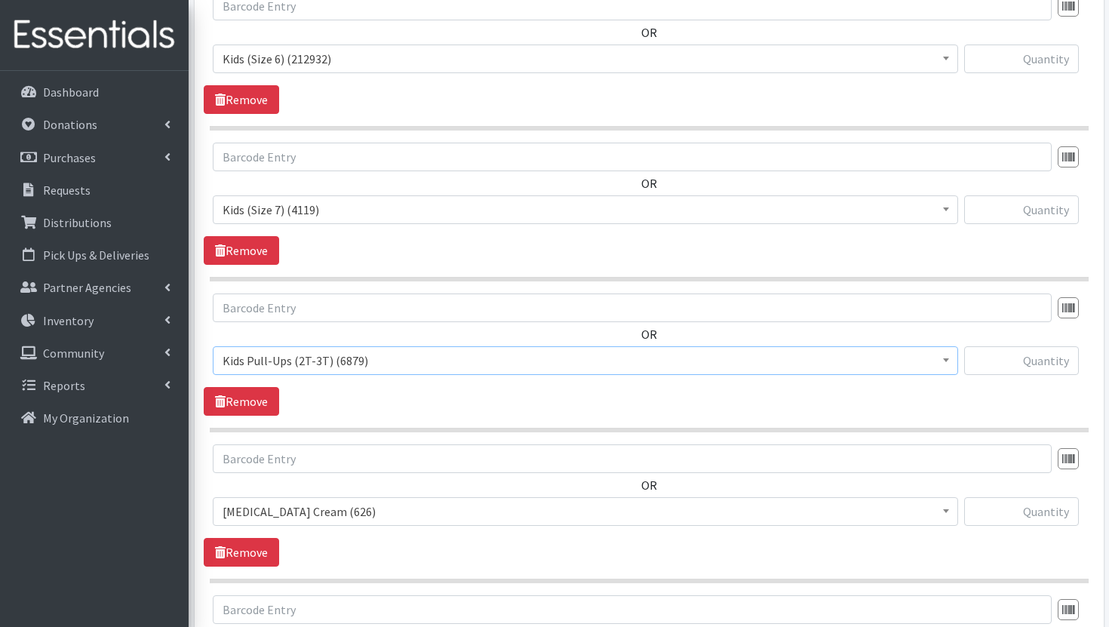
click at [548, 503] on span "Diaper Rash Cream (626)" at bounding box center [586, 511] width 726 height 21
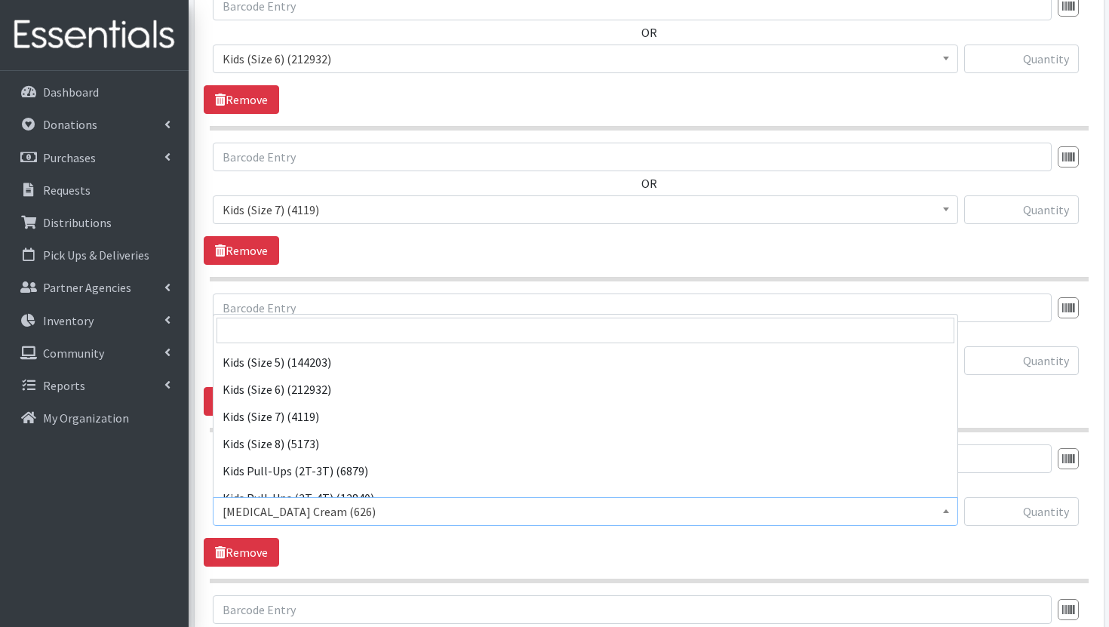
scroll to position [284, 0]
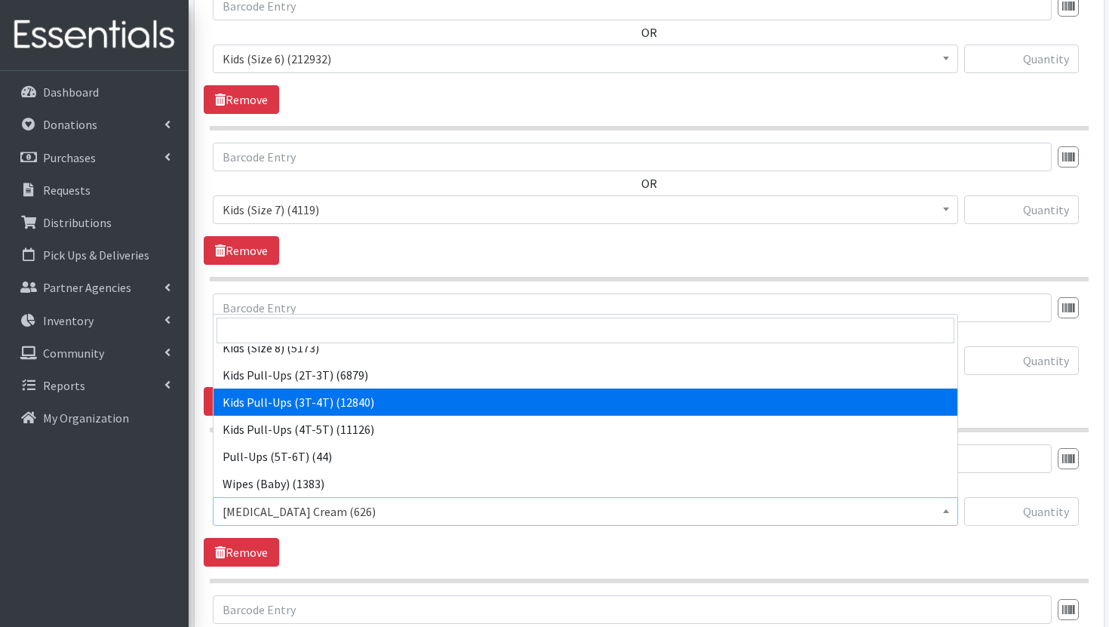
select select "3417"
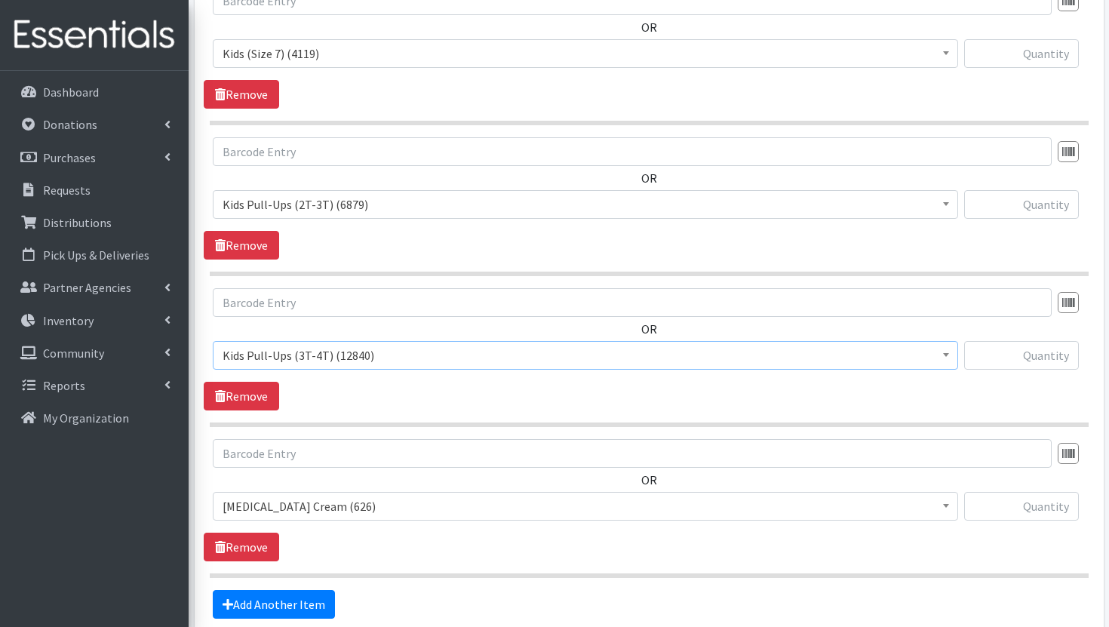
scroll to position [1754, 0]
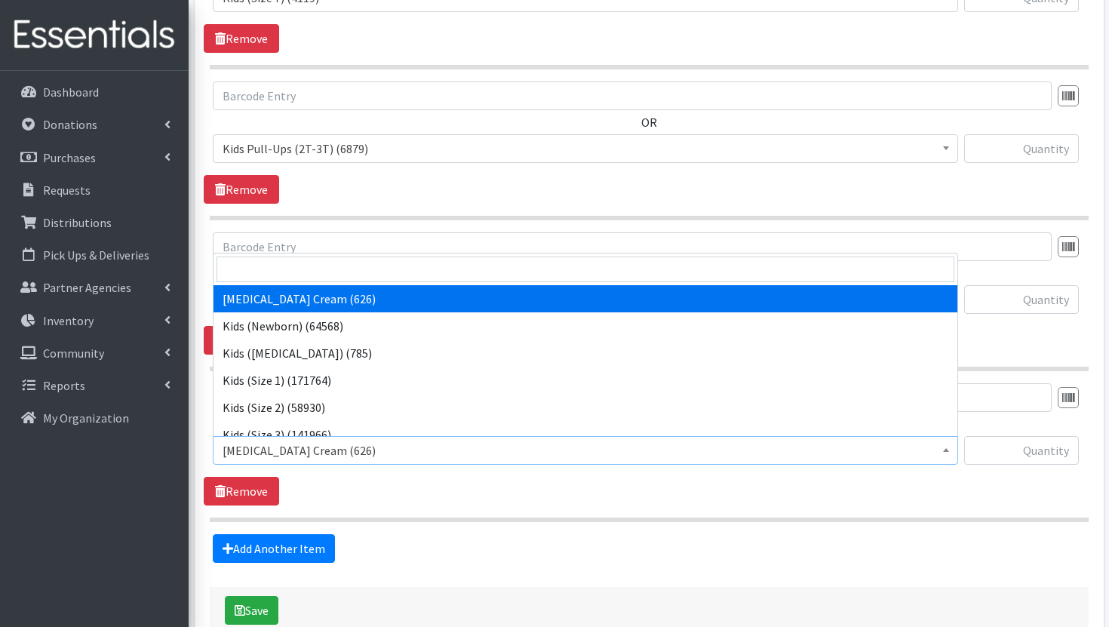
click at [553, 452] on span "Diaper Rash Cream (626)" at bounding box center [586, 450] width 726 height 21
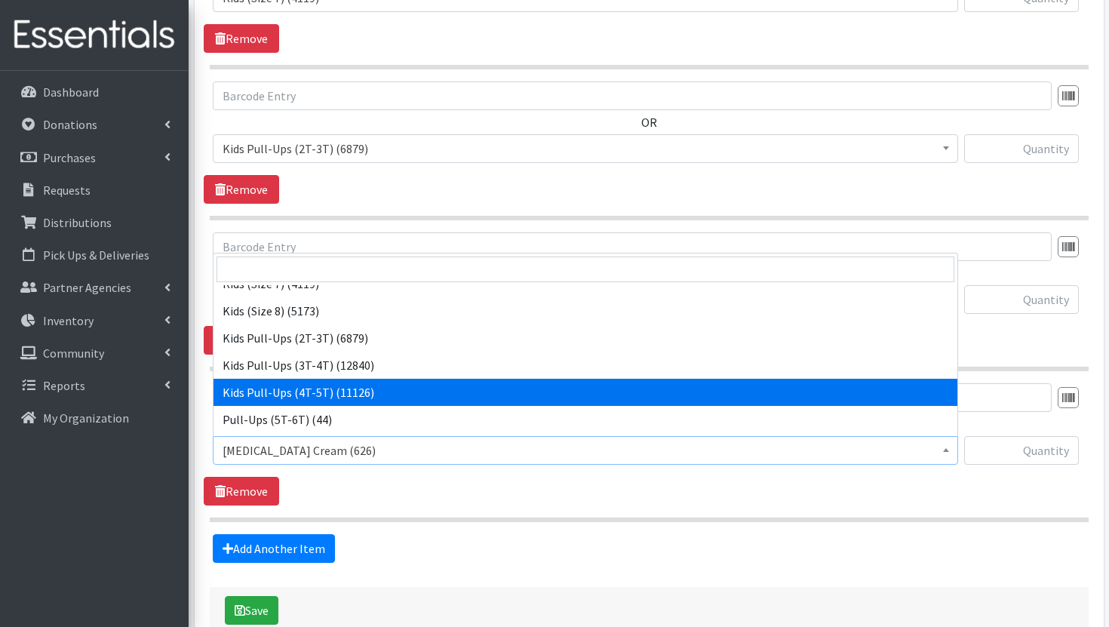
scroll to position [277, 0]
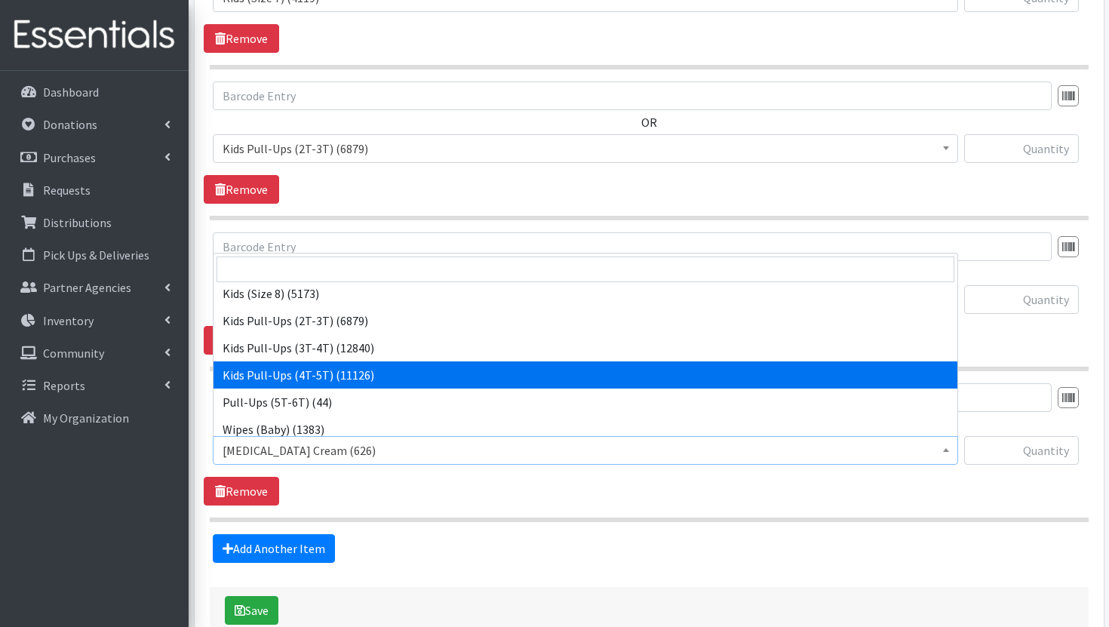
select select "3408"
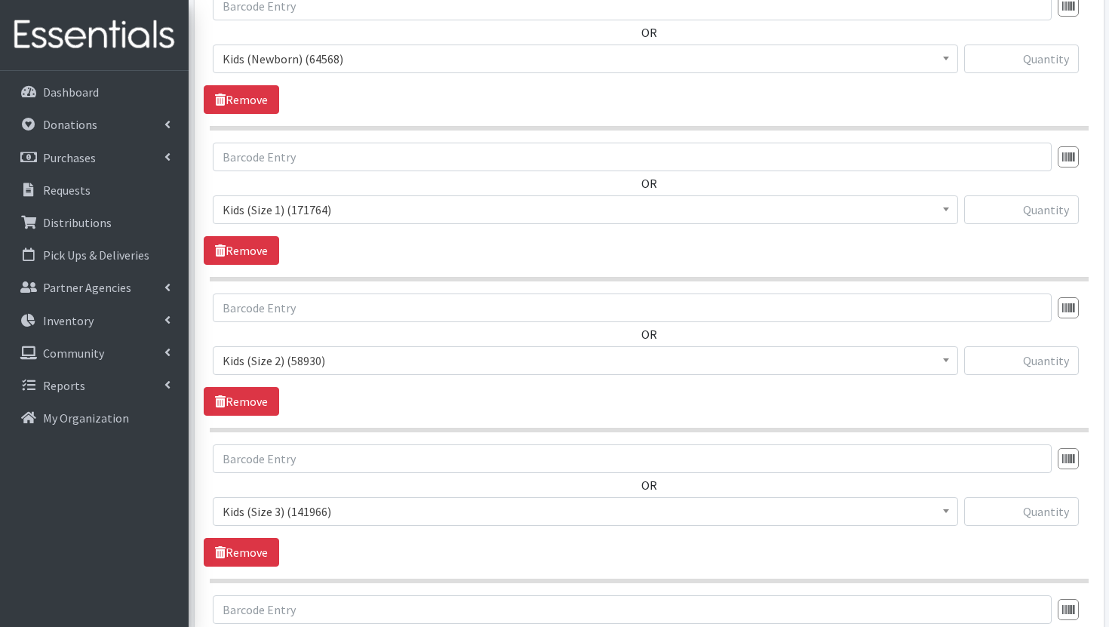
scroll to position [635, 0]
click at [1039, 65] on input "text" at bounding box center [1021, 60] width 115 height 29
type input "9393"
click at [1019, 210] on input "text" at bounding box center [1021, 211] width 115 height 29
type input "17493"
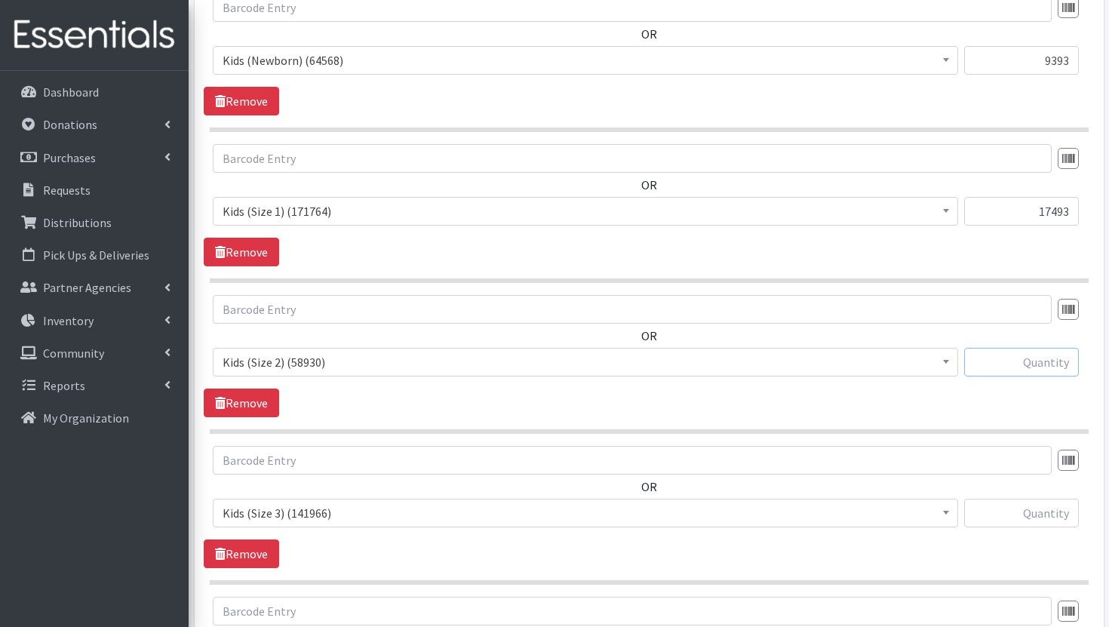
click at [1039, 358] on input "text" at bounding box center [1021, 362] width 115 height 29
type input "11465"
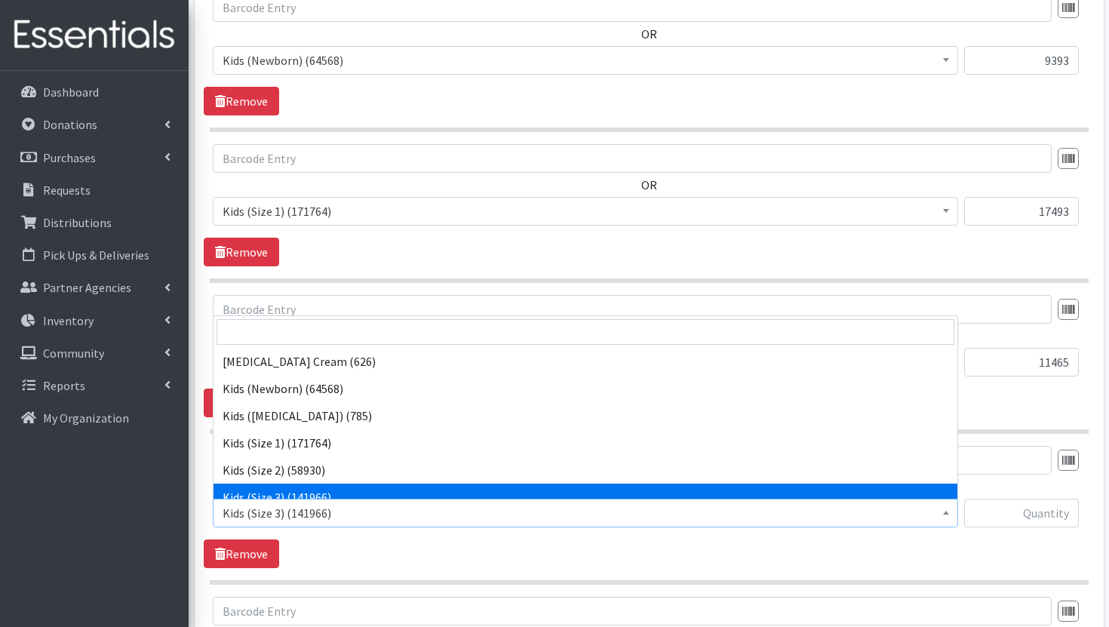
click at [896, 508] on span "Kids (Size 3) (141966)" at bounding box center [586, 513] width 726 height 21
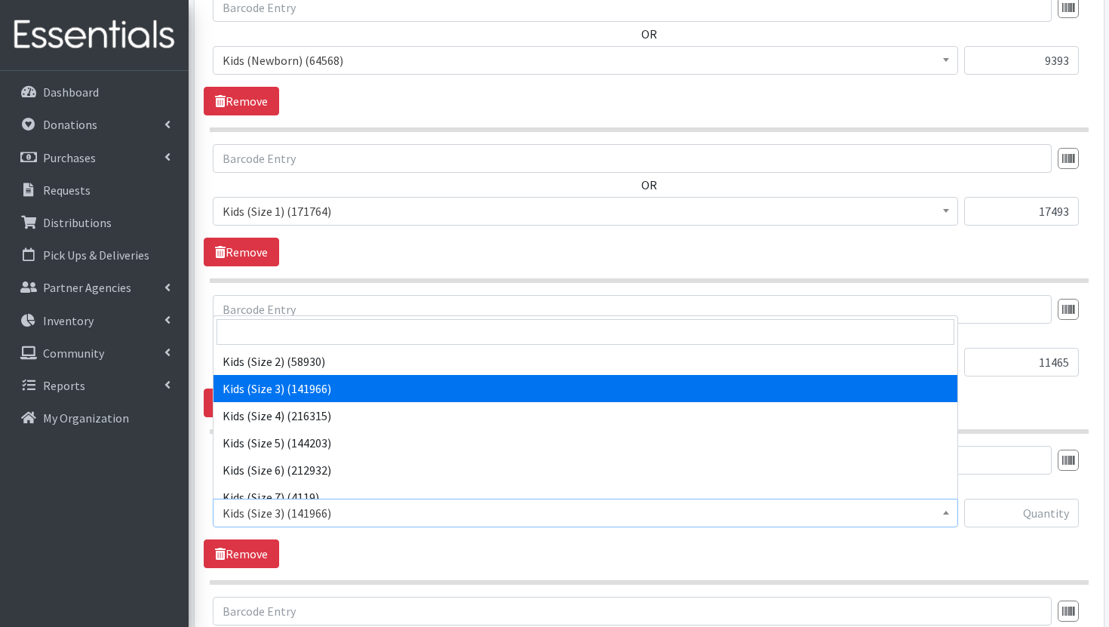
click at [1015, 417] on section "OR Diaper Rash Cream (626) Kids (Newborn) (64568) Kids (Preemie) (785) Kids (Si…" at bounding box center [649, 364] width 879 height 139
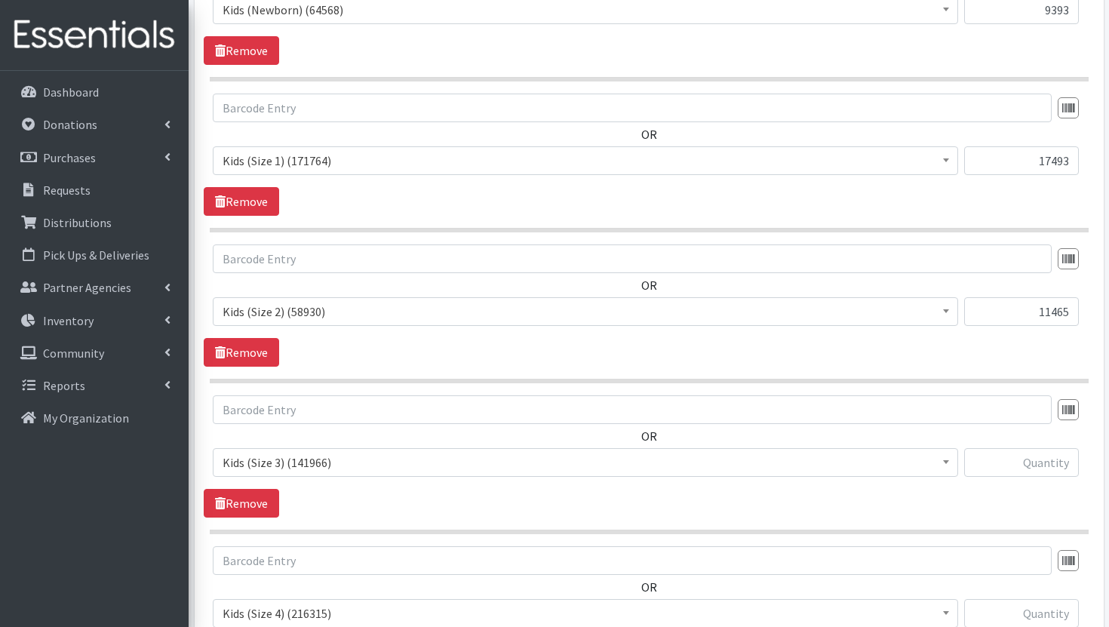
scroll to position [694, 0]
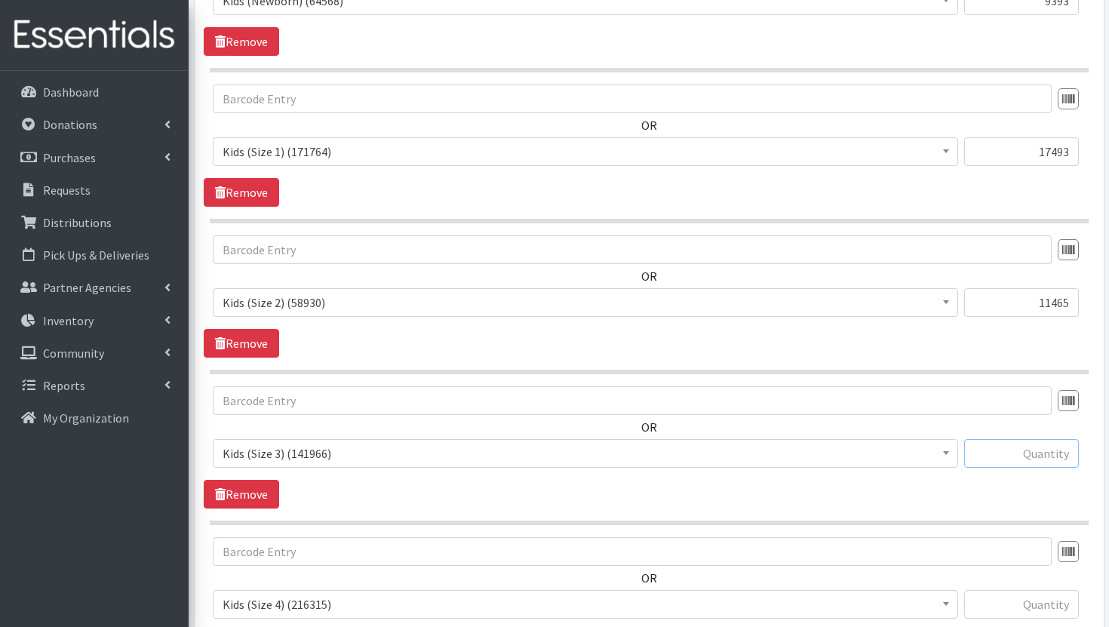
click at [1027, 457] on input "text" at bounding box center [1021, 453] width 115 height 29
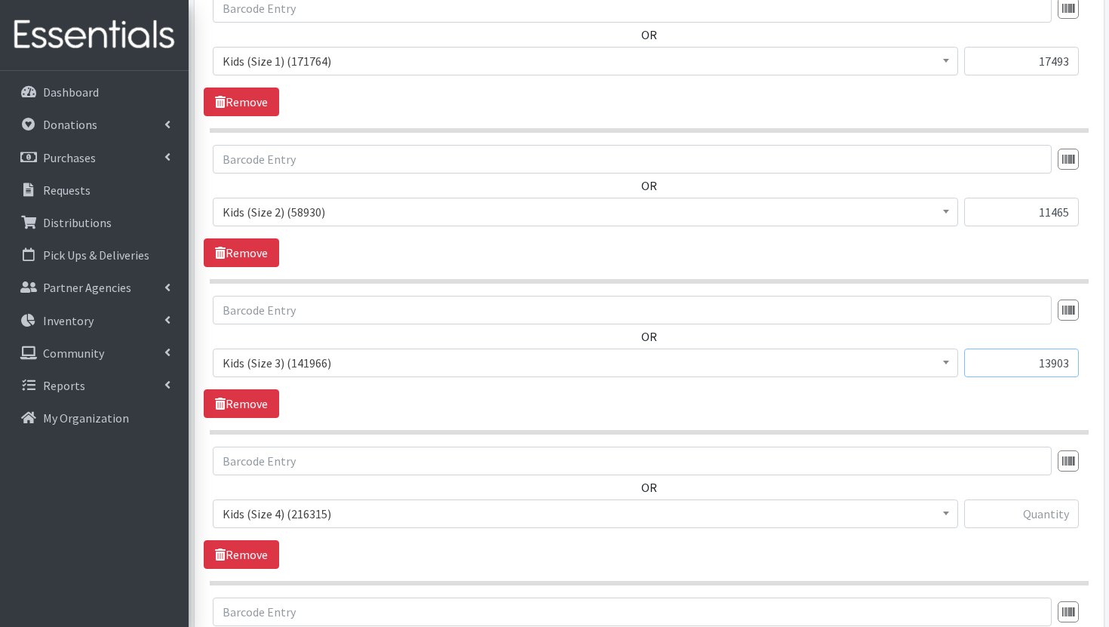
scroll to position [789, 0]
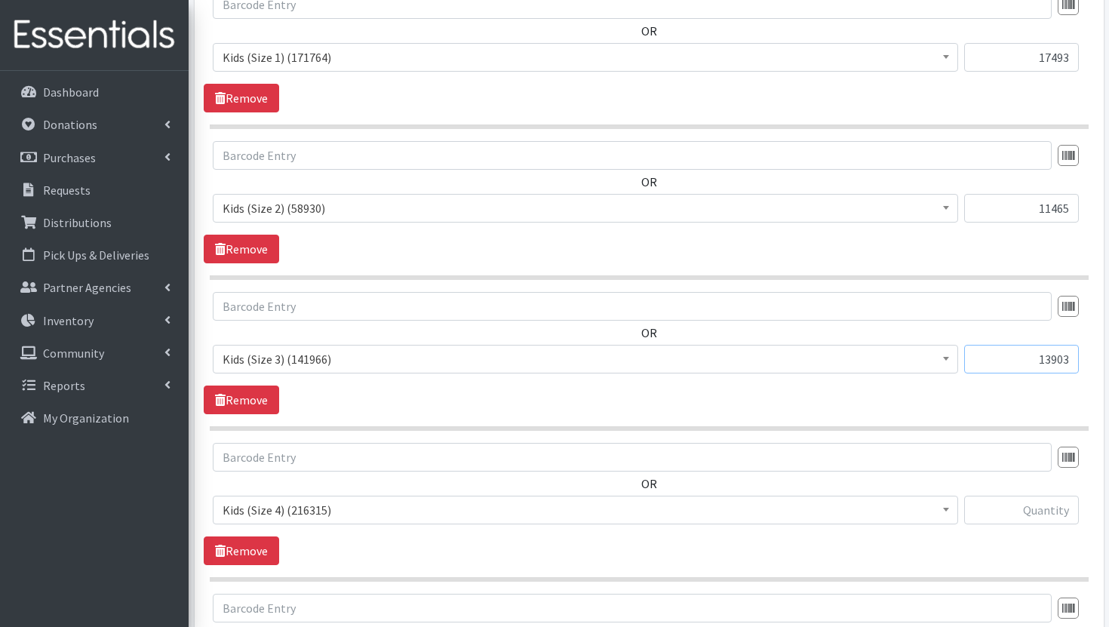
type input "13903"
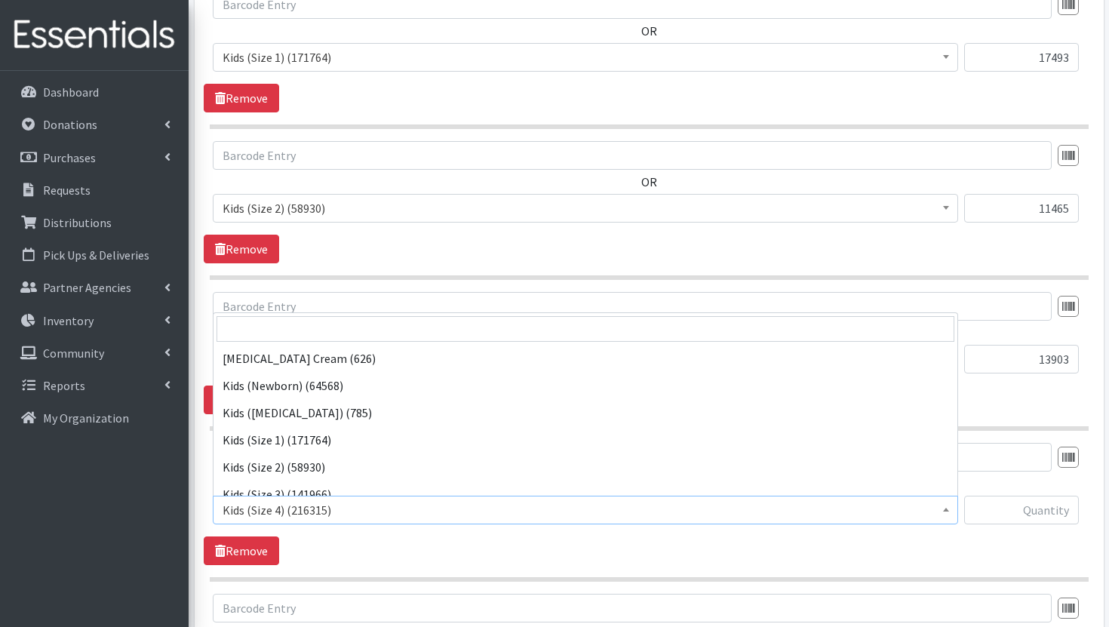
click at [884, 515] on span "Kids (Size 4) (216315)" at bounding box center [586, 510] width 726 height 21
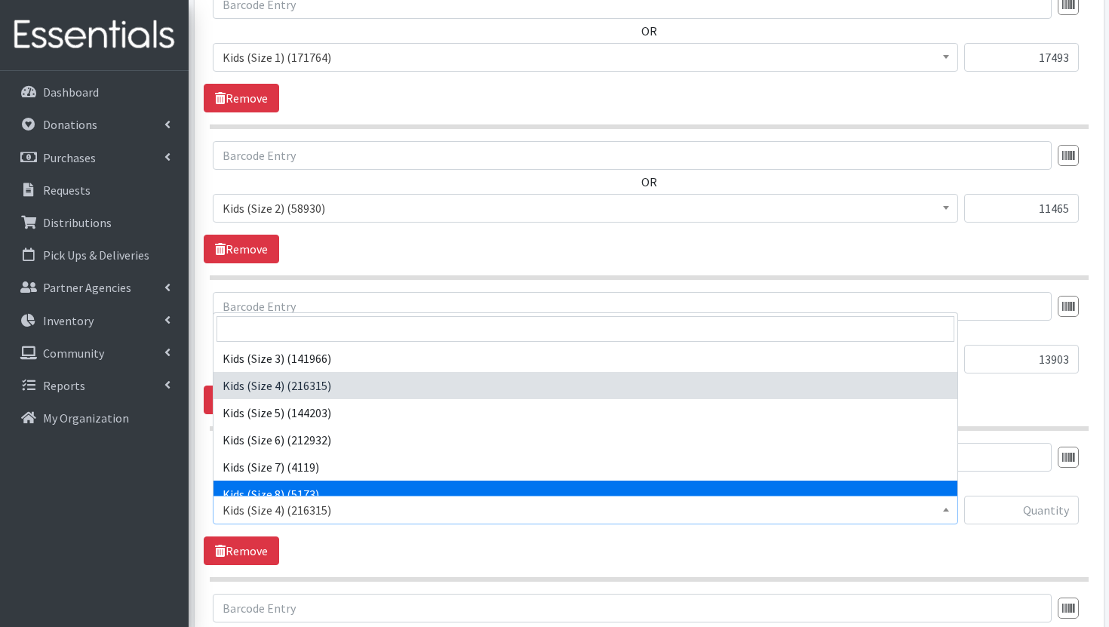
click at [1008, 473] on div "OR Diaper Rash Cream (626) Kids (Newborn) (64568) Kids (Preemie) (785) Kids (Si…" at bounding box center [649, 490] width 890 height 94
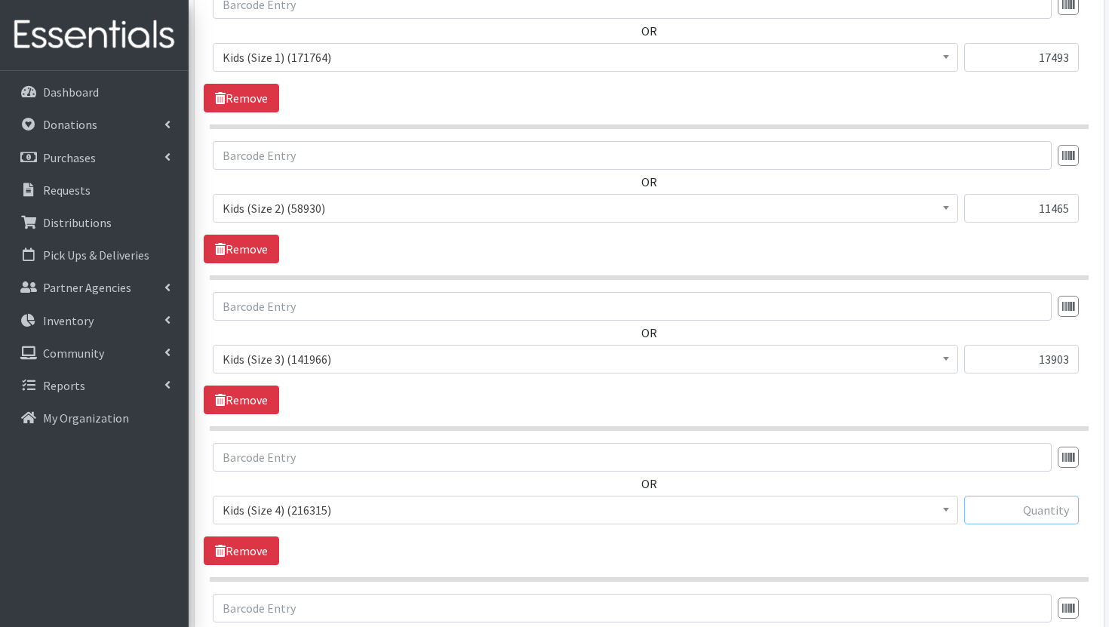
click at [1023, 506] on input "text" at bounding box center [1021, 510] width 115 height 29
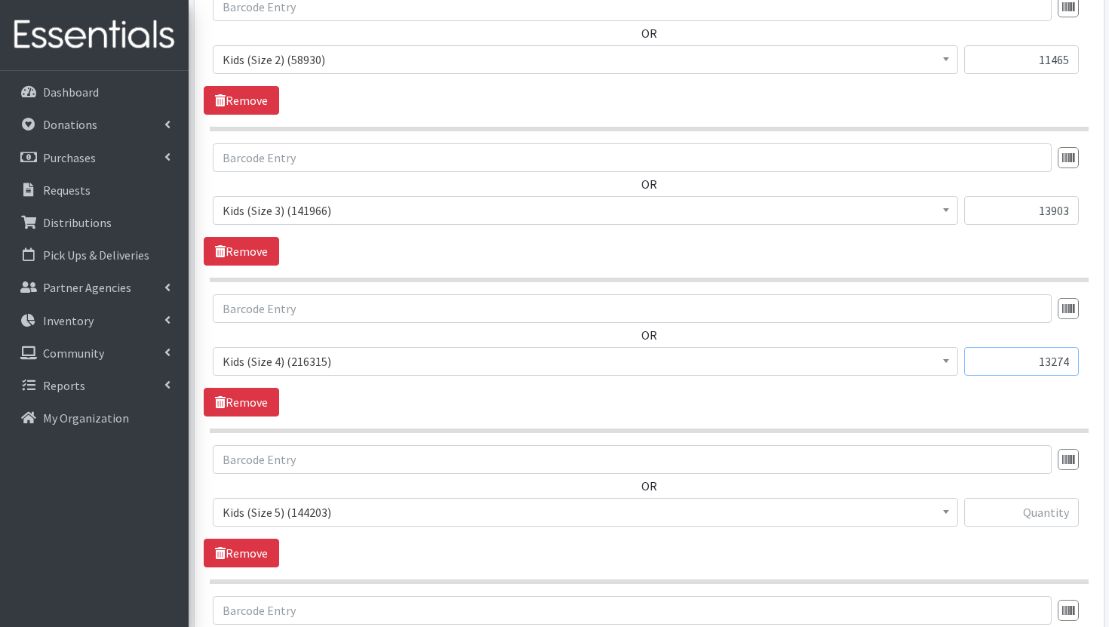
scroll to position [960, 0]
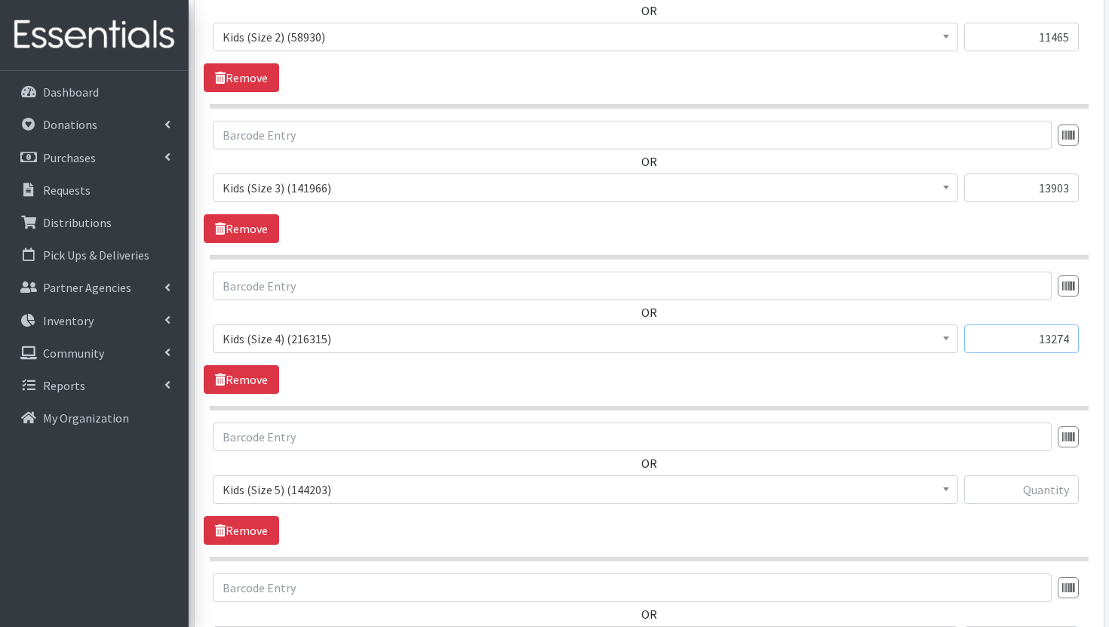
type input "13274"
click at [896, 495] on span "Kids (Size 5) (144203)" at bounding box center [586, 489] width 726 height 21
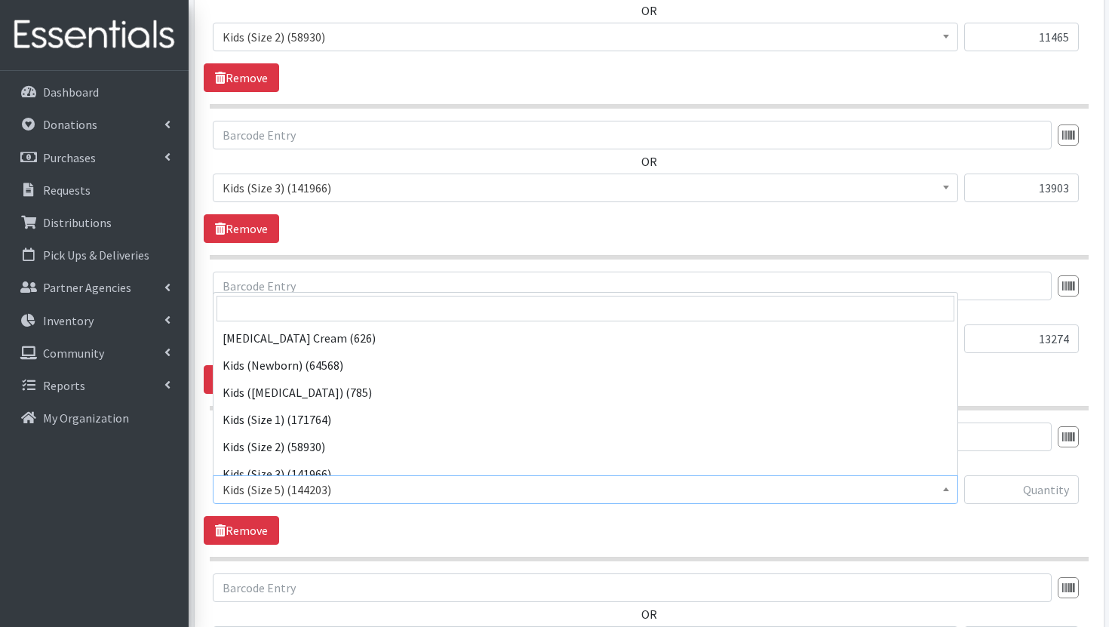
scroll to position [163, 0]
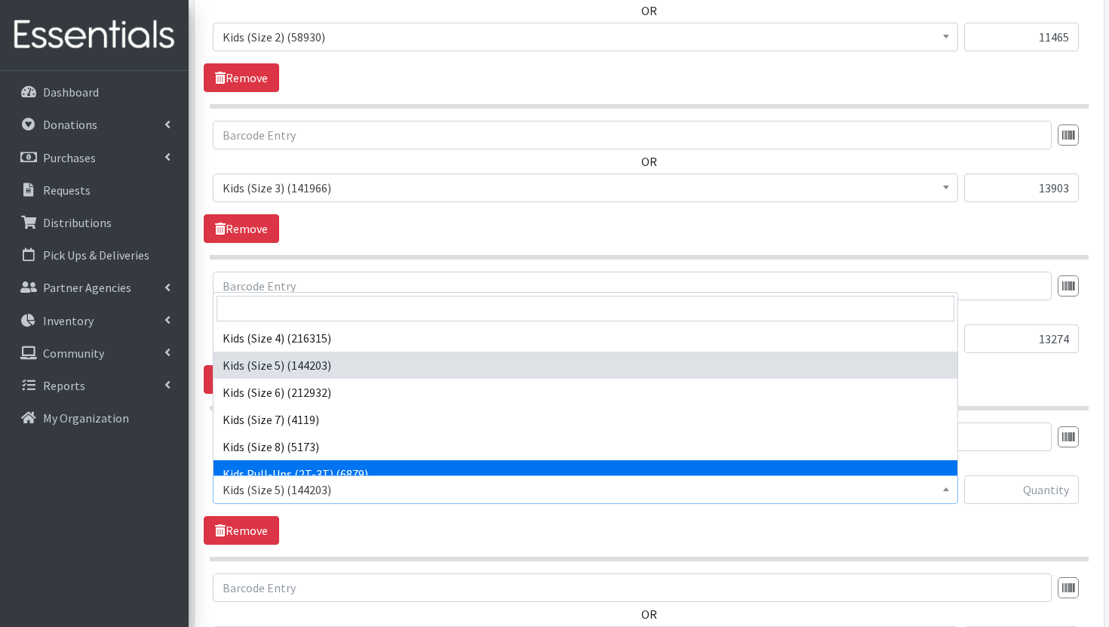
click at [1005, 457] on div "OR Diaper Rash Cream (626) Kids (Newborn) (64568) Kids (Preemie) (785) Kids (Si…" at bounding box center [649, 470] width 890 height 94
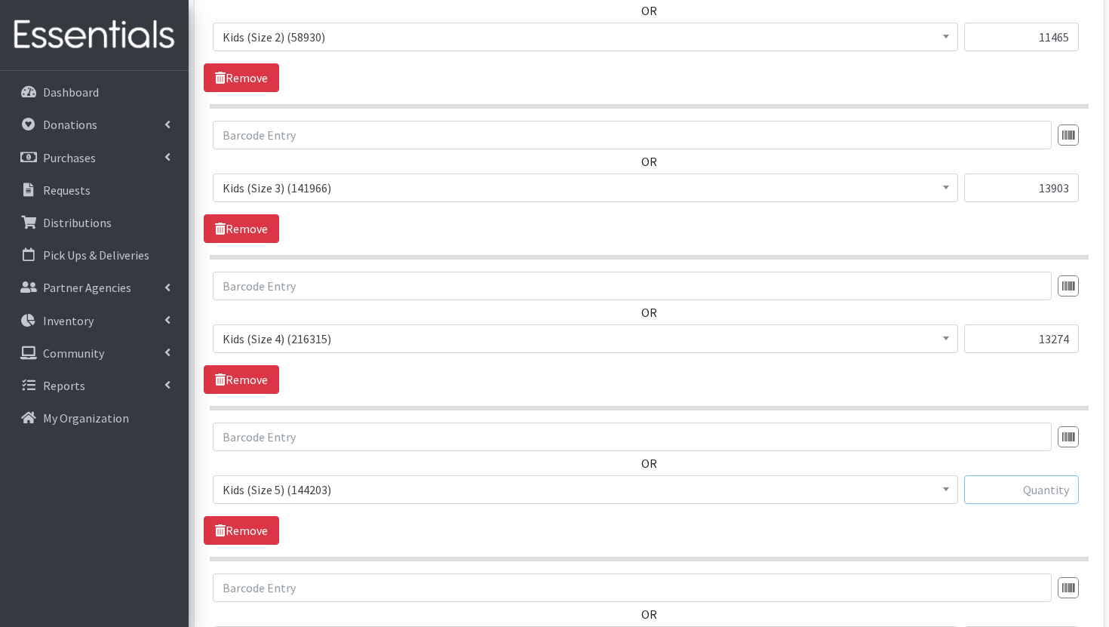
click at [1016, 491] on input "text" at bounding box center [1021, 489] width 115 height 29
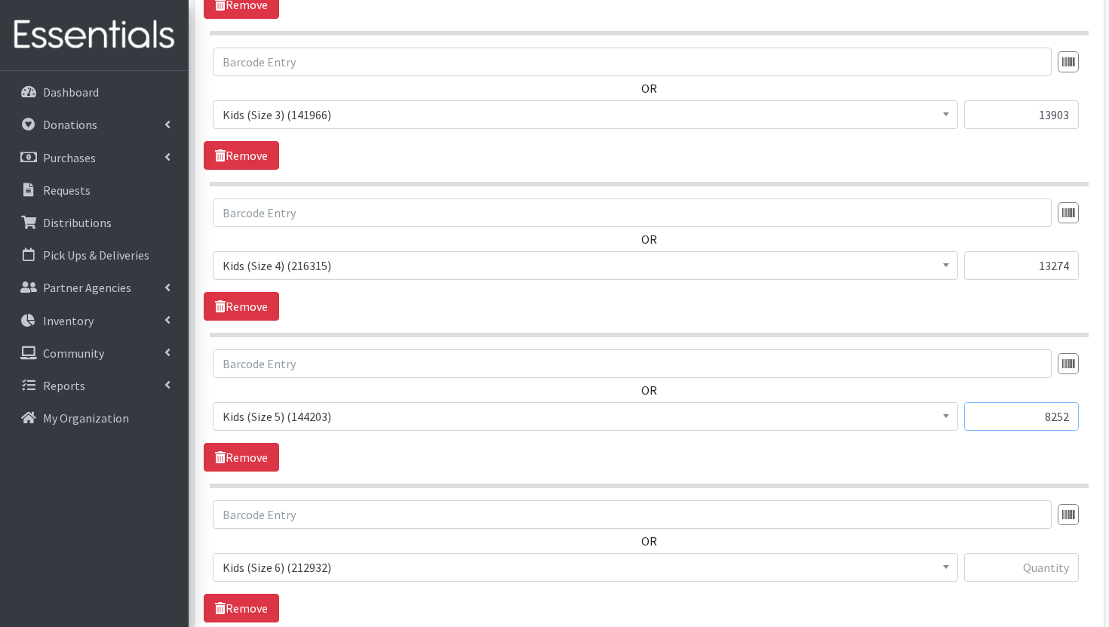
scroll to position [1090, 0]
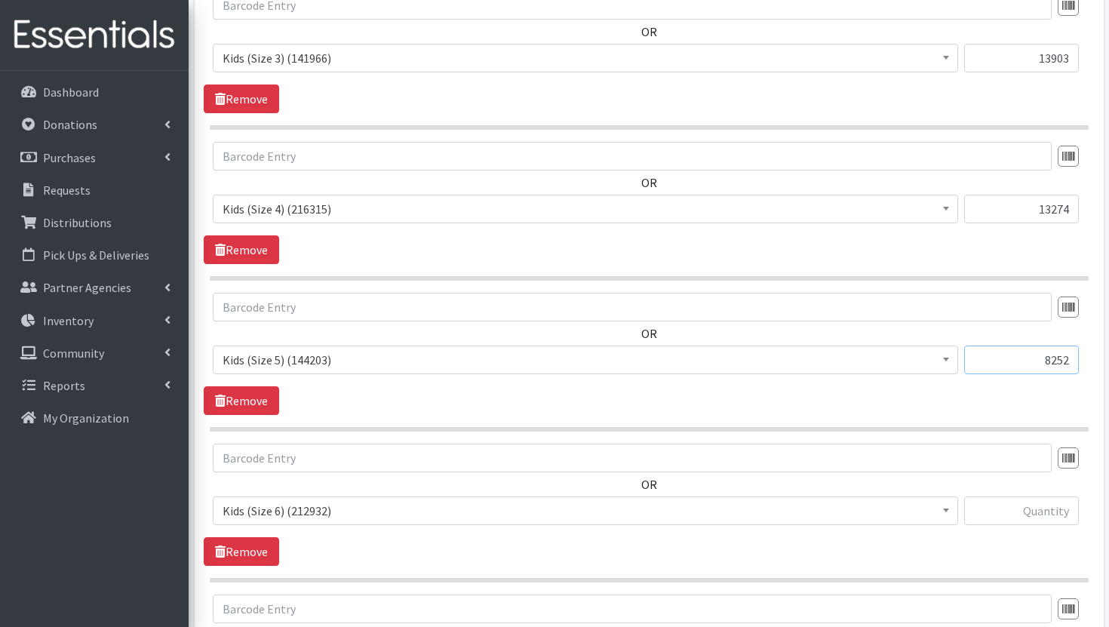
type input "8252"
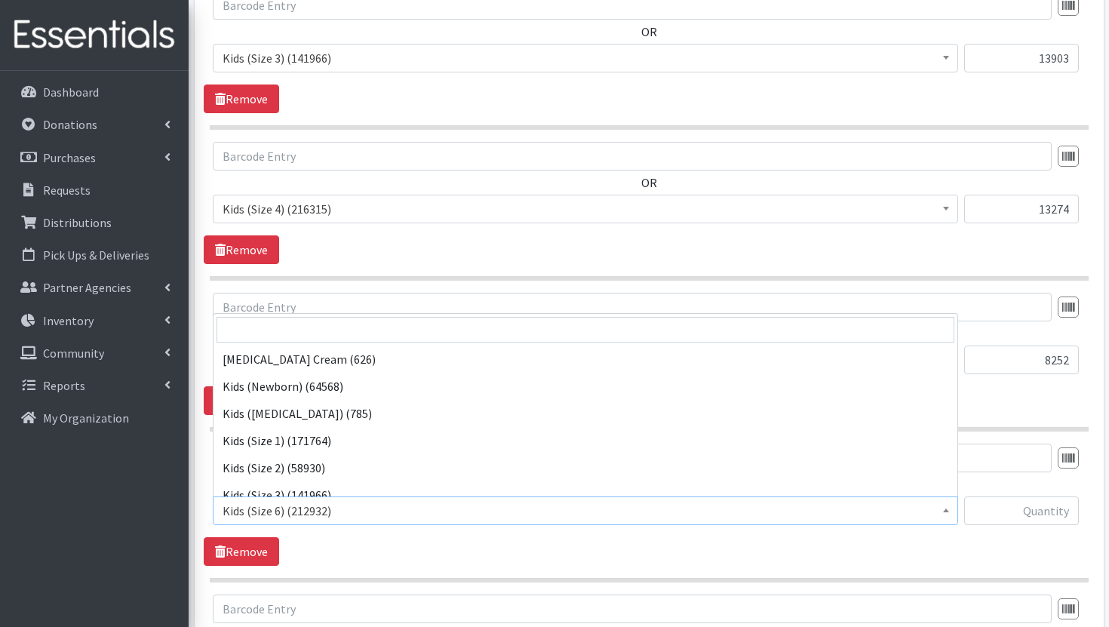
click at [886, 515] on span "Kids (Size 6) (212932)" at bounding box center [586, 510] width 726 height 21
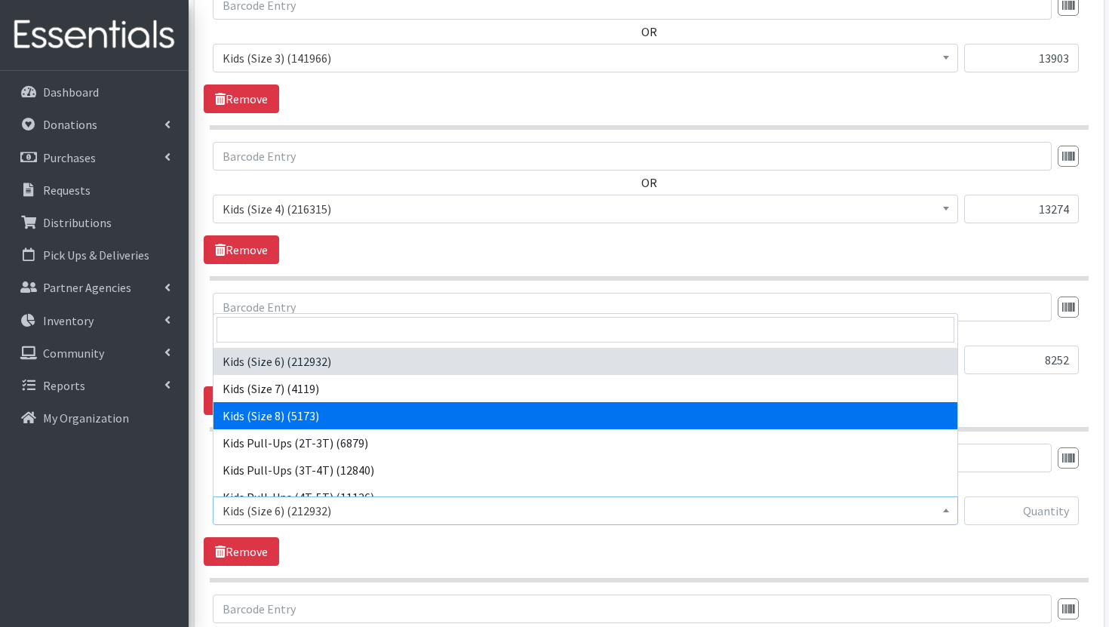
scroll to position [214, 0]
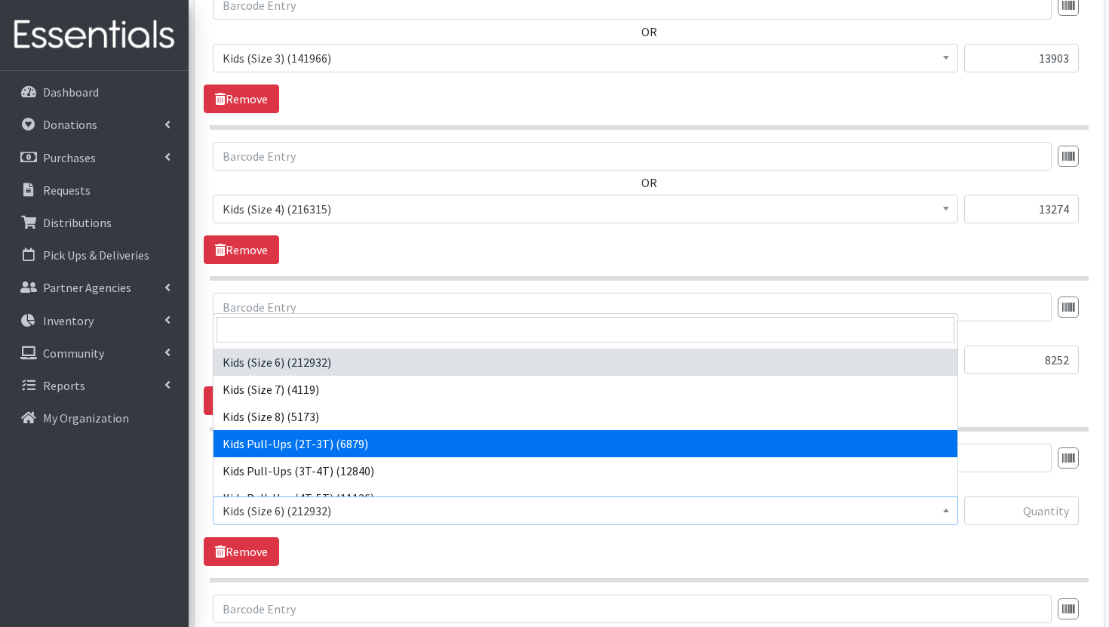
click at [1048, 404] on div "OR Diaper Rash Cream (626) Kids (Newborn) (64568) Kids (Preemie) (785) Kids (Si…" at bounding box center [649, 354] width 890 height 122
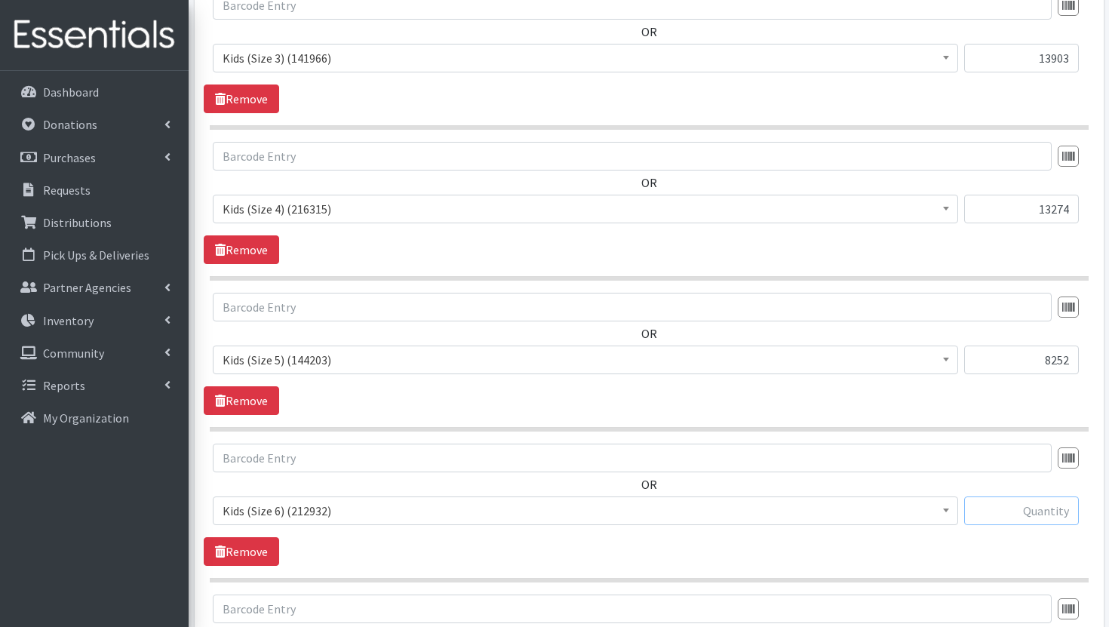
click at [1023, 518] on input "text" at bounding box center [1021, 511] width 115 height 29
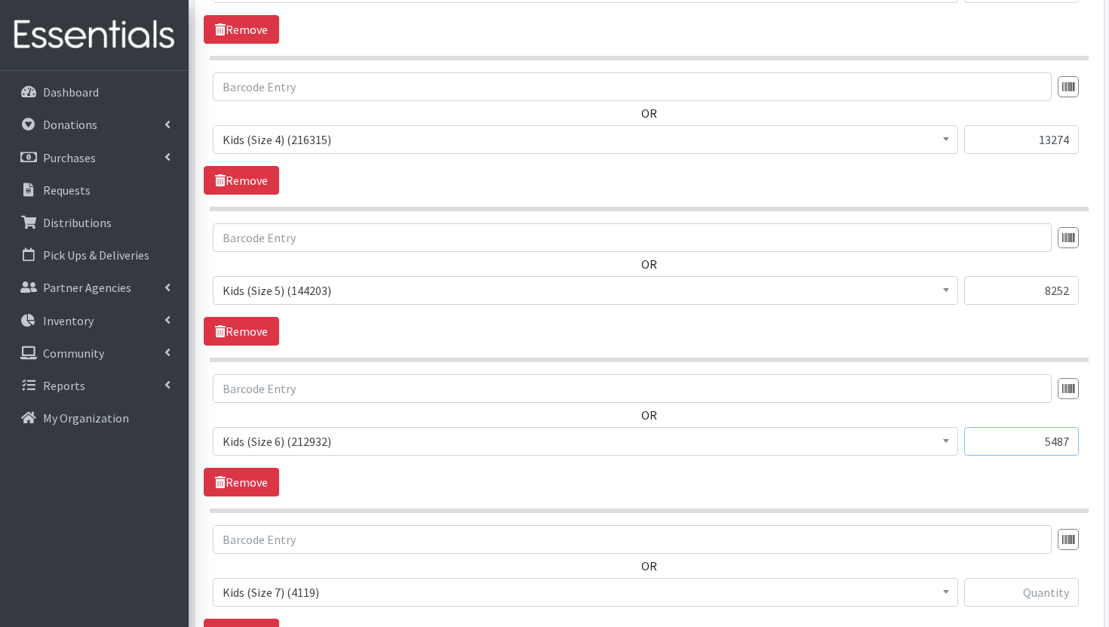
scroll to position [1187, 0]
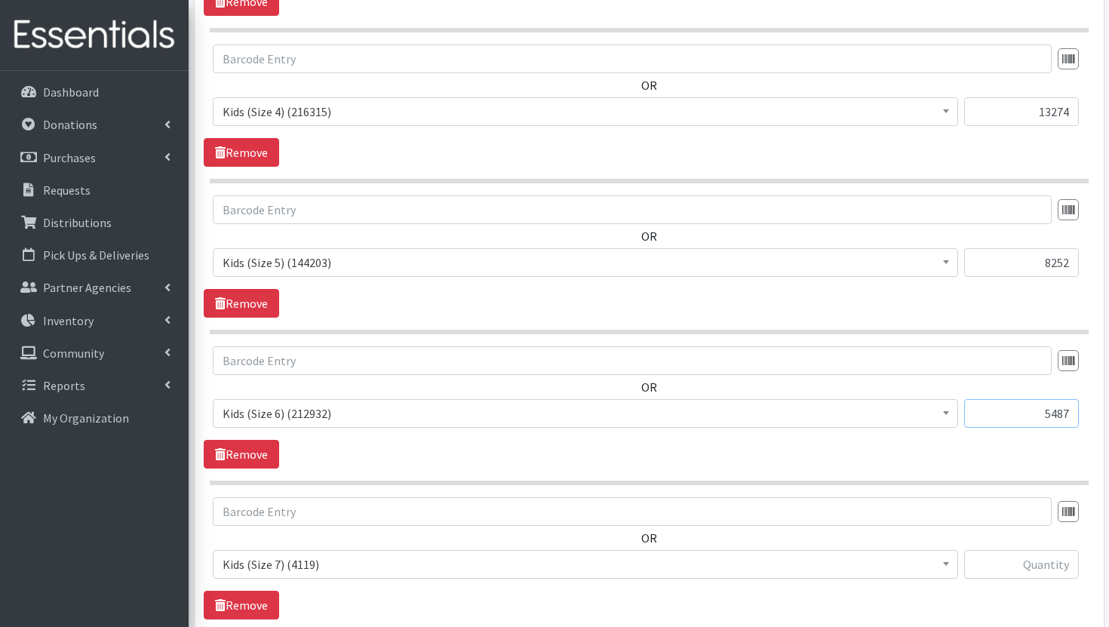
type input "5487"
click at [1010, 567] on input "text" at bounding box center [1021, 564] width 115 height 29
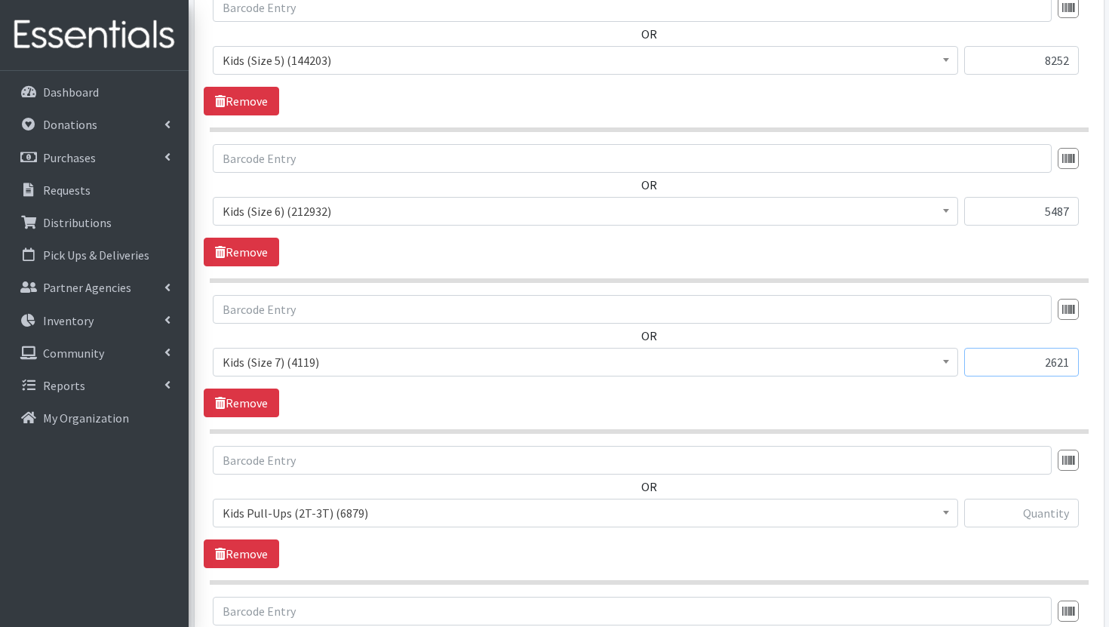
scroll to position [1413, 0]
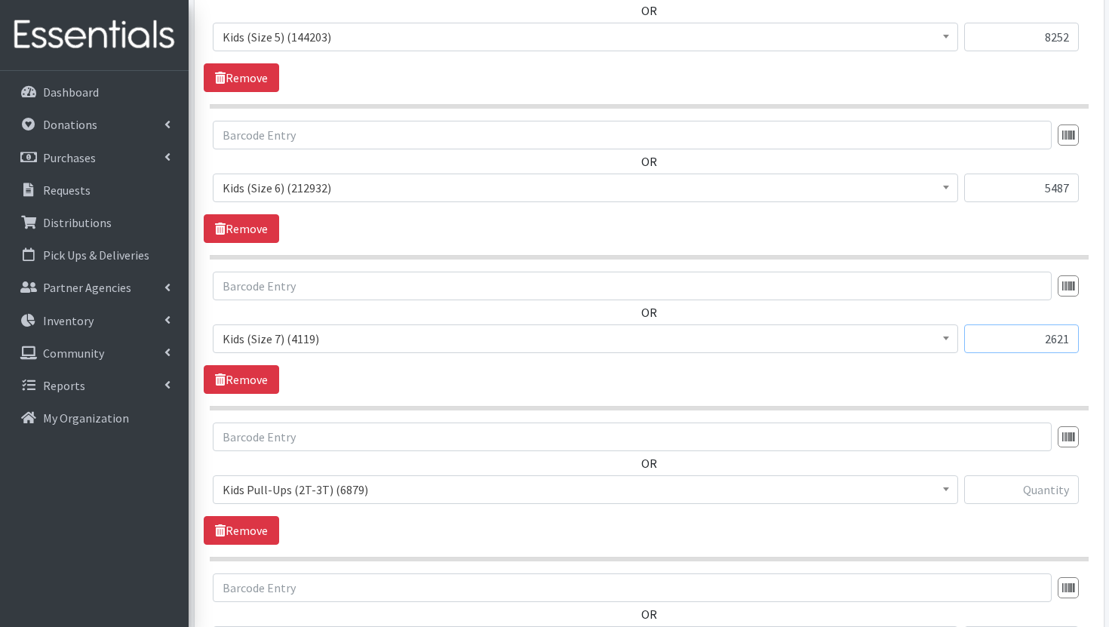
type input "2621"
click at [987, 487] on input "text" at bounding box center [1021, 489] width 115 height 29
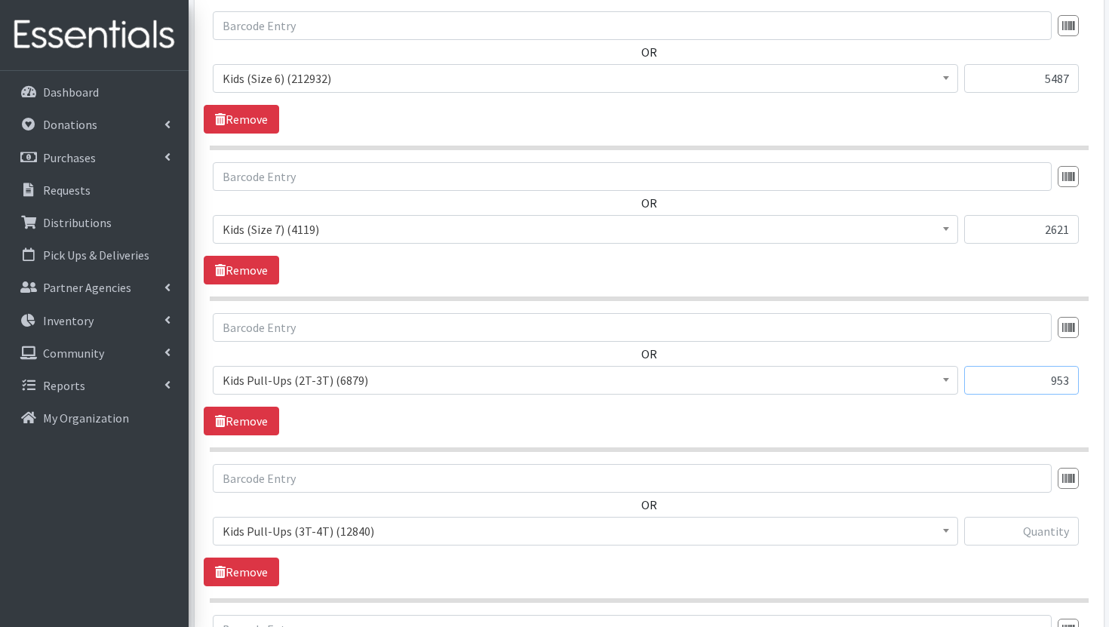
scroll to position [1528, 0]
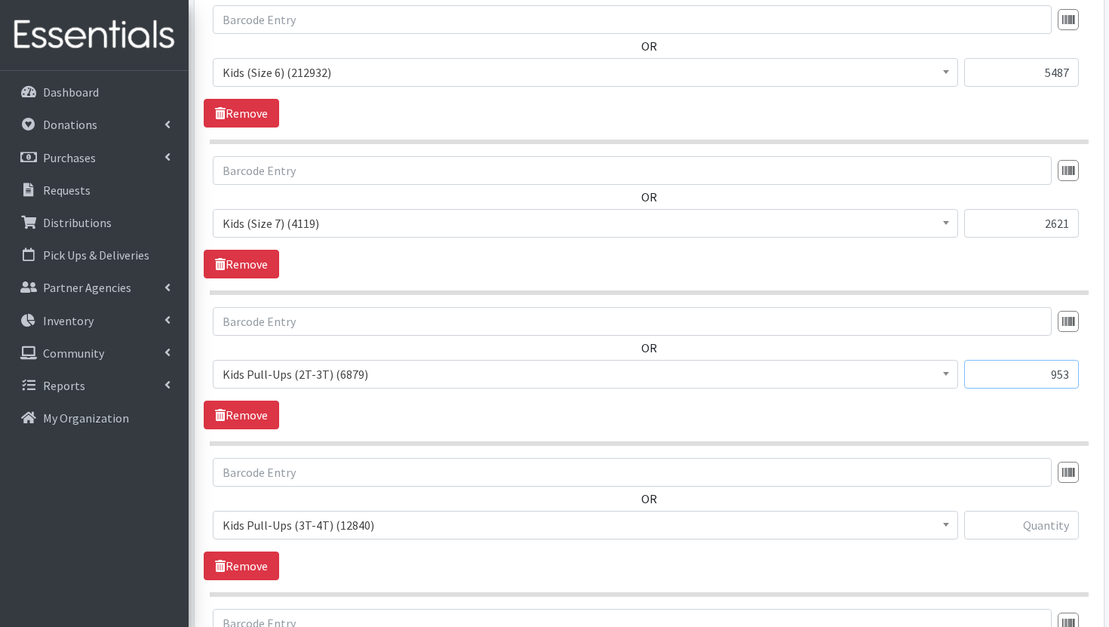
type input "953"
click at [1016, 518] on input "text" at bounding box center [1021, 525] width 115 height 29
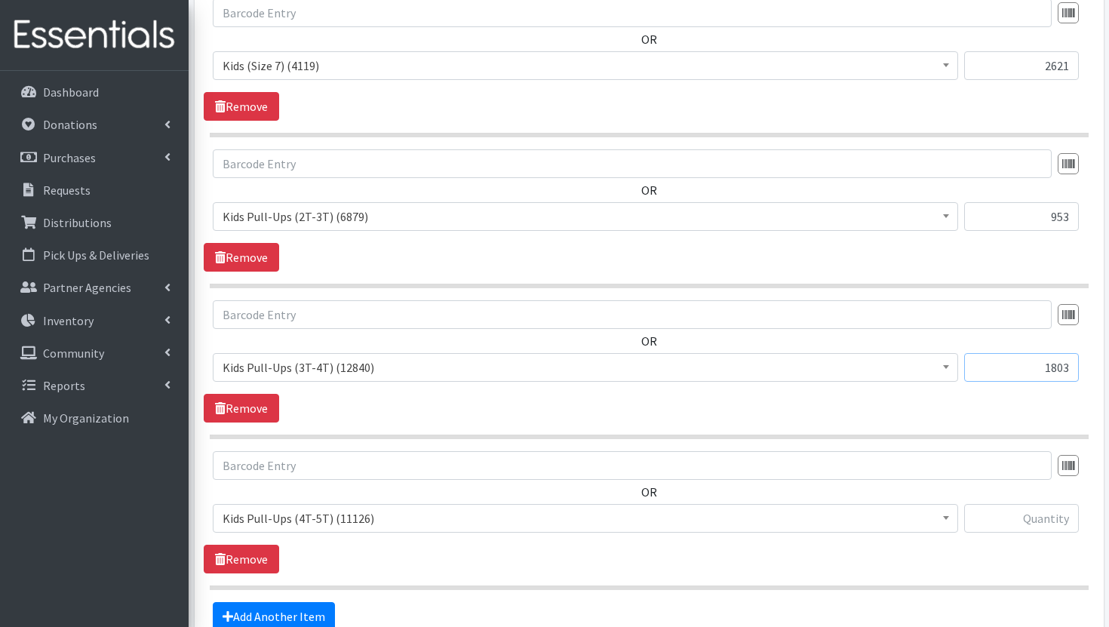
scroll to position [1687, 0]
type input "1803"
click at [1033, 526] on input "text" at bounding box center [1021, 517] width 115 height 29
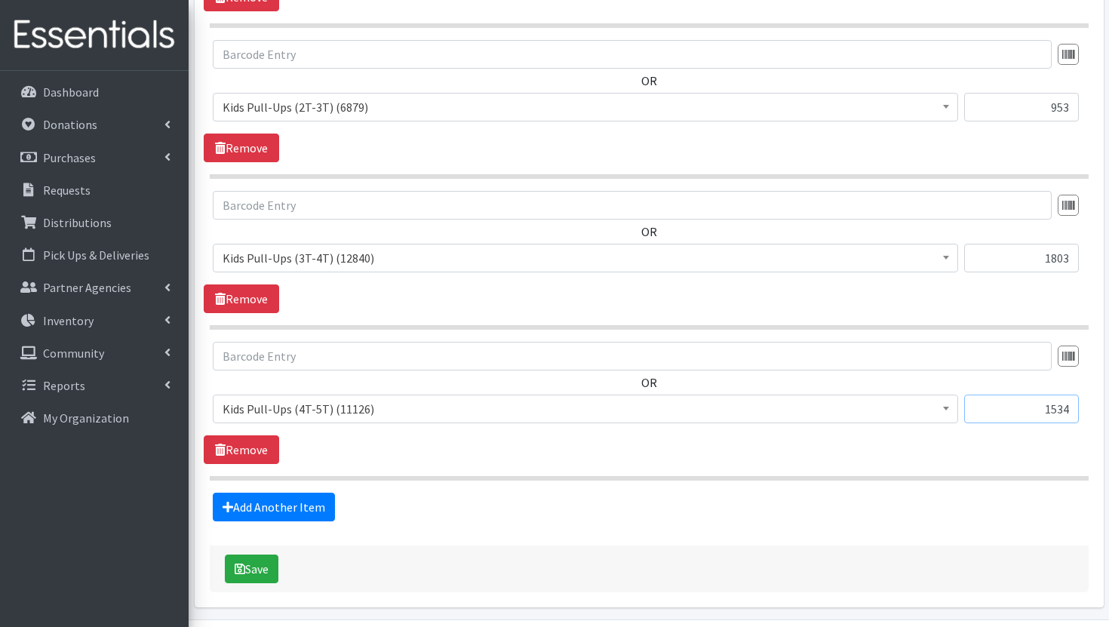
scroll to position [1816, 0]
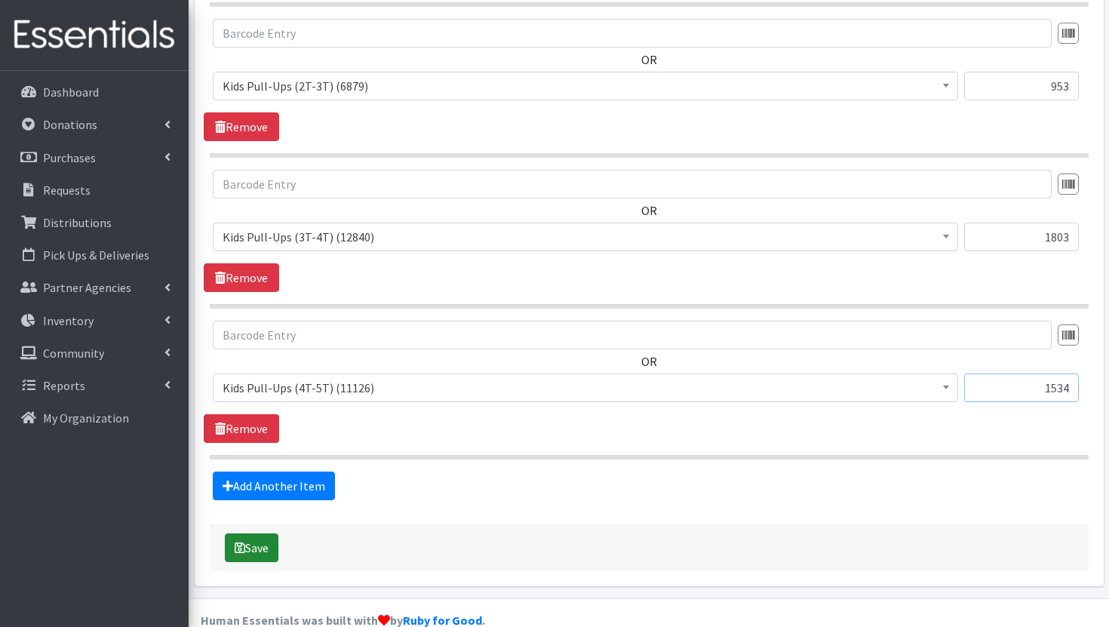
type input "1534"
click at [268, 543] on button "Save" at bounding box center [252, 548] width 54 height 29
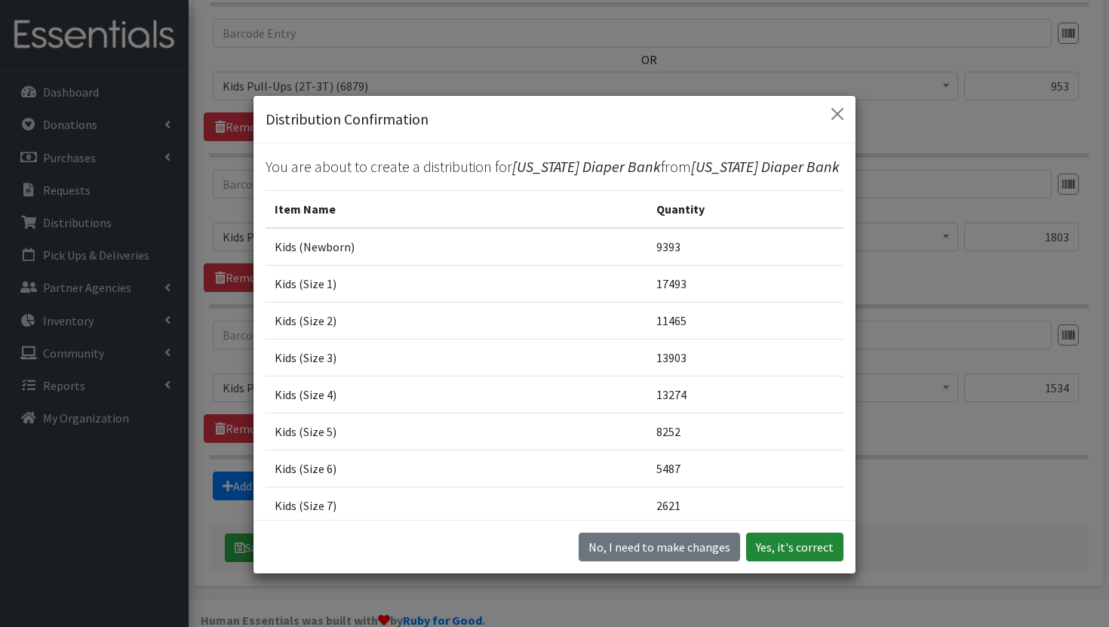
click at [771, 549] on button "Yes, it's correct" at bounding box center [794, 547] width 97 height 29
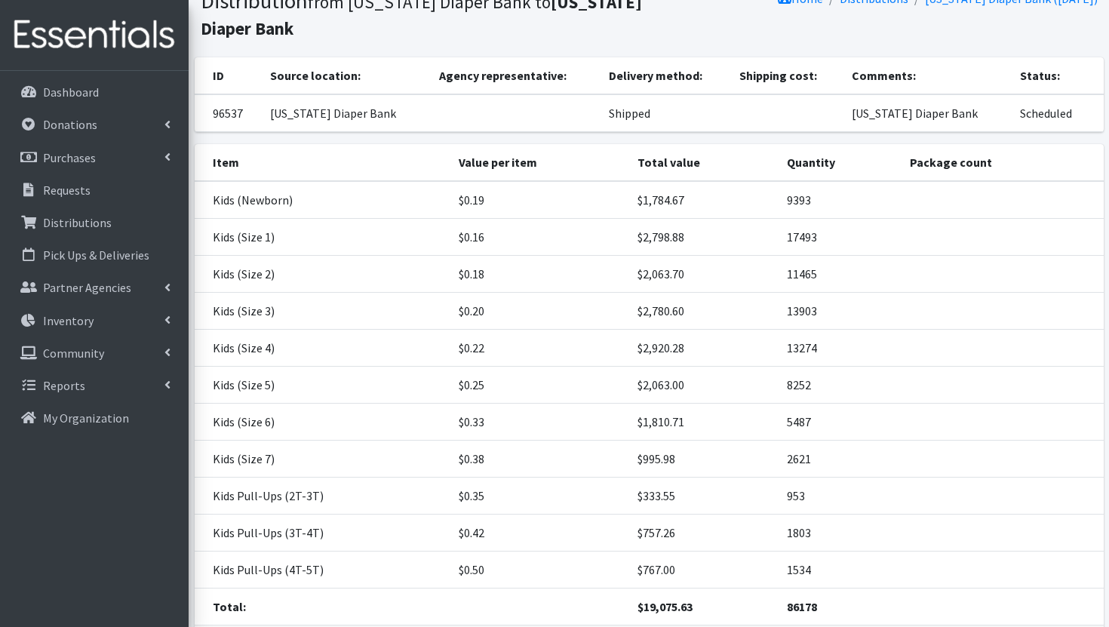
scroll to position [230, 0]
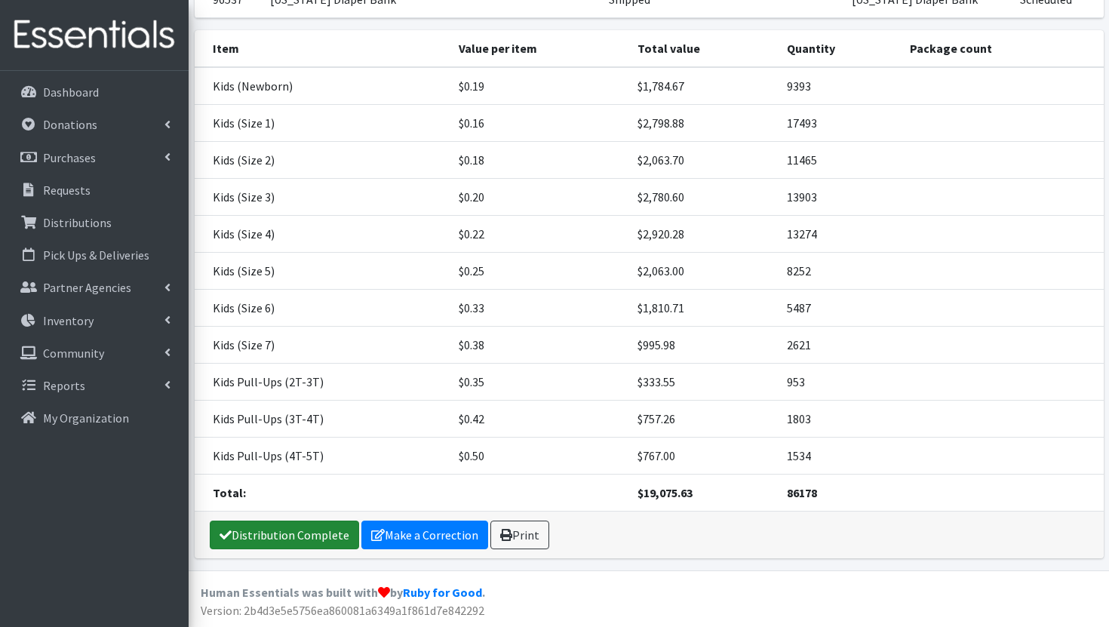
click at [290, 531] on link "Distribution Complete" at bounding box center [284, 535] width 149 height 29
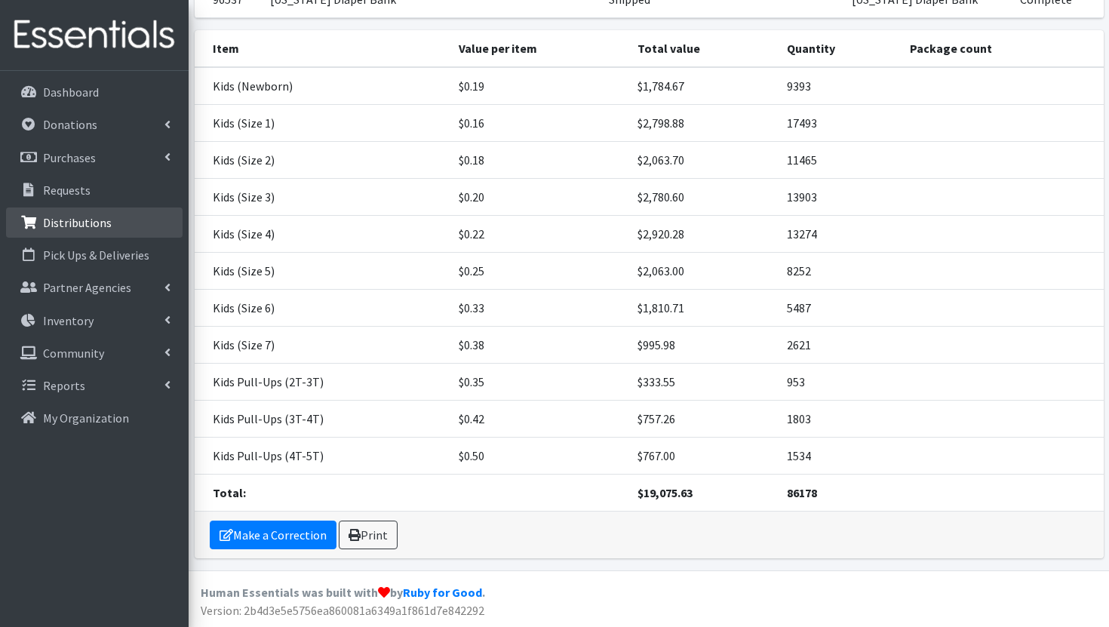
click at [104, 228] on p "Distributions" at bounding box center [77, 222] width 69 height 15
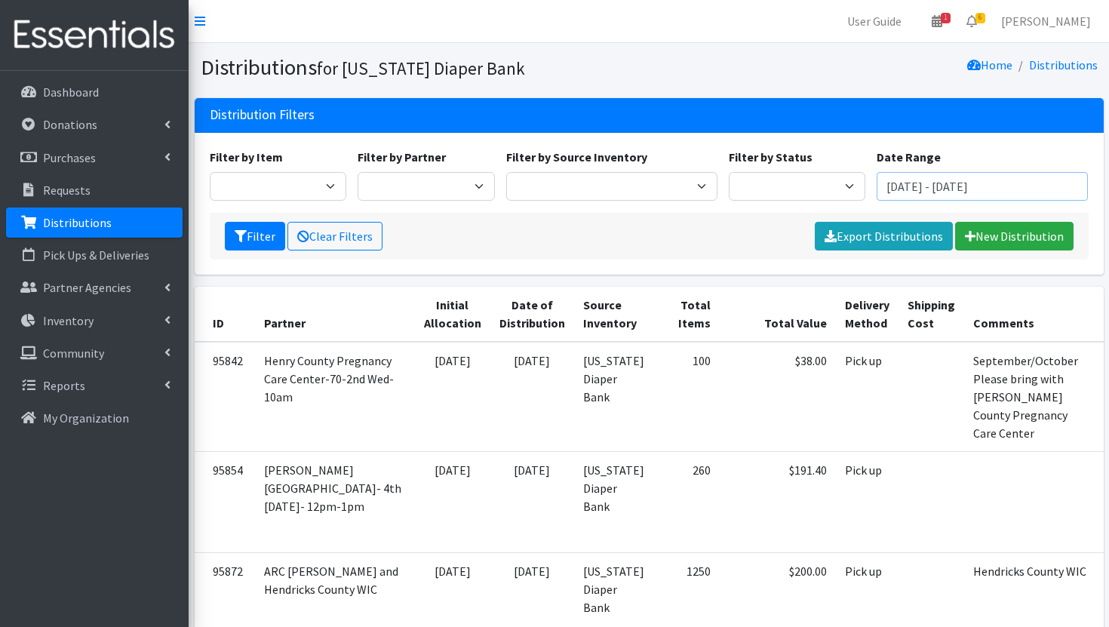
click at [999, 190] on input "[DATE] - [DATE]" at bounding box center [982, 186] width 211 height 29
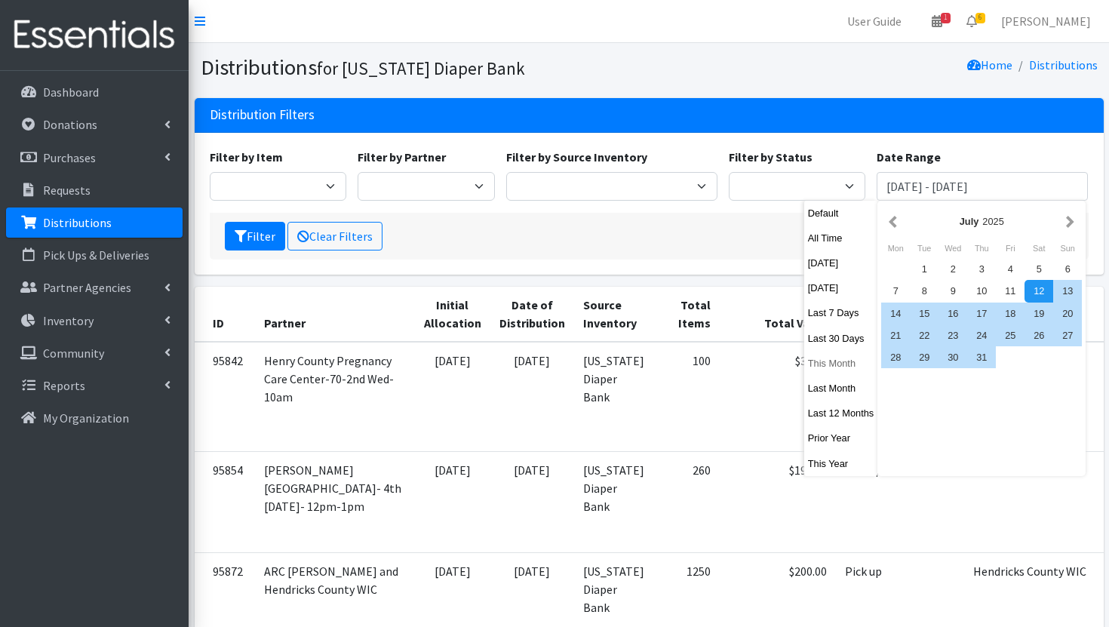
click at [839, 367] on button "This Month" at bounding box center [841, 363] width 74 height 22
type input "[DATE] - [DATE]"
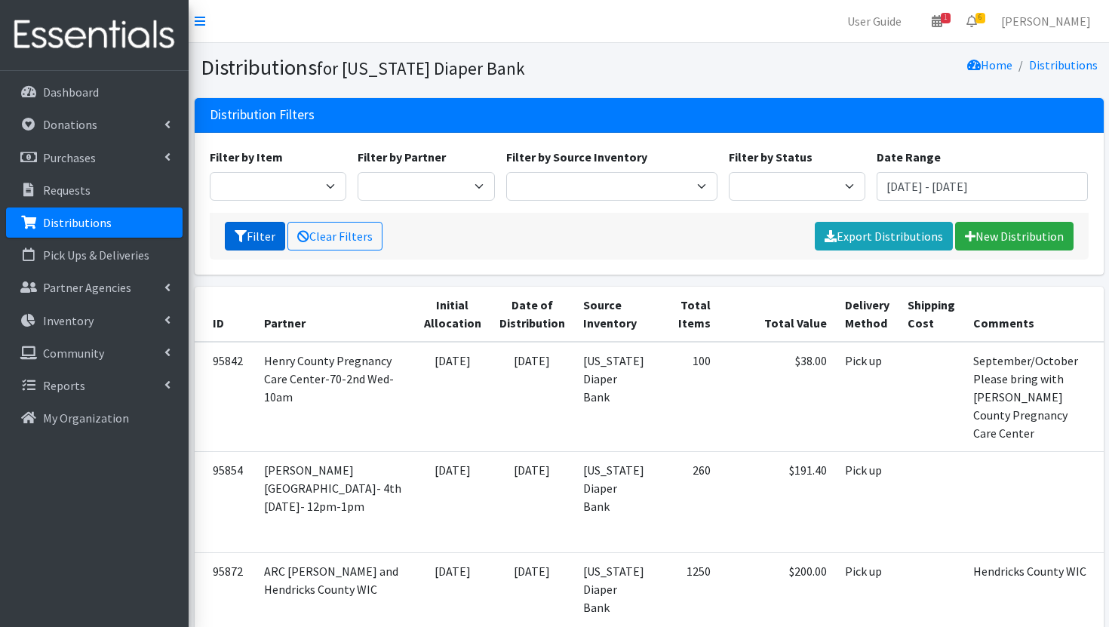
click at [232, 237] on button "Filter" at bounding box center [255, 236] width 60 height 29
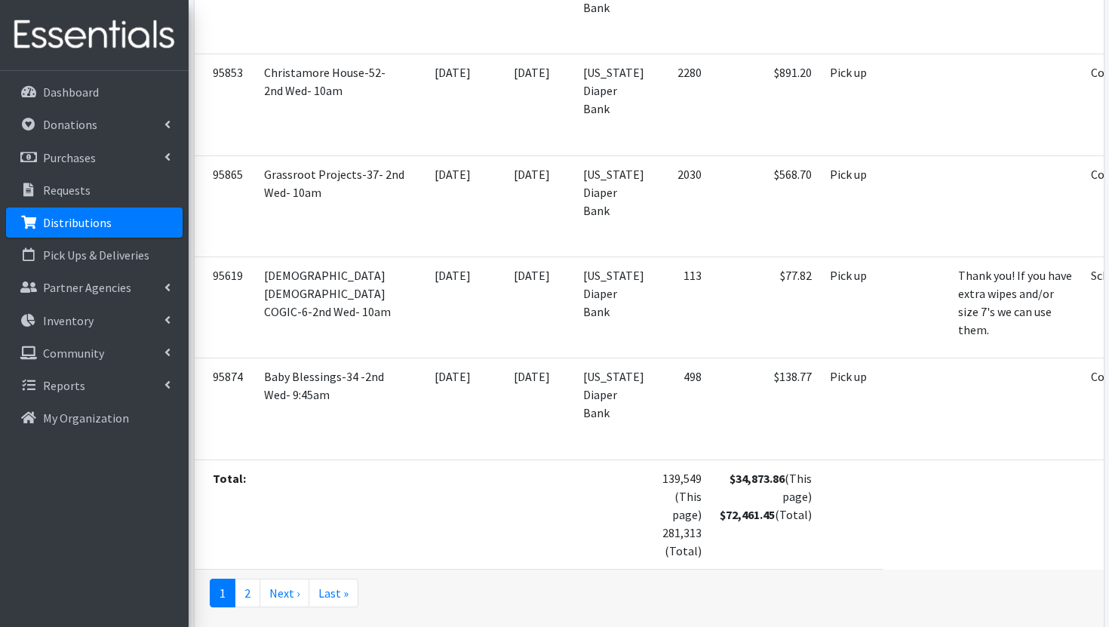
scroll to position [5550, 0]
